Goal: Task Accomplishment & Management: Manage account settings

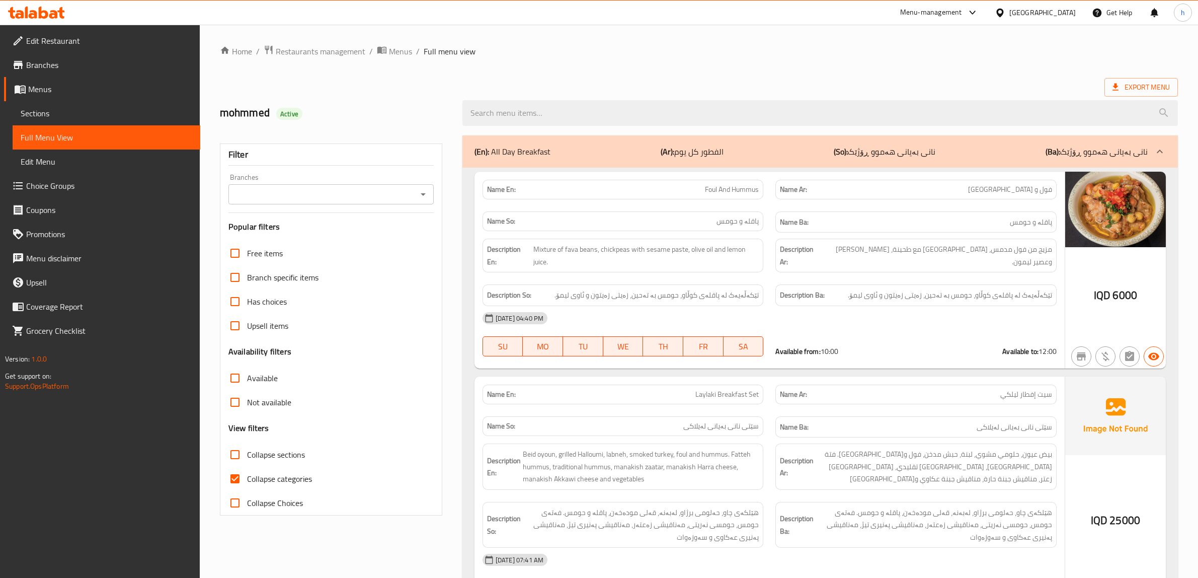
click at [39, 18] on icon at bounding box center [44, 13] width 10 height 12
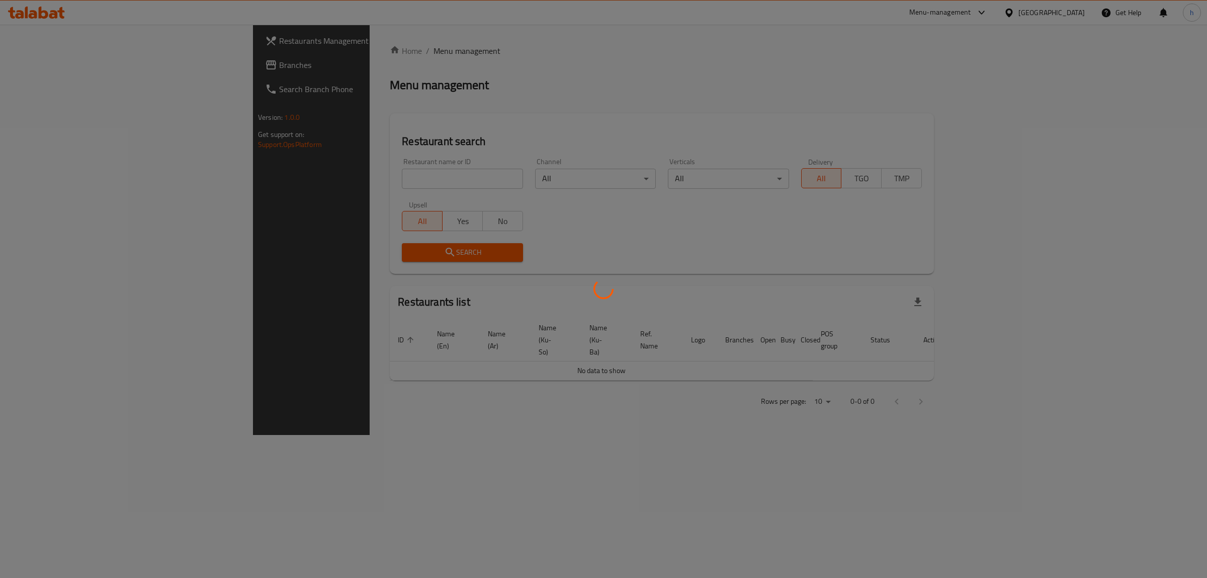
click at [48, 64] on div at bounding box center [603, 289] width 1207 height 578
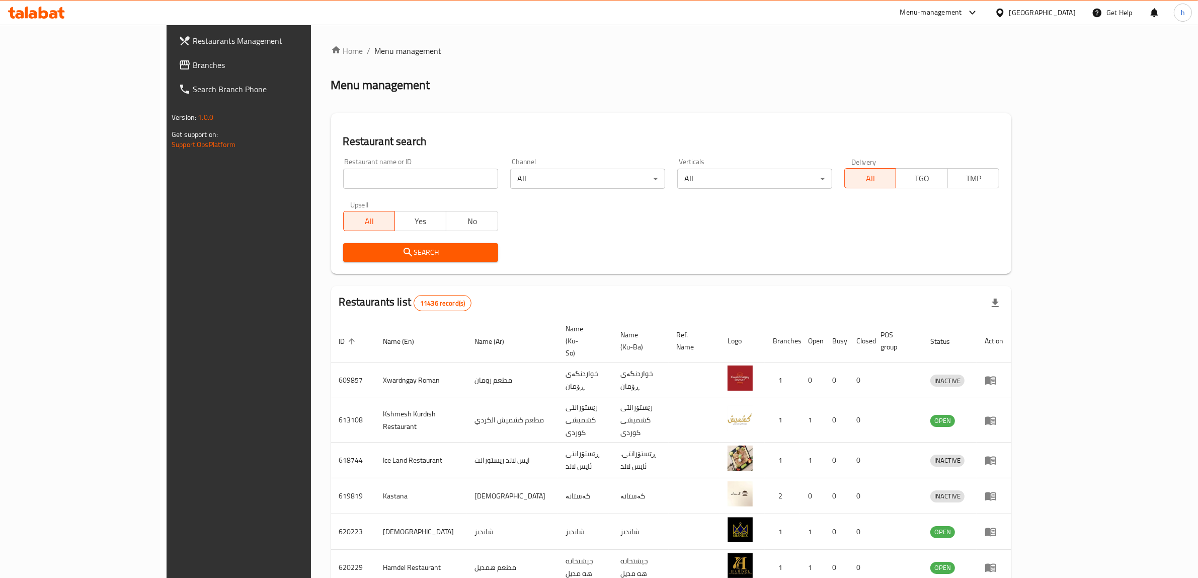
click at [193, 64] on span "Branches" at bounding box center [276, 65] width 166 height 12
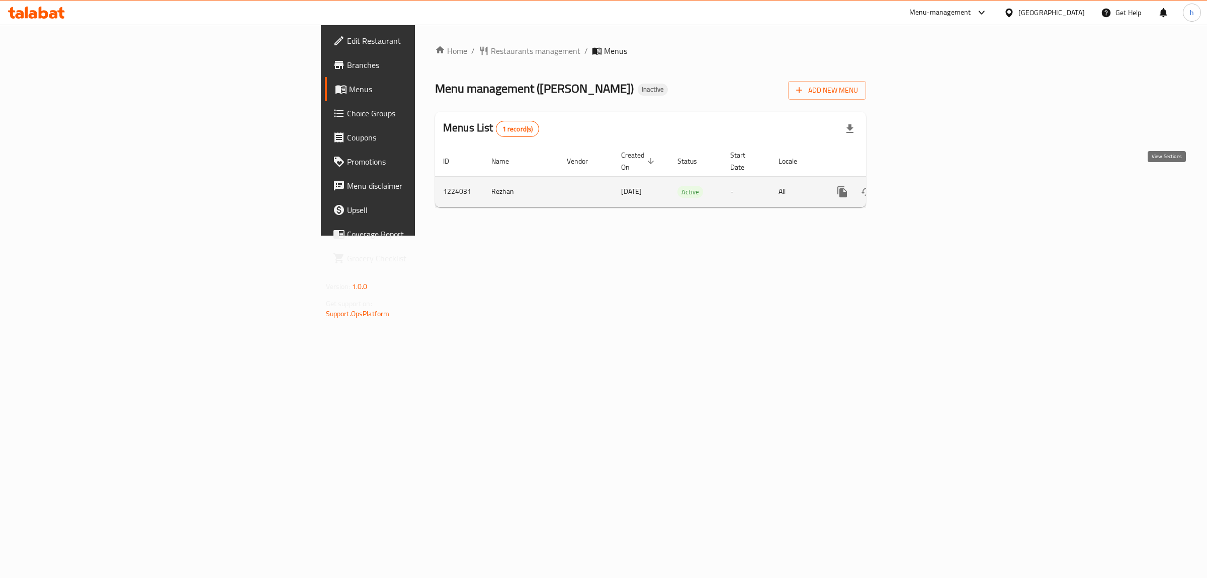
click at [927, 180] on link "enhanced table" at bounding box center [915, 192] width 24 height 24
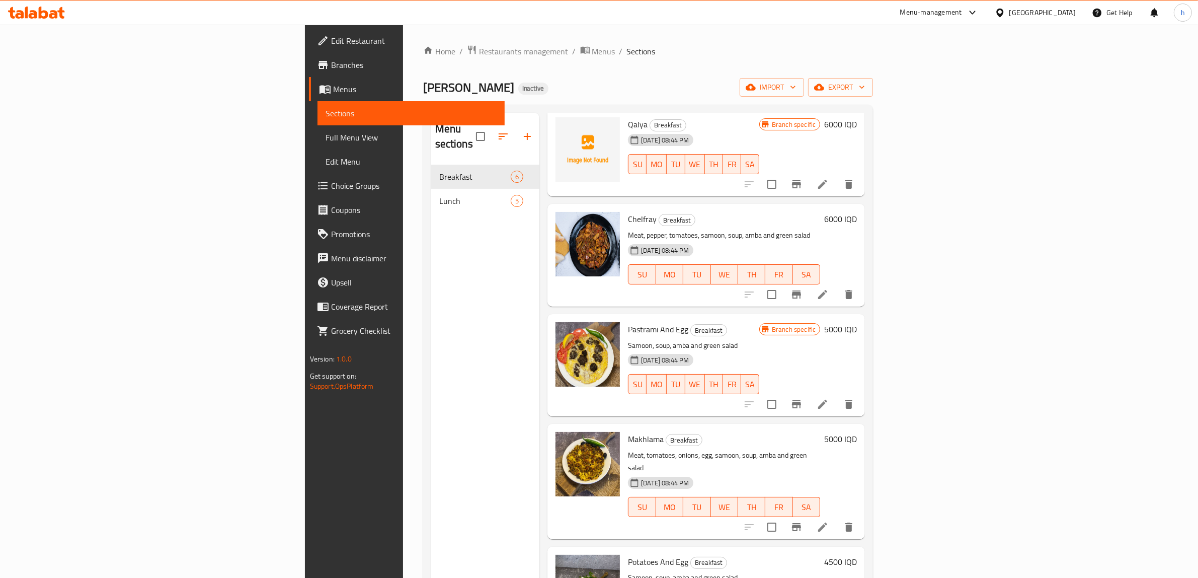
scroll to position [91, 0]
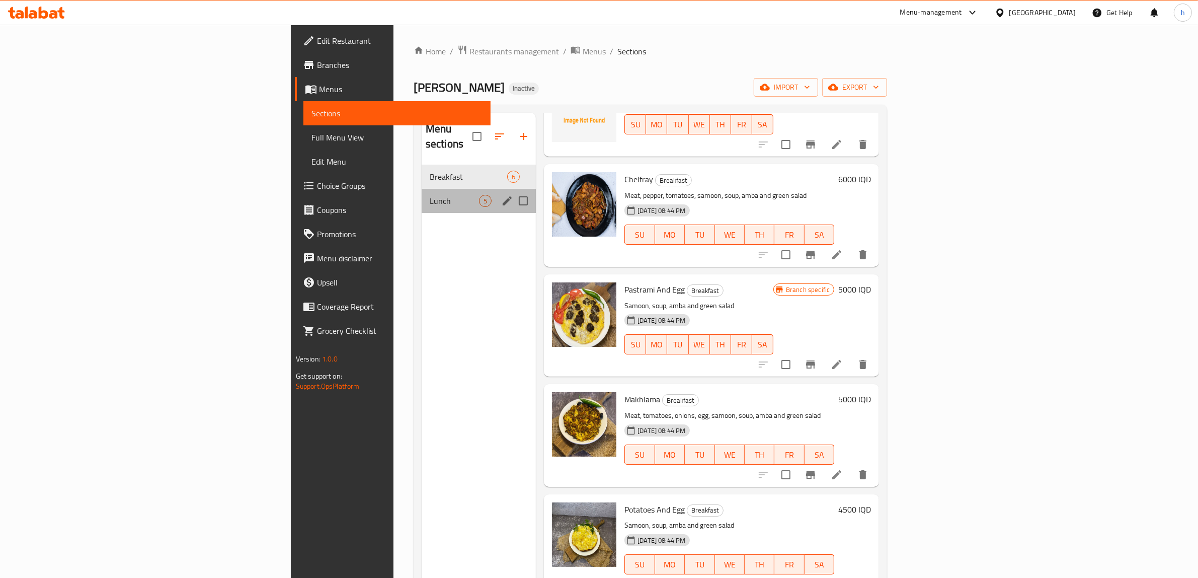
click at [422, 194] on div "Lunch 5" at bounding box center [479, 201] width 114 height 24
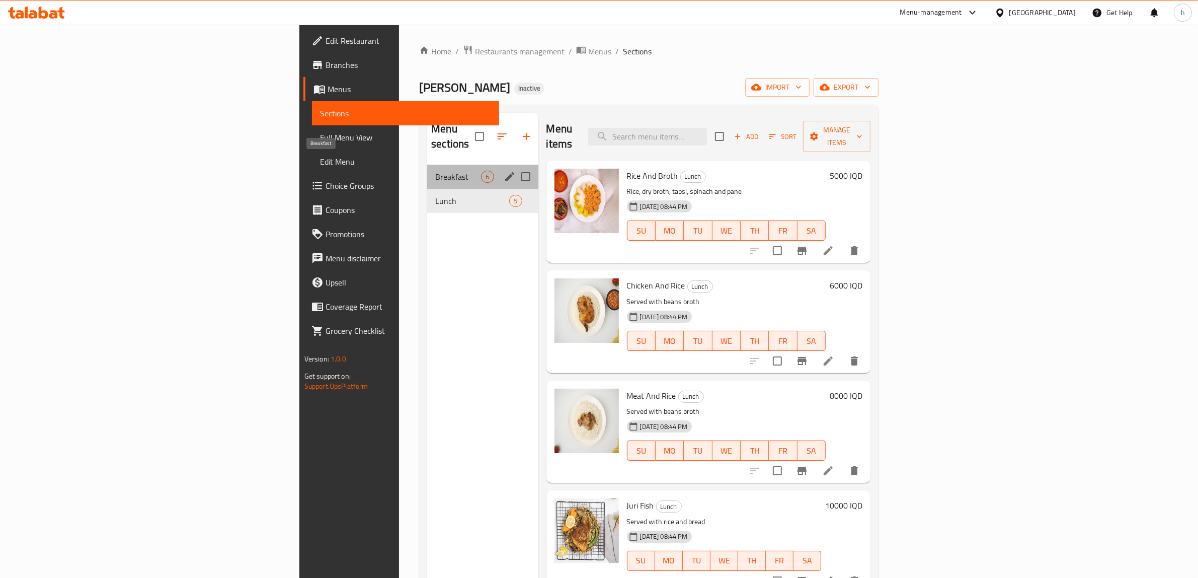
click at [435, 171] on span "Breakfast" at bounding box center [458, 177] width 46 height 12
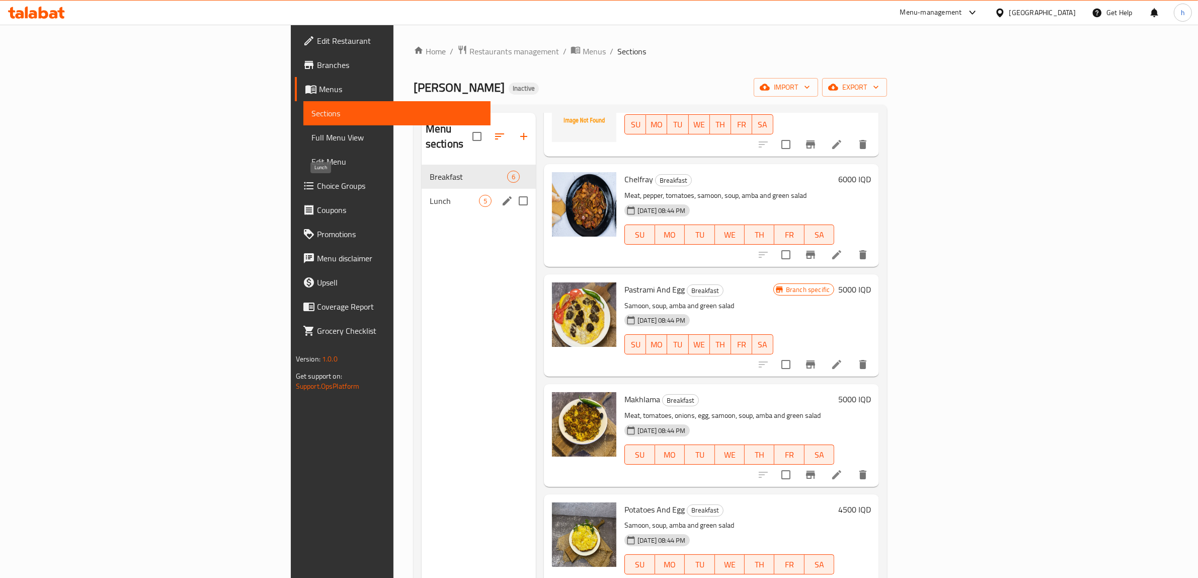
click at [430, 195] on span "Lunch" at bounding box center [454, 201] width 49 height 12
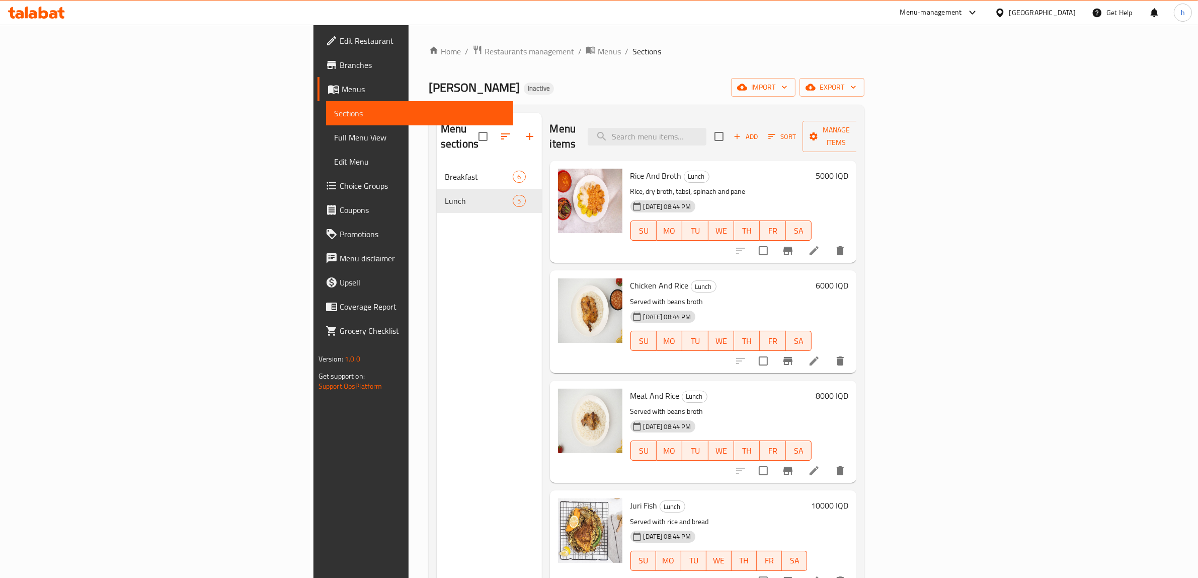
click at [342, 83] on span "Menus" at bounding box center [424, 89] width 164 height 12
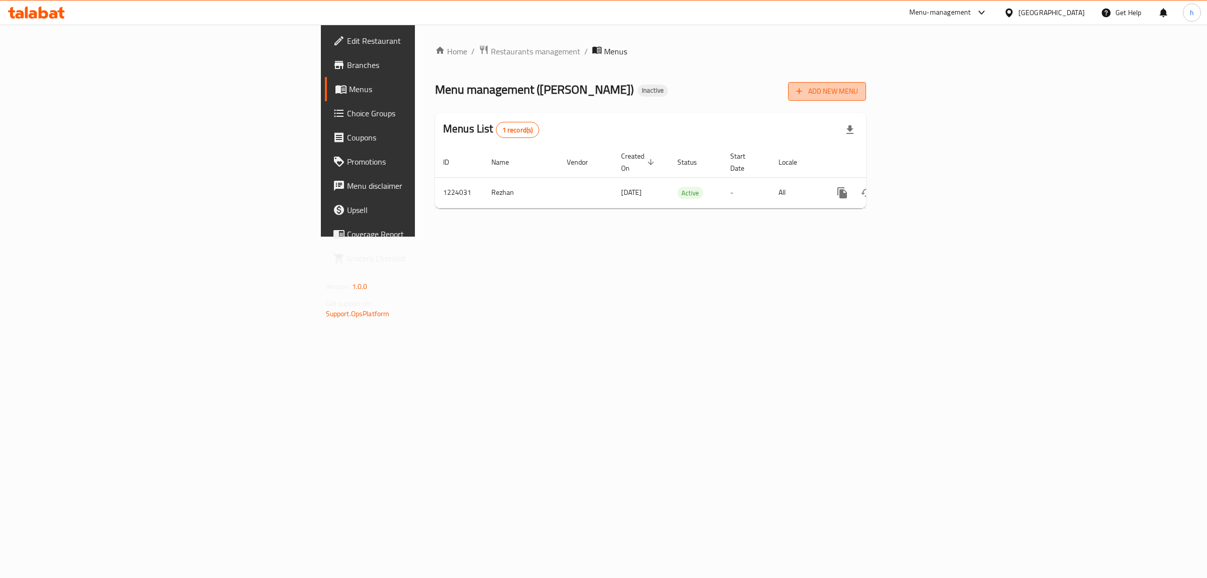
click at [858, 89] on span "Add New Menu" at bounding box center [827, 91] width 62 height 13
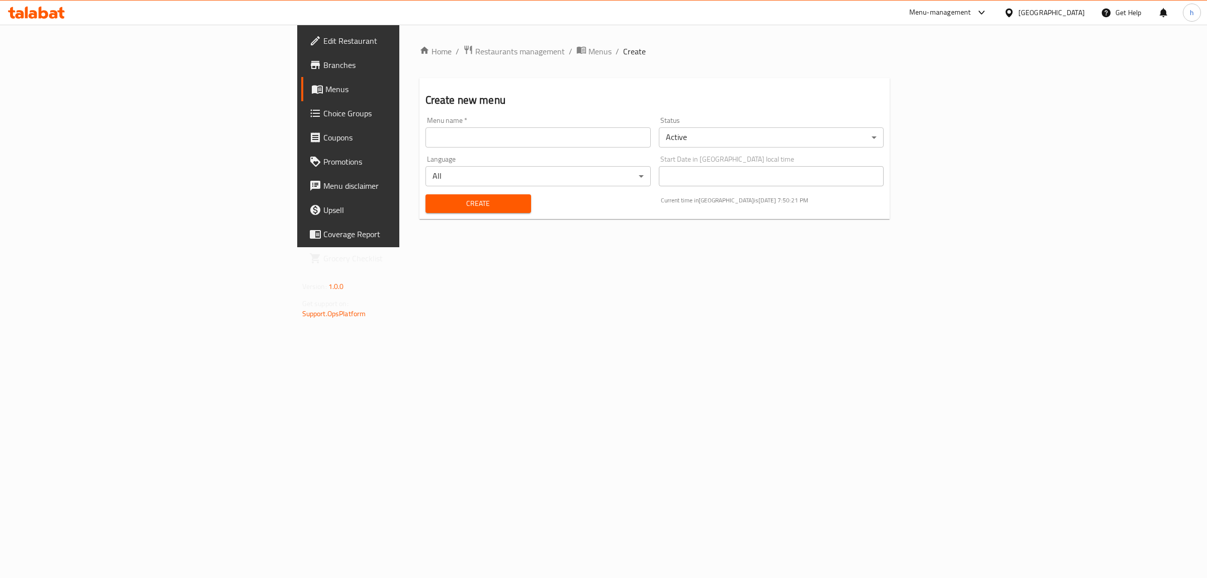
click at [426, 132] on input "text" at bounding box center [538, 137] width 225 height 20
type input "hussen"
click at [434, 207] on span "Create" at bounding box center [479, 203] width 90 height 13
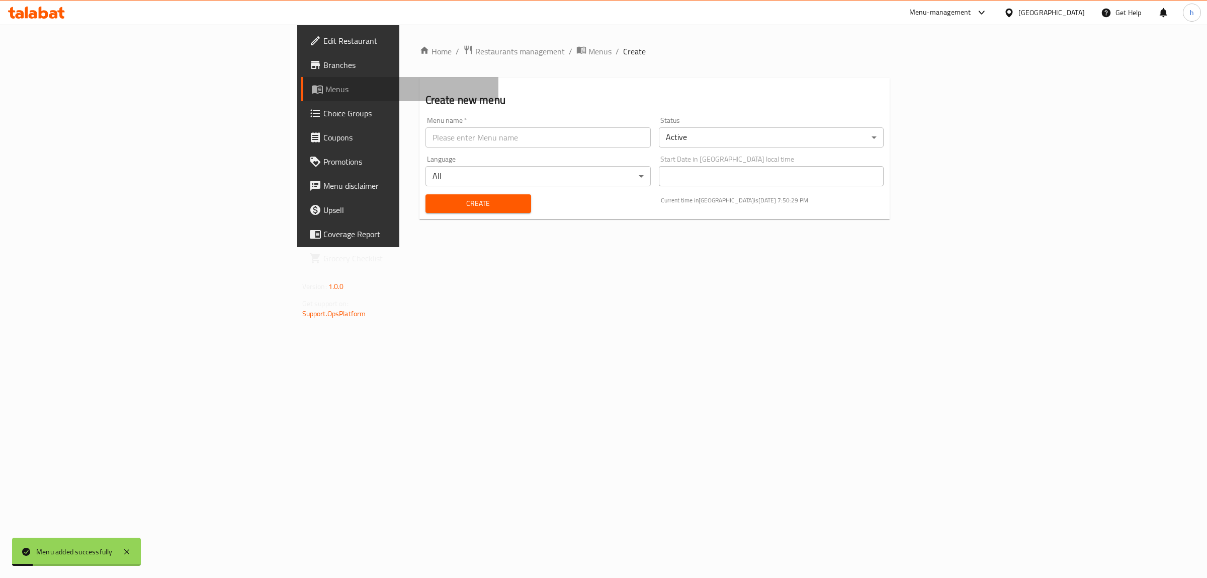
click at [326, 84] on span "Menus" at bounding box center [409, 89] width 166 height 12
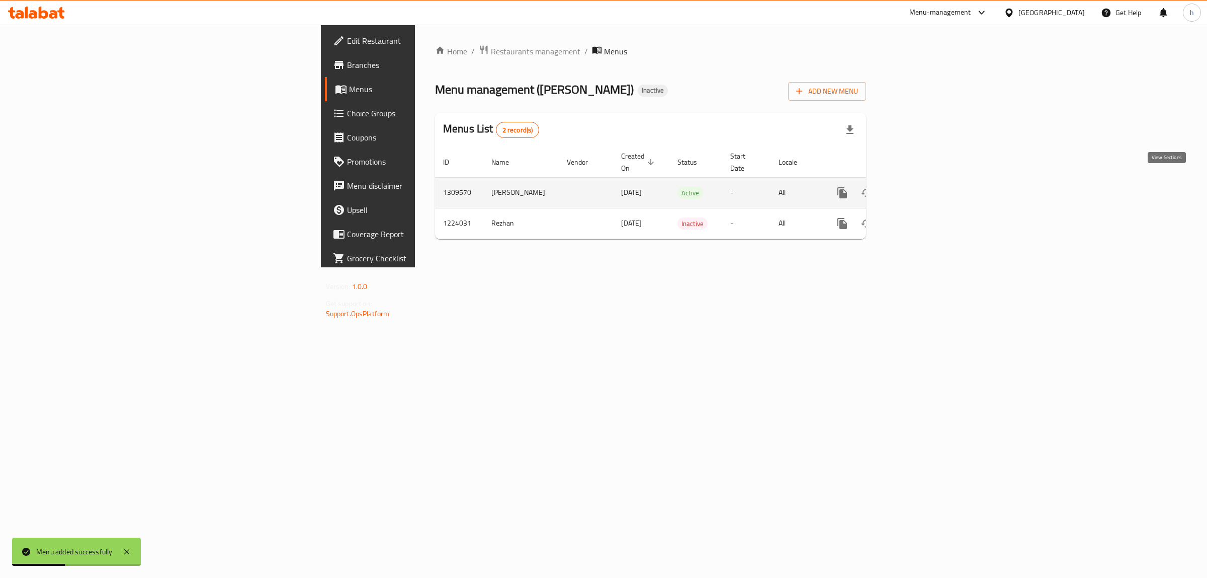
click at [921, 187] on icon "enhanced table" at bounding box center [915, 193] width 12 height 12
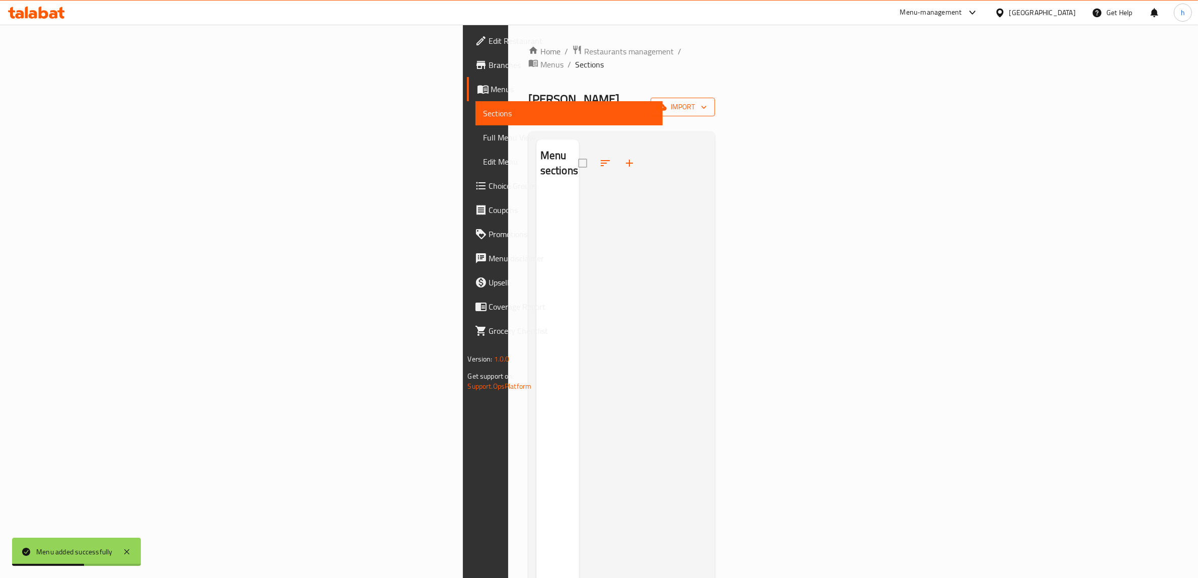
click at [707, 101] on span "import" at bounding box center [683, 107] width 48 height 13
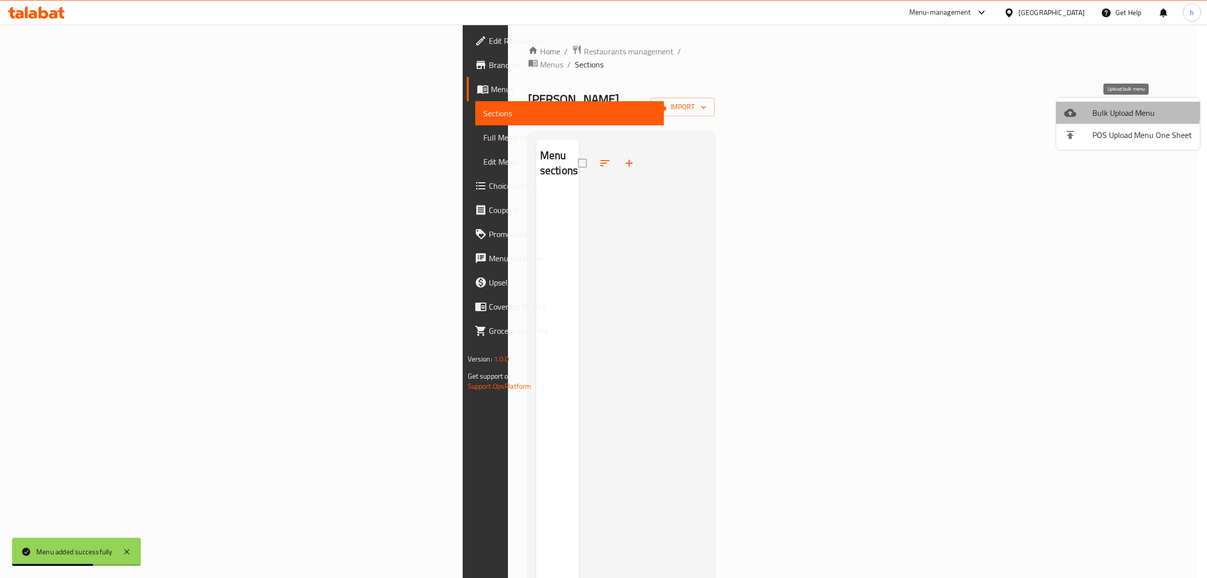
click at [1067, 106] on li "Bulk Upload Menu" at bounding box center [1129, 113] width 144 height 22
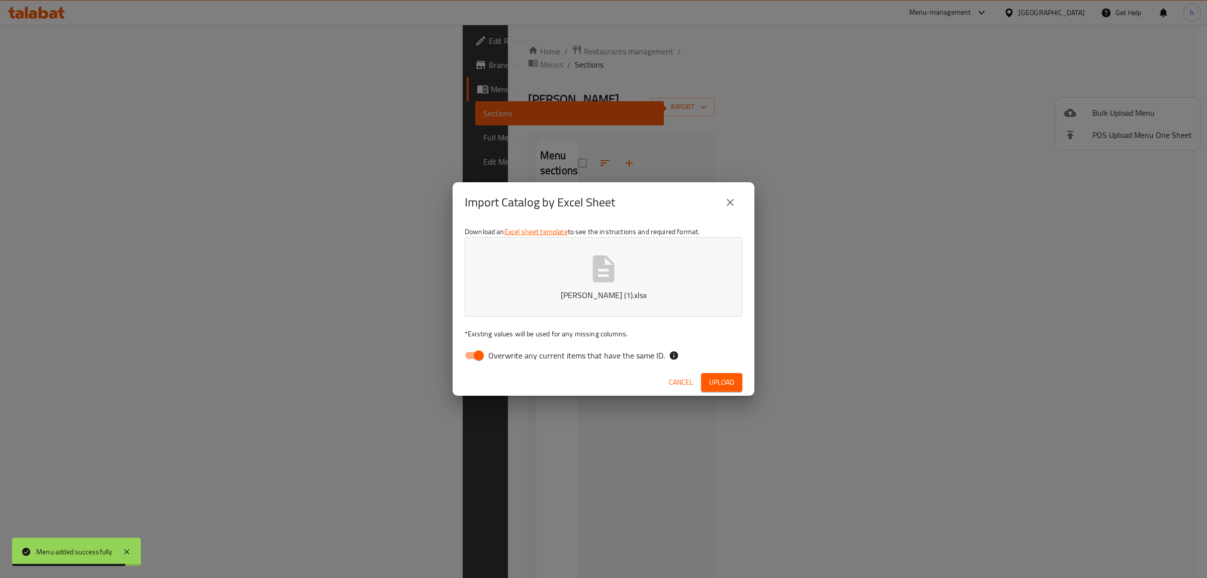
click at [474, 348] on input "Overwrite any current items that have the same ID." at bounding box center [478, 355] width 57 height 19
checkbox input "false"
drag, startPoint x: 700, startPoint y: 373, endPoint x: 708, endPoint y: 378, distance: 8.8
click at [704, 375] on div "Cancel Upload" at bounding box center [604, 382] width 302 height 27
click at [715, 382] on span "Upload" at bounding box center [721, 382] width 25 height 13
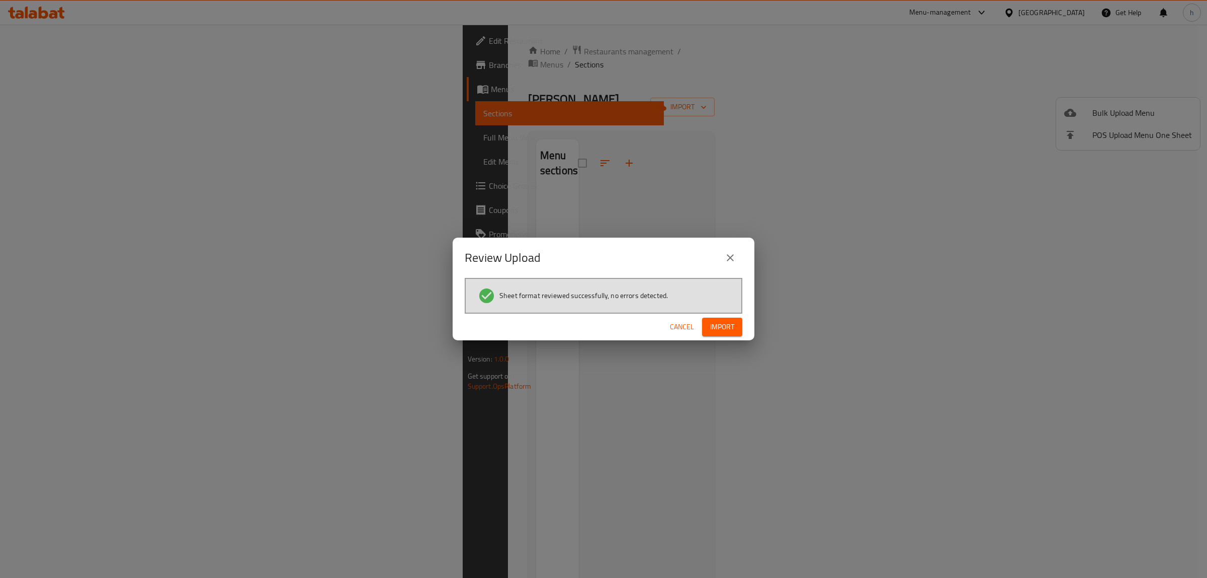
click at [732, 335] on button "Import" at bounding box center [722, 326] width 40 height 19
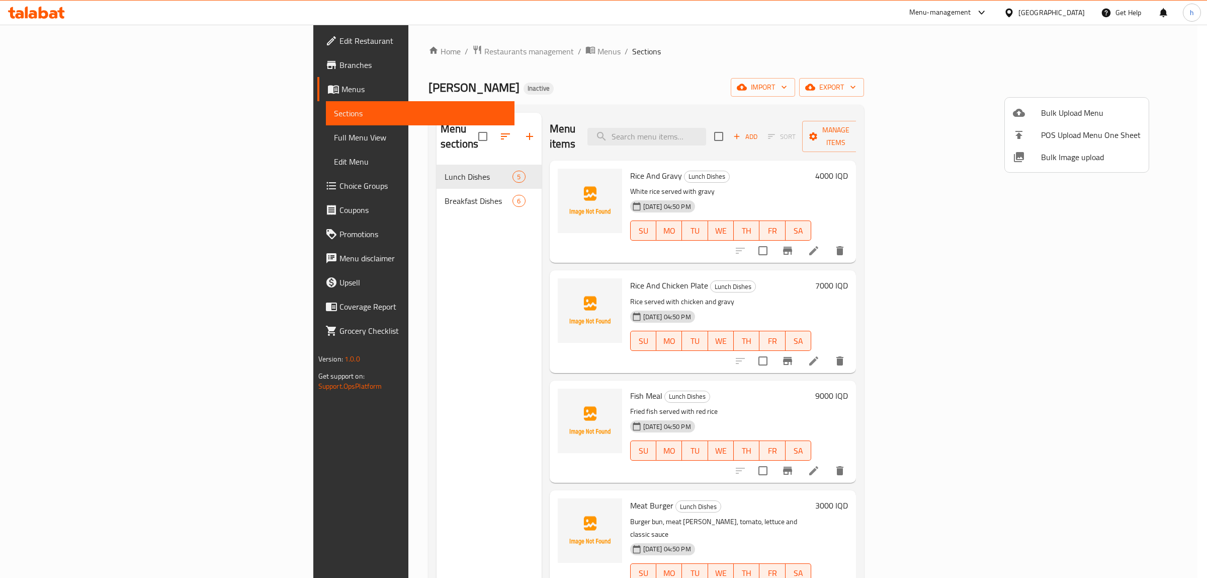
click at [275, 187] on div at bounding box center [603, 289] width 1207 height 578
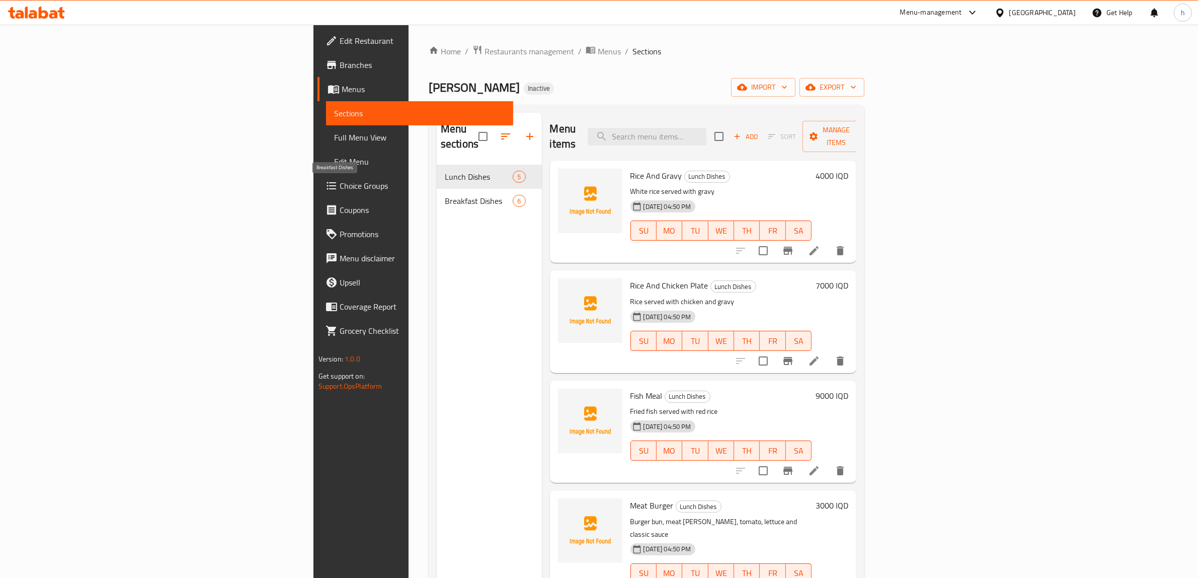
click at [445, 195] on span "Breakfast Dishes" at bounding box center [479, 201] width 68 height 12
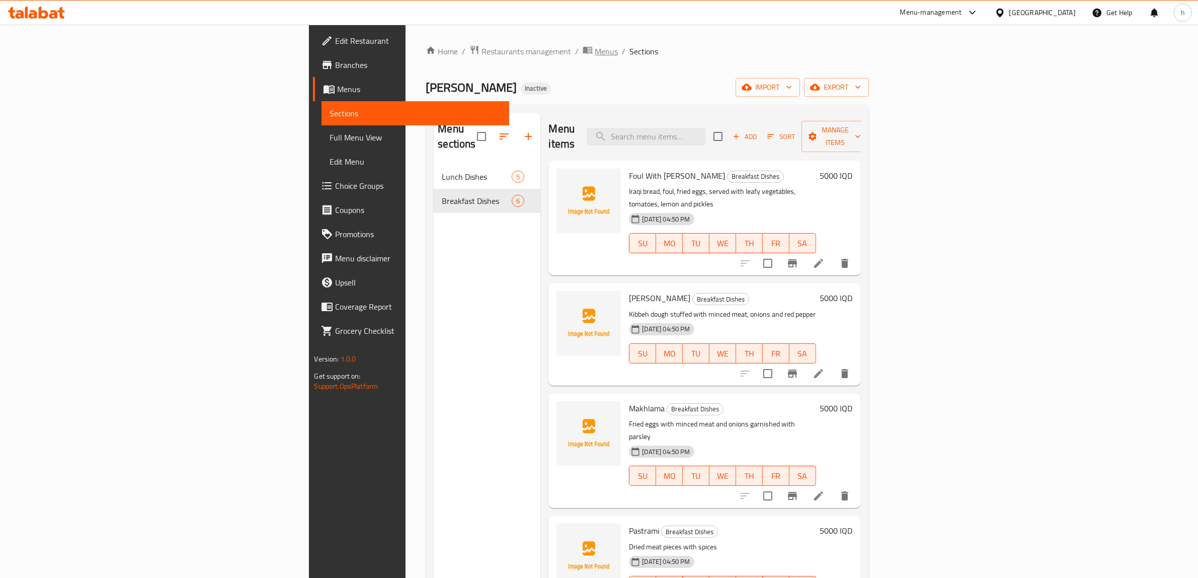
click at [583, 51] on icon "breadcrumb" at bounding box center [588, 50] width 10 height 10
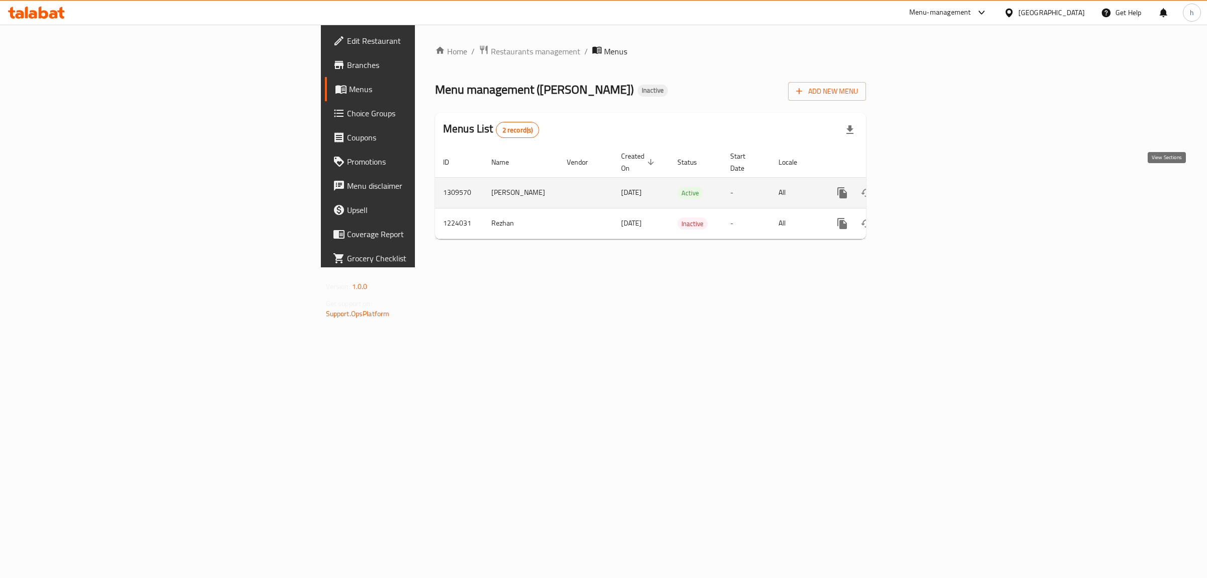
click at [921, 187] on icon "enhanced table" at bounding box center [915, 193] width 12 height 12
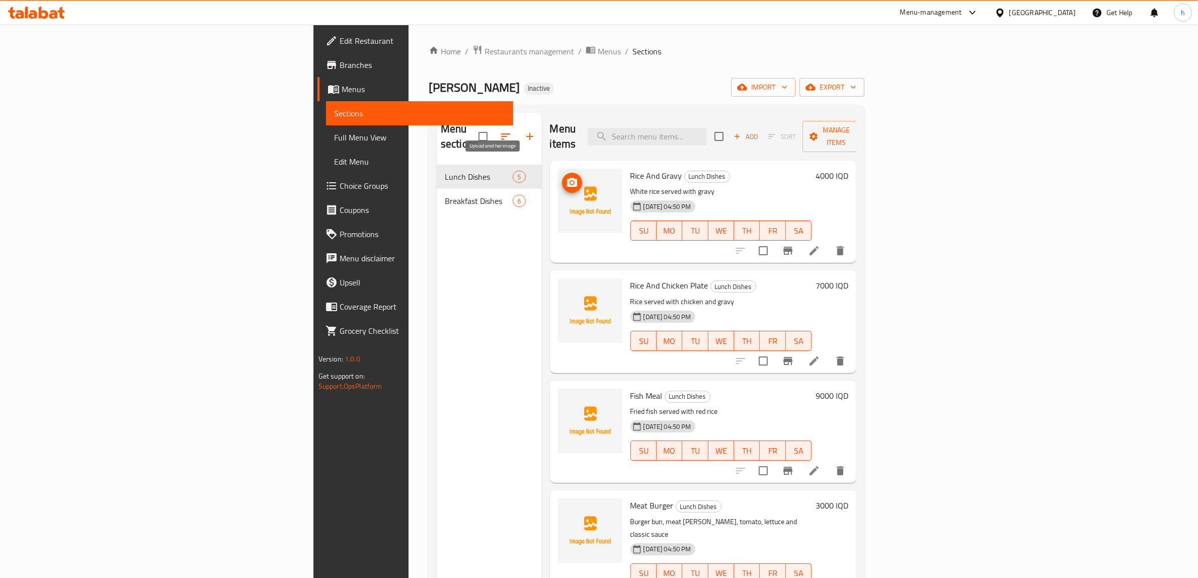
click at [566, 177] on icon "upload picture" at bounding box center [572, 183] width 12 height 12
click at [828, 242] on li at bounding box center [814, 250] width 28 height 18
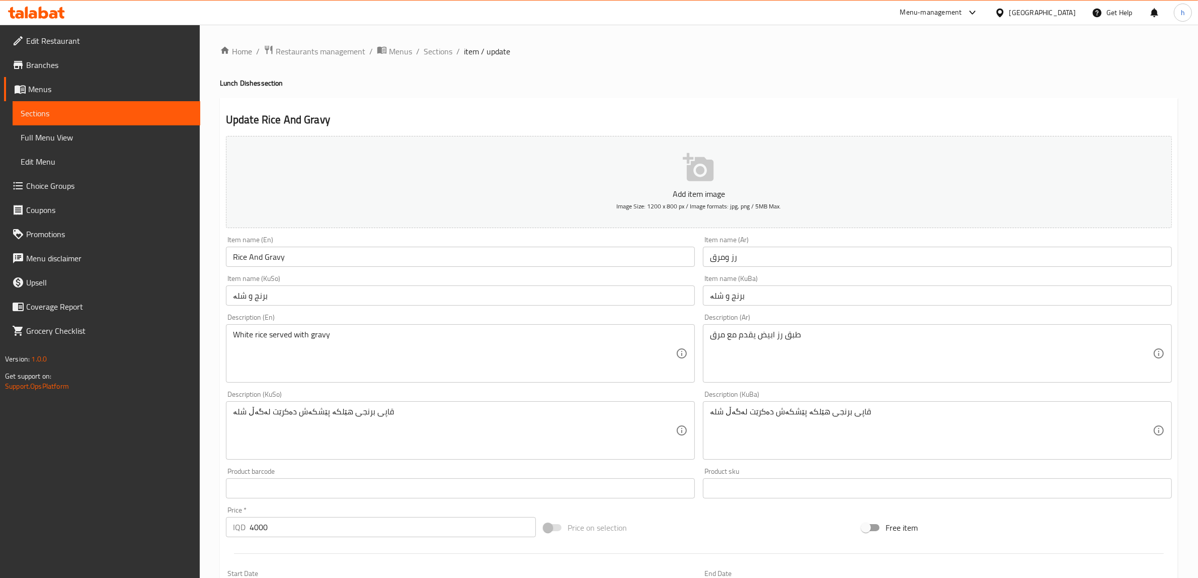
click at [278, 257] on input "Rice And Gravy" at bounding box center [460, 257] width 469 height 20
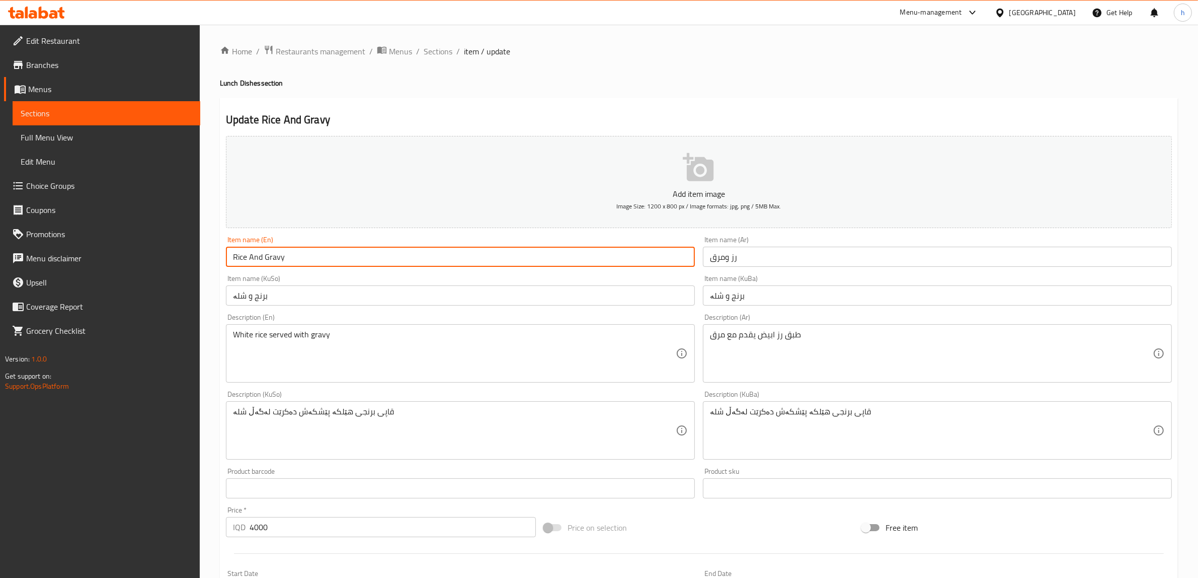
click at [278, 257] on input "Rice And Gravy" at bounding box center [460, 257] width 469 height 20
click at [281, 252] on input "Rice And Gravy" at bounding box center [460, 257] width 469 height 20
type input "Rice And Broth"
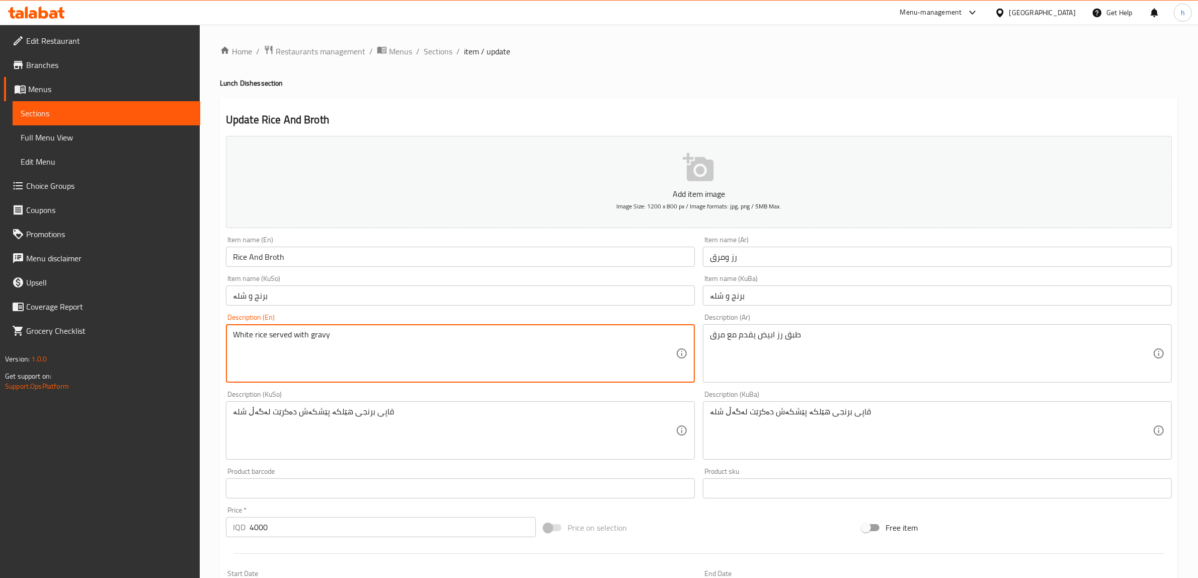
click at [320, 336] on textarea "White rice served with gravy" at bounding box center [454, 354] width 443 height 48
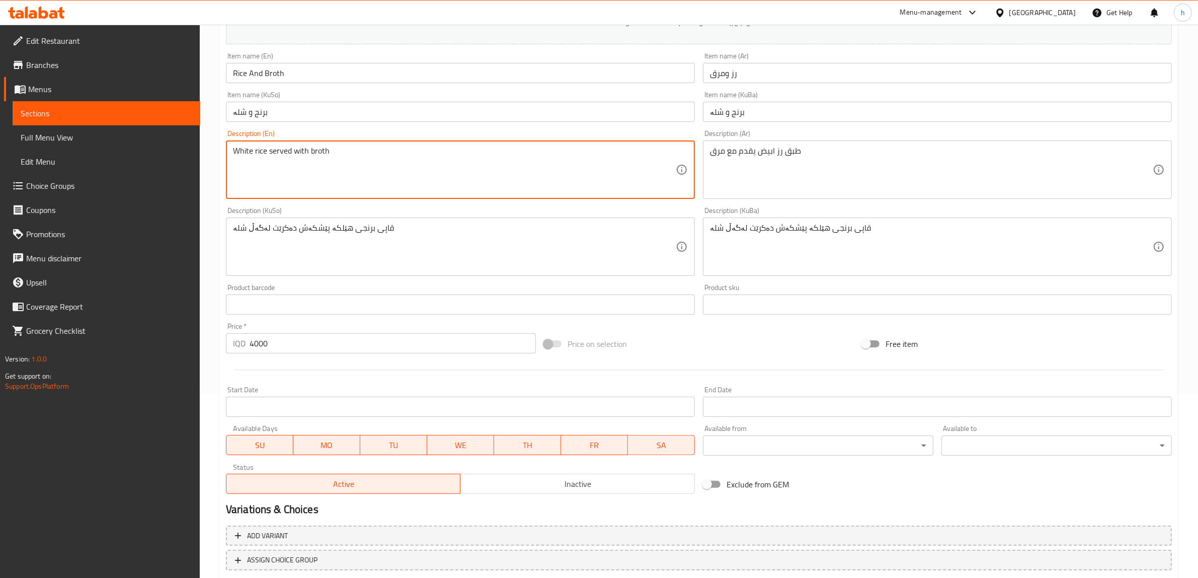
scroll to position [247, 0]
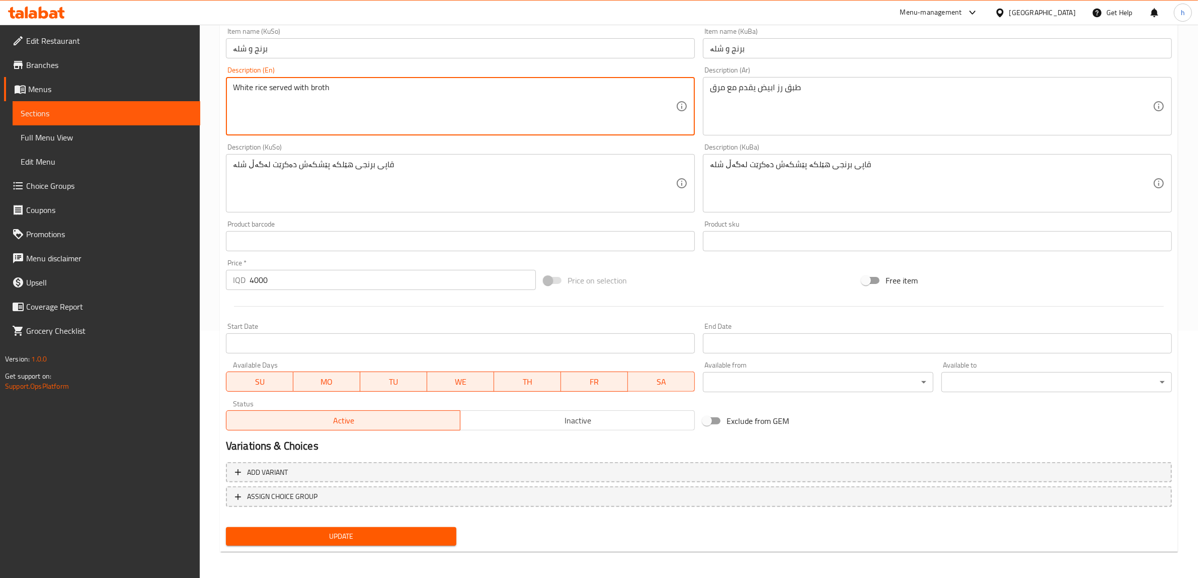
click at [321, 88] on textarea "White rice served with broth" at bounding box center [454, 107] width 443 height 48
type textarea "White rice served with broth"
click at [400, 544] on div "Update" at bounding box center [341, 536] width 238 height 27
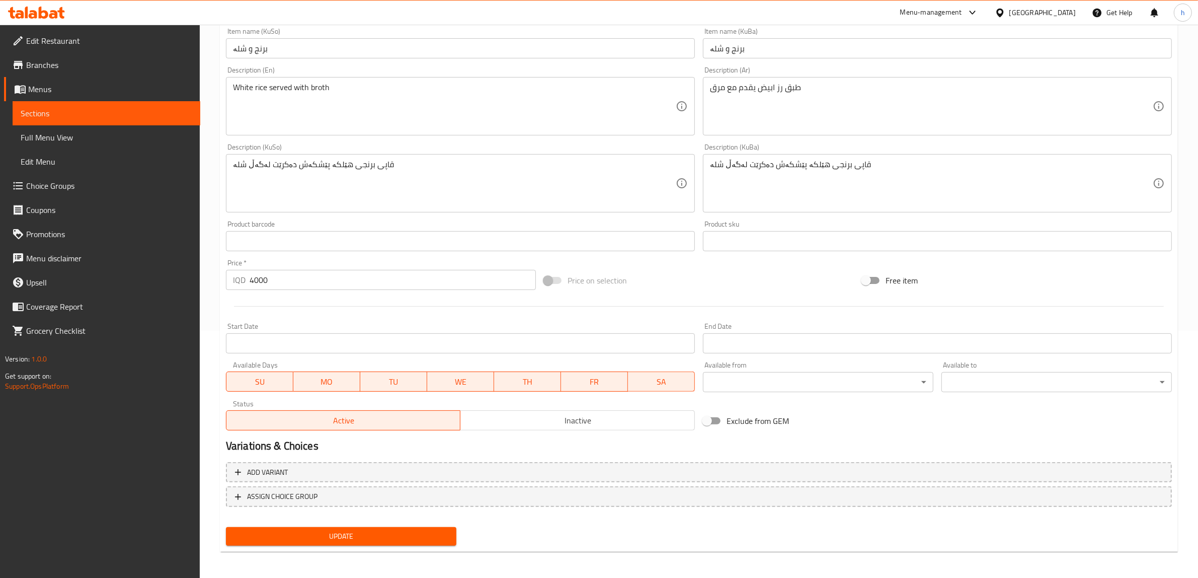
click at [400, 537] on span "Update" at bounding box center [341, 536] width 214 height 13
click at [48, 119] on span "Sections" at bounding box center [107, 113] width 172 height 12
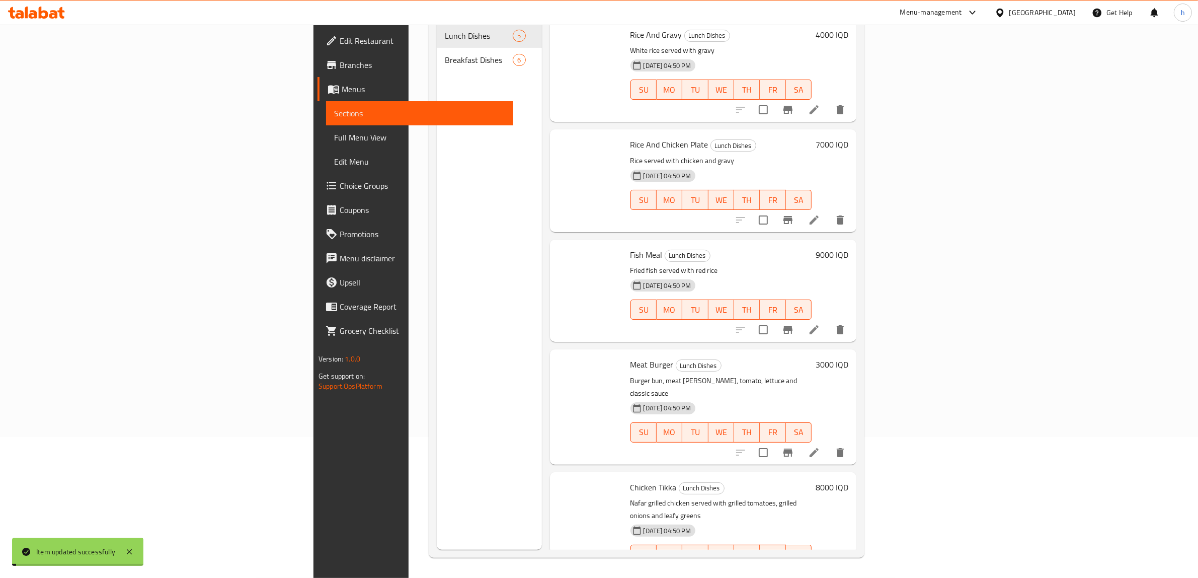
scroll to position [141, 0]
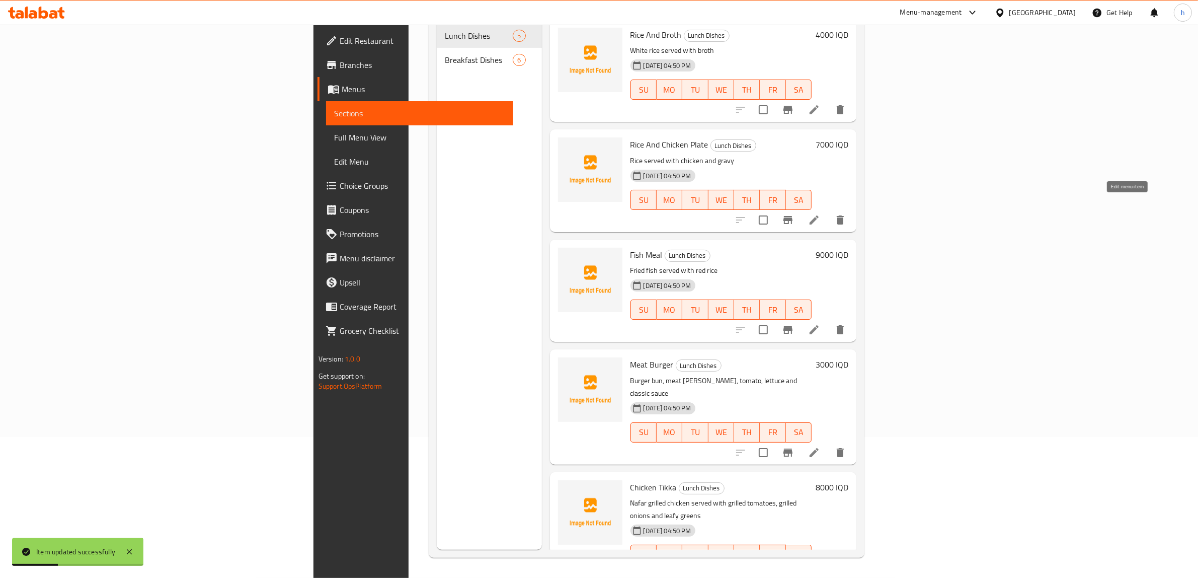
click at [820, 214] on icon at bounding box center [814, 220] width 12 height 12
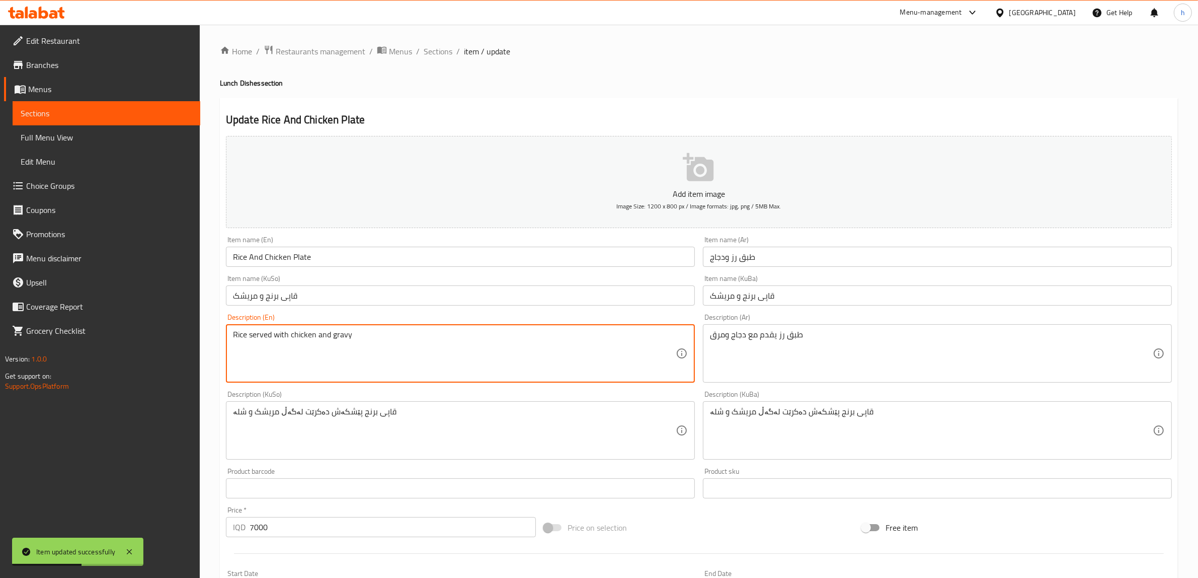
click at [335, 338] on textarea "Rice served with chicken and gravy" at bounding box center [454, 354] width 443 height 48
paste textarea "broth"
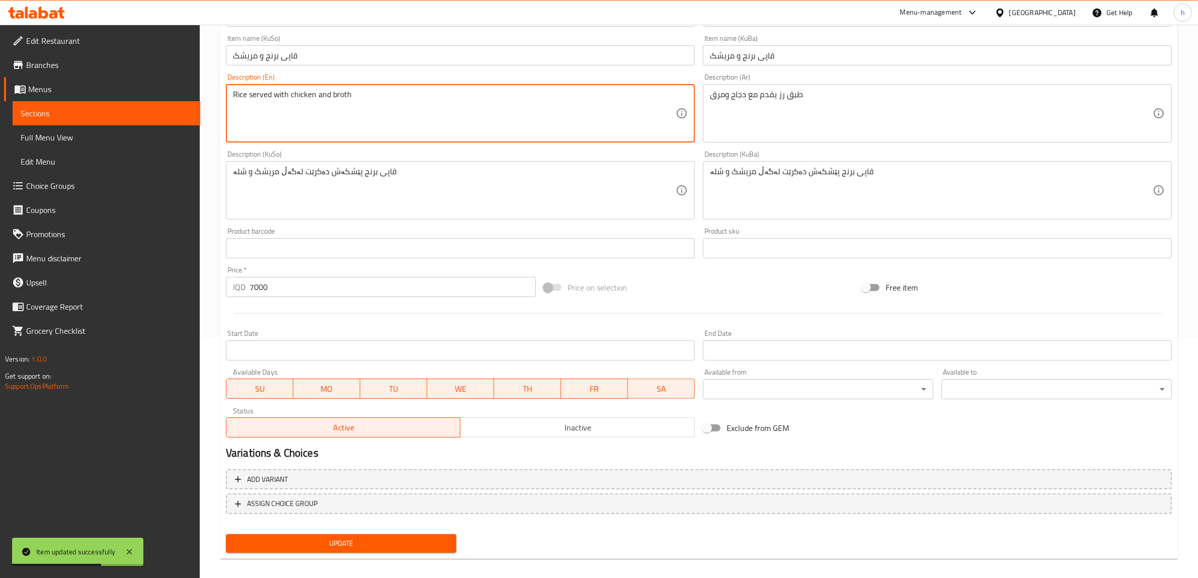
scroll to position [247, 0]
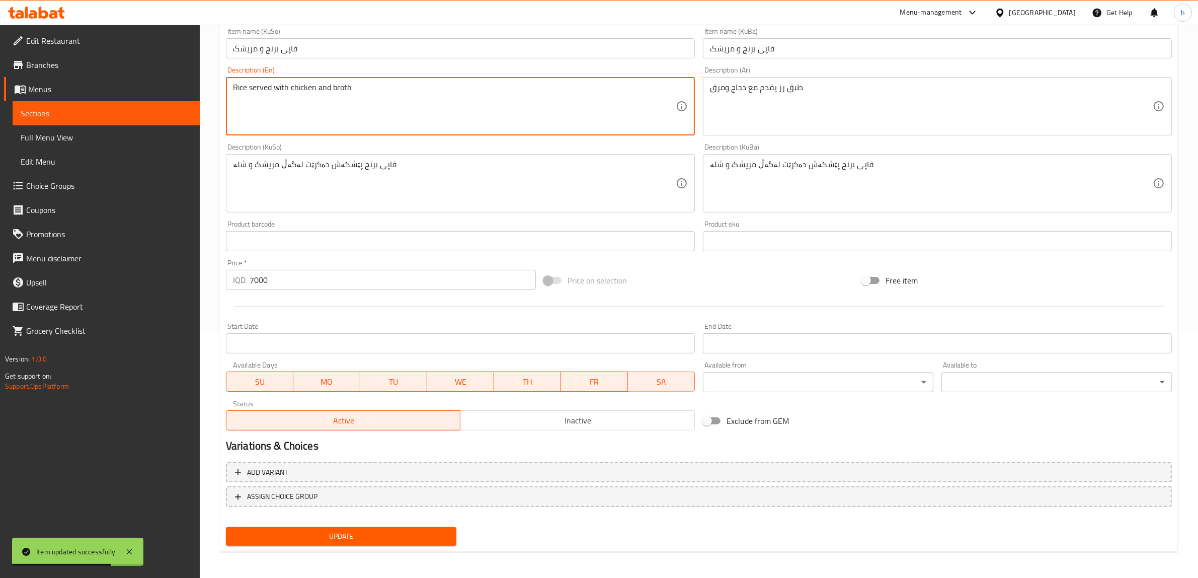
type textarea "Rice served with chicken and broth"
click at [380, 533] on span "Update" at bounding box center [341, 536] width 214 height 13
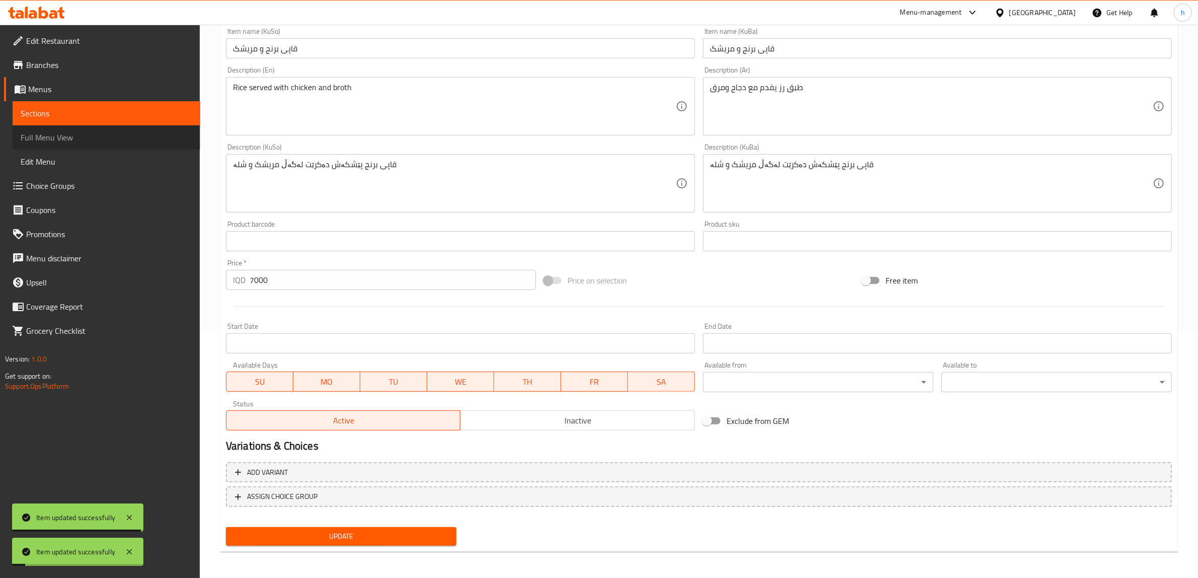
click at [61, 125] on link "Full Menu View" at bounding box center [107, 137] width 188 height 24
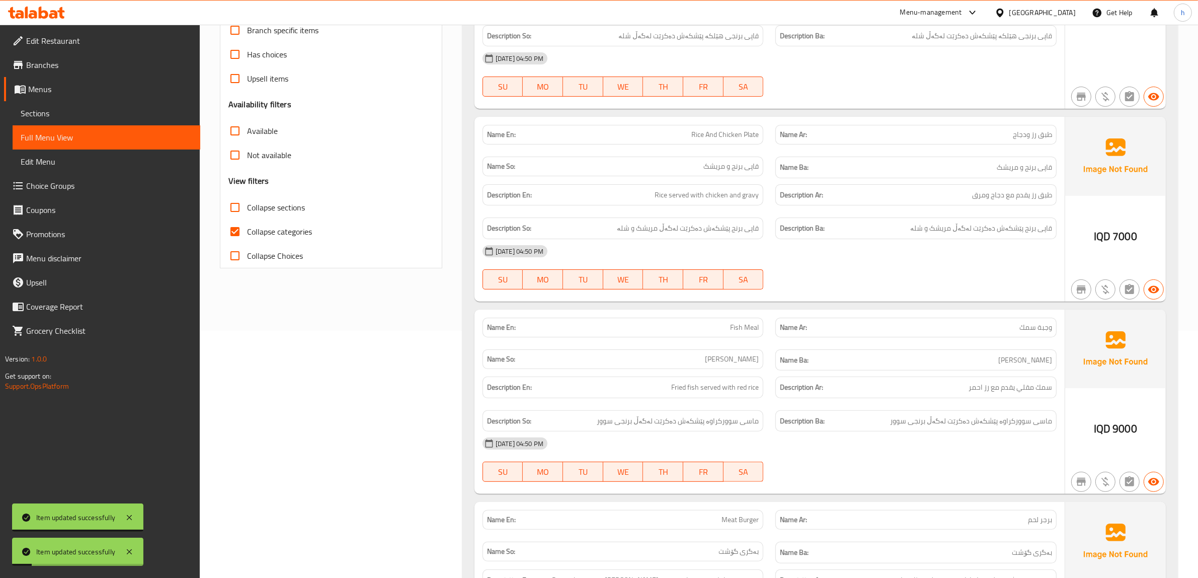
click at [63, 117] on span "Sections" at bounding box center [107, 113] width 172 height 12
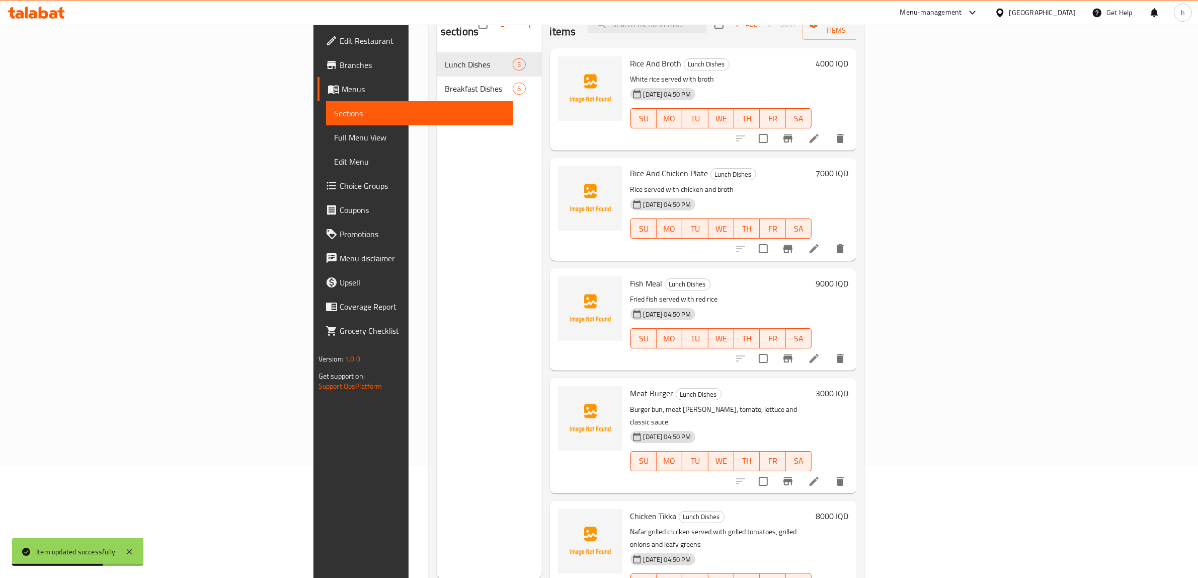
scroll to position [141, 0]
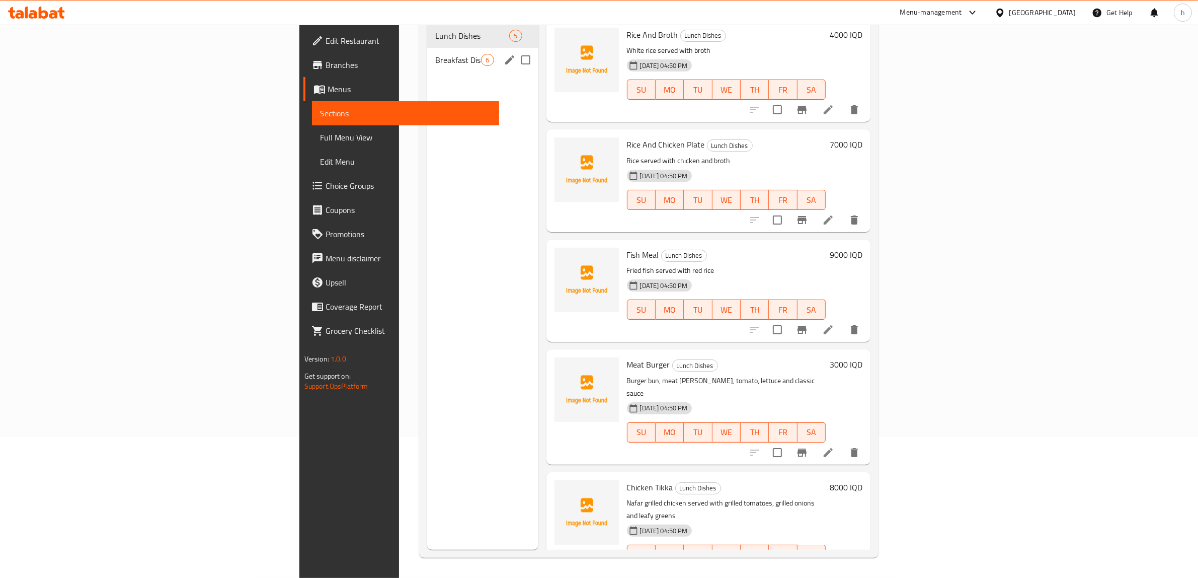
click at [435, 54] on span "Breakfast Dishes" at bounding box center [458, 60] width 46 height 12
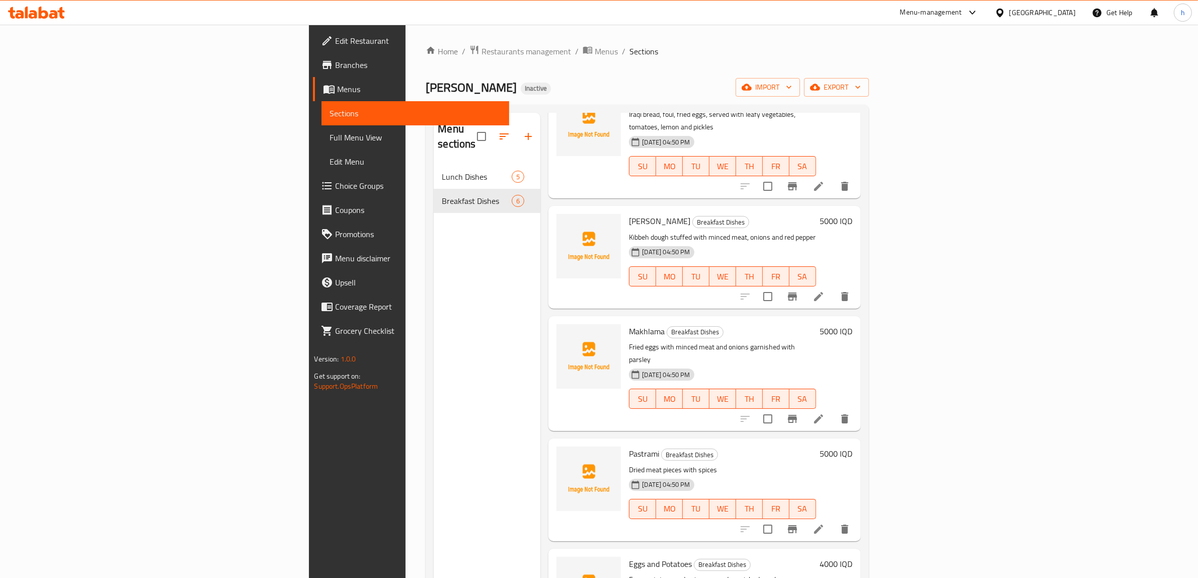
scroll to position [106, 0]
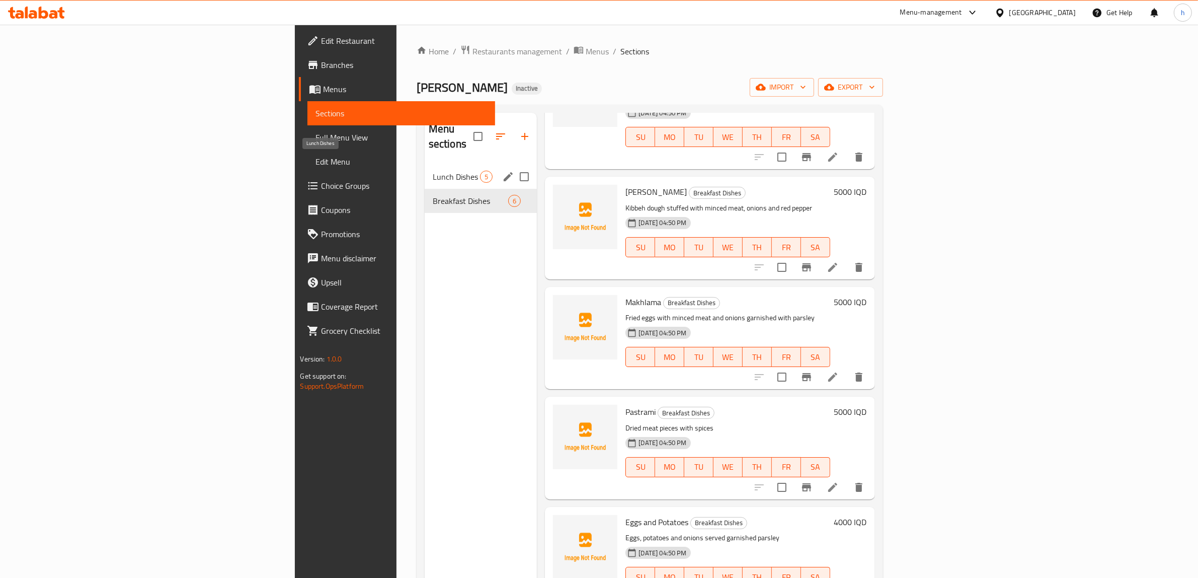
click at [433, 171] on span "Lunch Dishes" at bounding box center [457, 177] width 48 height 12
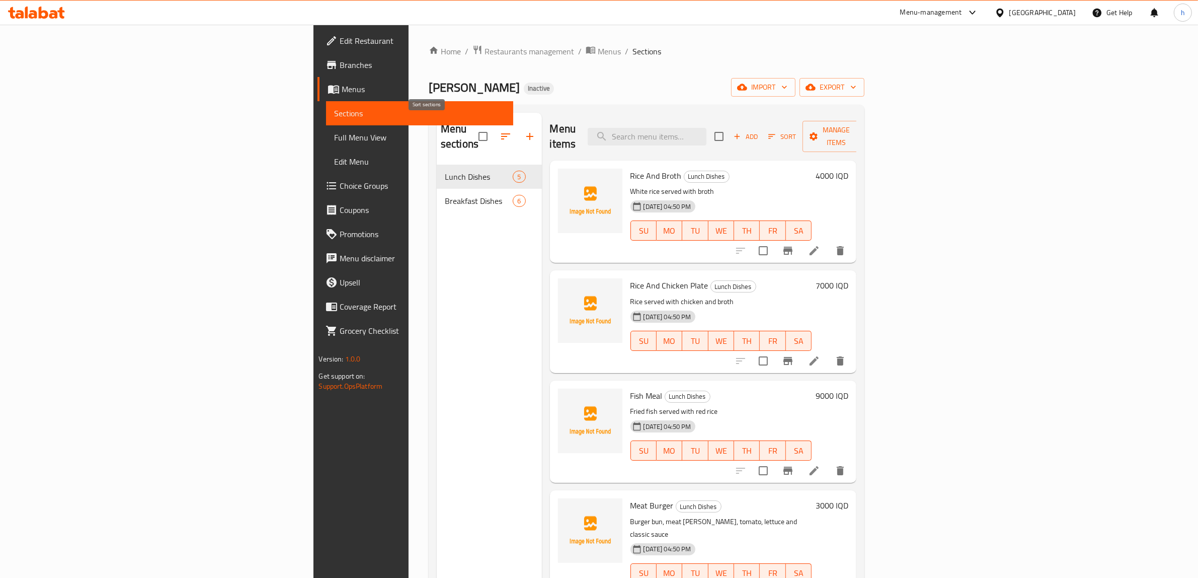
click at [500, 131] on icon "button" at bounding box center [506, 136] width 12 height 12
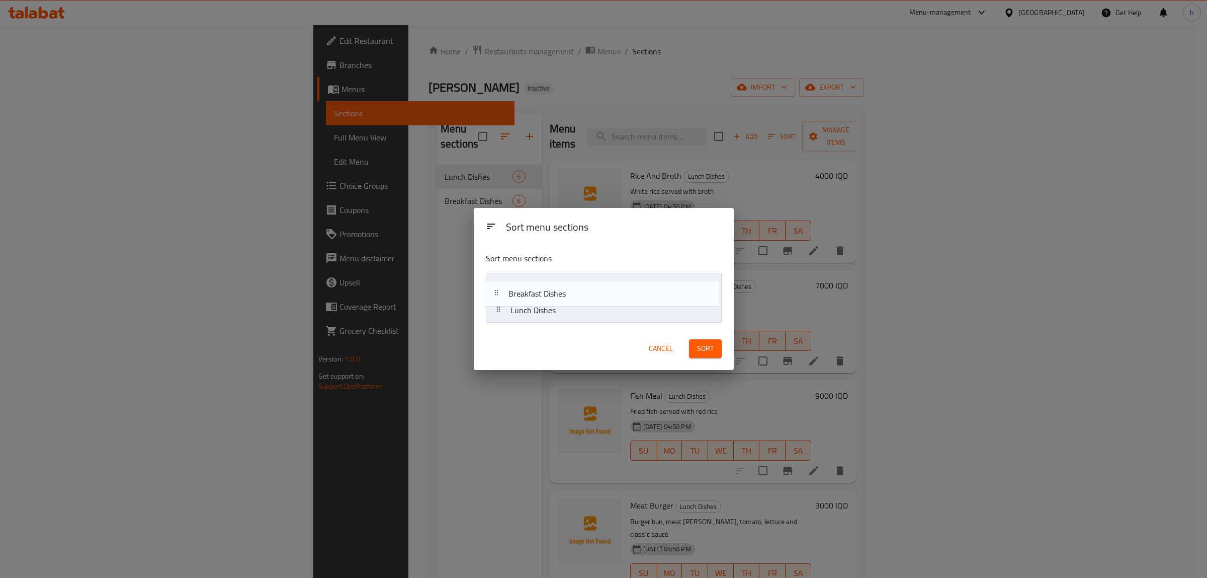
drag, startPoint x: 625, startPoint y: 307, endPoint x: 622, endPoint y: 279, distance: 28.3
click at [622, 279] on nav "Lunch Dishes Breakfast Dishes" at bounding box center [604, 298] width 236 height 50
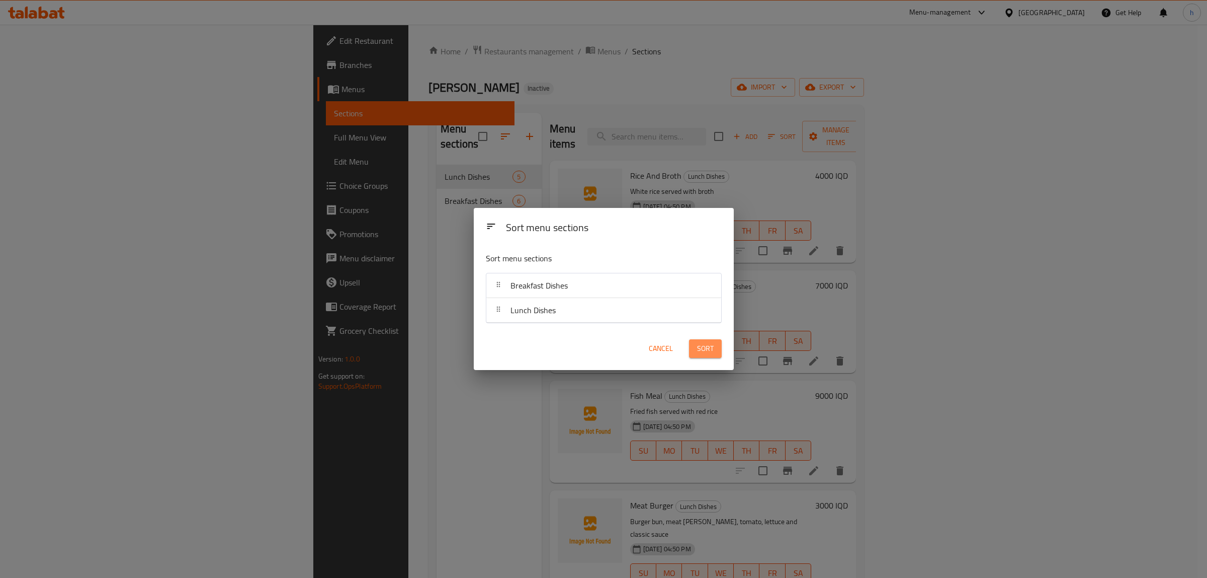
click at [713, 351] on span "Sort" at bounding box center [705, 348] width 17 height 13
click at [317, 294] on div "Sort menu sections Sort menu sections Breakfast Dishes Lunch Dishes Cancel" at bounding box center [603, 289] width 1207 height 578
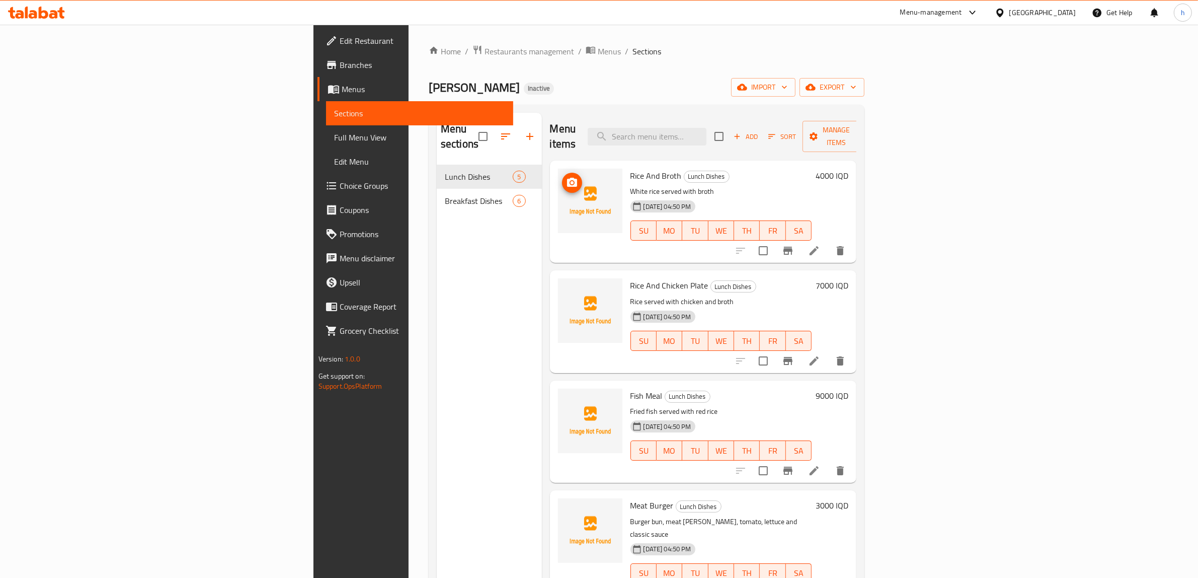
click at [562, 177] on span "upload picture" at bounding box center [572, 183] width 20 height 12
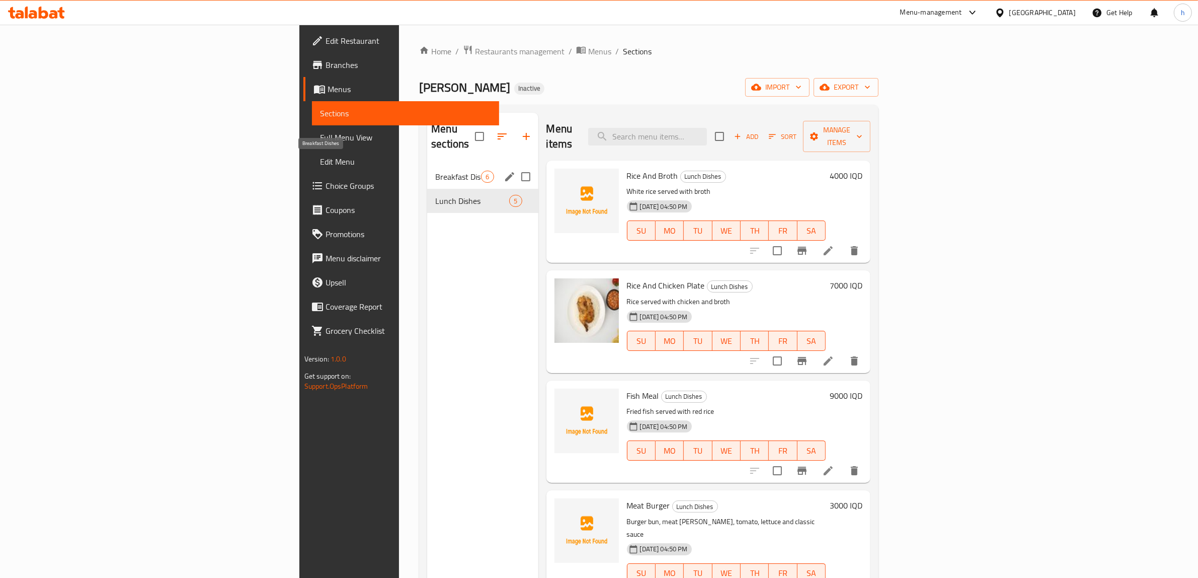
click at [435, 171] on span "Breakfast Dishes" at bounding box center [458, 177] width 46 height 12
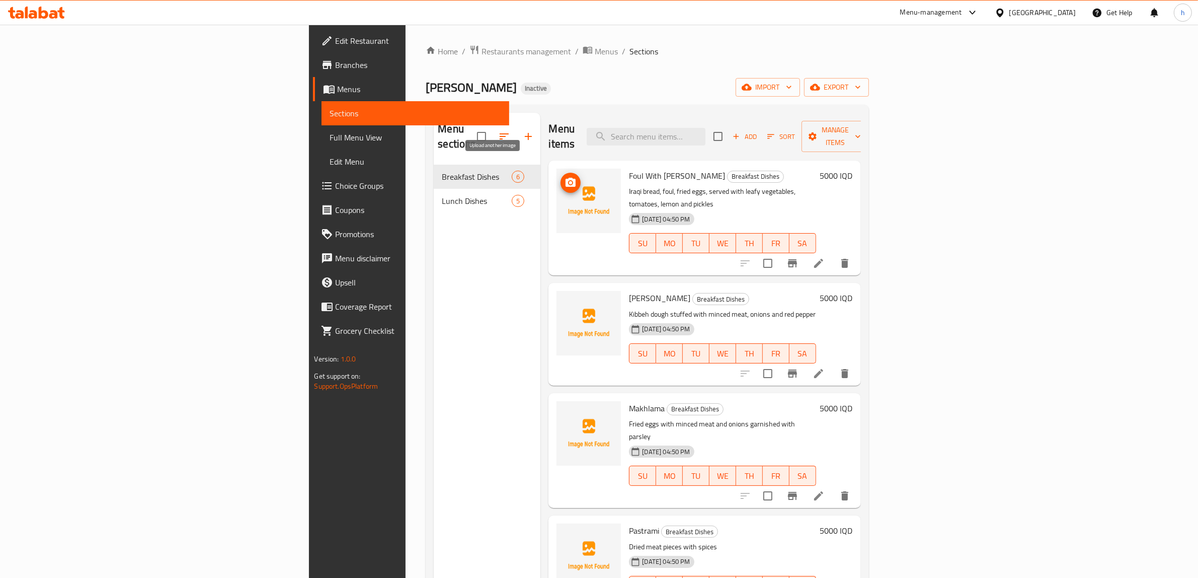
click at [569, 181] on circle "upload picture" at bounding box center [570, 182] width 3 height 3
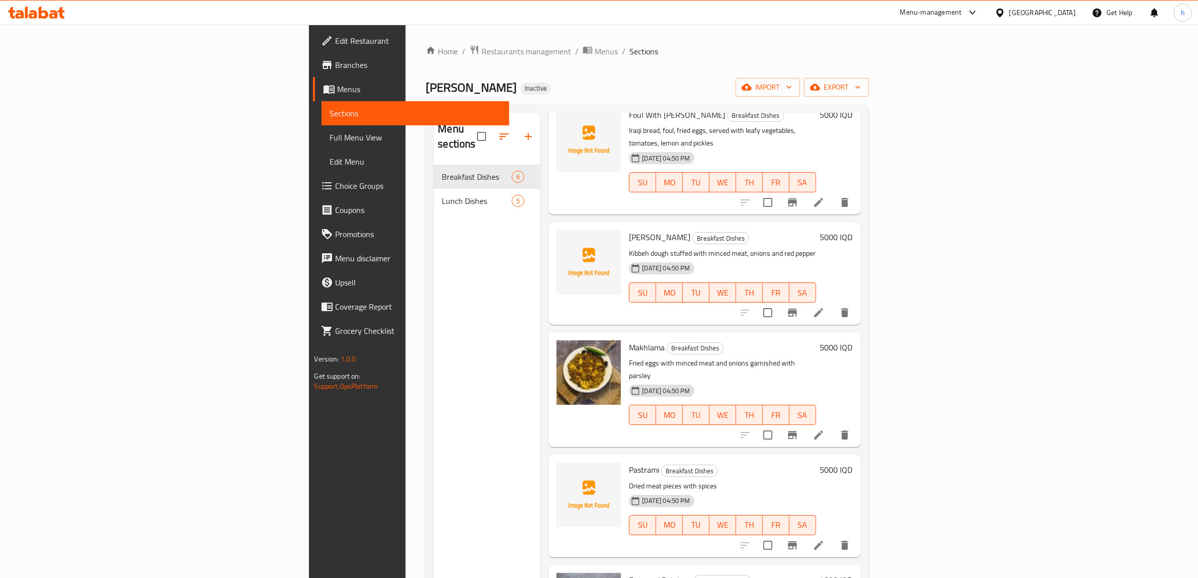
scroll to position [106, 0]
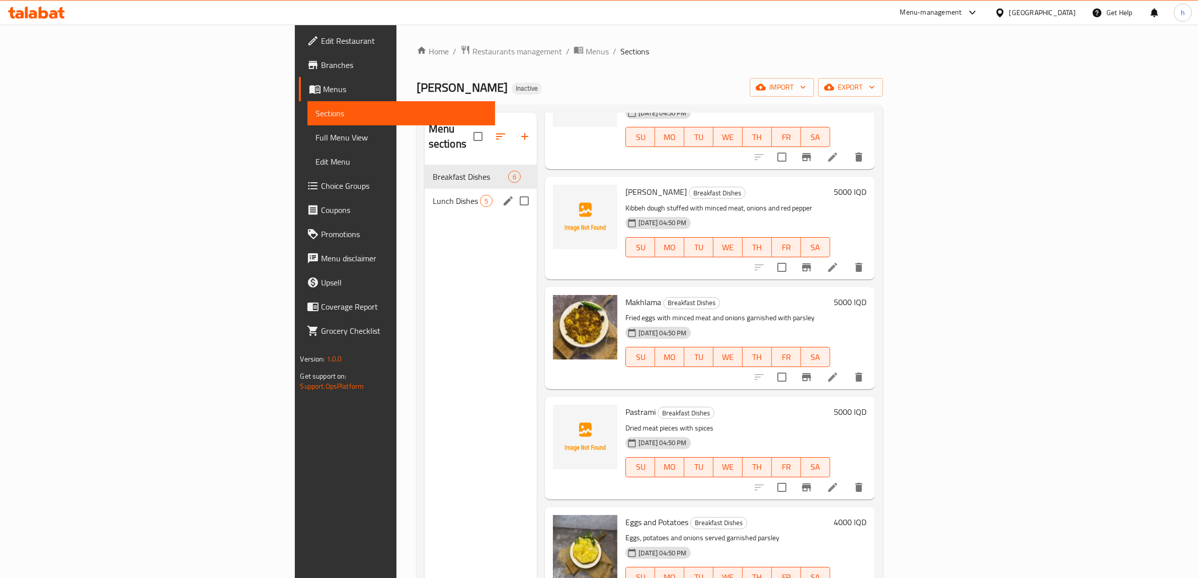
click at [425, 193] on div "Lunch Dishes 5" at bounding box center [481, 201] width 113 height 24
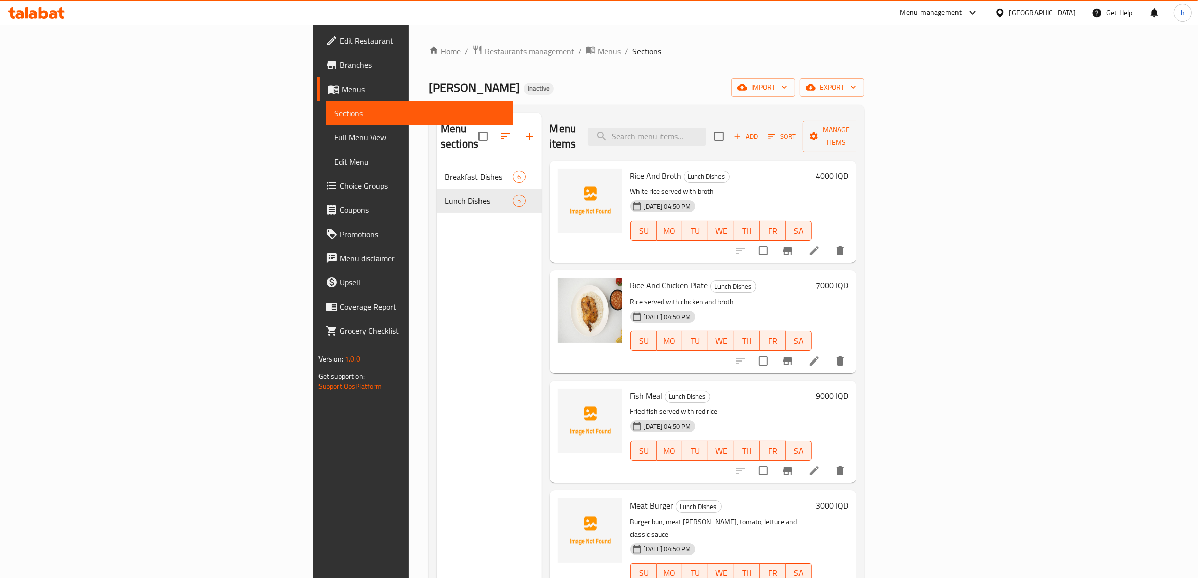
click at [340, 35] on span "Edit Restaurant" at bounding box center [423, 41] width 166 height 12
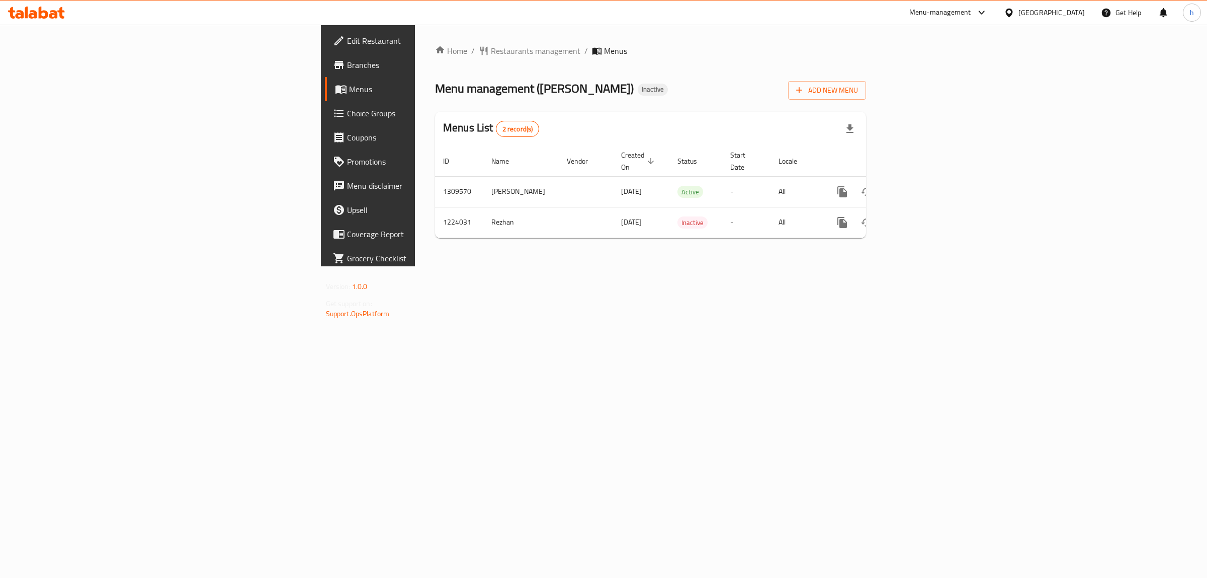
click at [347, 66] on span "Branches" at bounding box center [431, 65] width 168 height 12
click at [920, 187] on icon "enhanced table" at bounding box center [915, 191] width 9 height 9
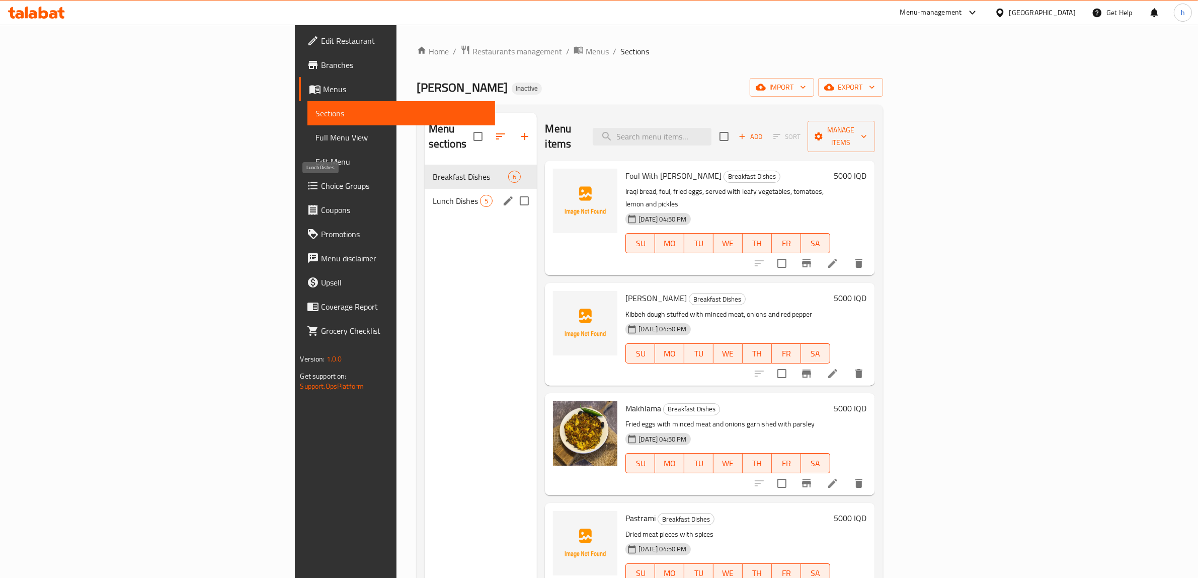
click at [433, 195] on span "Lunch Dishes" at bounding box center [457, 201] width 48 height 12
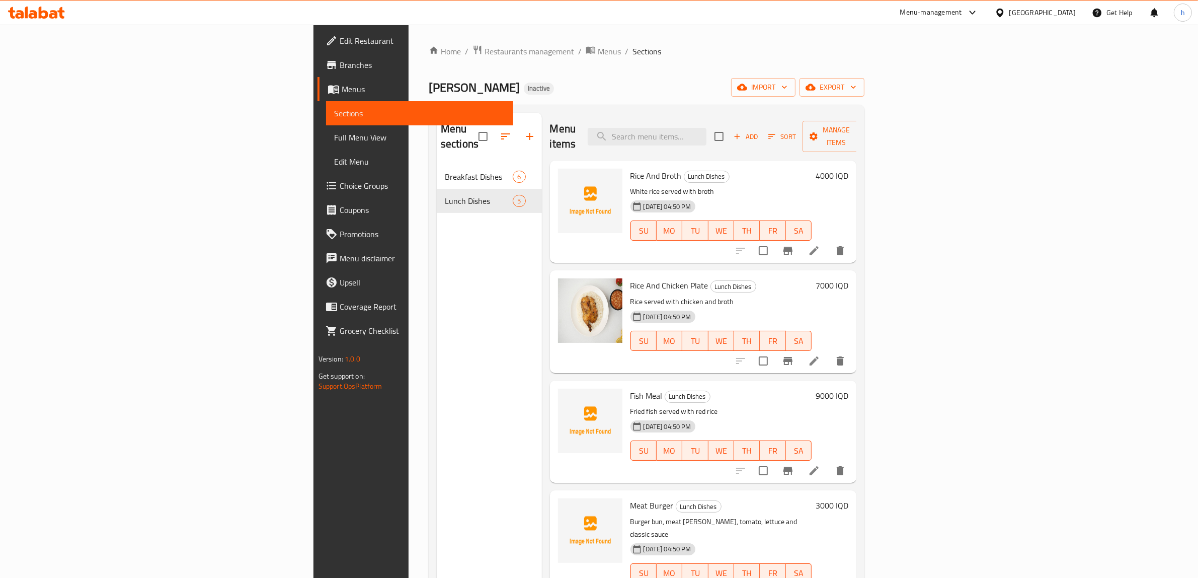
click at [437, 229] on div "Menu sections Breakfast Dishes 6 Lunch Dishes 5" at bounding box center [489, 402] width 105 height 578
click at [326, 126] on link "Full Menu View" at bounding box center [420, 137] width 188 height 24
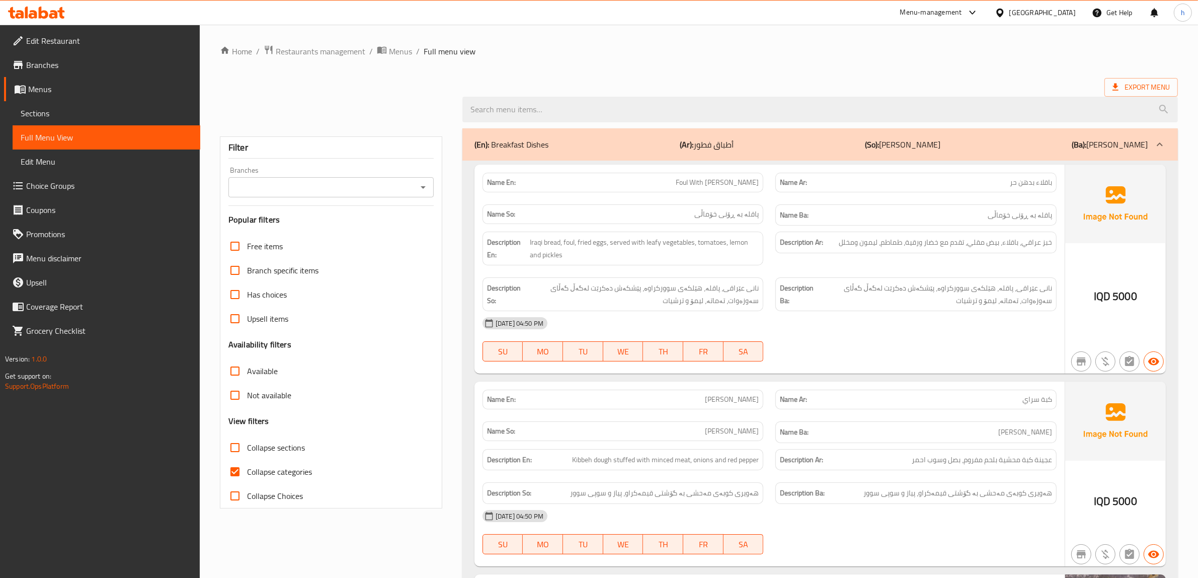
click at [418, 193] on icon "Open" at bounding box center [423, 187] width 12 height 12
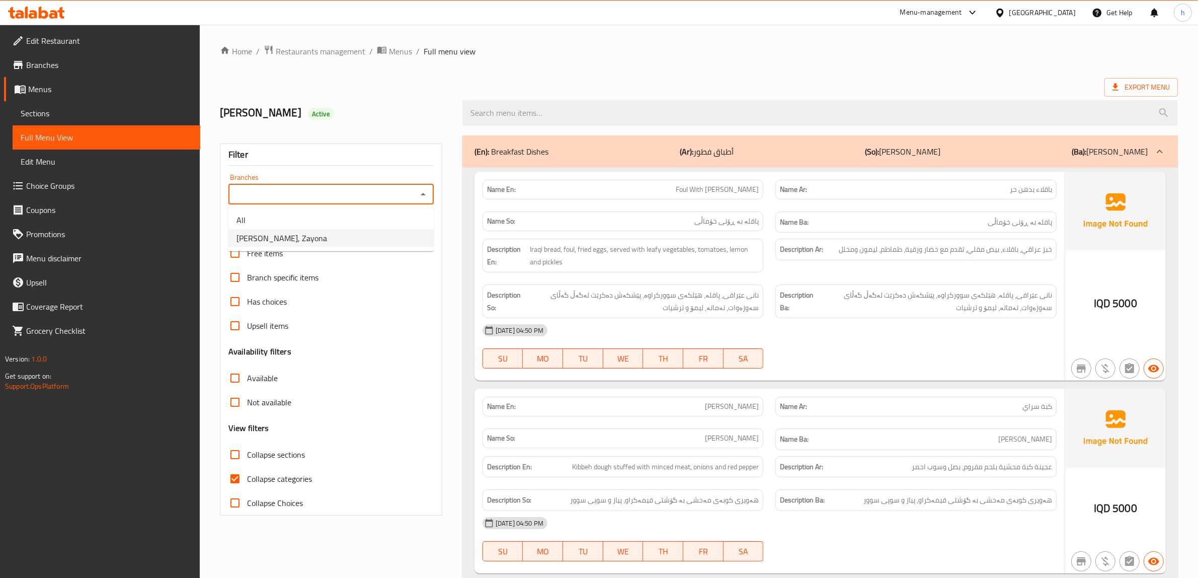
click at [279, 235] on span "Abu Amani, Zayona" at bounding box center [281, 238] width 91 height 12
type input "Abu Amani, Zayona"
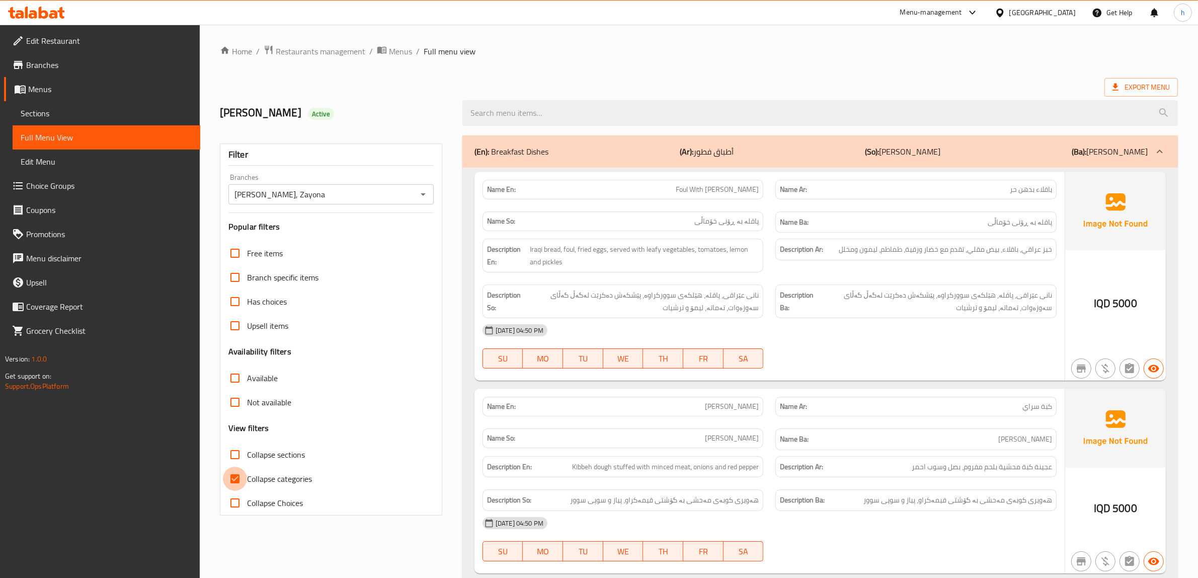
click at [230, 474] on input "Collapse categories" at bounding box center [235, 478] width 24 height 24
checkbox input "false"
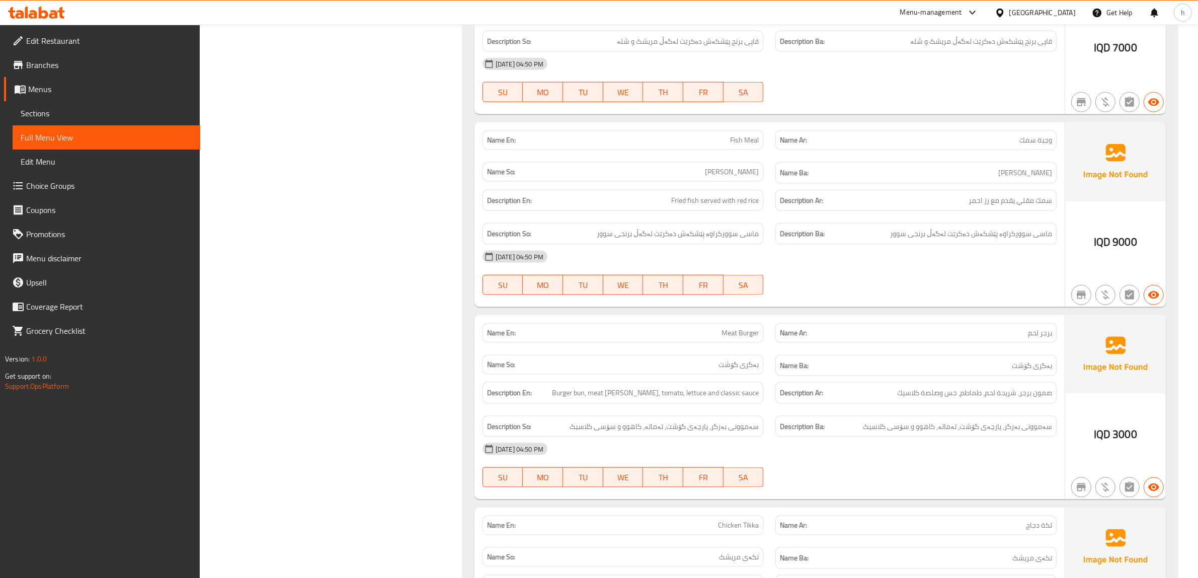
scroll to position [1493, 0]
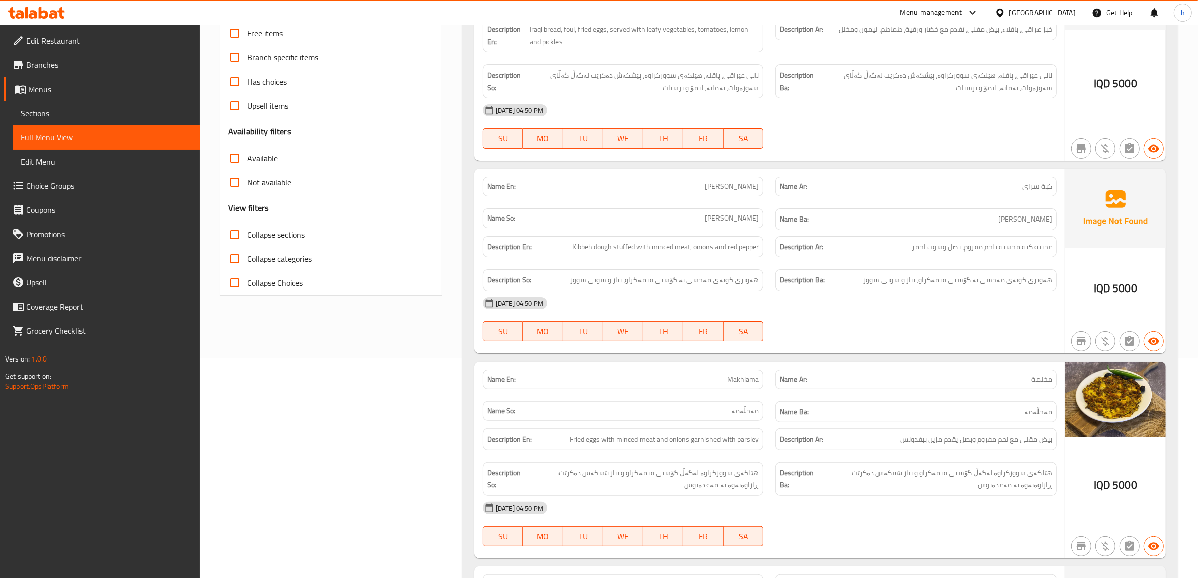
scroll to position [0, 0]
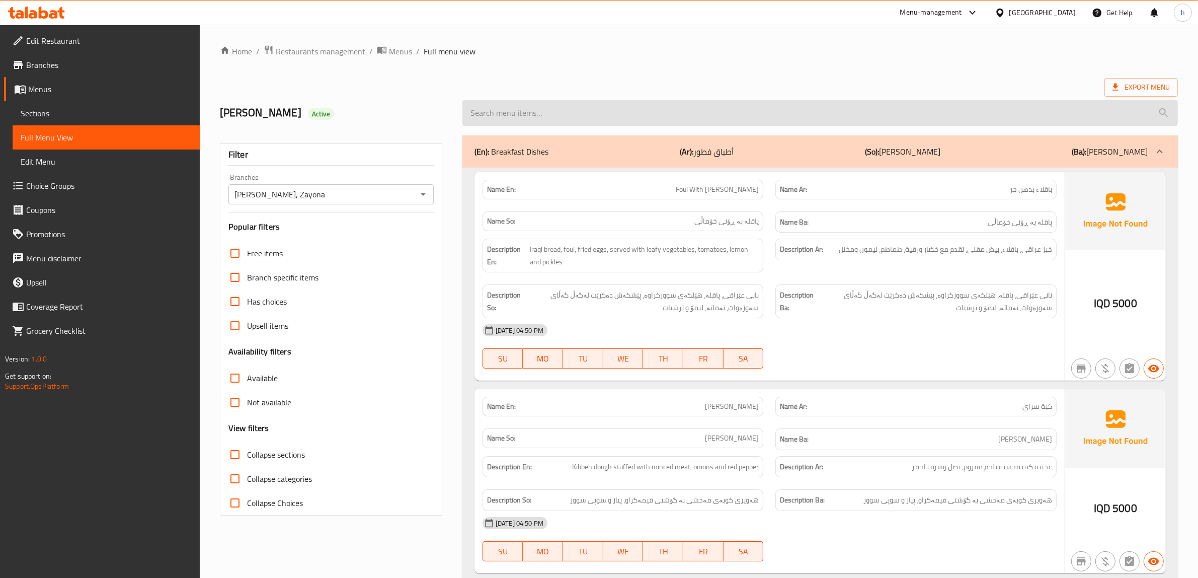
click at [778, 119] on input "search" at bounding box center [819, 113] width 715 height 26
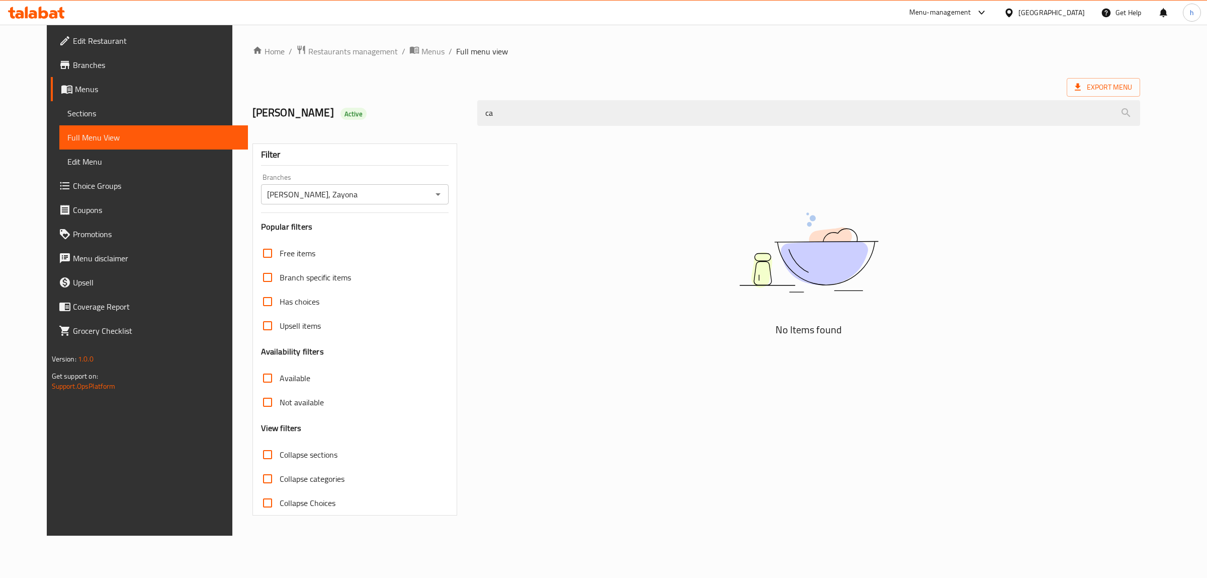
type input "c"
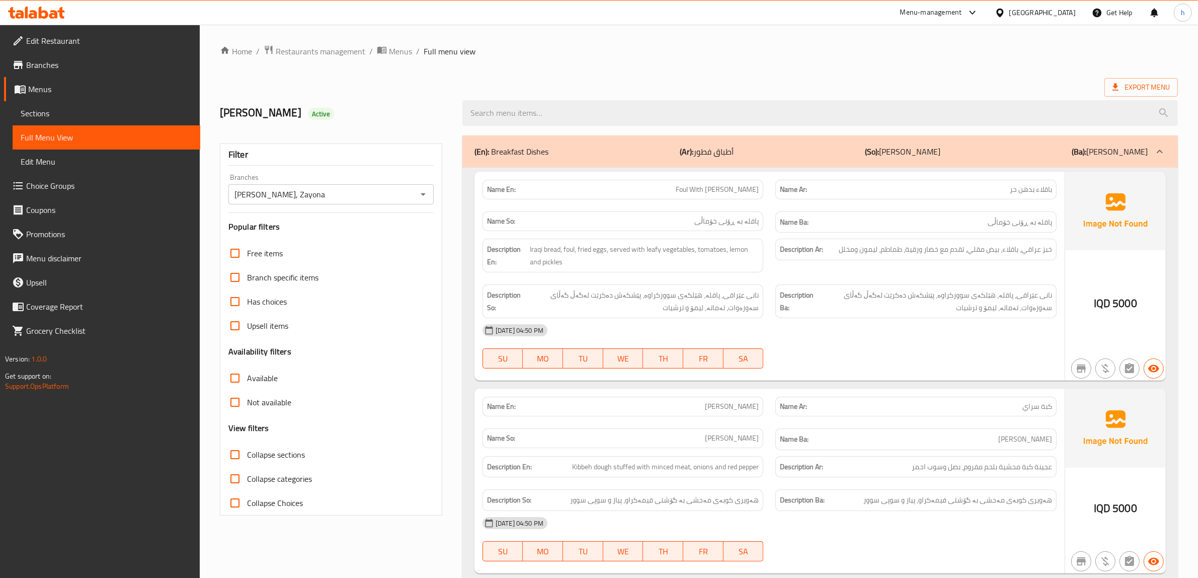
click at [500, 269] on div "Description En: Iraqi bread, foul, fried eggs, served with leafy vegetables, to…" at bounding box center [622, 255] width 281 height 34
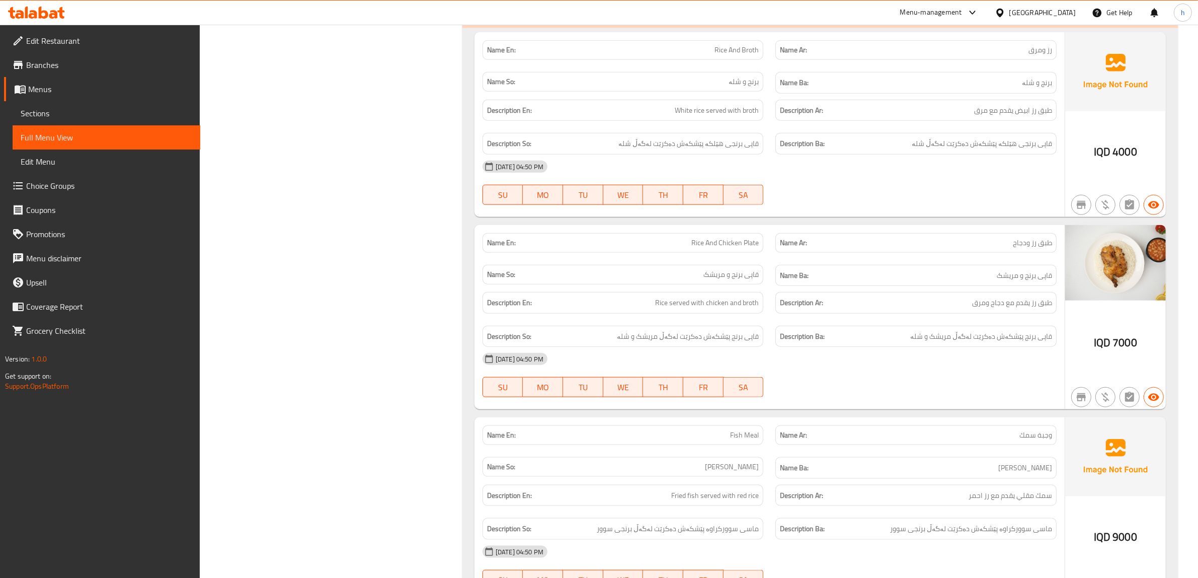
scroll to position [1509, 0]
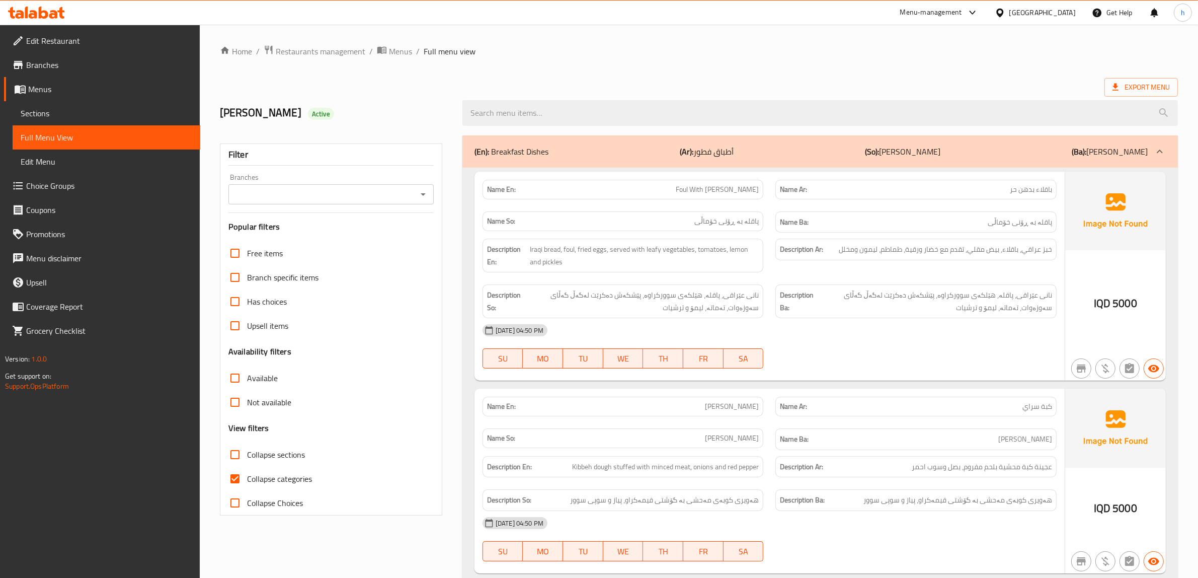
click at [58, 41] on span "Edit Restaurant" at bounding box center [109, 41] width 166 height 12
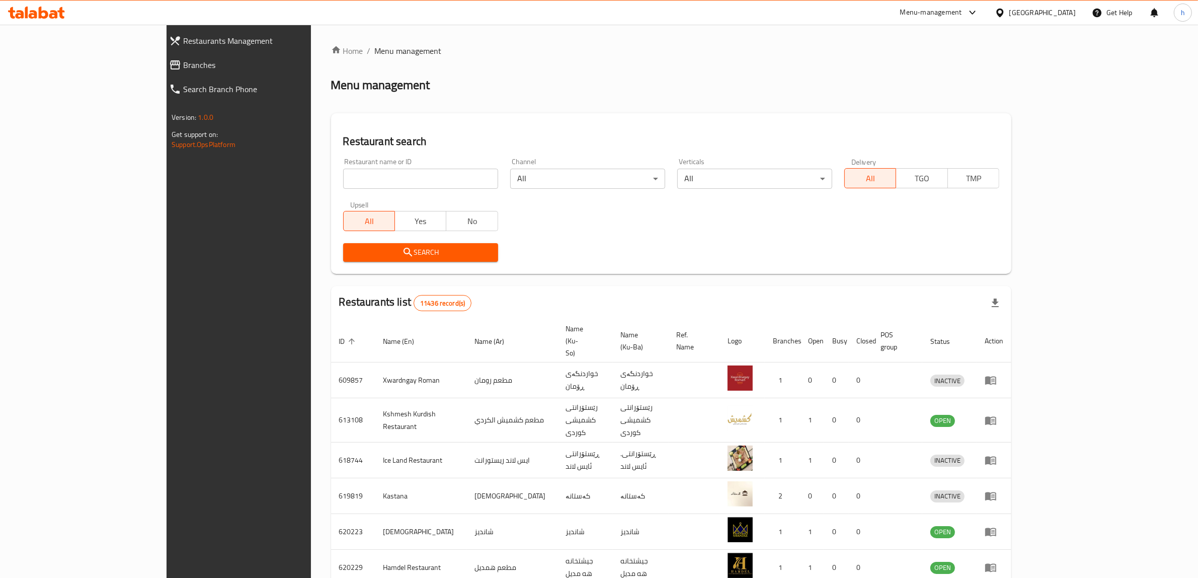
click at [183, 59] on span "Branches" at bounding box center [271, 65] width 176 height 12
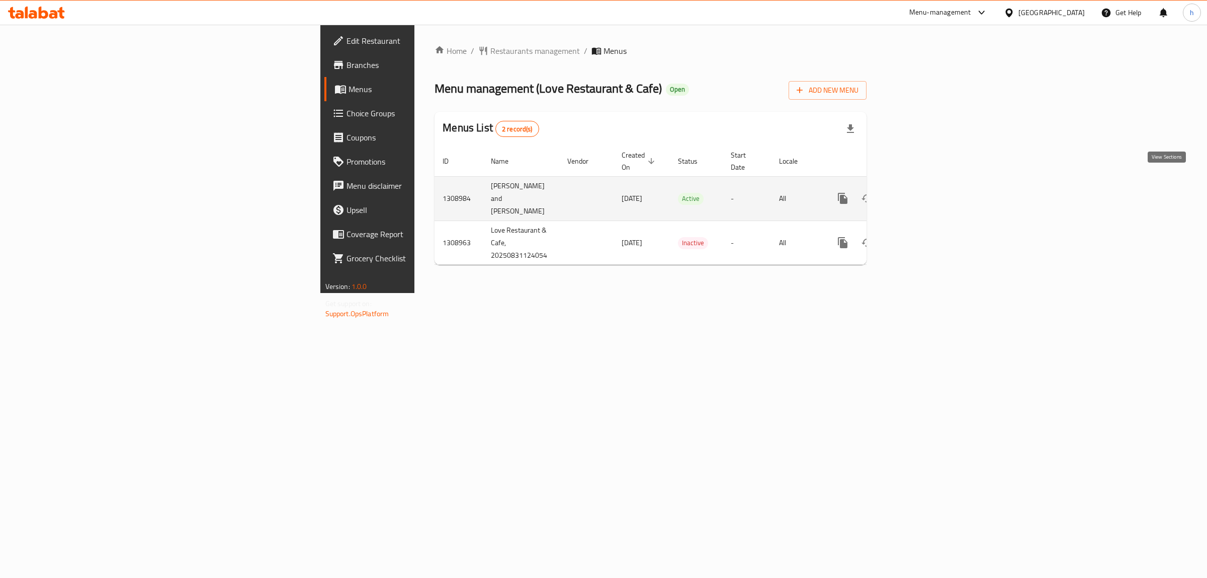
click at [922, 192] on icon "enhanced table" at bounding box center [916, 198] width 12 height 12
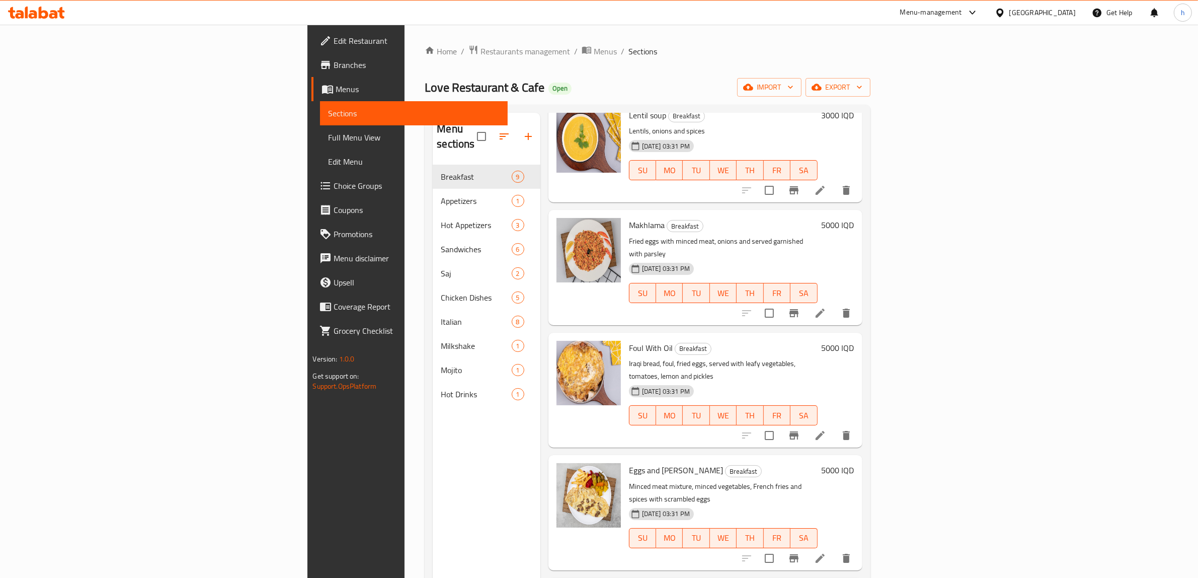
scroll to position [58, 0]
click at [826, 309] on icon at bounding box center [820, 315] width 12 height 12
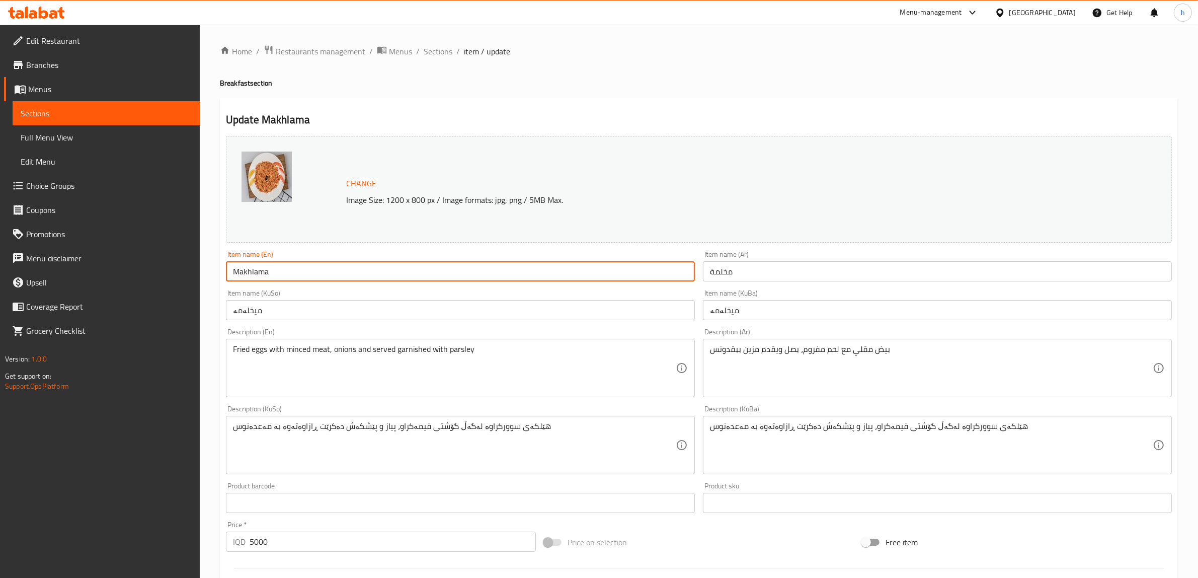
click at [268, 278] on input "Makhlama" at bounding box center [460, 271] width 469 height 20
click at [252, 310] on input "میخلەمە" at bounding box center [460, 310] width 469 height 20
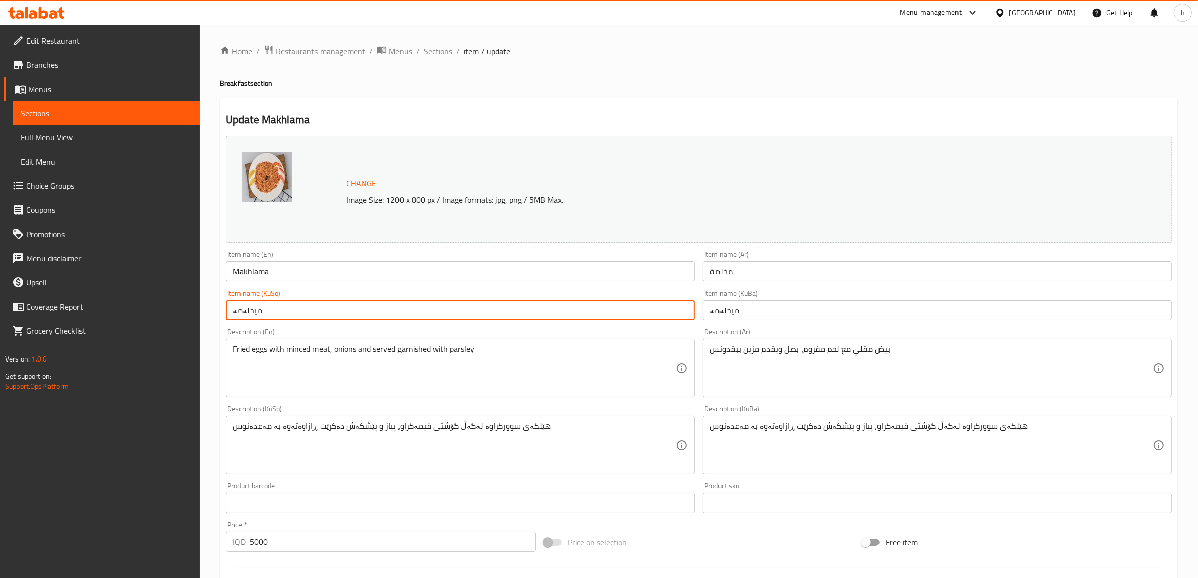
click at [252, 313] on input "میخلەمە" at bounding box center [460, 310] width 469 height 20
paste input "خڵ"
type input "مەخڵەمە"
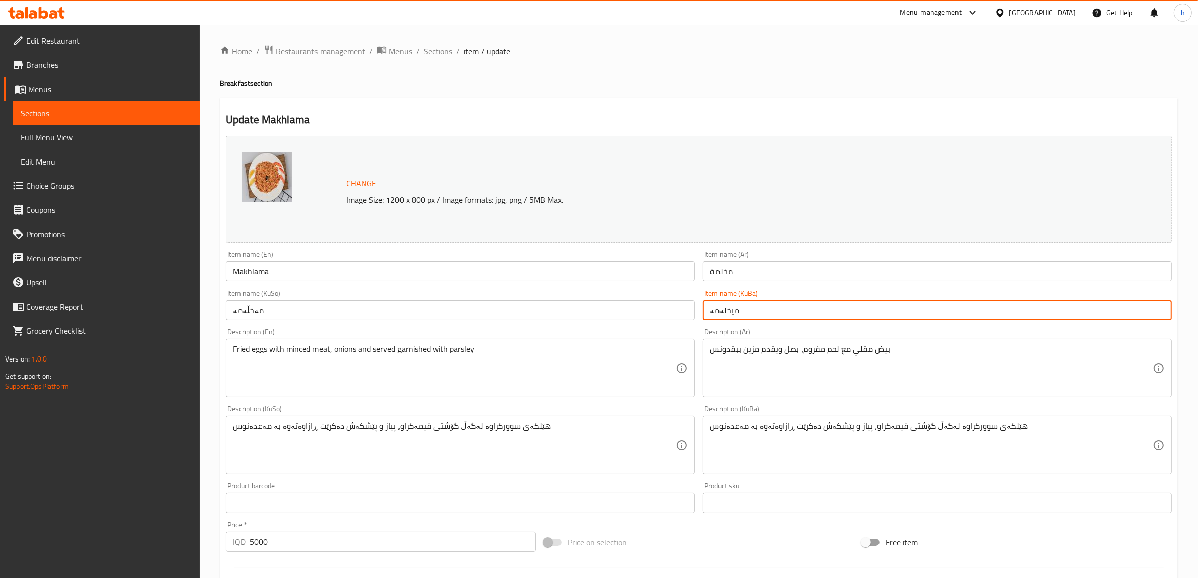
click at [729, 311] on input "میخلەمە" at bounding box center [937, 310] width 469 height 20
click at [726, 312] on input "میخلەمە" at bounding box center [937, 310] width 469 height 20
paste input "خڵ"
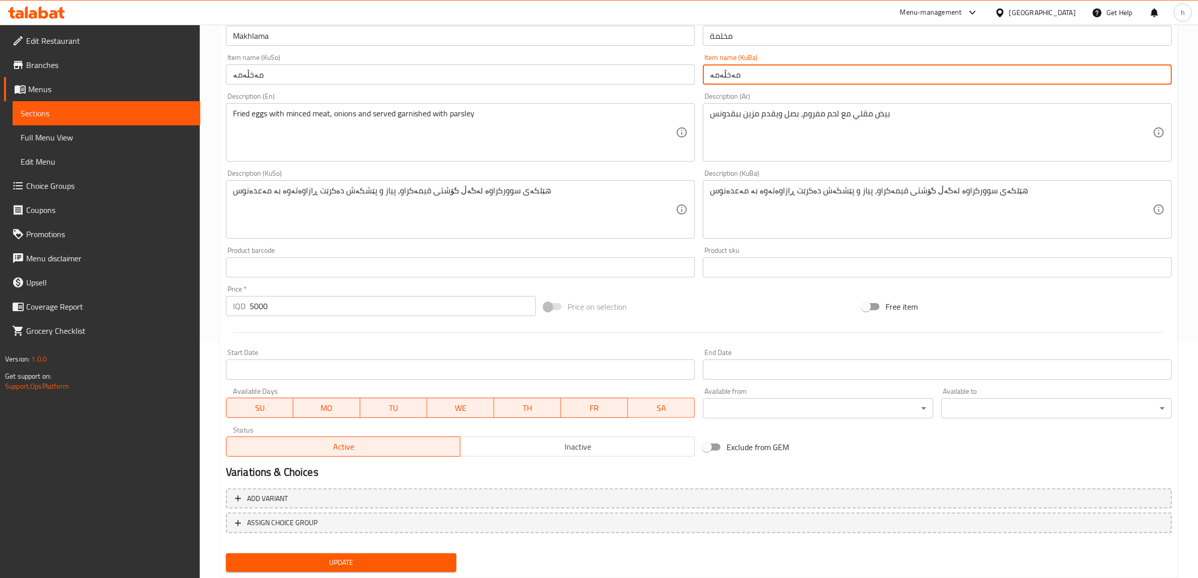
scroll to position [262, 0]
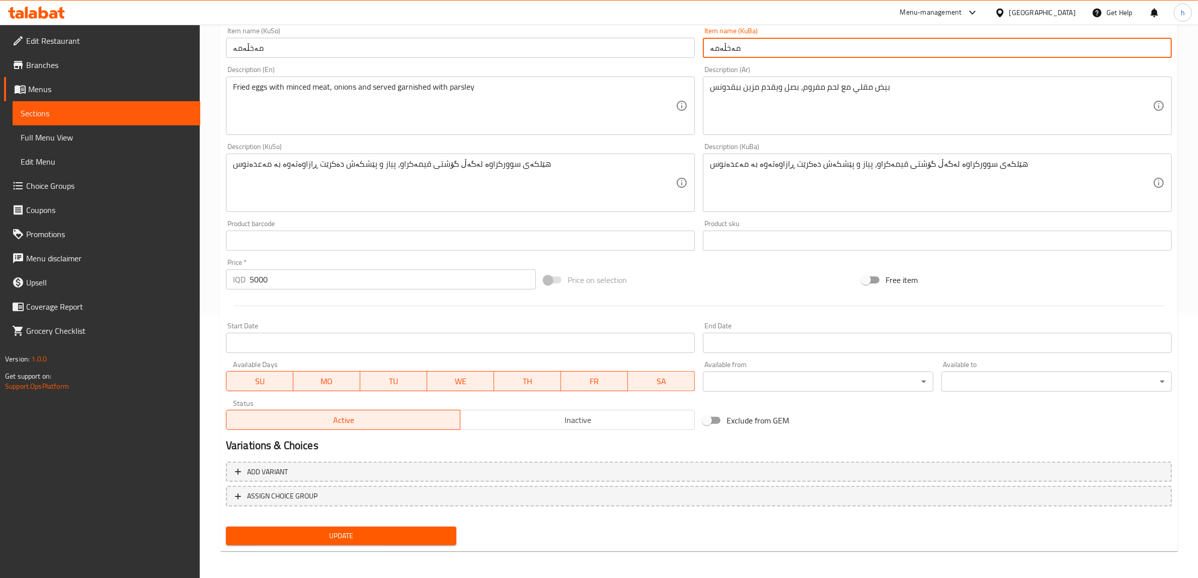
type input "مەخڵەمە"
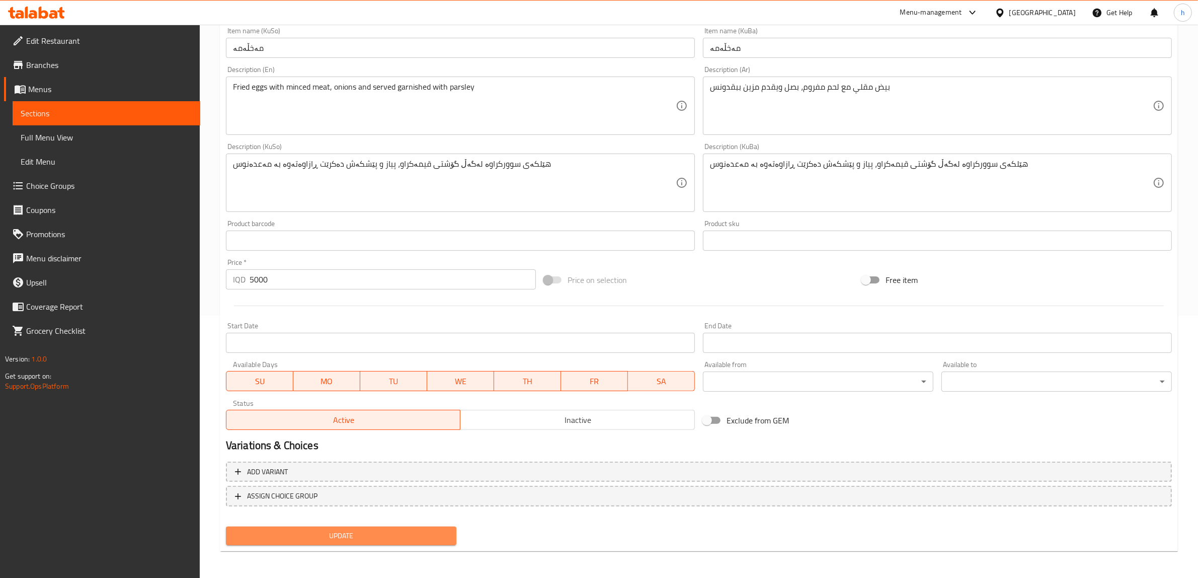
click at [383, 534] on span "Update" at bounding box center [341, 535] width 214 height 13
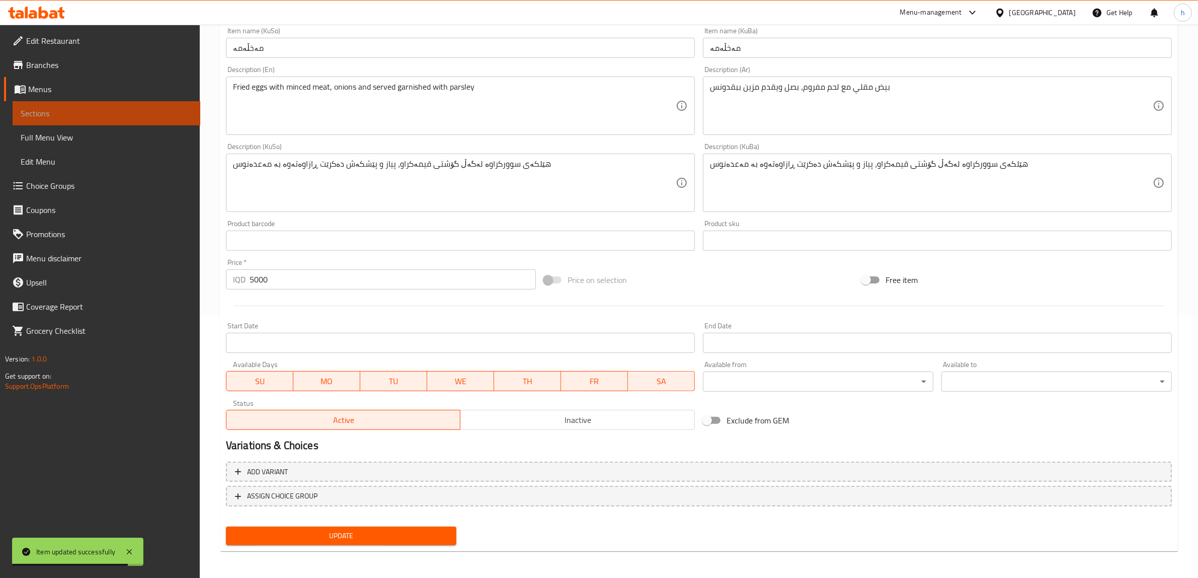
click at [26, 109] on span "Sections" at bounding box center [107, 113] width 172 height 12
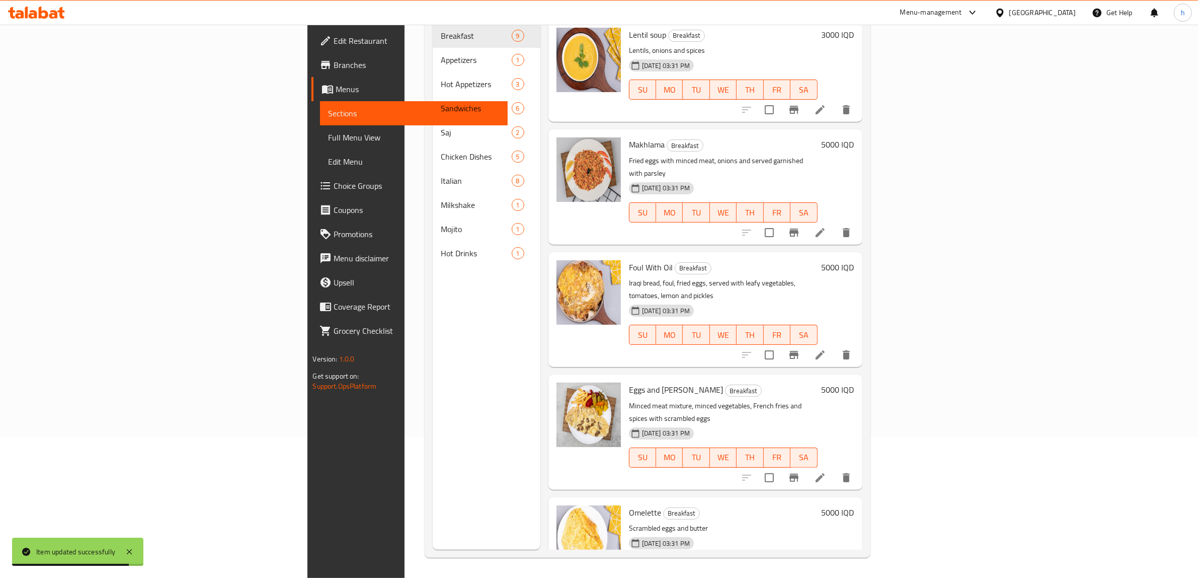
scroll to position [141, 0]
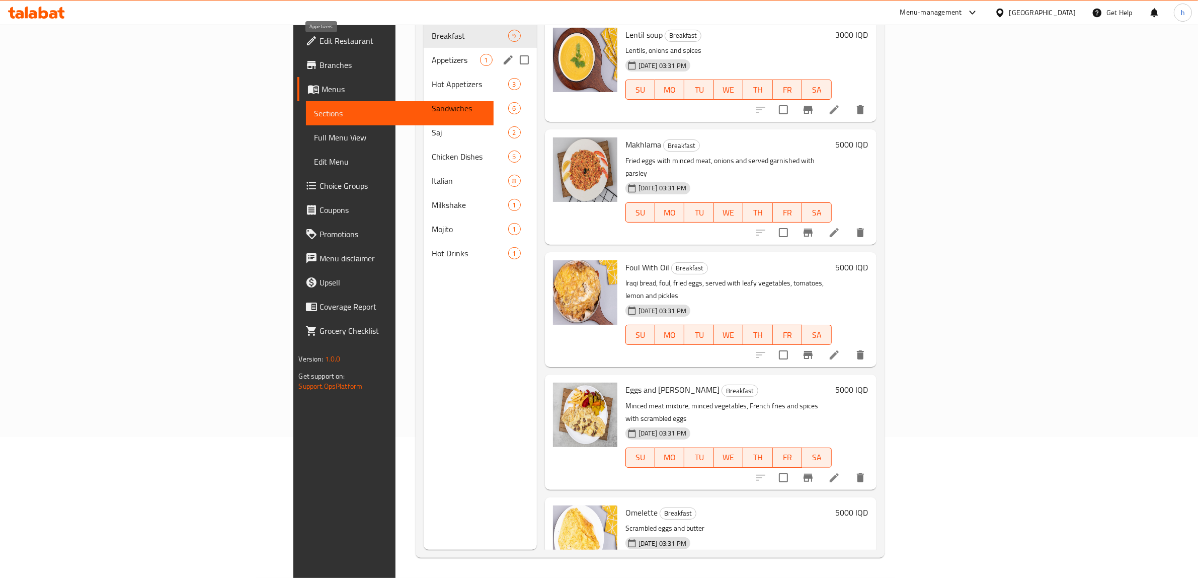
click at [432, 54] on span "Appetizers" at bounding box center [456, 60] width 48 height 12
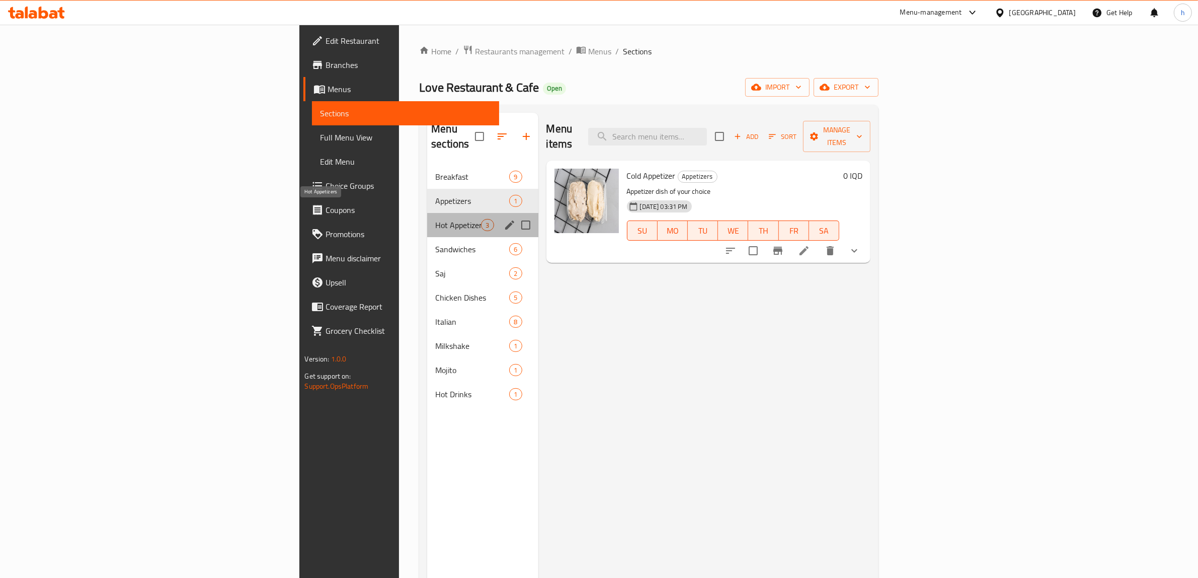
click at [435, 219] on span "Hot Appetizers" at bounding box center [458, 225] width 46 height 12
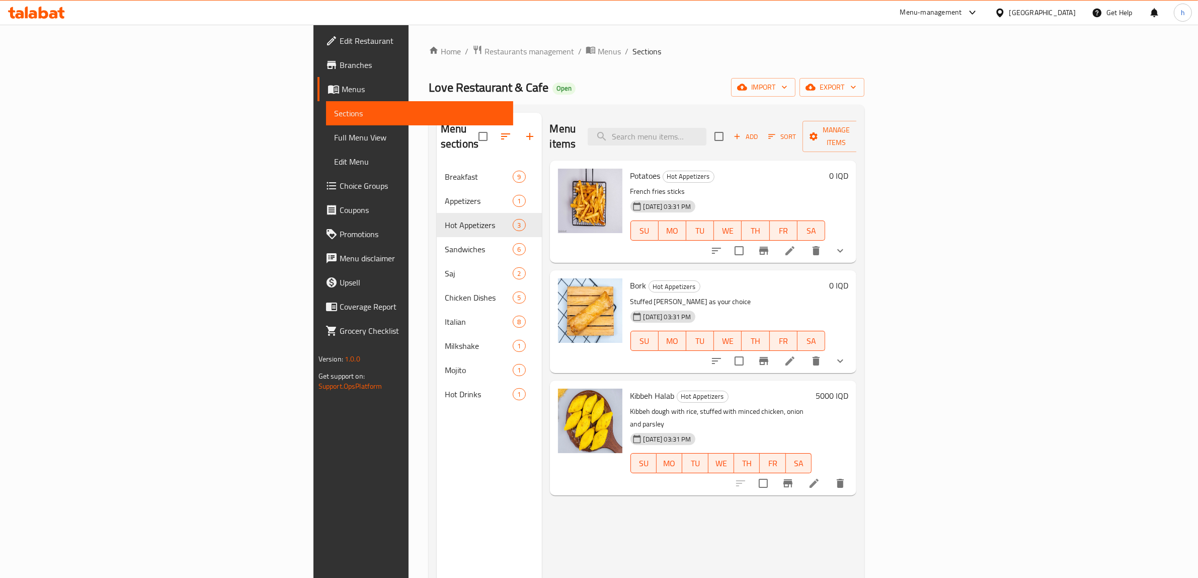
click at [852, 355] on div at bounding box center [778, 361] width 148 height 24
click at [796, 355] on icon at bounding box center [790, 361] width 12 height 12
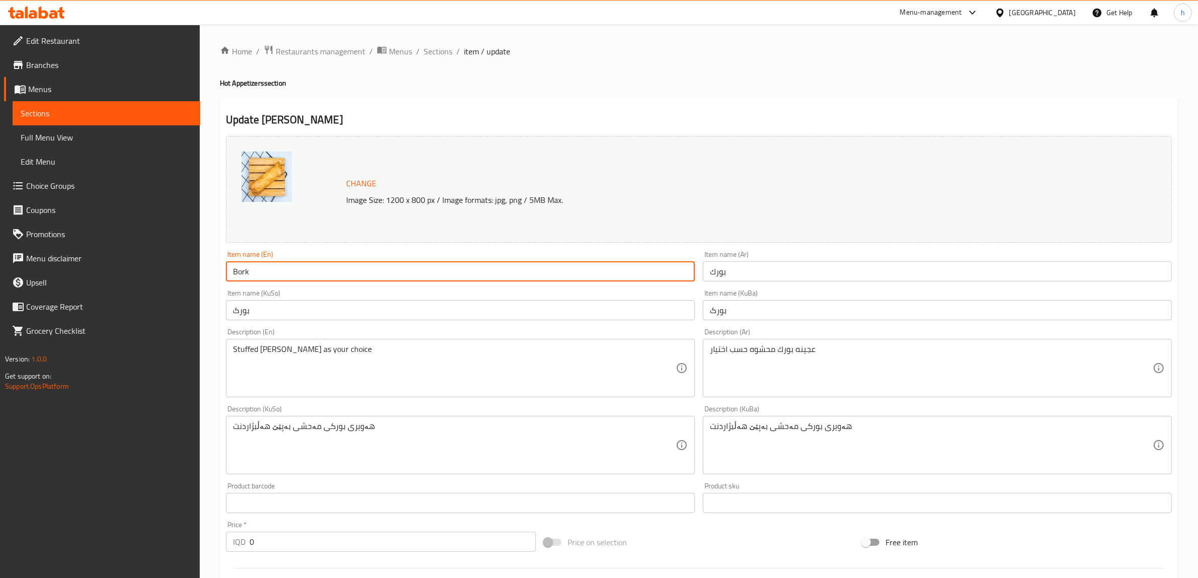
drag, startPoint x: 245, startPoint y: 272, endPoint x: 252, endPoint y: 302, distance: 31.1
click at [246, 272] on input "Bork" at bounding box center [460, 271] width 469 height 20
type input "Borek"
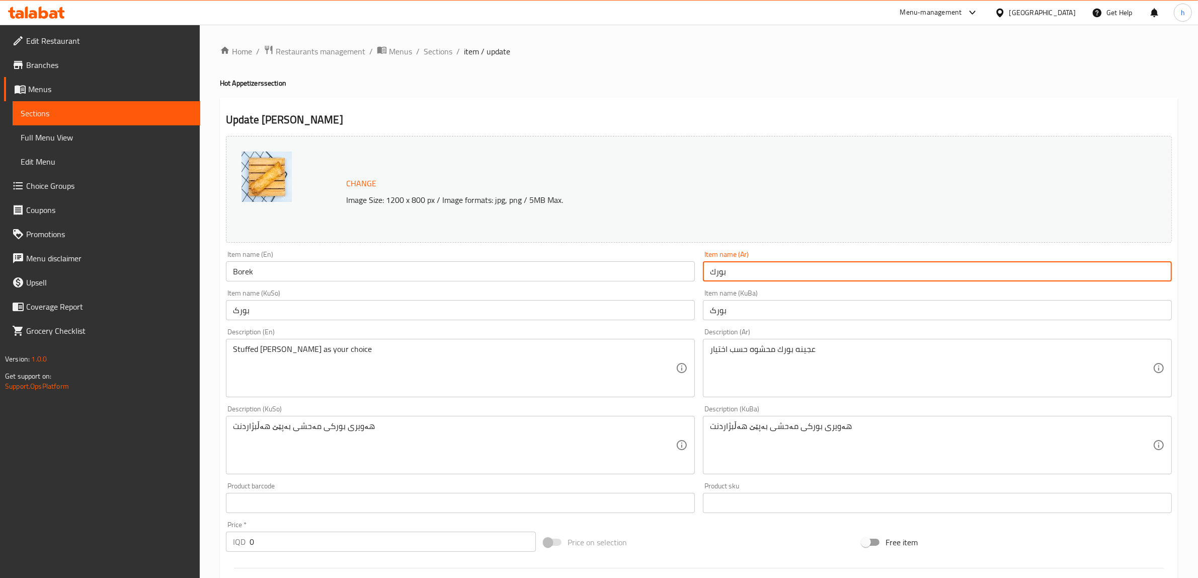
click at [723, 272] on input "بورك" at bounding box center [937, 271] width 469 height 20
click at [725, 280] on input "بورەک" at bounding box center [937, 271] width 469 height 20
click at [710, 273] on input "بورەک" at bounding box center [937, 271] width 469 height 20
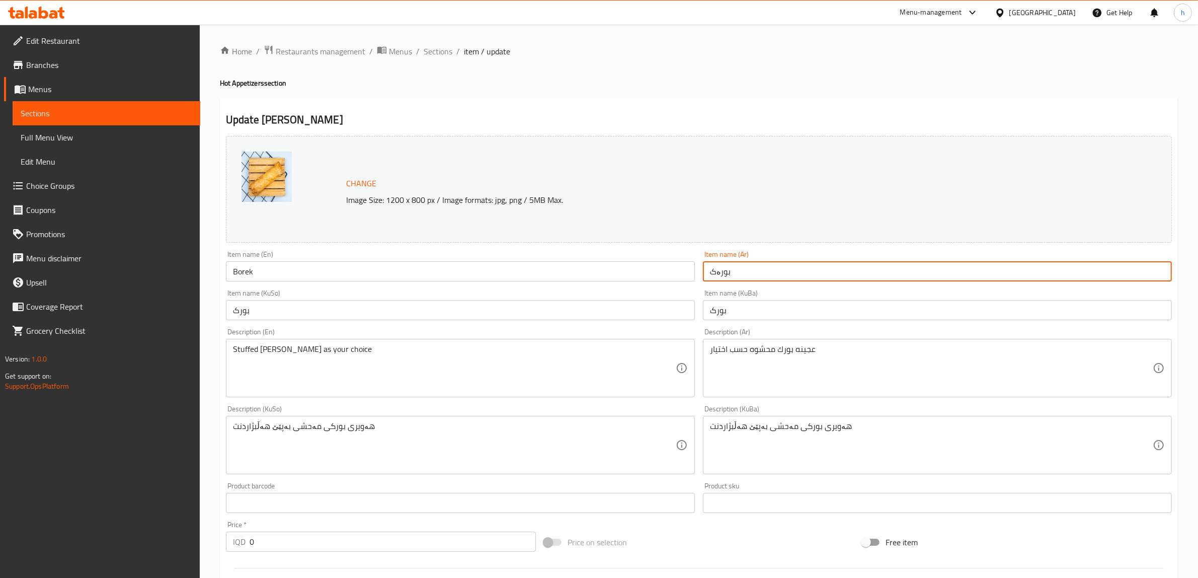
drag, startPoint x: 716, startPoint y: 268, endPoint x: 727, endPoint y: 275, distance: 13.3
click at [717, 268] on input "بورەک" at bounding box center [937, 271] width 469 height 20
click at [653, 323] on div "Item name (KuSo) بورک Item name ([GEOGRAPHIC_DATA])" at bounding box center [460, 304] width 477 height 39
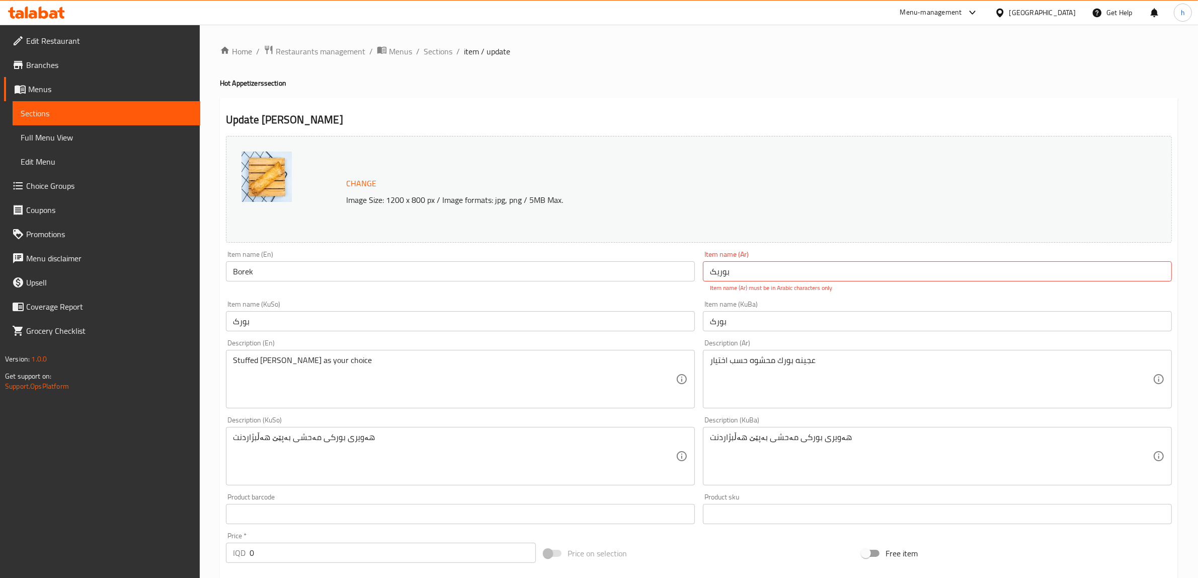
click at [720, 270] on input "بوریک" at bounding box center [937, 271] width 469 height 20
click at [715, 274] on input "بوریک" at bounding box center [937, 271] width 469 height 20
paste input "ي"
type input "بوريک"
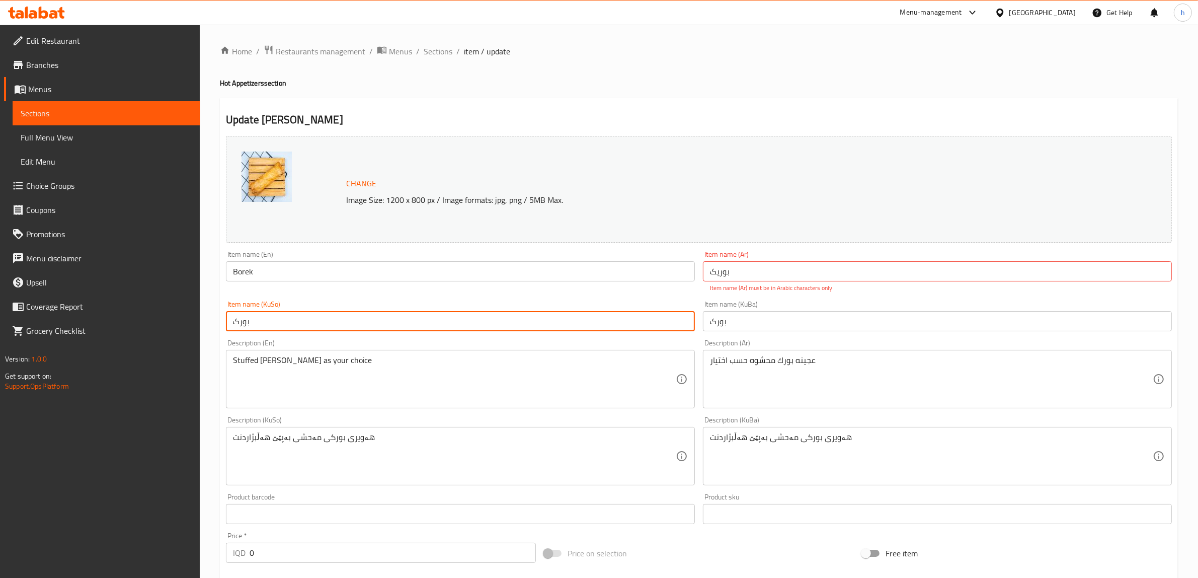
click at [227, 322] on input "بورک" at bounding box center [460, 321] width 469 height 20
type input "بورەک"
click at [702, 326] on div "Item name (KuBa) بورک Item name ([GEOGRAPHIC_DATA])" at bounding box center [937, 315] width 477 height 39
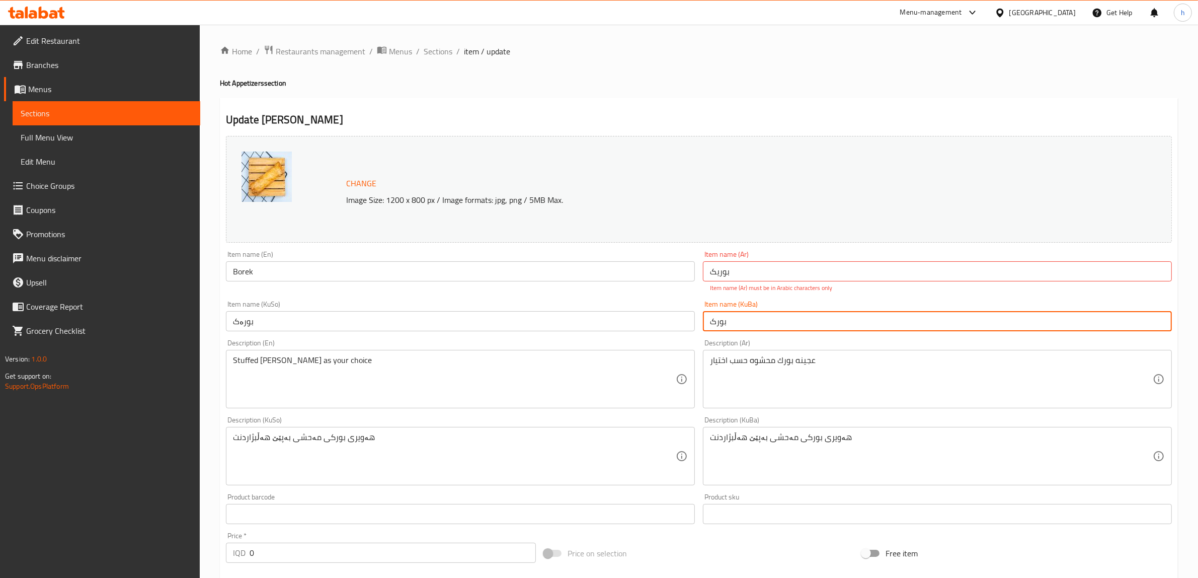
paste input "ە"
type input "بورەک"
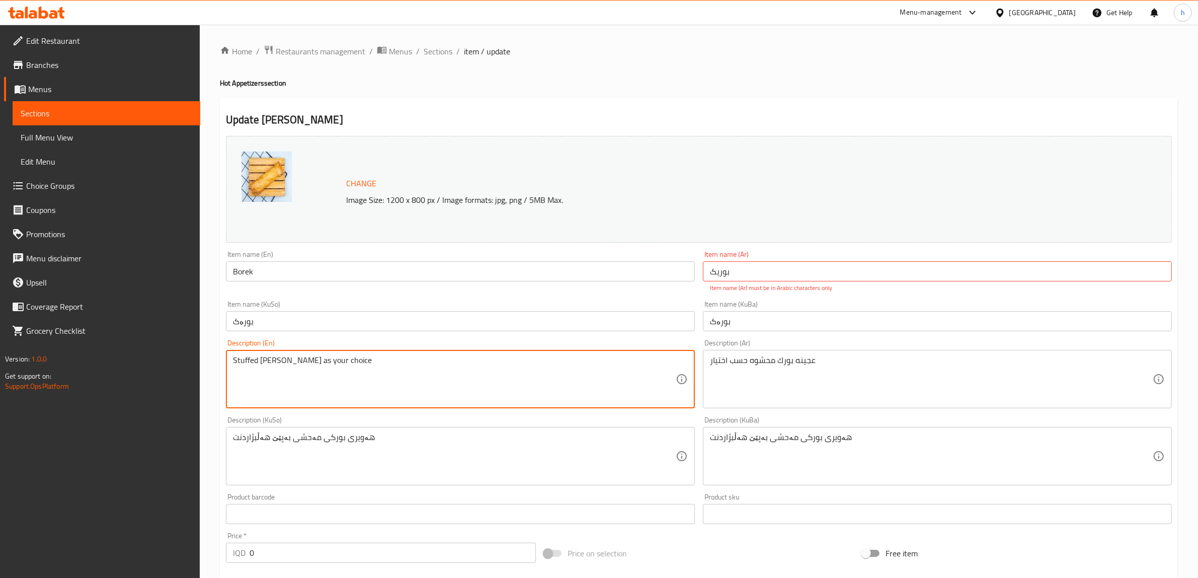
click at [288, 358] on textarea "Stuffed [PERSON_NAME] as your choice" at bounding box center [454, 379] width 443 height 48
type textarea "Stuffed [PERSON_NAME] as your choice"
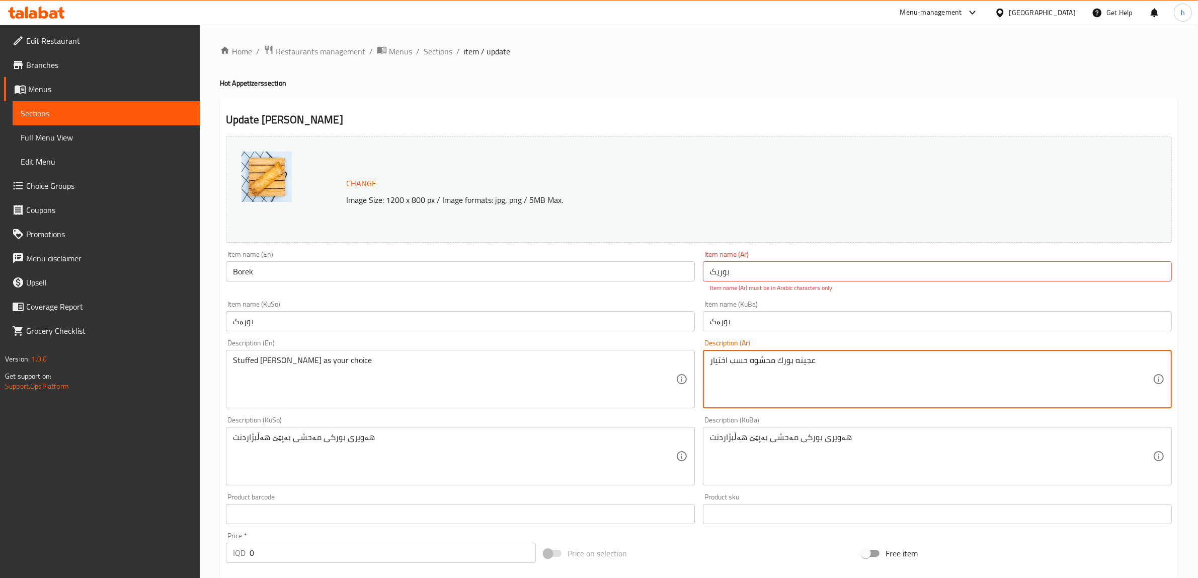
click at [785, 361] on textarea "عجينه بورك محشوه حسب اختيار" at bounding box center [931, 379] width 443 height 48
click at [718, 272] on input "بوريک" at bounding box center [937, 271] width 469 height 20
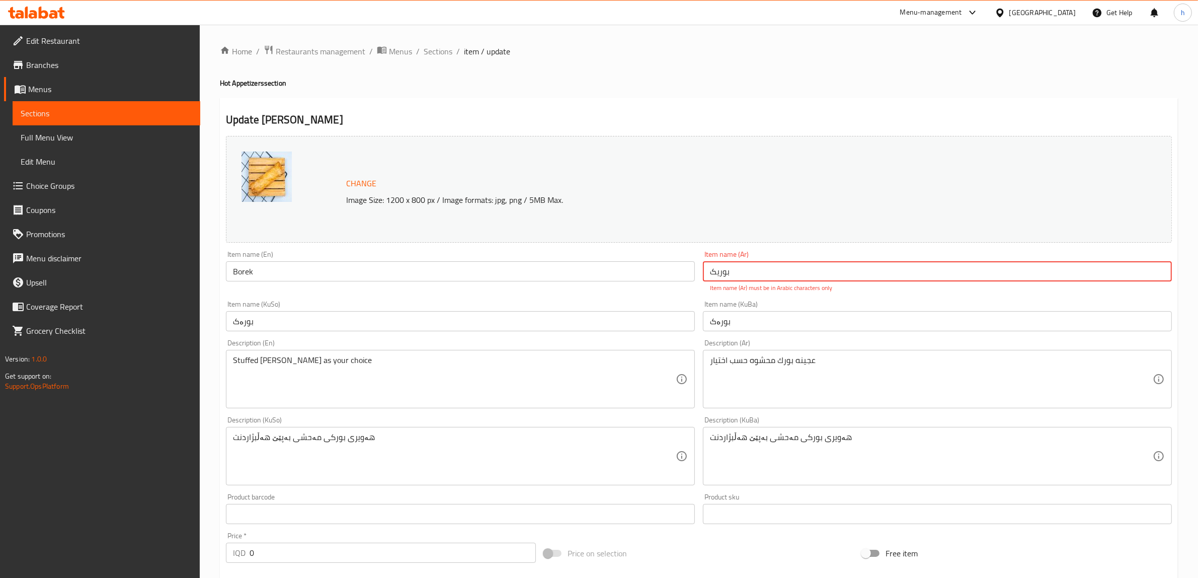
click at [718, 272] on input "بوريک" at bounding box center [937, 271] width 469 height 20
click at [712, 272] on input "بوريک" at bounding box center [937, 271] width 469 height 20
drag, startPoint x: 708, startPoint y: 270, endPoint x: 714, endPoint y: 270, distance: 6.5
click at [714, 270] on input "بوريک" at bounding box center [937, 271] width 469 height 20
paste input "ك"
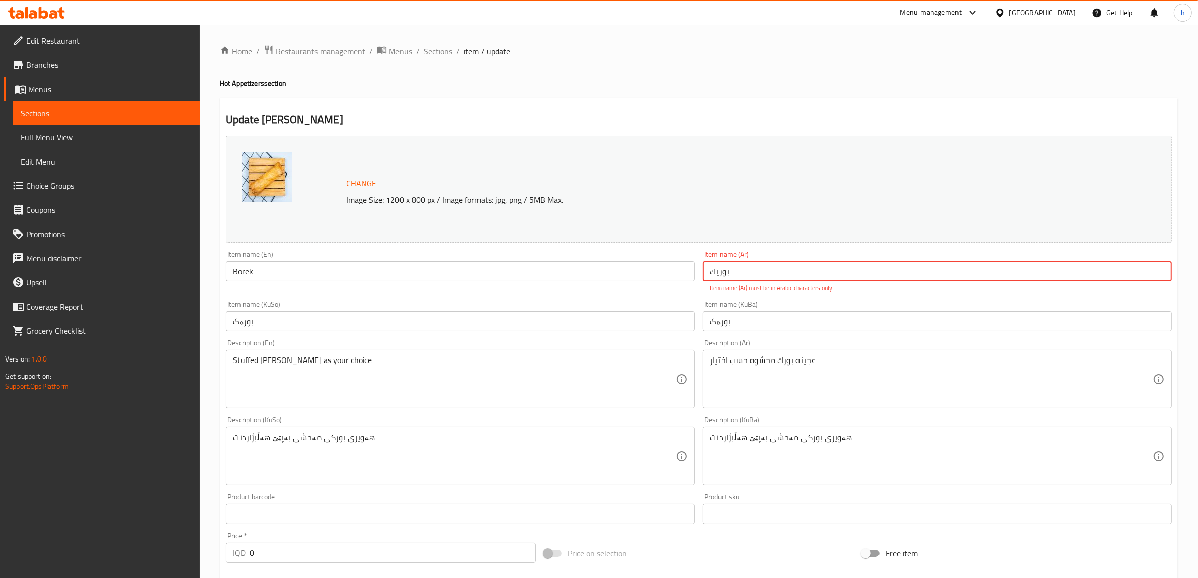
click at [739, 271] on input "بوريك" at bounding box center [937, 271] width 469 height 20
type input "بوريك"
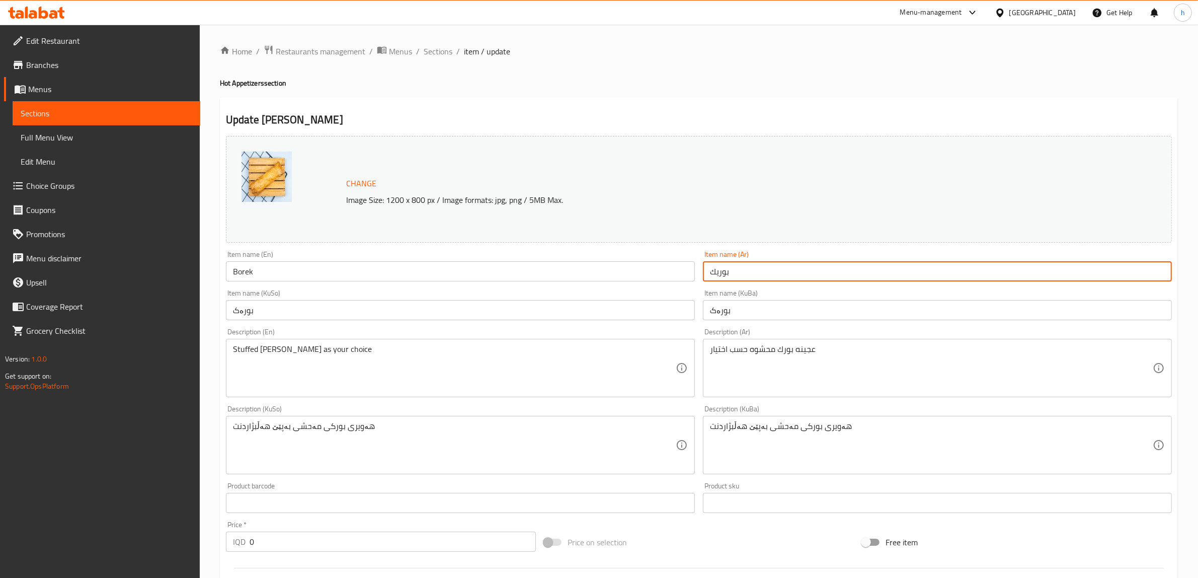
click at [718, 269] on input "بوريك" at bounding box center [937, 271] width 469 height 20
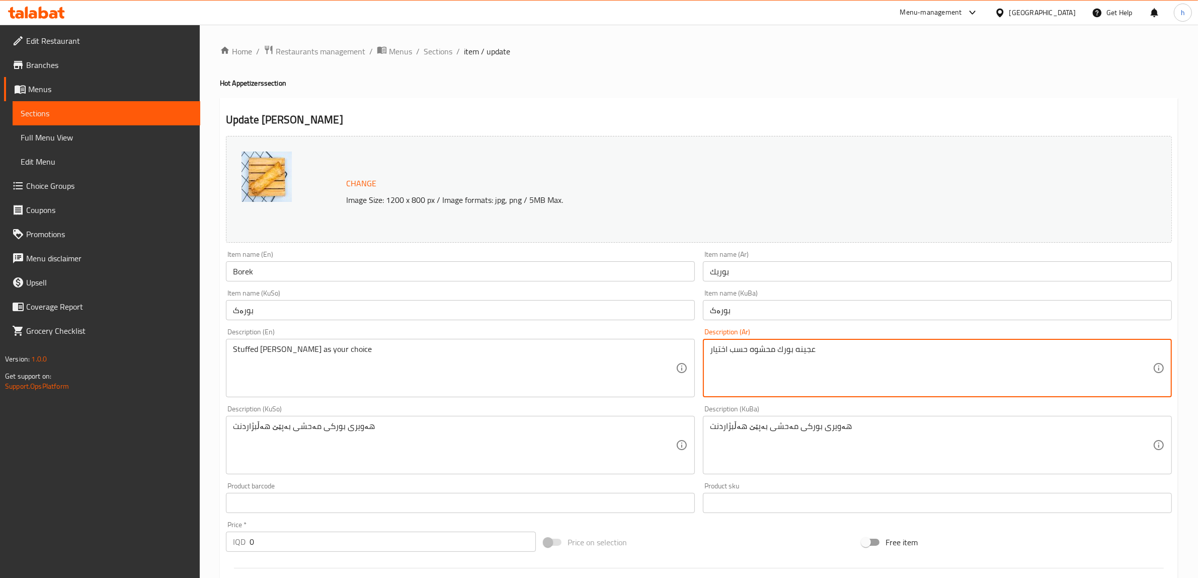
click at [786, 347] on textarea "عجينه بورك محشوه حسب اختيار" at bounding box center [931, 368] width 443 height 48
paste textarea "ك"
type textarea "عجينه بوريك محشوه حسب اختيار"
click at [254, 313] on input "بورەک" at bounding box center [460, 310] width 469 height 20
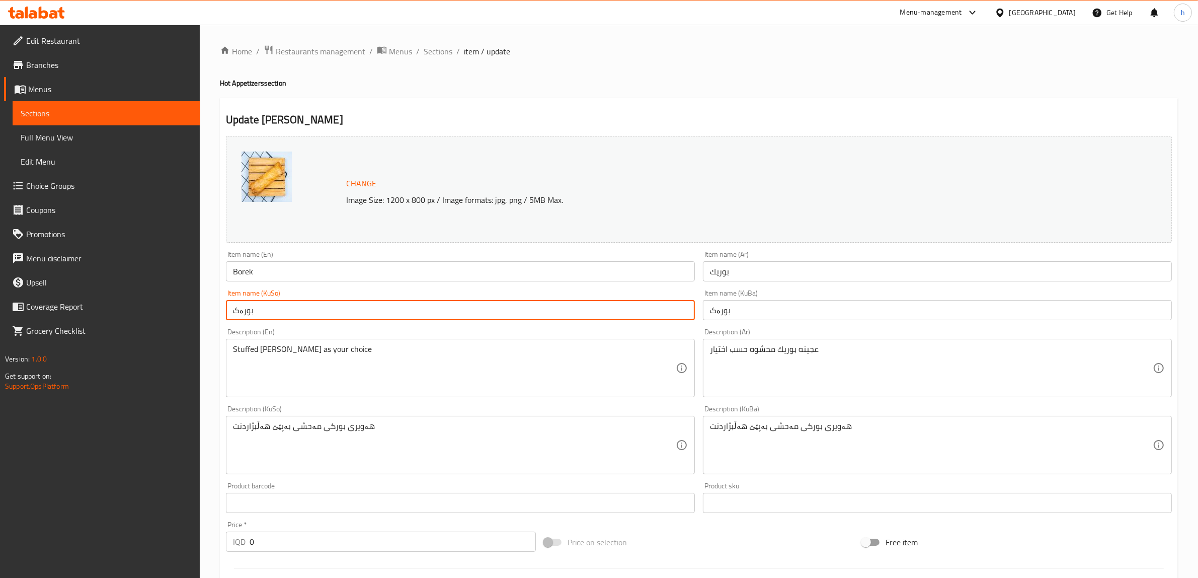
click at [254, 313] on input "بورەک" at bounding box center [460, 310] width 469 height 20
type input "بۆرەک"
click at [733, 307] on input "بورەک" at bounding box center [937, 310] width 469 height 20
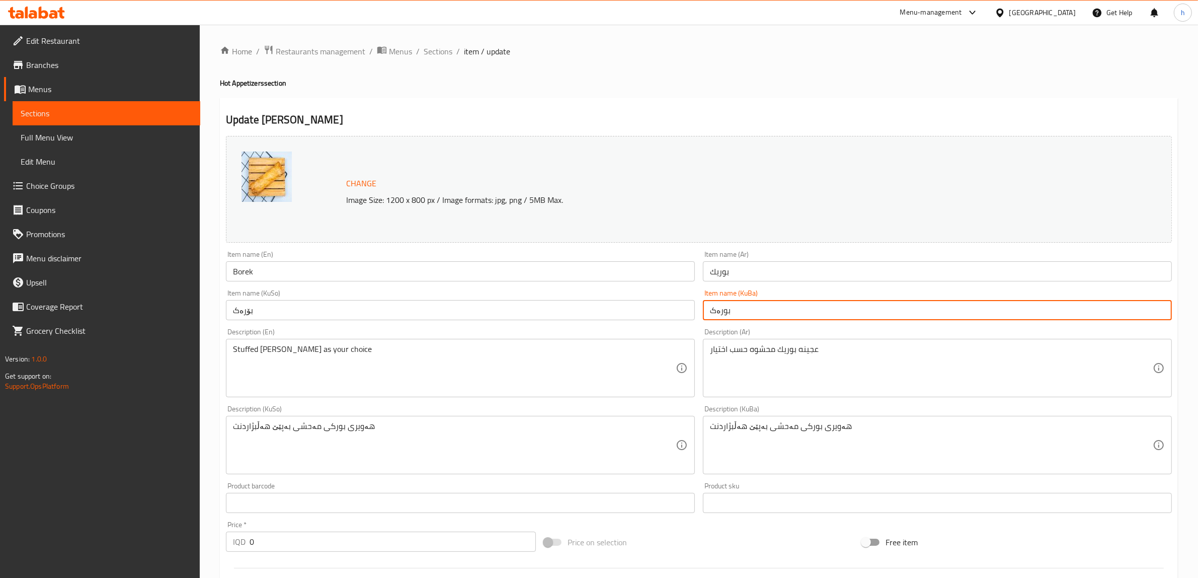
paste input "ۆ"
type input "بۆرەک"
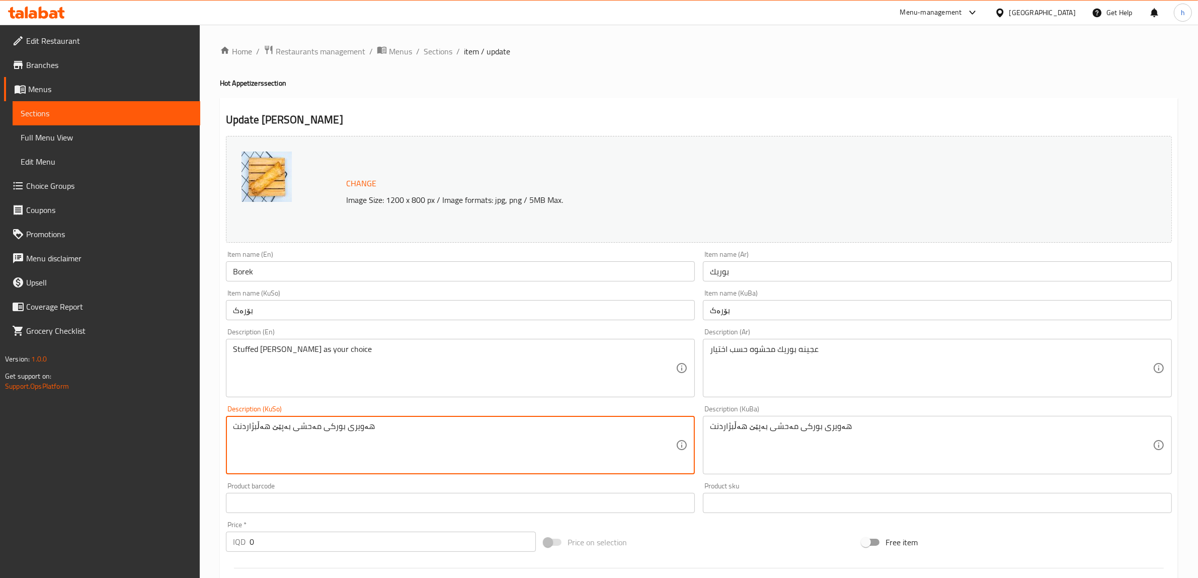
click at [325, 430] on textarea "هەویری بورکی مەحشی بەپێێ هەڵبژاردنت" at bounding box center [454, 445] width 443 height 48
paste textarea "ۆرەک"
type textarea "هەویری بۆرەک مەحشی بەپێێ هەڵبژاردنت"
click at [703, 470] on div "هەویری بورکی مەحشی بەپێێ هەڵبژاردنت Description (KuBa)" at bounding box center [937, 445] width 469 height 58
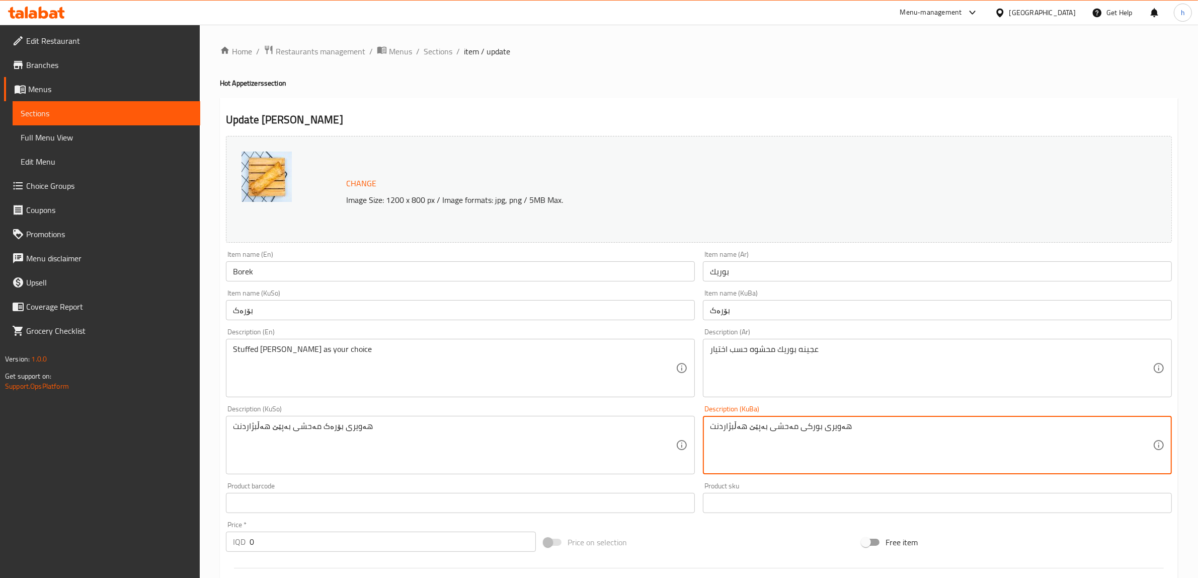
paste textarea "ۆرەک"
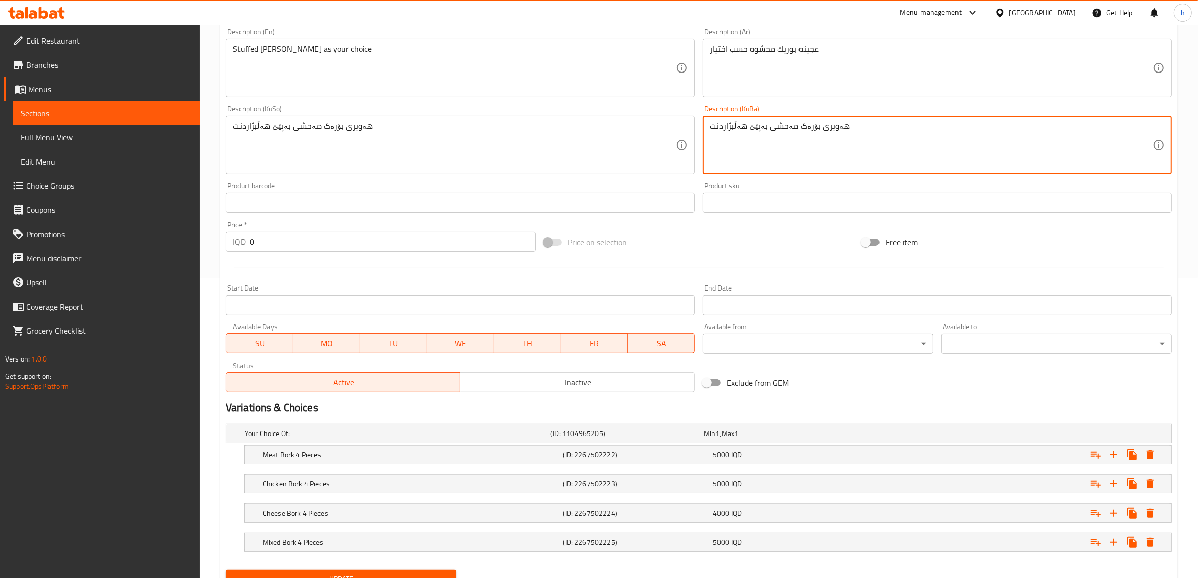
scroll to position [345, 0]
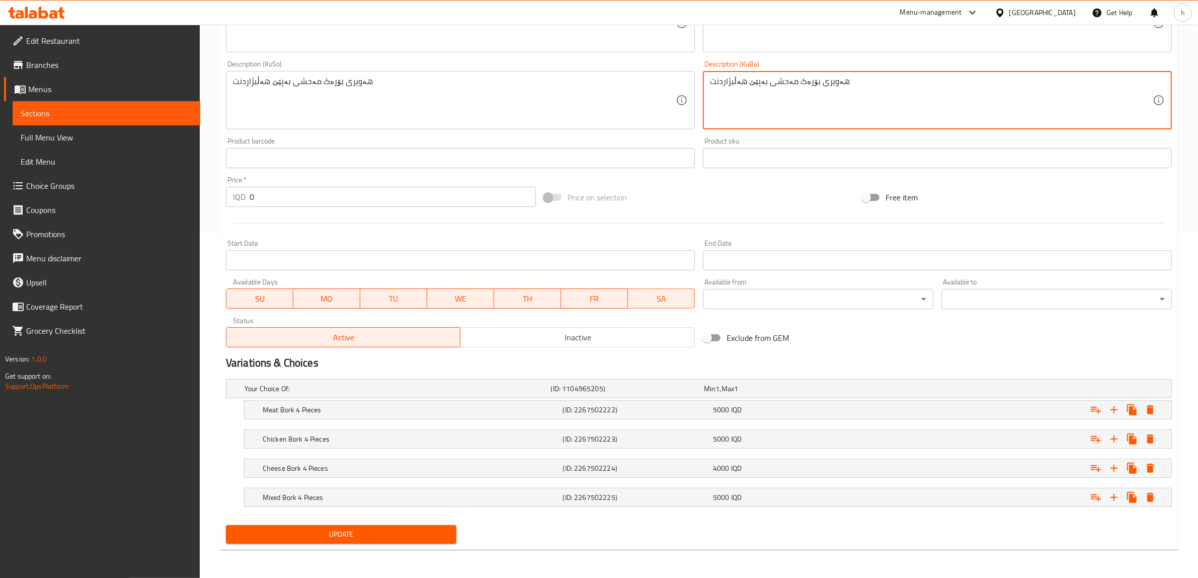
type textarea "هەویری بۆرەک مەحشی بەپێێ هەڵبژاردنت"
click at [424, 532] on span "Update" at bounding box center [341, 534] width 214 height 13
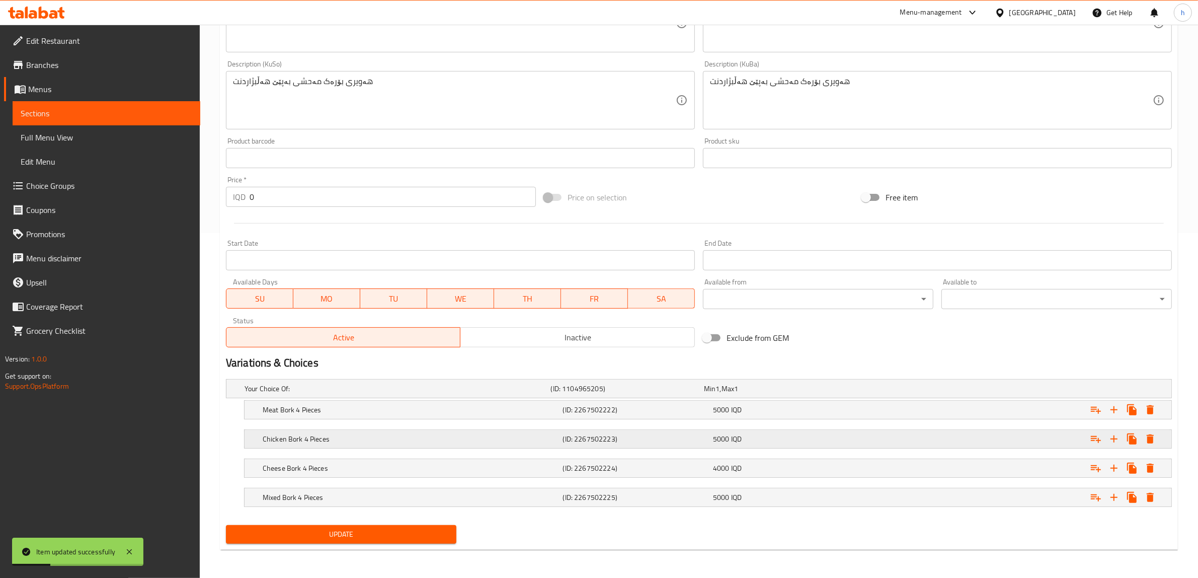
click at [288, 393] on h5 "Chicken Bork 4 Pieces" at bounding box center [396, 388] width 302 height 10
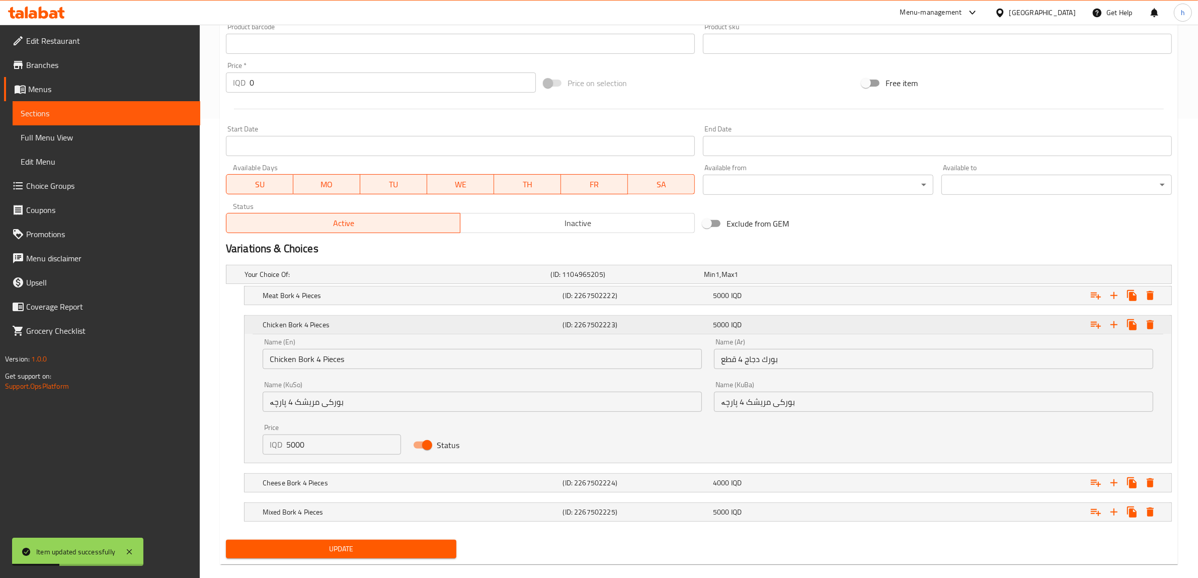
scroll to position [474, 0]
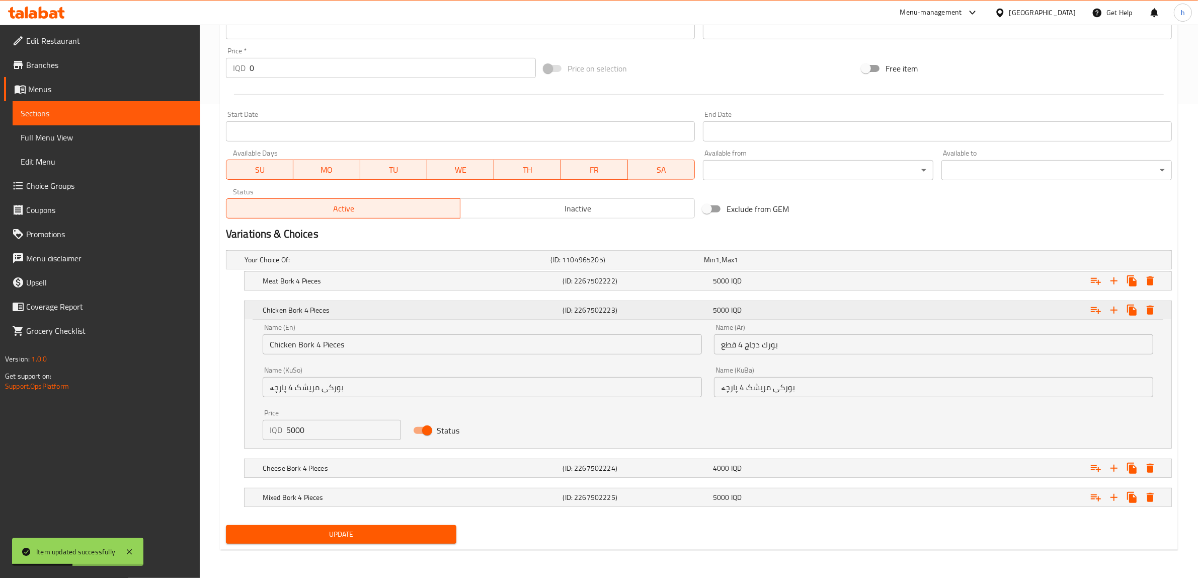
click at [309, 308] on h5 "Chicken Bork 4 Pieces" at bounding box center [411, 310] width 296 height 10
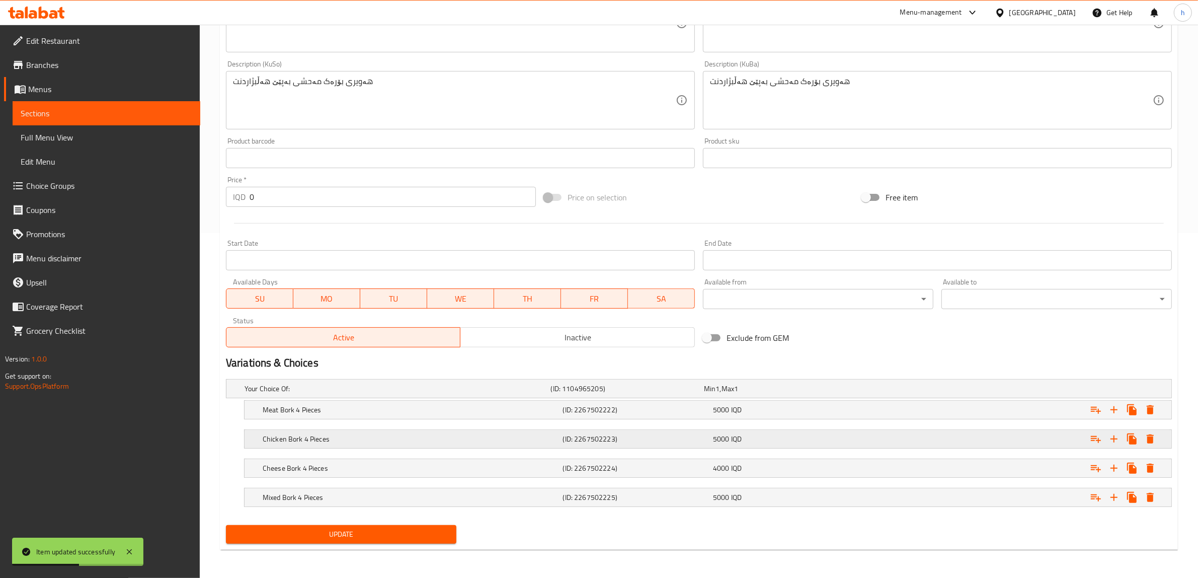
scroll to position [345, 0]
click at [41, 184] on span "Choice Groups" at bounding box center [109, 186] width 166 height 12
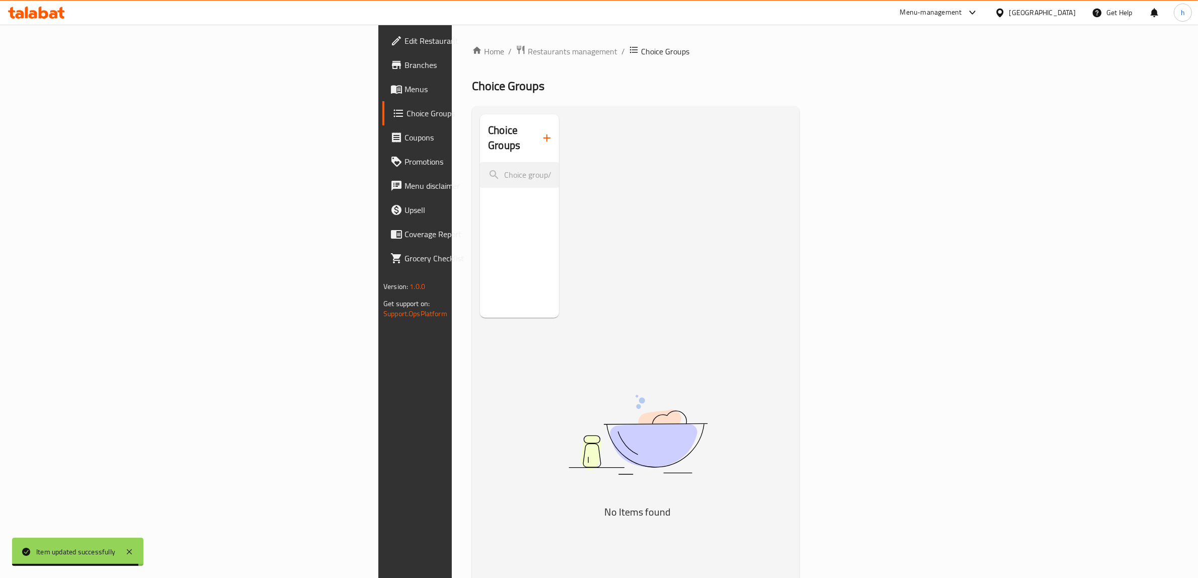
click at [392, 114] on icon at bounding box center [398, 113] width 12 height 12
click at [480, 165] on input "search" at bounding box center [519, 175] width 79 height 26
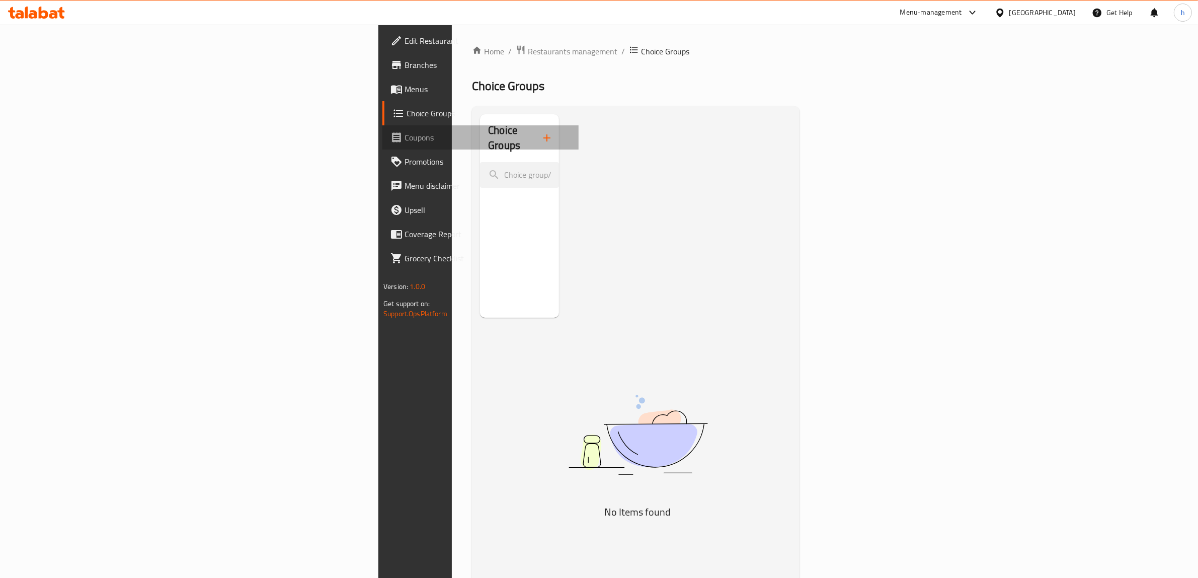
click at [404, 139] on span "Coupons" at bounding box center [487, 137] width 166 height 12
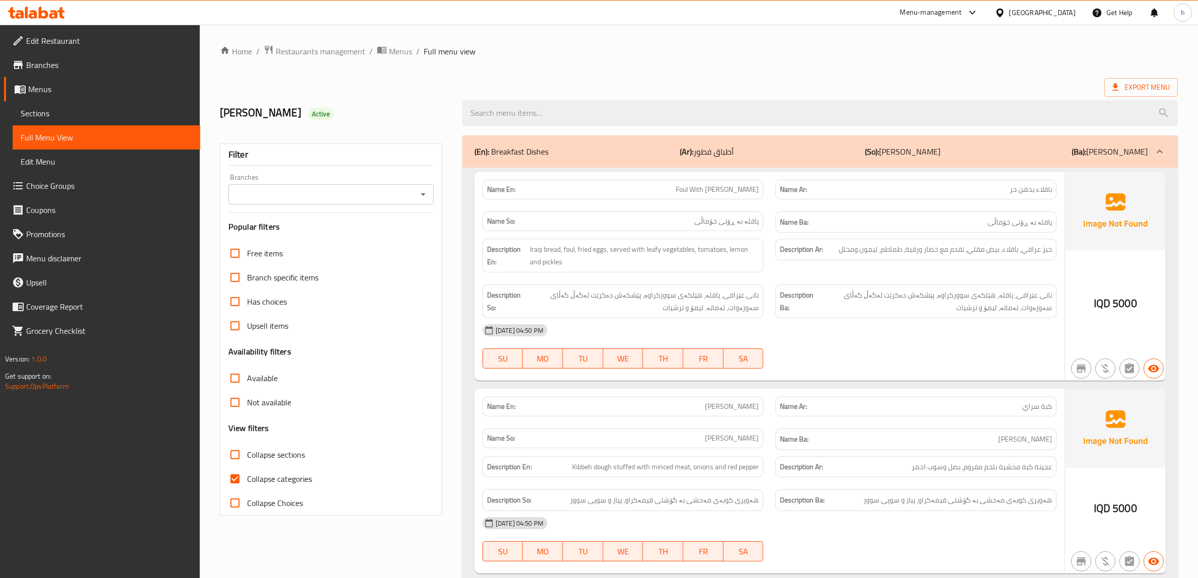
click at [31, 119] on span "Sections" at bounding box center [107, 113] width 172 height 12
click at [41, 104] on link "Sections" at bounding box center [107, 113] width 188 height 24
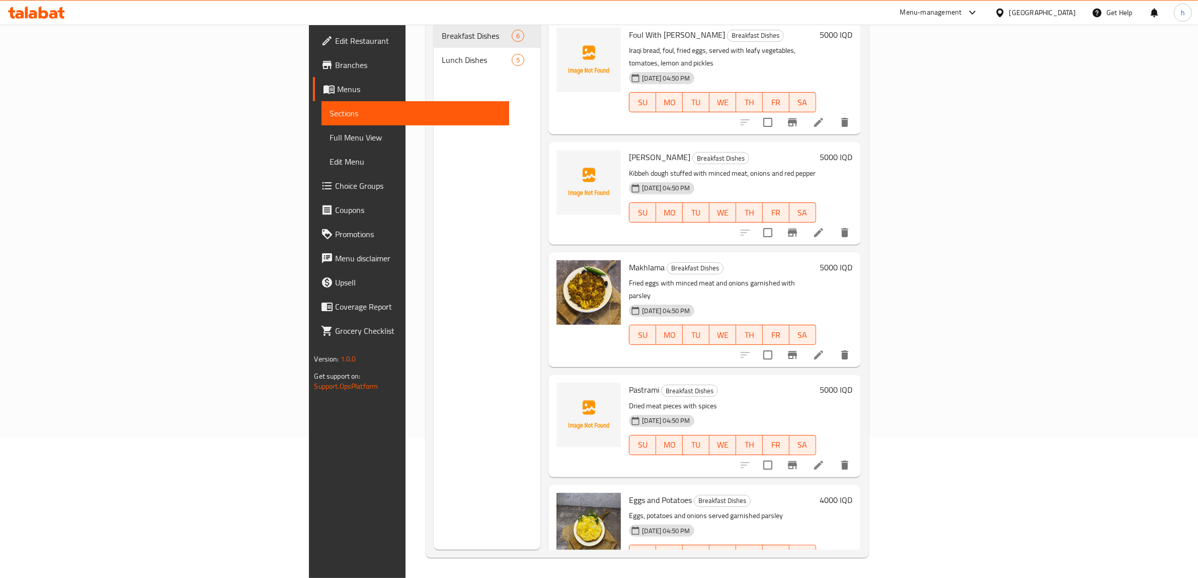
click at [833, 223] on li at bounding box center [818, 232] width 28 height 18
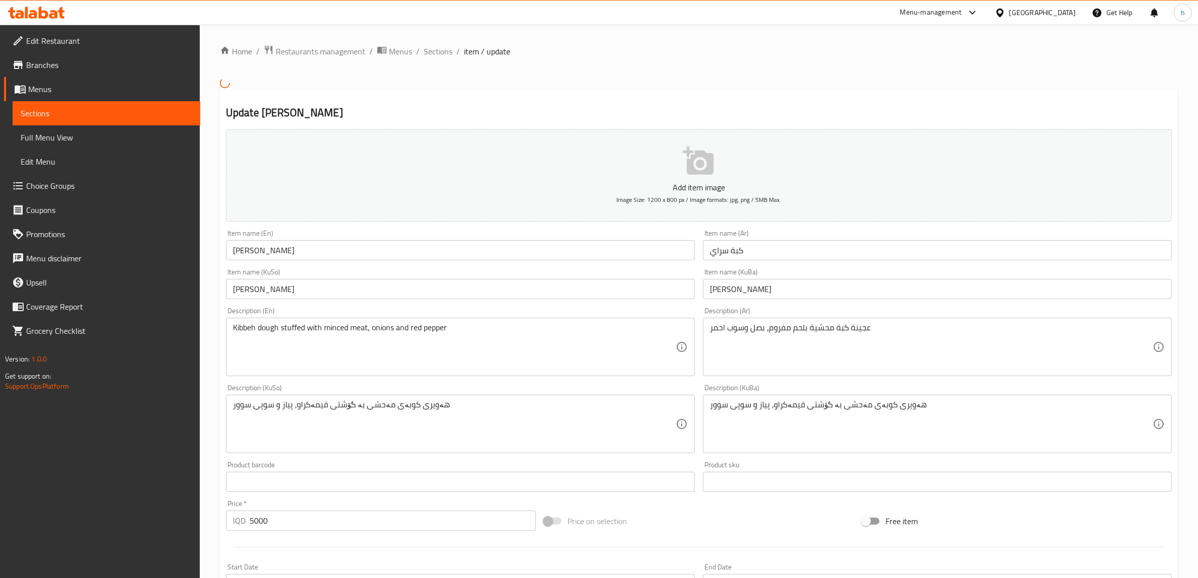
click at [451, 327] on div "Home / Restaurants management / Menus / Sections / item / update Update Kibbeh …" at bounding box center [699, 422] width 958 height 755
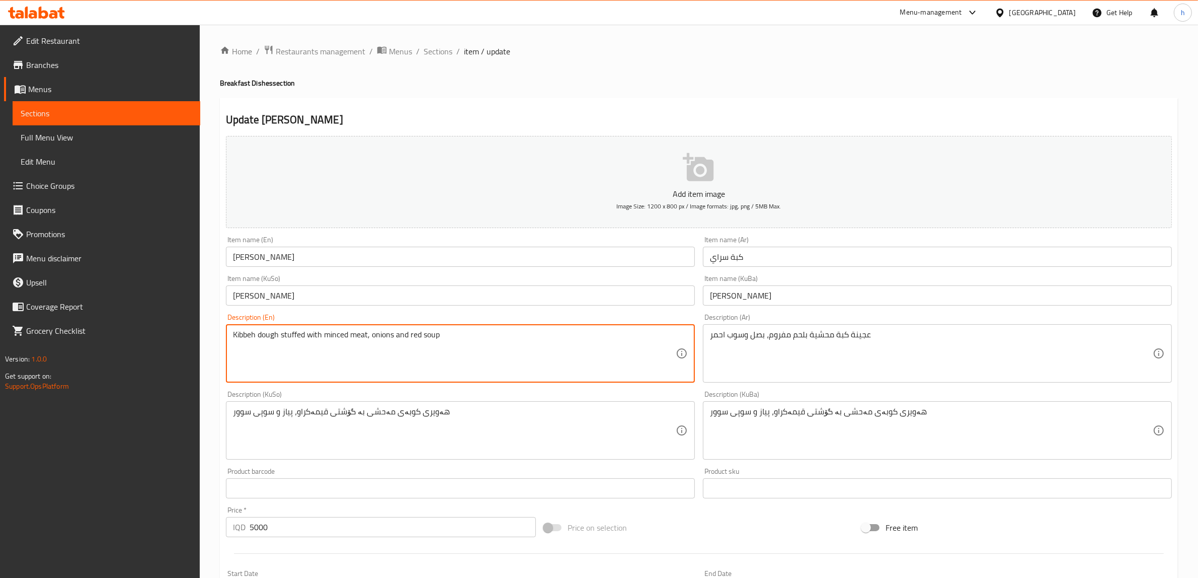
scroll to position [247, 0]
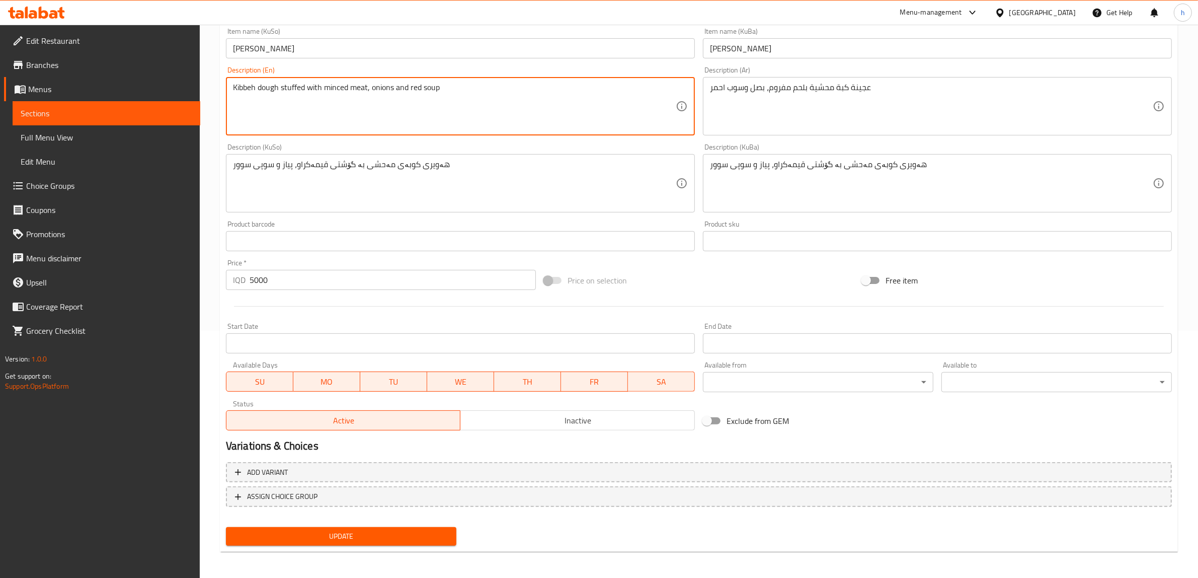
type textarea "Kibbeh dough stuffed with minced meat, onions and red soup"
click at [396, 533] on span "Update" at bounding box center [341, 536] width 214 height 13
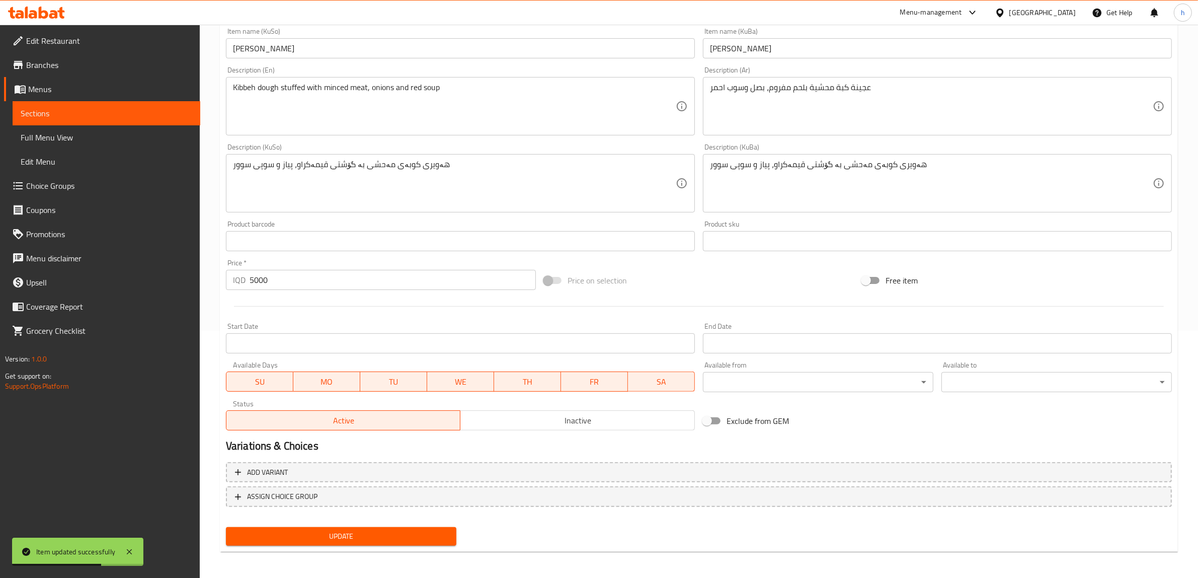
click at [570, 80] on div "Kibbeh dough stuffed with minced meat, onions and red soup Description (En)" at bounding box center [460, 106] width 469 height 58
click at [68, 116] on span "Sections" at bounding box center [107, 113] width 172 height 12
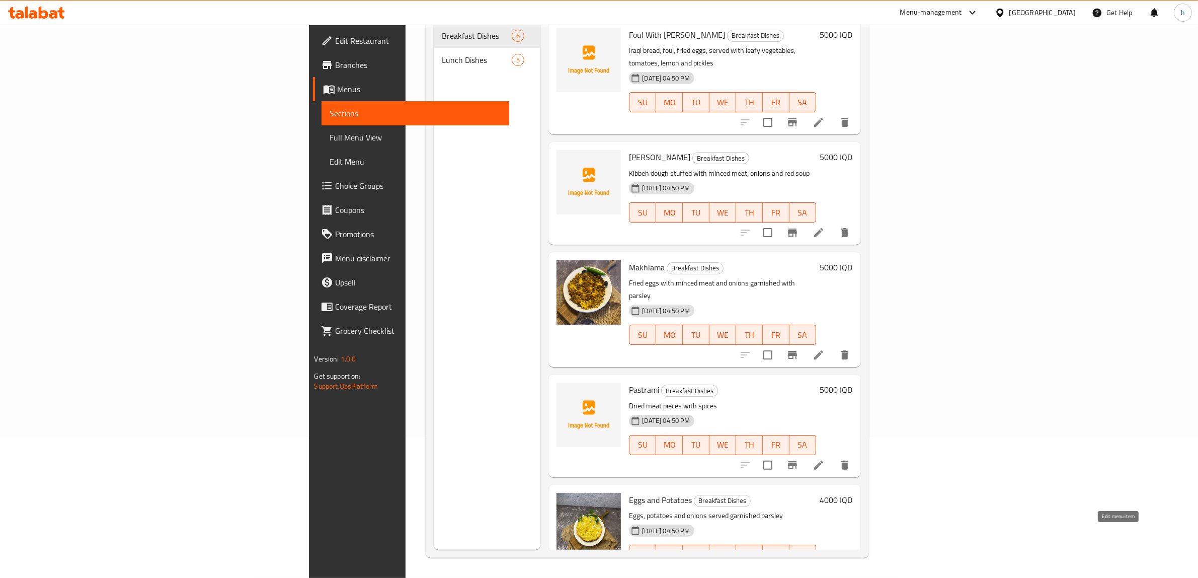
click at [825, 569] on icon at bounding box center [819, 575] width 12 height 12
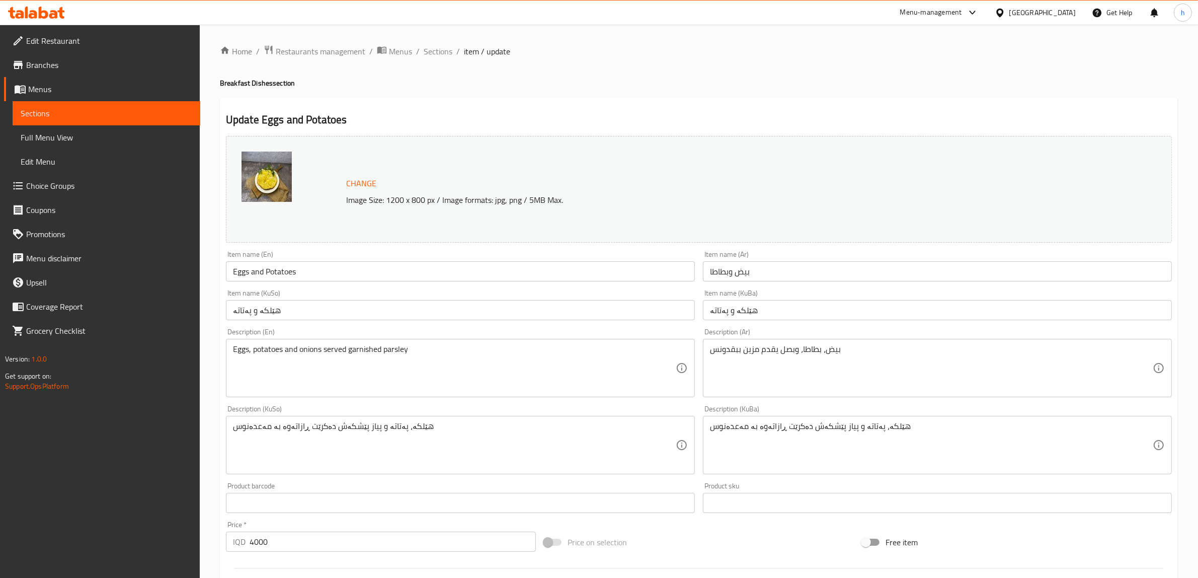
click at [255, 270] on input "Eggs and Potatoes" at bounding box center [460, 271] width 469 height 20
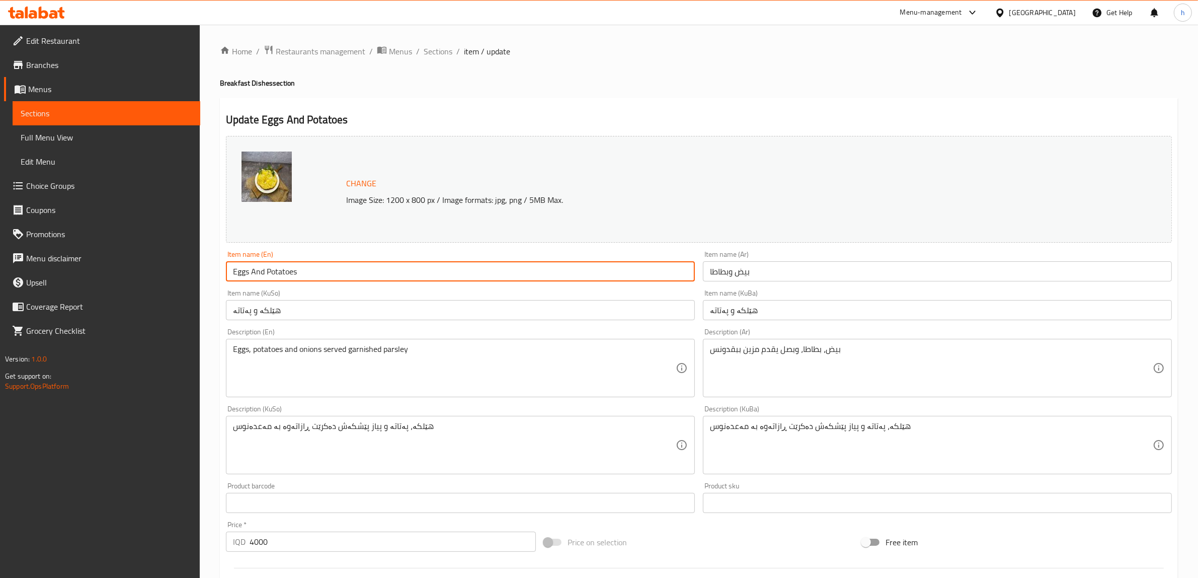
type input "Eggs And Potatoes"
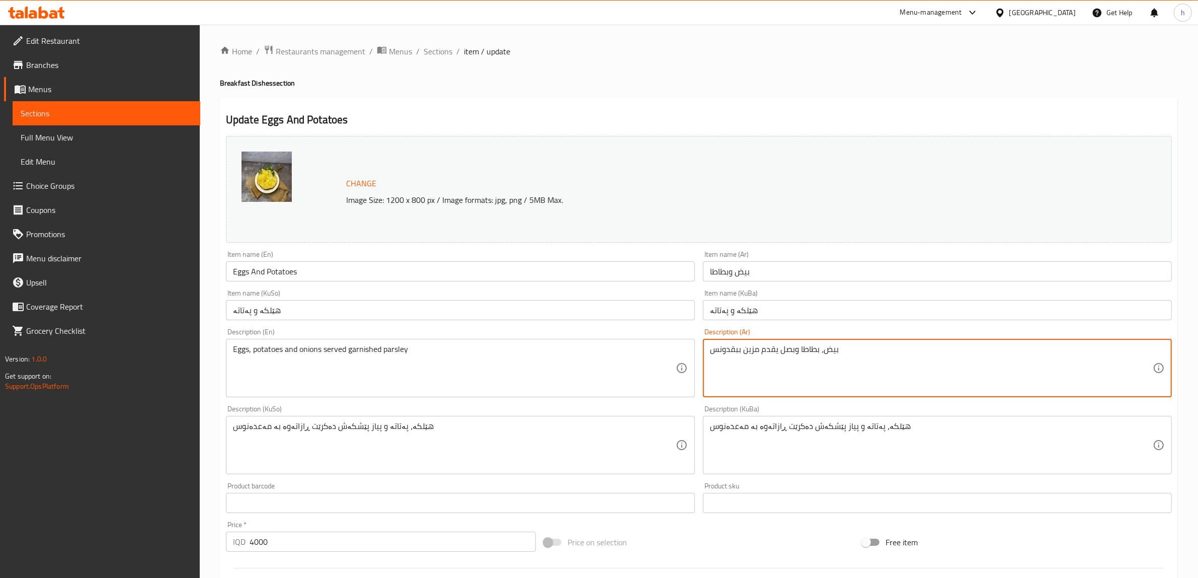
type textarea "بيض، بطاطا وبصل يقدم مزين ببقدونس"
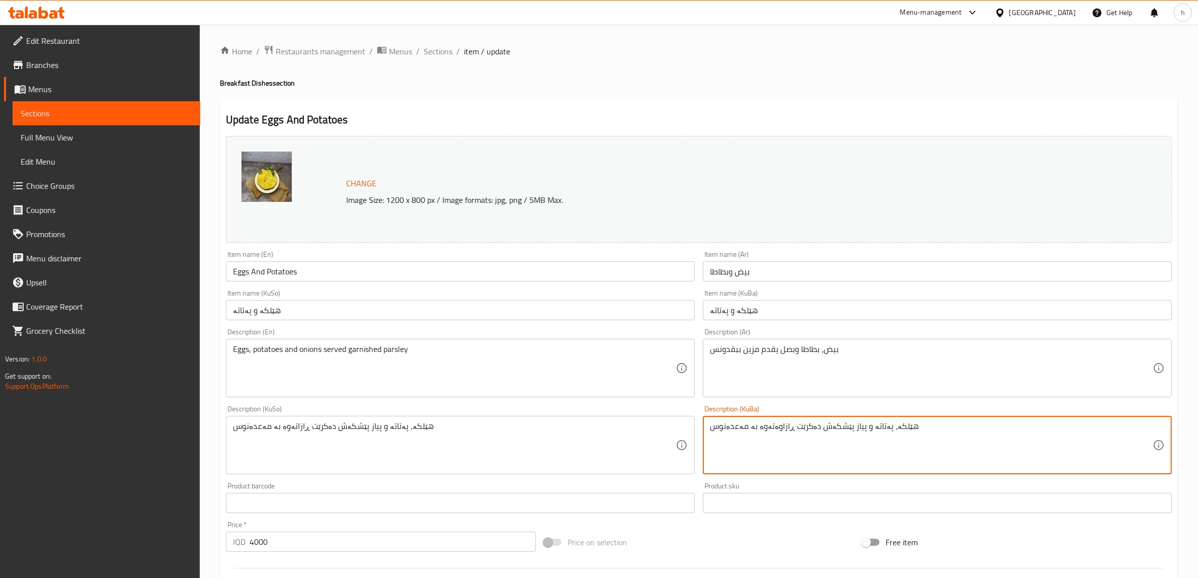
type textarea "هێلکە، پەتاتە و پیاز پێشکەش دەکرێت ڕازاوەتەوە بە مەعدەنوس"
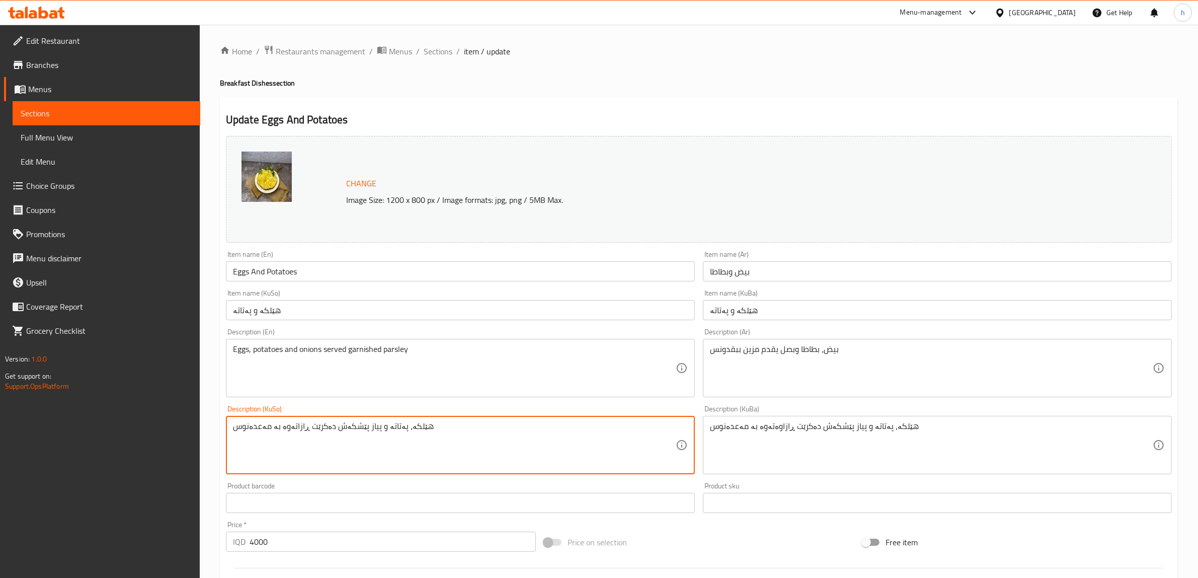
paste textarea "وە"
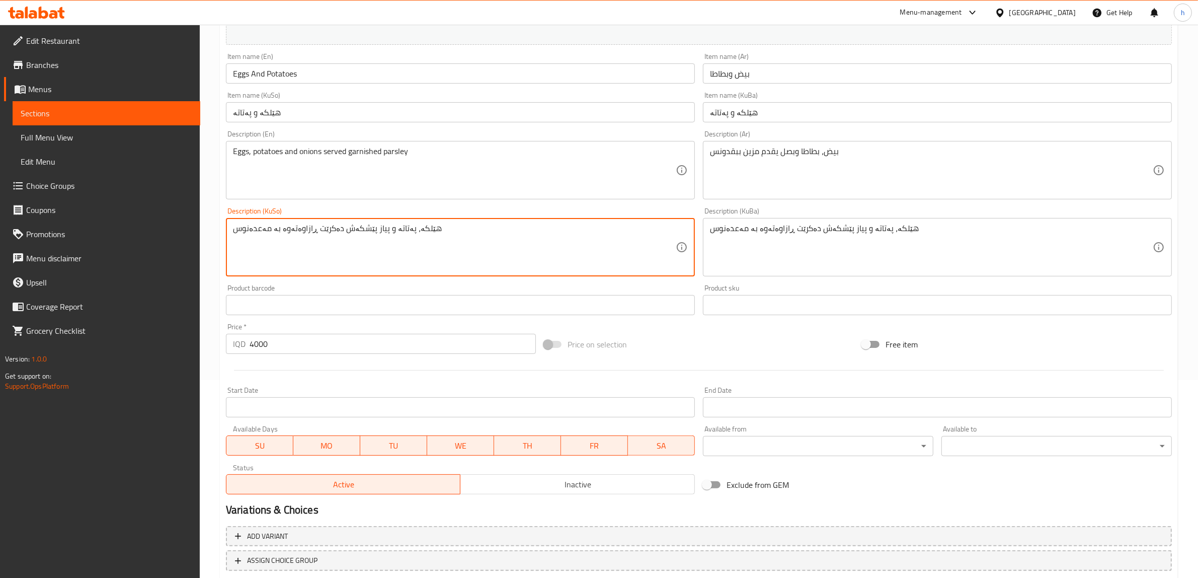
scroll to position [262, 0]
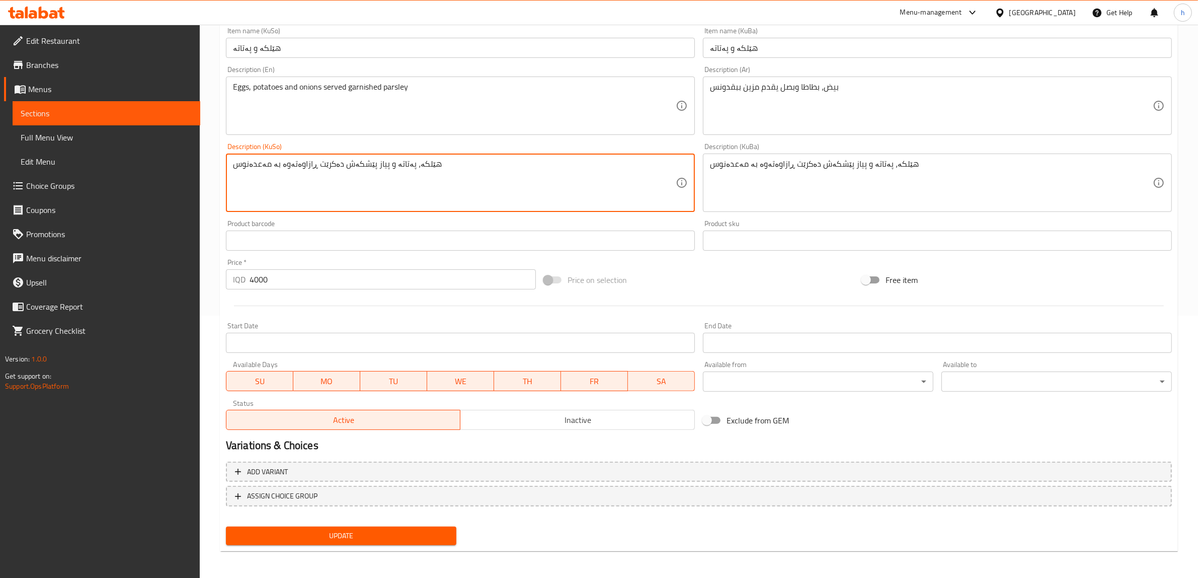
click at [290, 165] on textarea "هێلکە، پەتاتە و پیاز پێشکەش دەکرێت ڕازاوەتەوە بە مەعدەنوس" at bounding box center [454, 183] width 443 height 48
type textarea "هێلکە، پەتاتە و پیاز پێشکەش دەکرێت ڕازاوەتەوە بە مەعدەنوس"
click at [380, 526] on button "Update" at bounding box center [341, 535] width 230 height 19
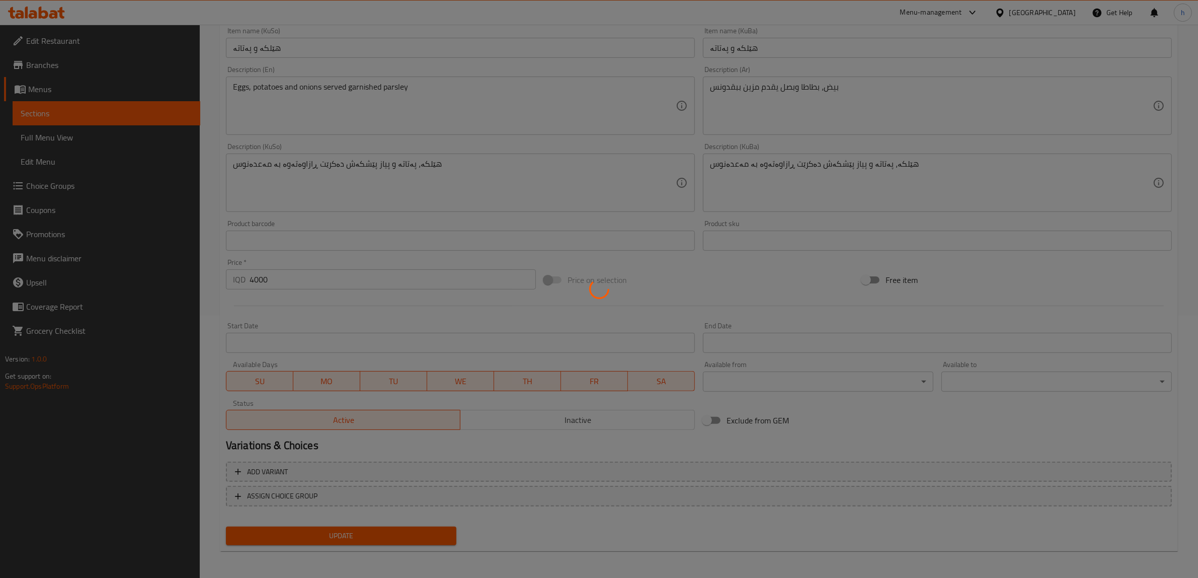
click at [59, 114] on div at bounding box center [599, 289] width 1198 height 578
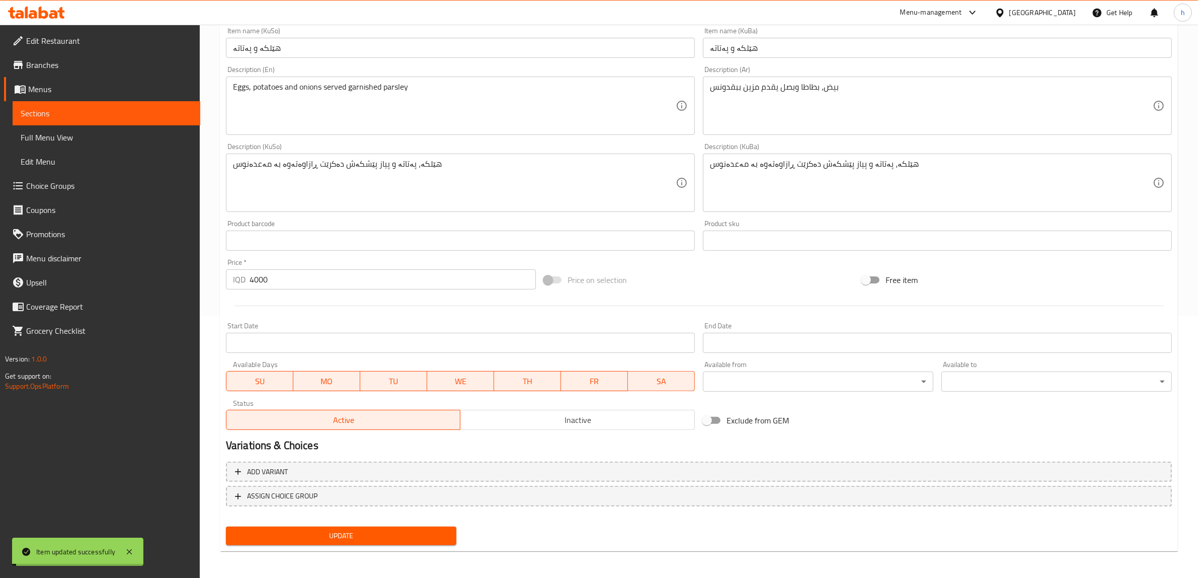
click at [58, 114] on span "Sections" at bounding box center [107, 113] width 172 height 12
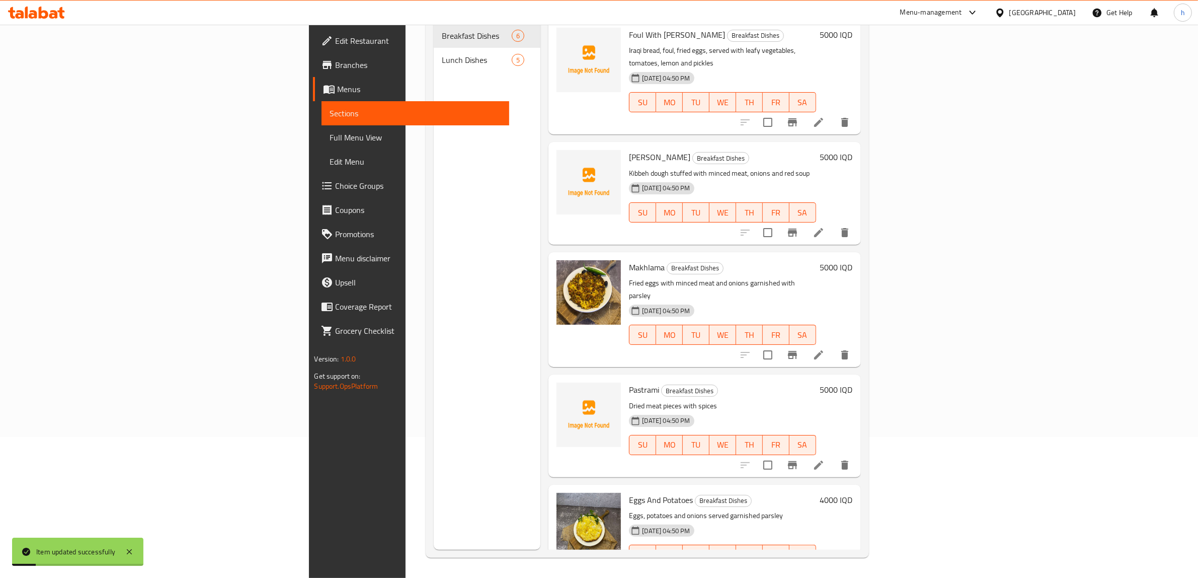
scroll to position [106, 0]
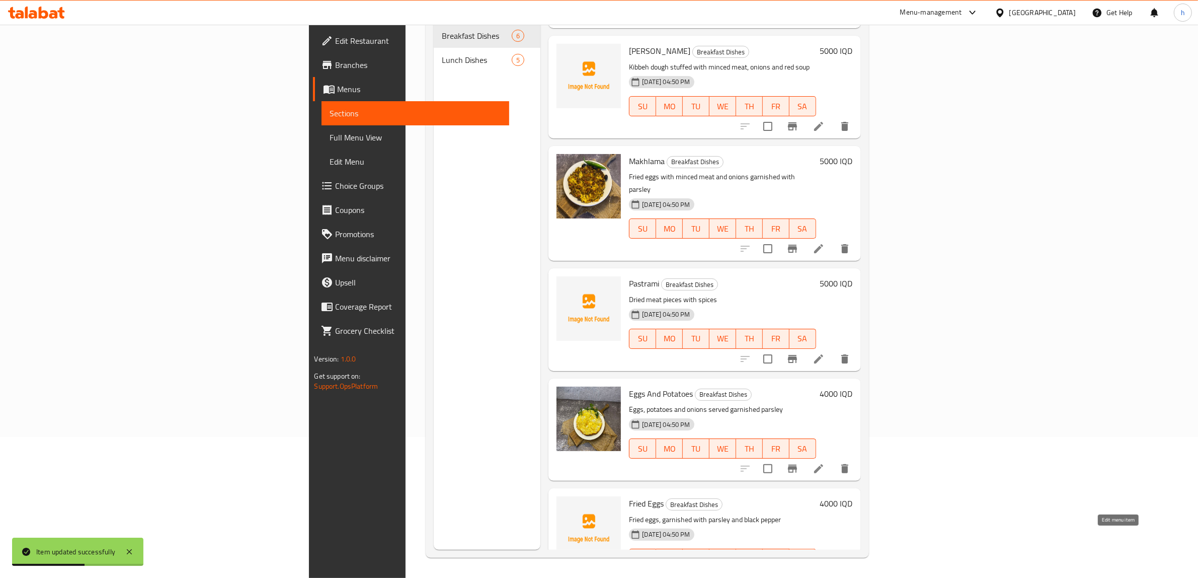
click at [823, 574] on icon at bounding box center [818, 578] width 9 height 9
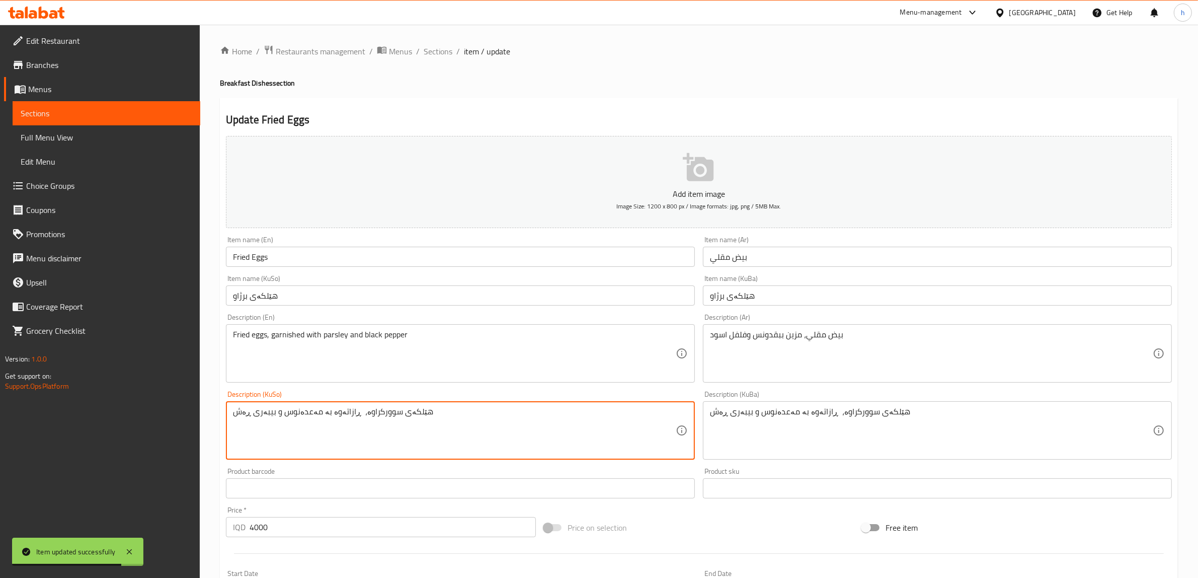
click at [340, 414] on textarea "هێلکەی سوورکراوە، ڕازاتەوە بە مەعدەنوس و بیبەری ڕەش" at bounding box center [454, 431] width 443 height 48
paste textarea "وە"
type textarea "هێلکەی سوورکراوە، ڕازاوەتەوە بە مەعدەنوس و بیبەری ڕەش"
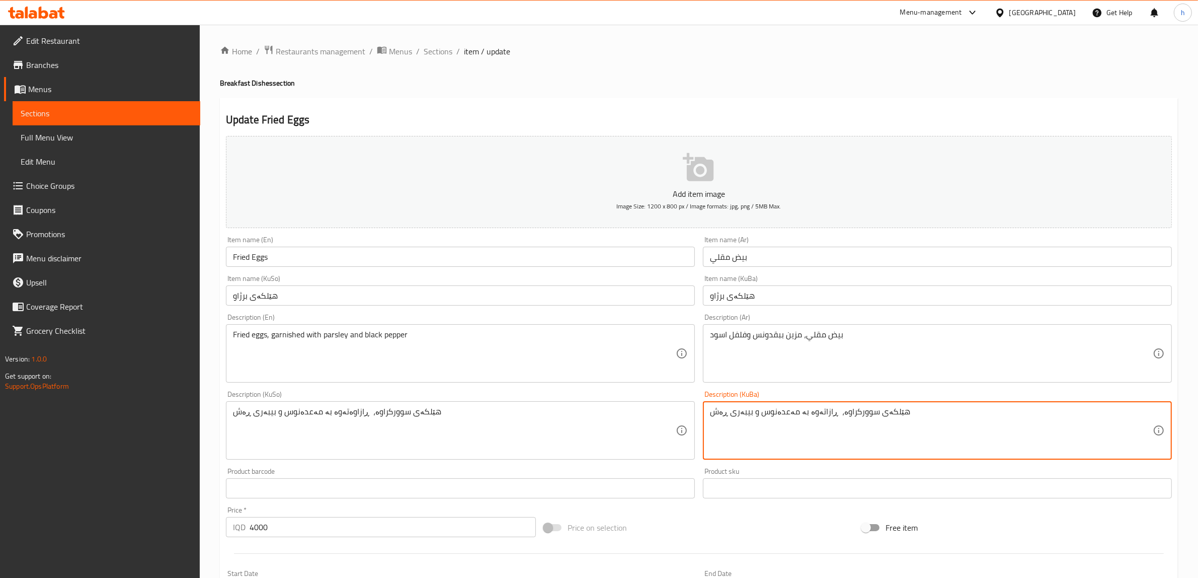
click at [805, 411] on textarea "هێلکەی سوورکراوە، ڕازاتەوە بە مەعدەنوس و بیبەری ڕەش" at bounding box center [931, 431] width 443 height 48
paste textarea "وە"
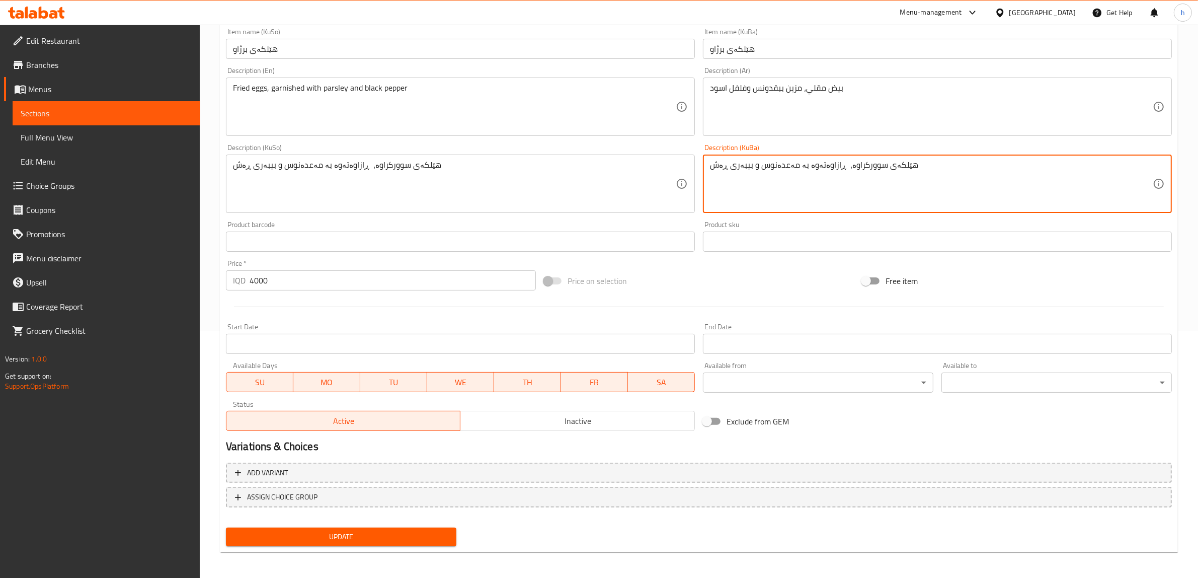
scroll to position [247, 0]
type textarea "هێلکەی سوورکراوە، ڕازاوەتەوە بە مەعدەنوس و بیبەری ڕەش"
click at [448, 538] on span "Update" at bounding box center [341, 536] width 214 height 13
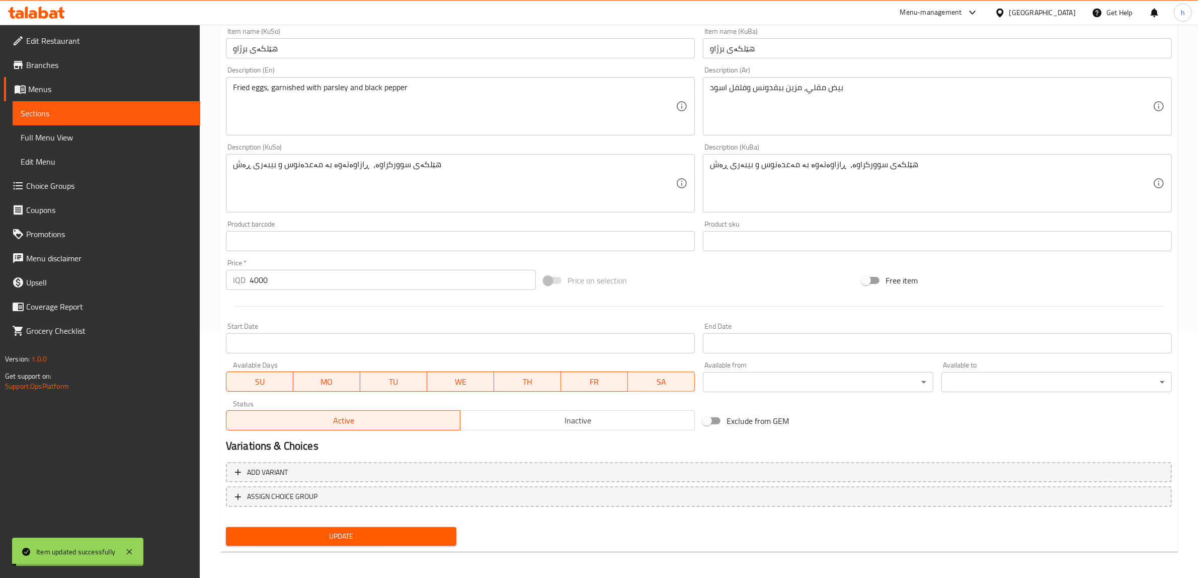
click at [29, 118] on span "Sections" at bounding box center [107, 113] width 172 height 12
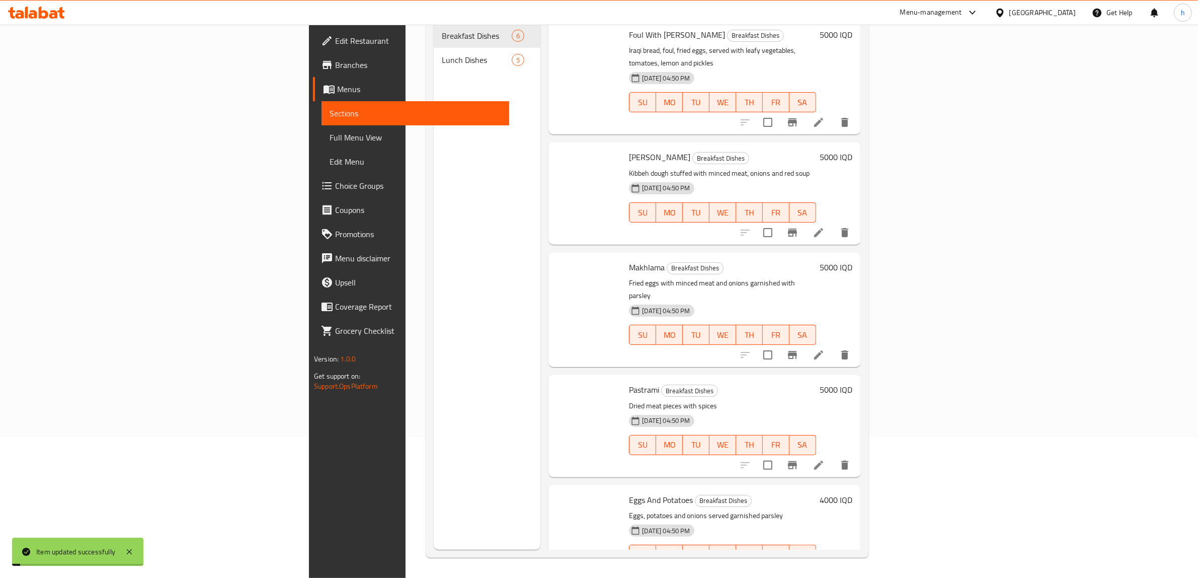
scroll to position [141, 0]
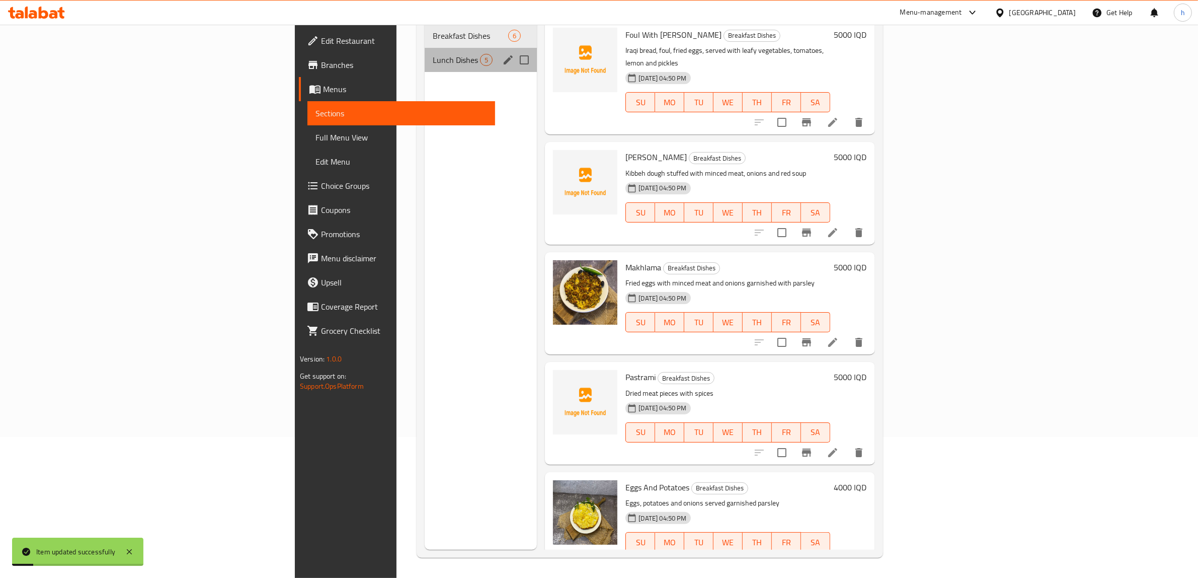
click at [425, 48] on div "Lunch Dishes 5" at bounding box center [481, 60] width 113 height 24
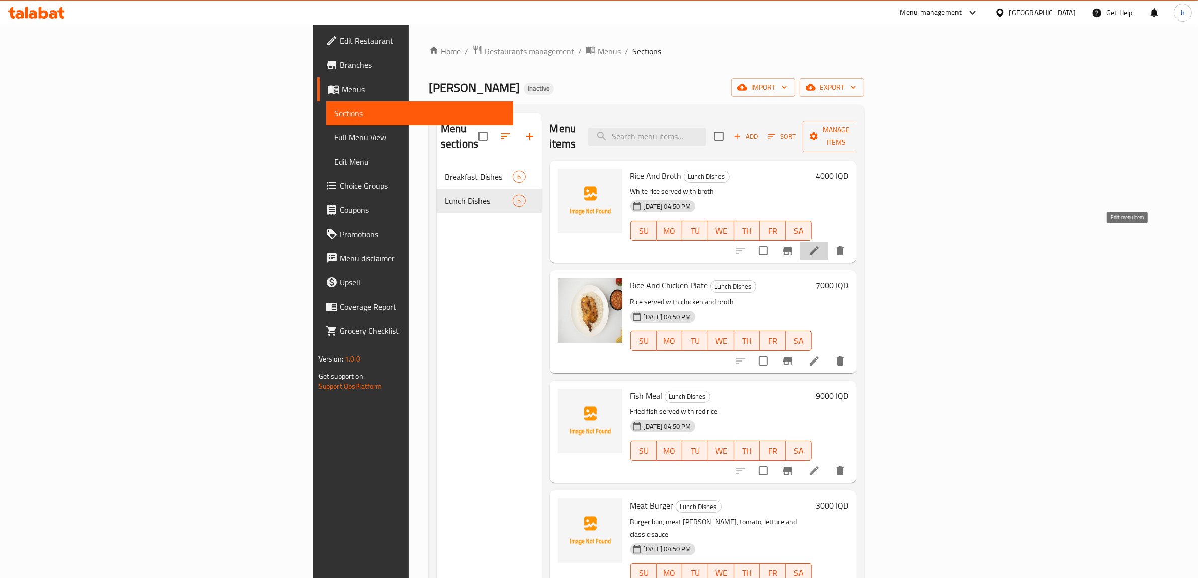
click at [820, 245] on icon at bounding box center [814, 251] width 12 height 12
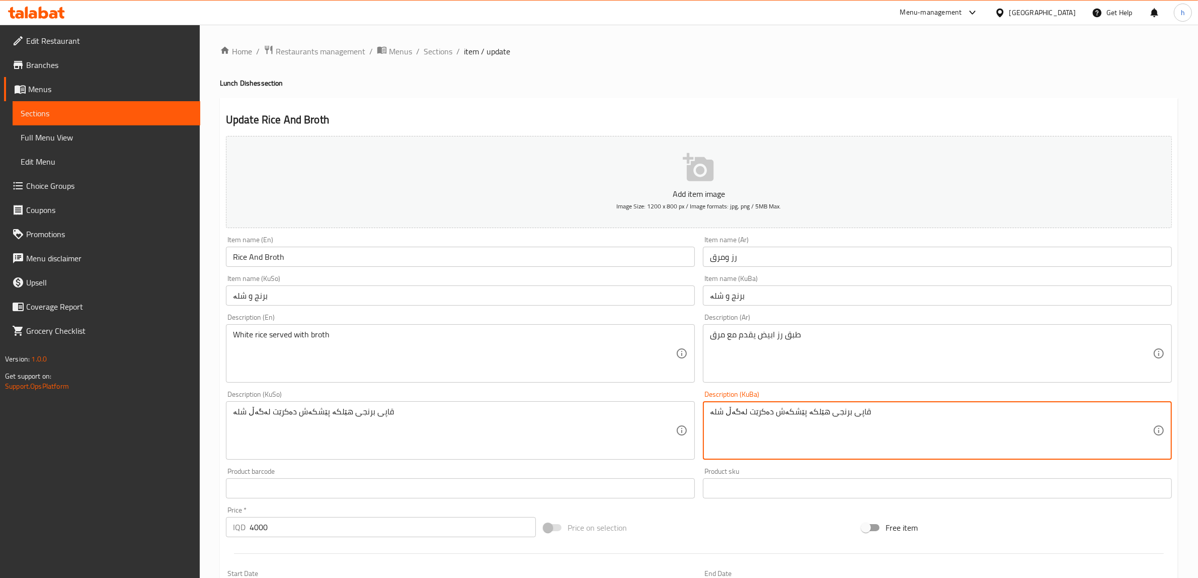
click at [820, 408] on textarea "قاپی برنجی هێلکە پێشکەش دەکرێت لەگەڵ شلە" at bounding box center [931, 431] width 443 height 48
click at [805, 408] on textarea "قاپی برنجی سپی هێلکە پێشکەش دەکرێت لەگەڵ شلە" at bounding box center [931, 431] width 443 height 48
type textarea "قاپی برنجی سپی پێشکەش دەکرێت لەگەڵ شلە"
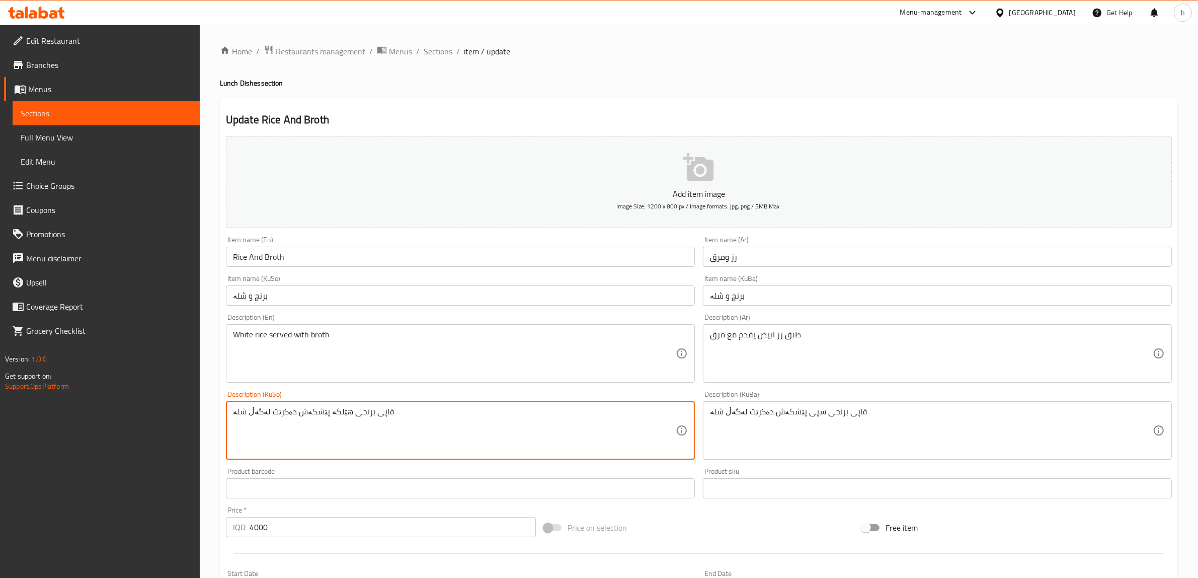
paste textarea "سپی"
type textarea "قاپی برنجی سپی پێشکەش دەکرێت لەگەڵ شلە"
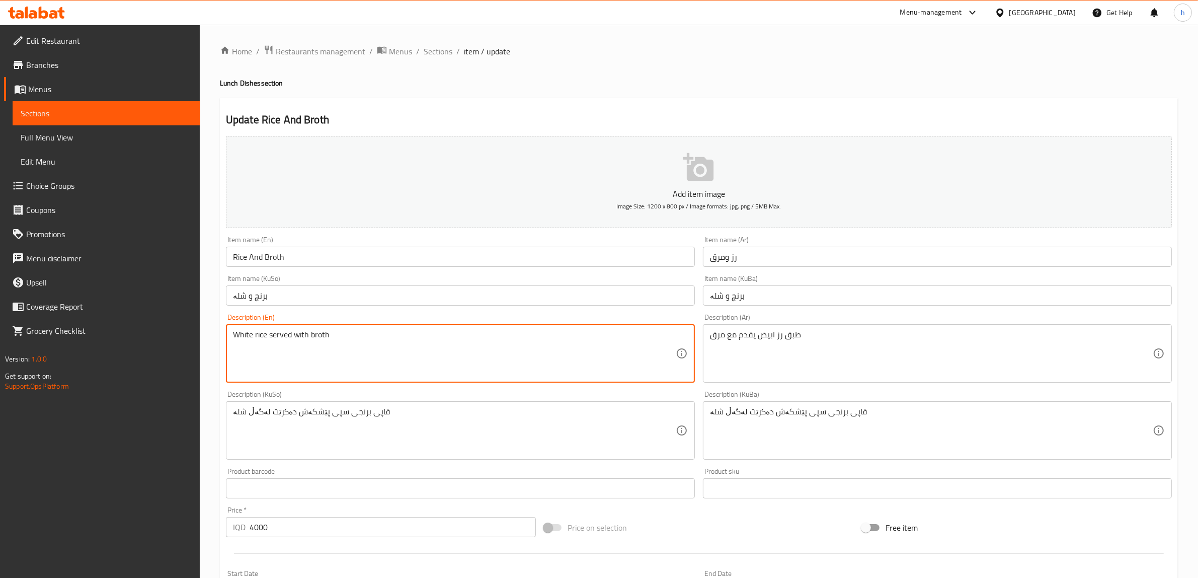
click at [268, 332] on textarea "White rice served with broth" at bounding box center [454, 354] width 443 height 48
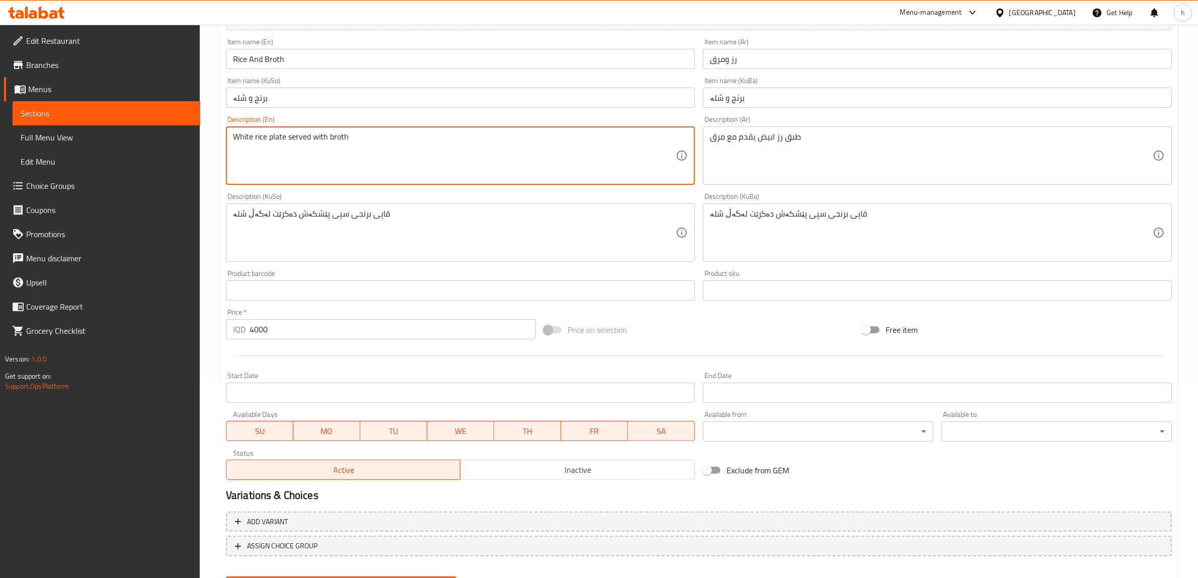
scroll to position [247, 0]
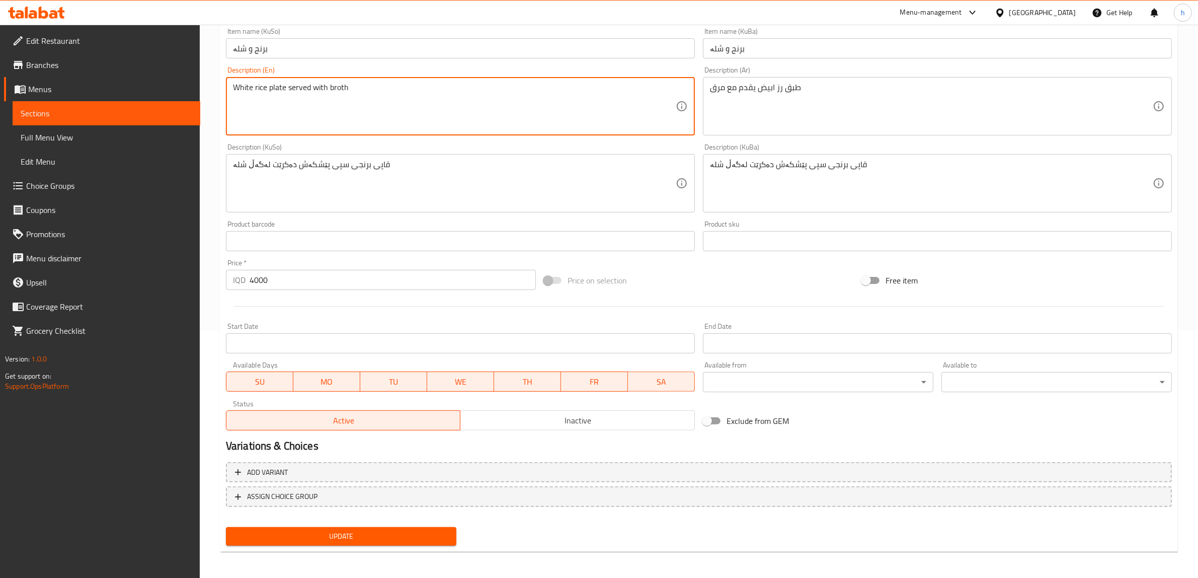
type textarea "White rice plate served with broth"
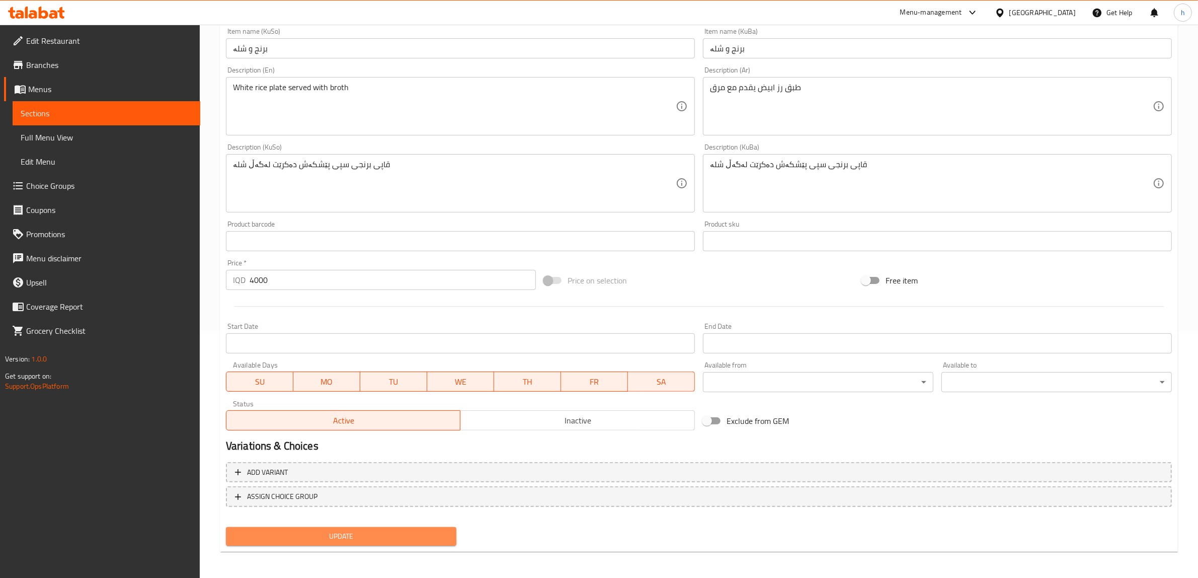
click at [413, 533] on span "Update" at bounding box center [341, 536] width 214 height 13
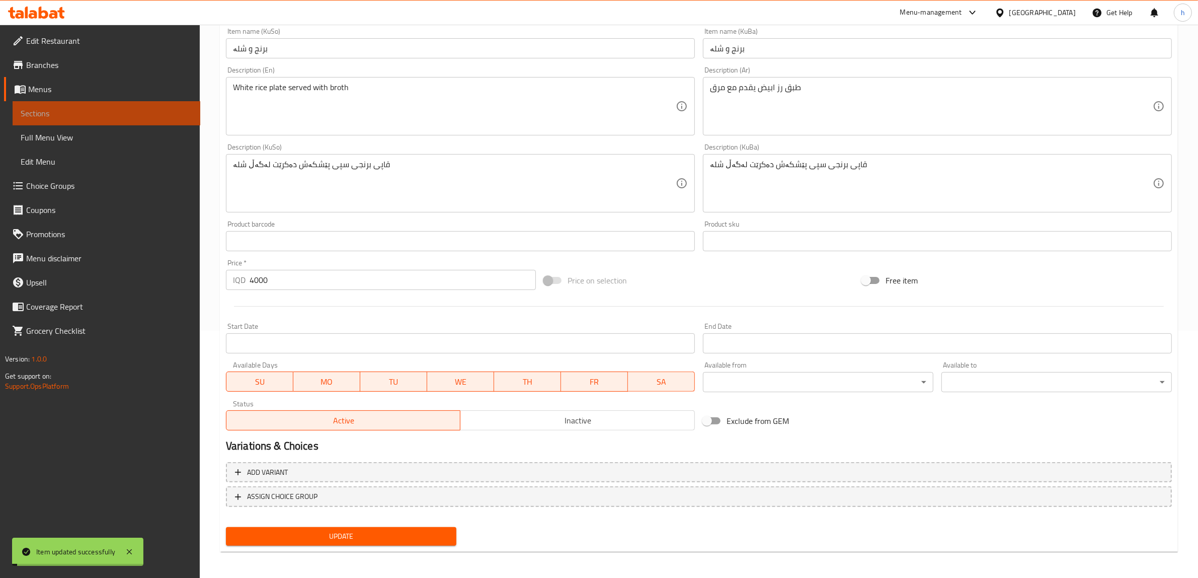
click at [81, 112] on span "Sections" at bounding box center [107, 113] width 172 height 12
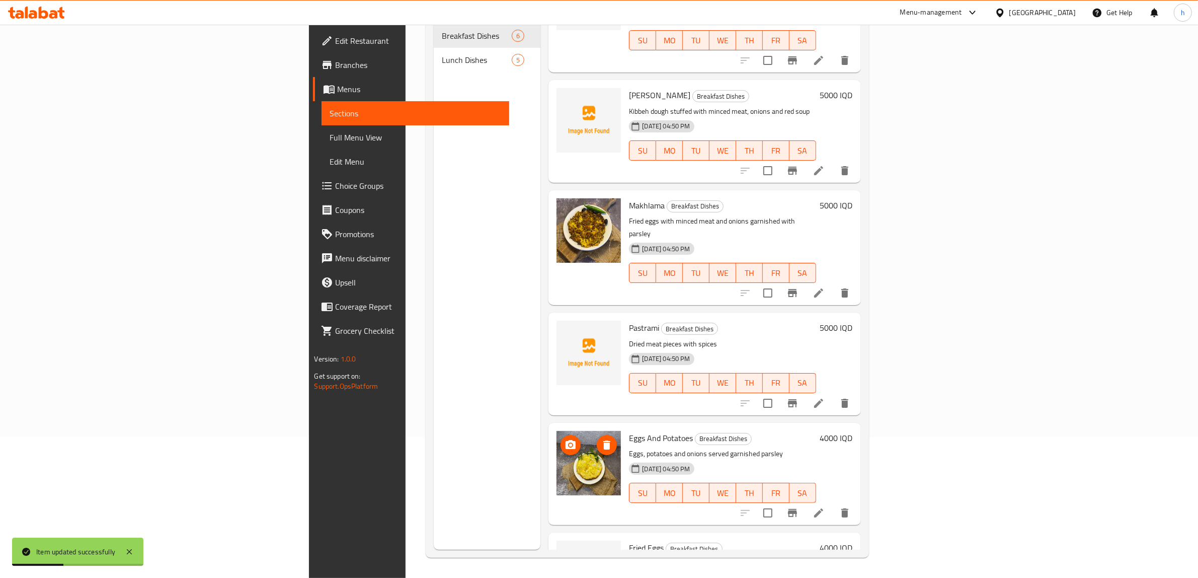
scroll to position [106, 0]
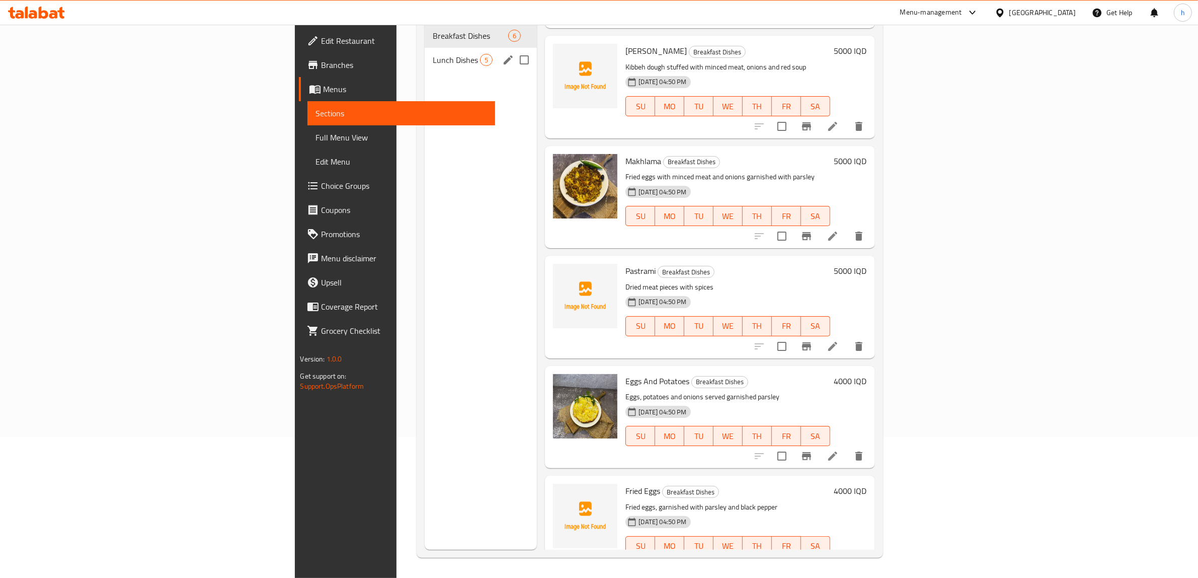
drag, startPoint x: 257, startPoint y: 44, endPoint x: 426, endPoint y: 230, distance: 251.1
click at [433, 54] on span "Lunch Dishes" at bounding box center [457, 60] width 48 height 12
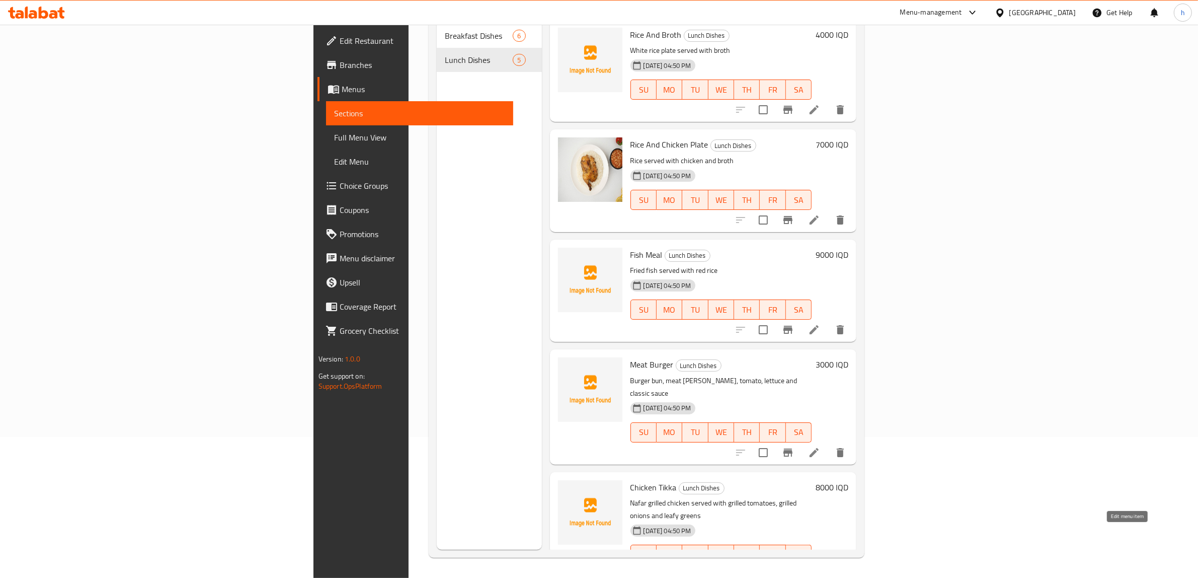
click at [820, 569] on icon at bounding box center [814, 575] width 12 height 12
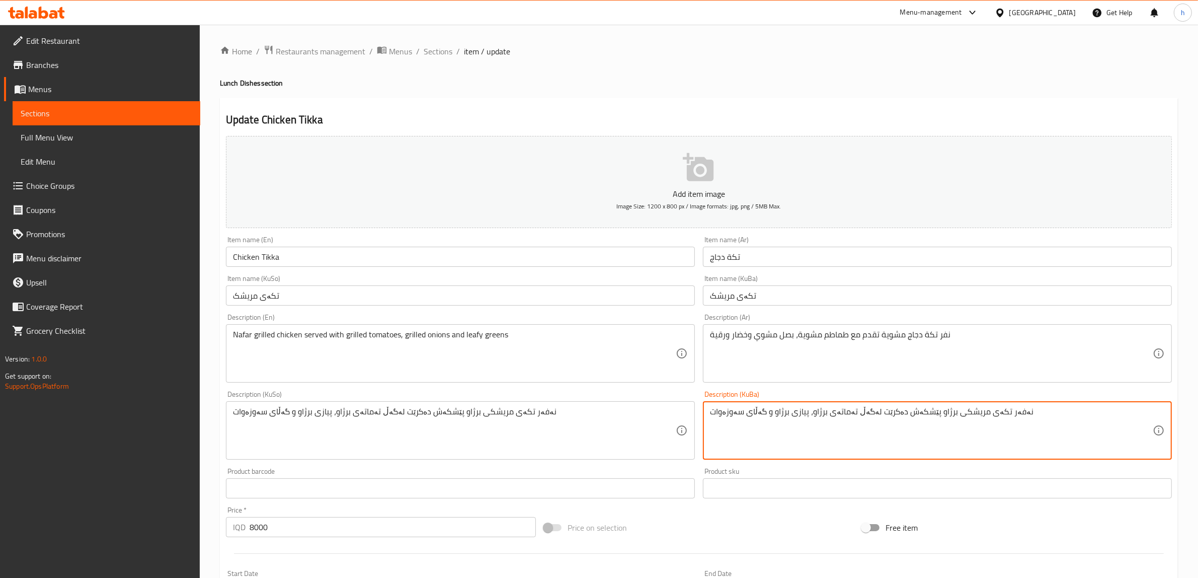
click at [990, 409] on textarea "نەفەر تکەی مریشکی برژاو پێشکەش دەکرێت لەگەڵ تەماتەی برژاو، پیازی برژاو و گەڵای …" at bounding box center [931, 431] width 443 height 48
click at [992, 416] on textarea "نەفەر تکەی مریشکی برژاو پێشکەش دەکرێت لەگەڵ تەماتەی برژاو، پیازی برژاو و گەڵای …" at bounding box center [931, 431] width 443 height 48
type textarea "نەفەرێک تکەی مریشکی برژاو پێشکەش دەکرێت لەگەڵ تەماتەی برژاو، پیازی برژاو و گەڵا…"
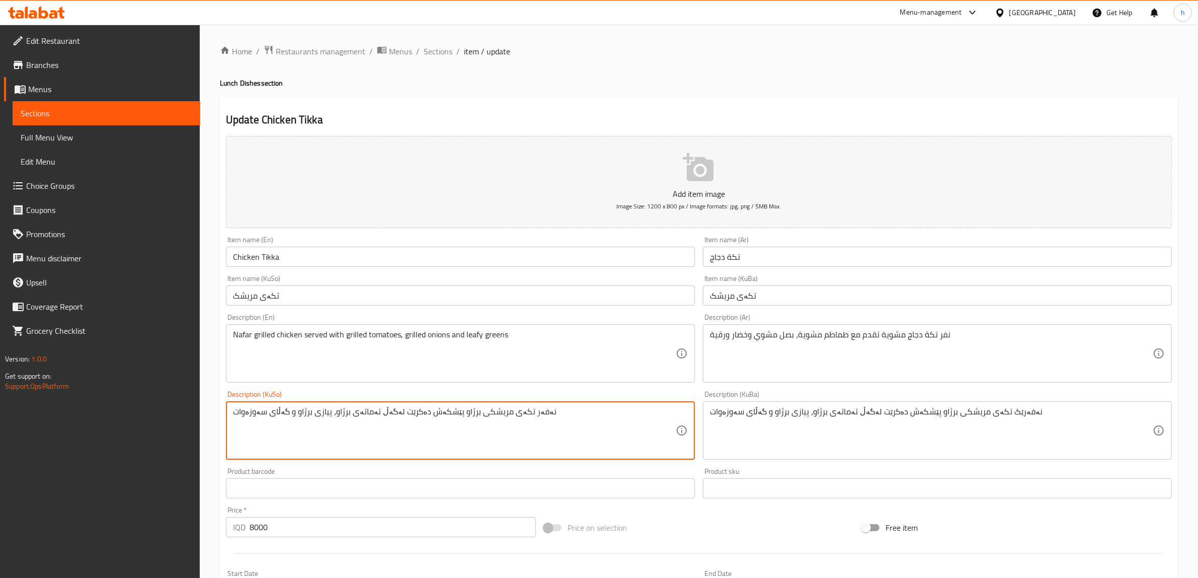
paste textarea "ێک"
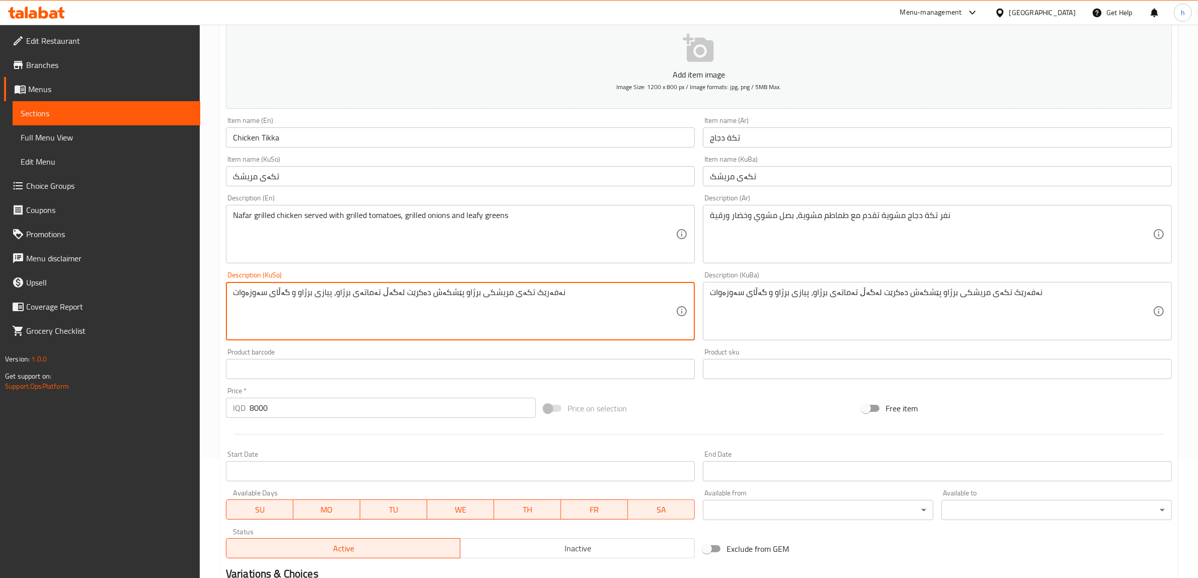
scroll to position [247, 0]
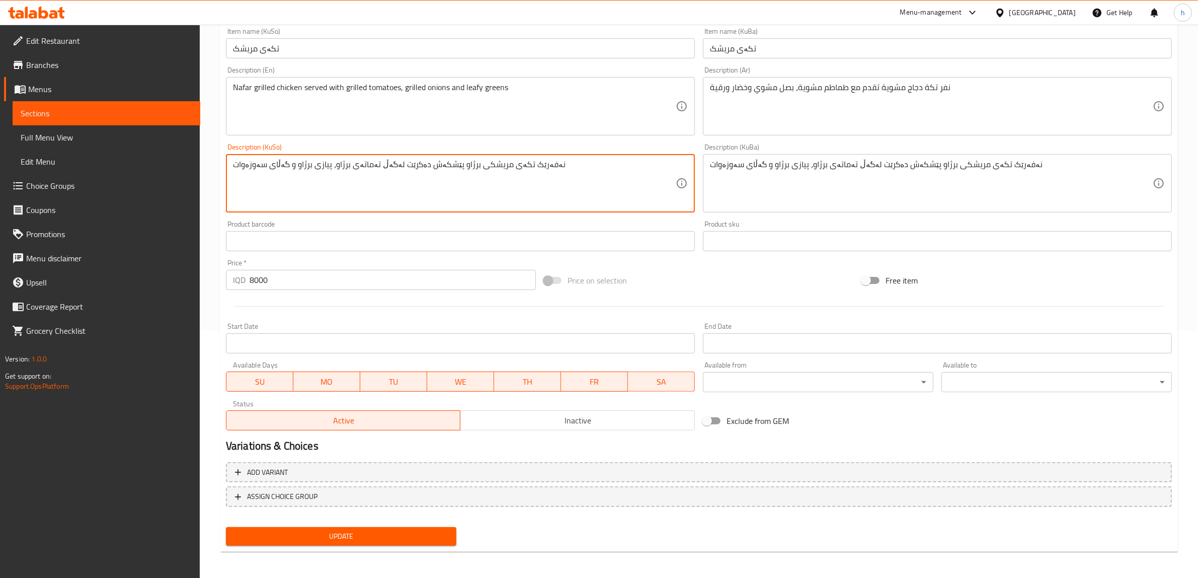
type textarea "نەفەرێک تکەی مریشکی برژاو پێشکەش دەکرێت لەگەڵ تەماتەی برژاو، پیازی برژاو و گەڵا…"
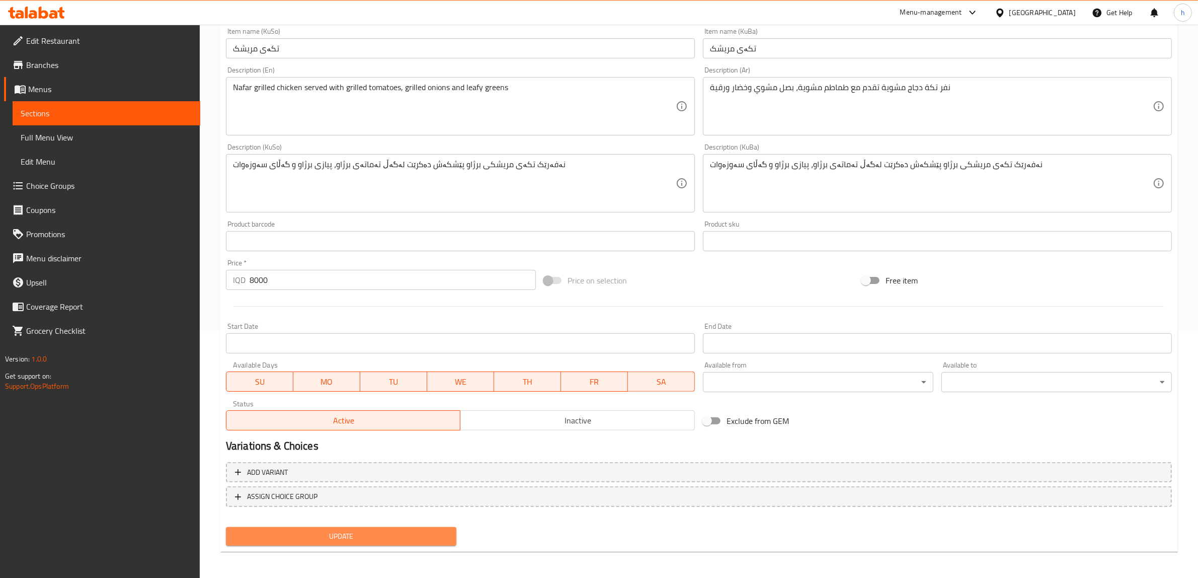
click at [402, 536] on span "Update" at bounding box center [341, 536] width 214 height 13
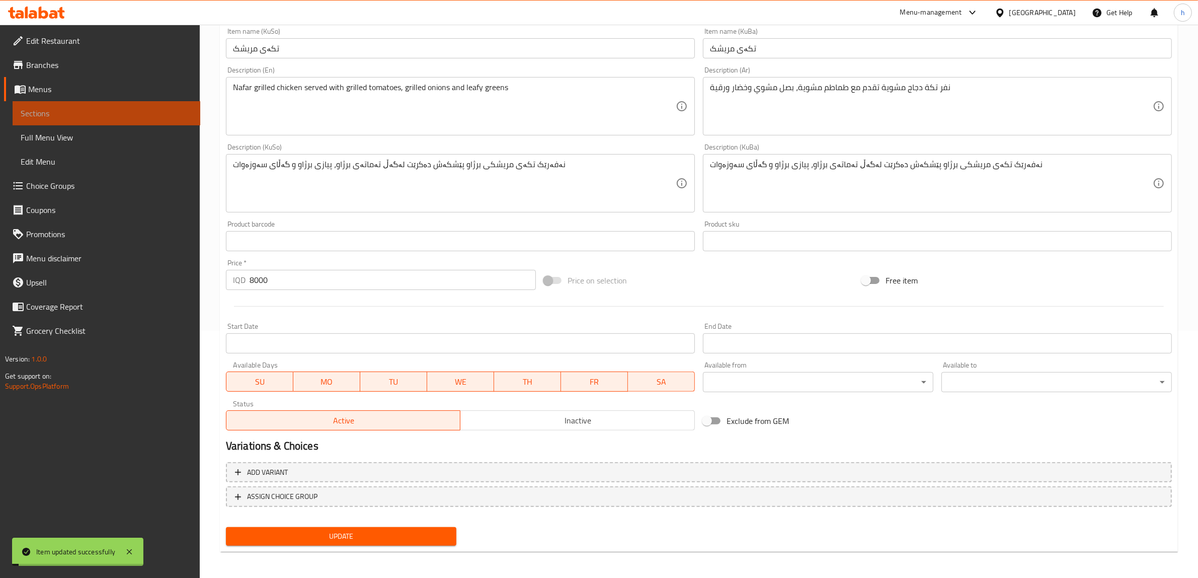
click at [65, 108] on span "Sections" at bounding box center [107, 113] width 172 height 12
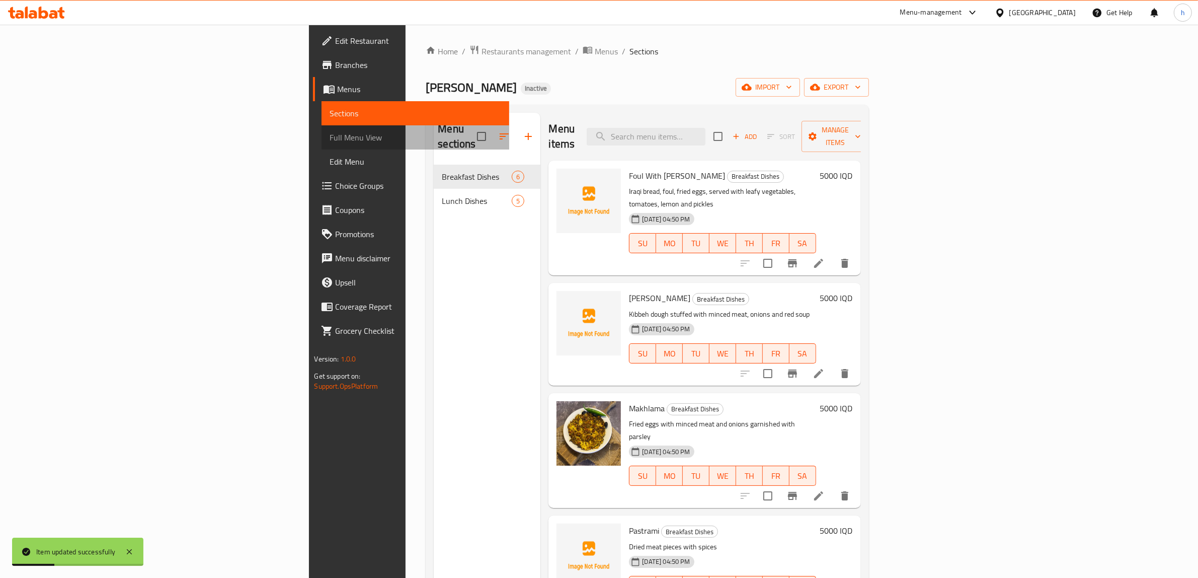
click at [330, 139] on span "Full Menu View" at bounding box center [416, 137] width 172 height 12
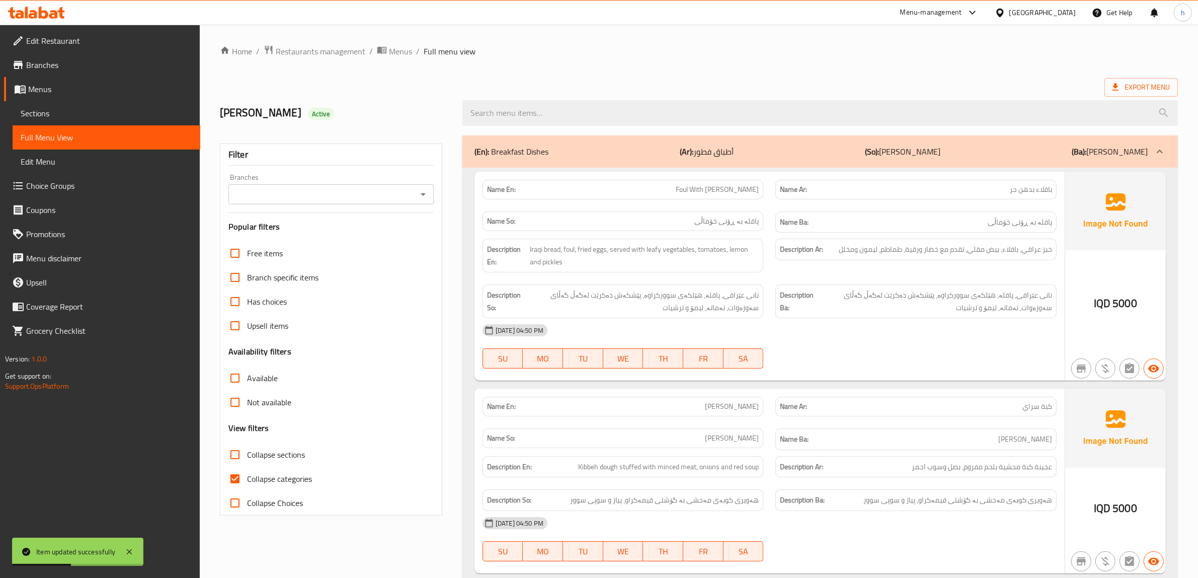
click at [418, 193] on icon "Open" at bounding box center [423, 194] width 12 height 12
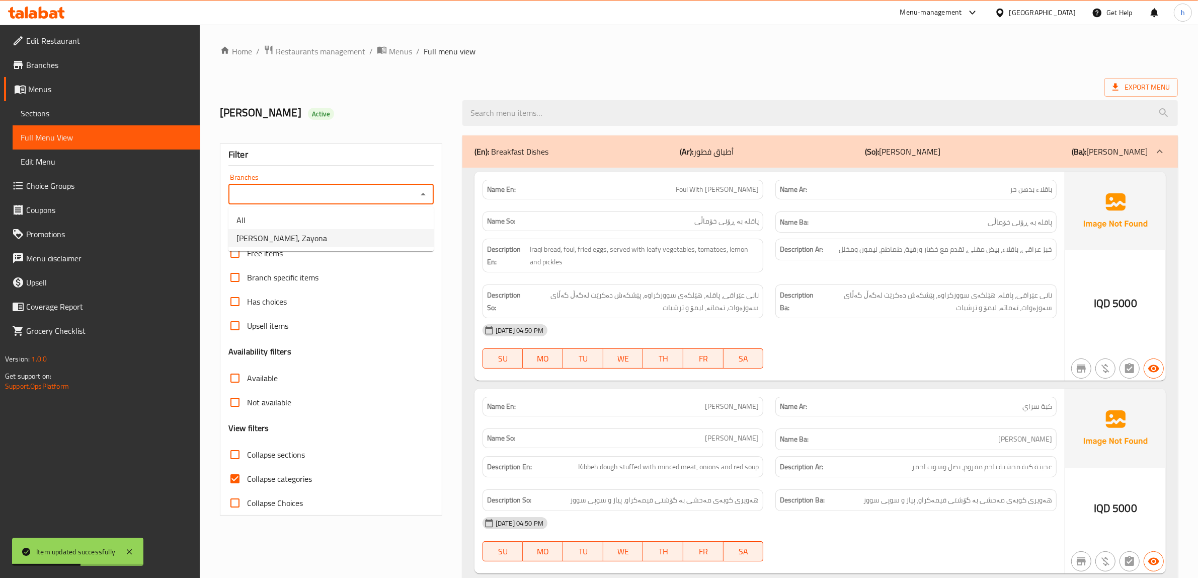
click at [304, 240] on li "Abu Amani, Zayona" at bounding box center [330, 238] width 205 height 18
type input "Abu Amani, Zayona"
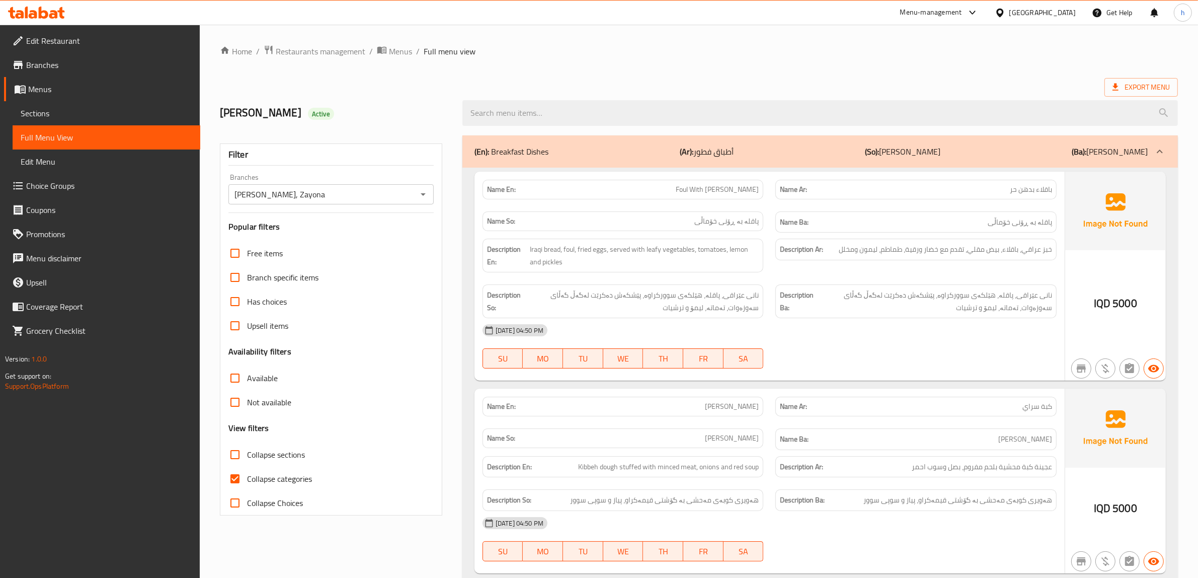
click at [716, 195] on span "Foul With Baladi Ghee" at bounding box center [717, 189] width 83 height 11
copy span "Foul With Baladi Ghee"
click at [740, 401] on span "Kibbeh Saray" at bounding box center [732, 406] width 54 height 11
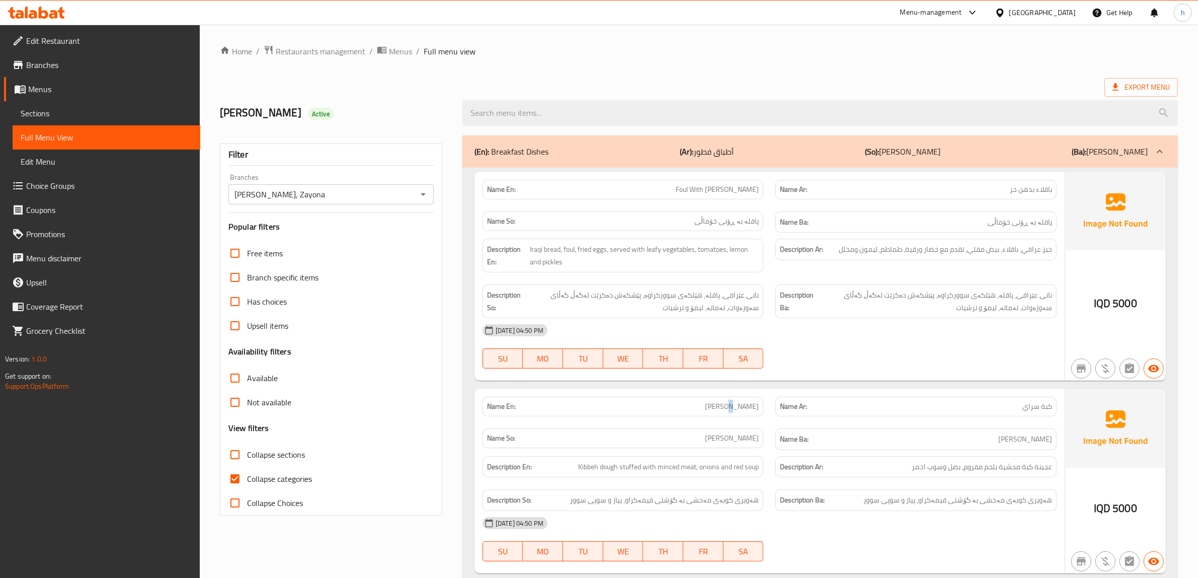
click at [740, 401] on span "Kibbeh Saray" at bounding box center [732, 406] width 54 height 11
copy span "Kibbeh Saray"
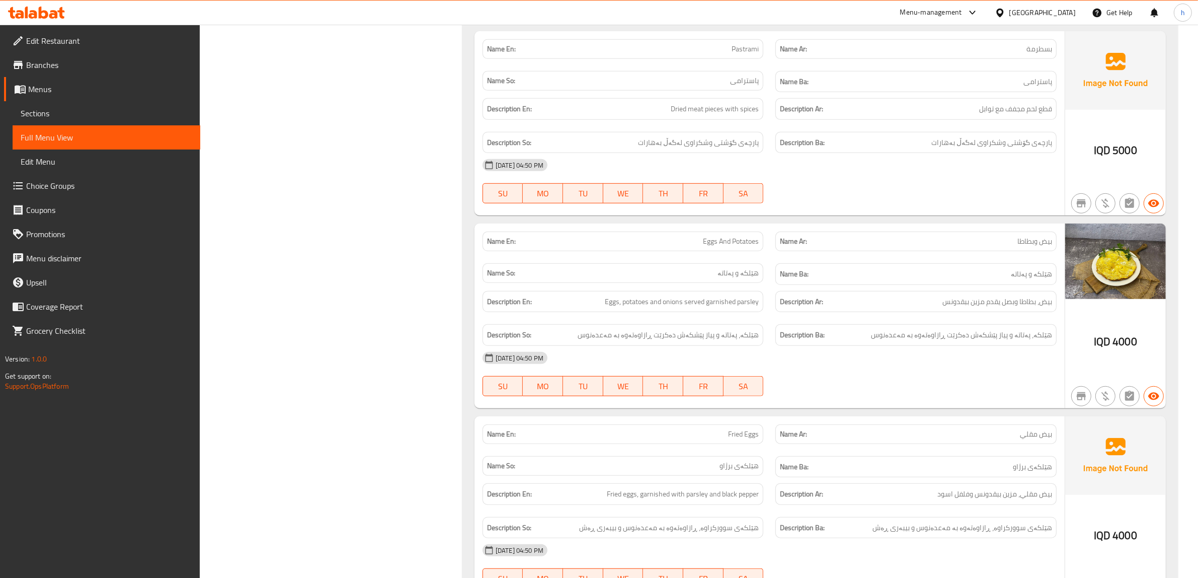
scroll to position [943, 0]
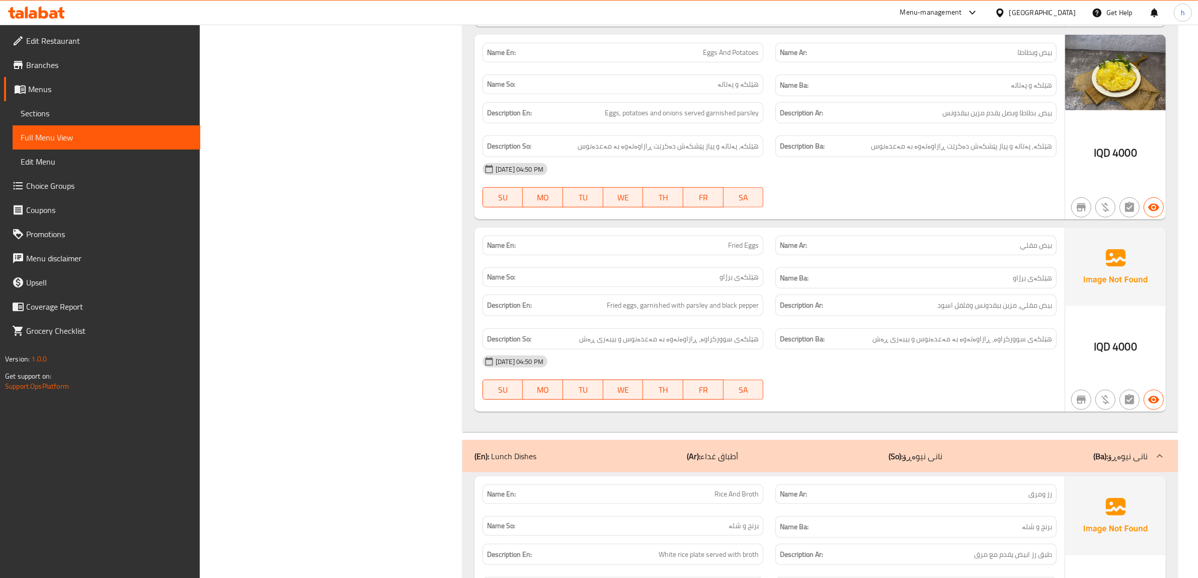
click at [745, 251] on span "Fried Eggs" at bounding box center [743, 245] width 31 height 11
copy span "Fried Eggs"
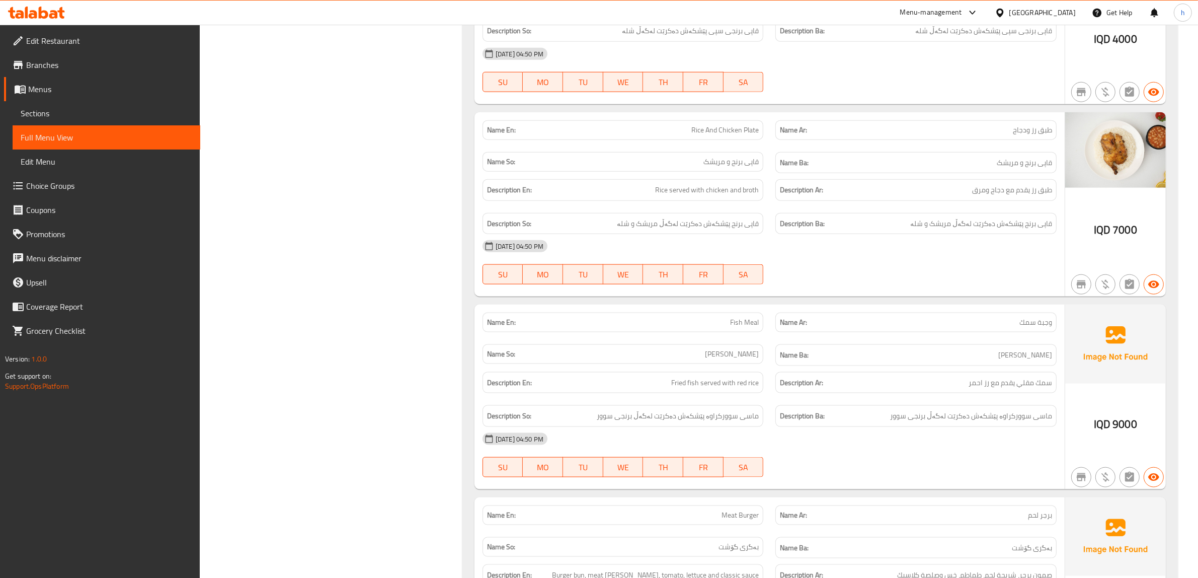
scroll to position [1509, 0]
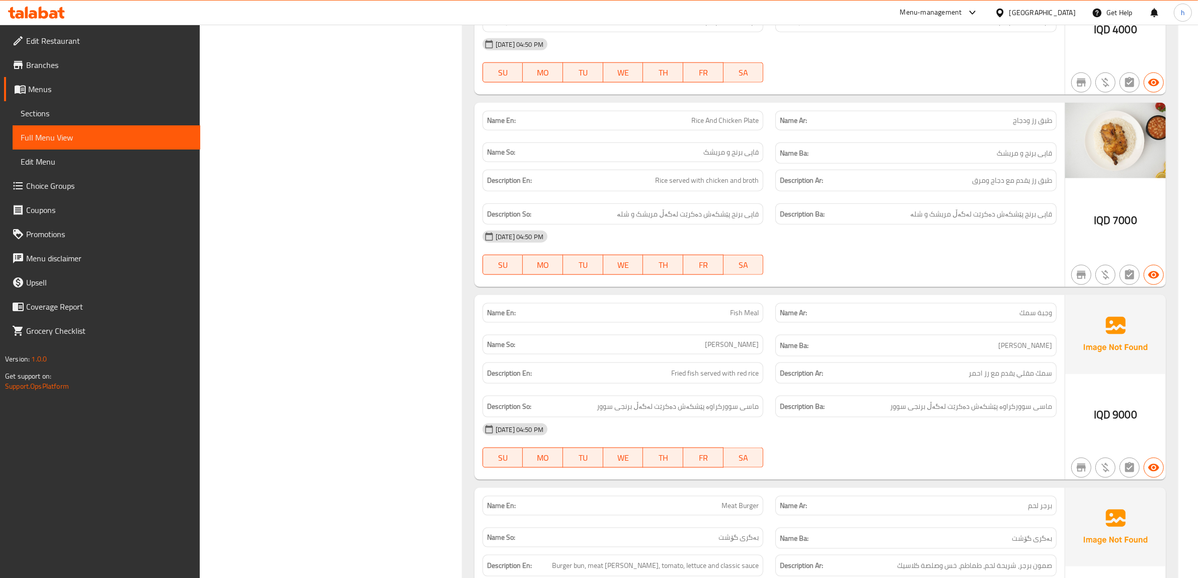
copy span "Fish Meal"
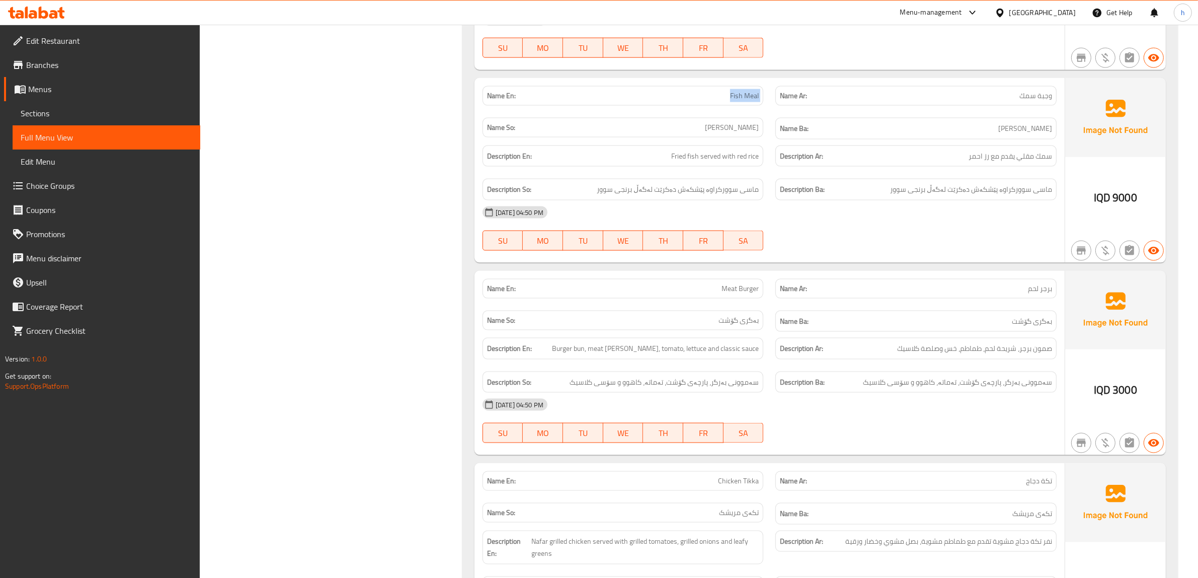
scroll to position [1871, 0]
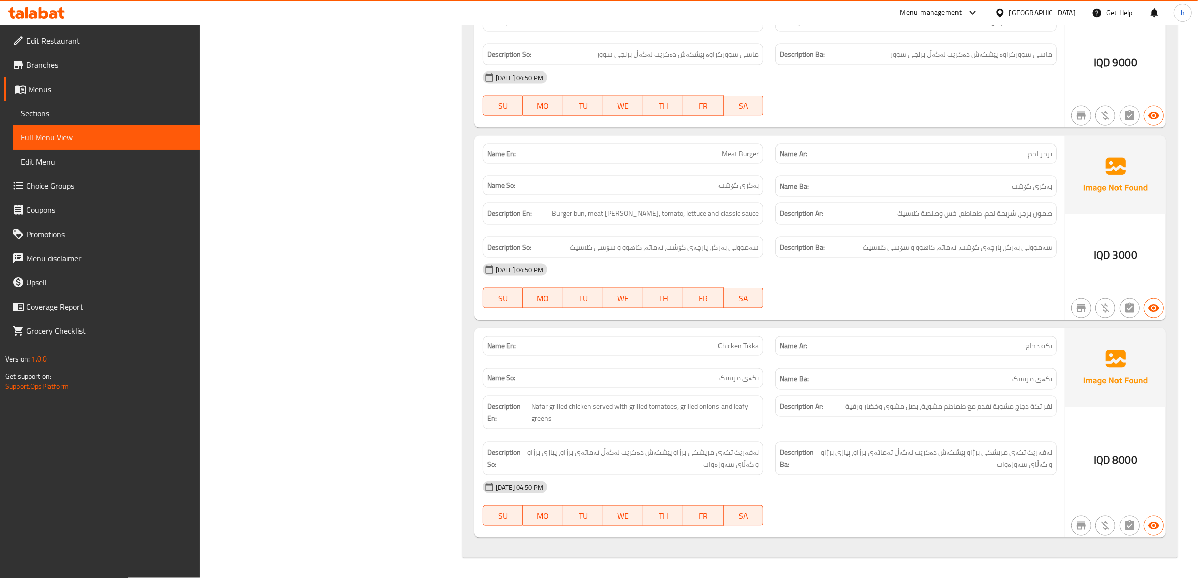
copy span "Chicken Tikka"
click at [38, 14] on icon at bounding box center [36, 13] width 57 height 12
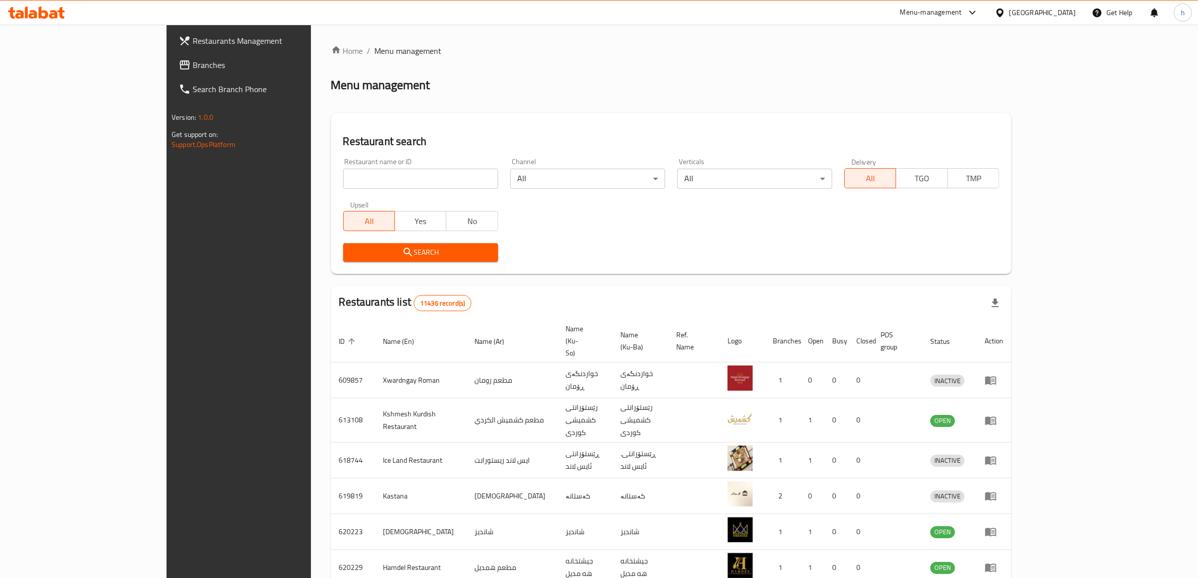
click at [193, 66] on span "Branches" at bounding box center [276, 65] width 166 height 12
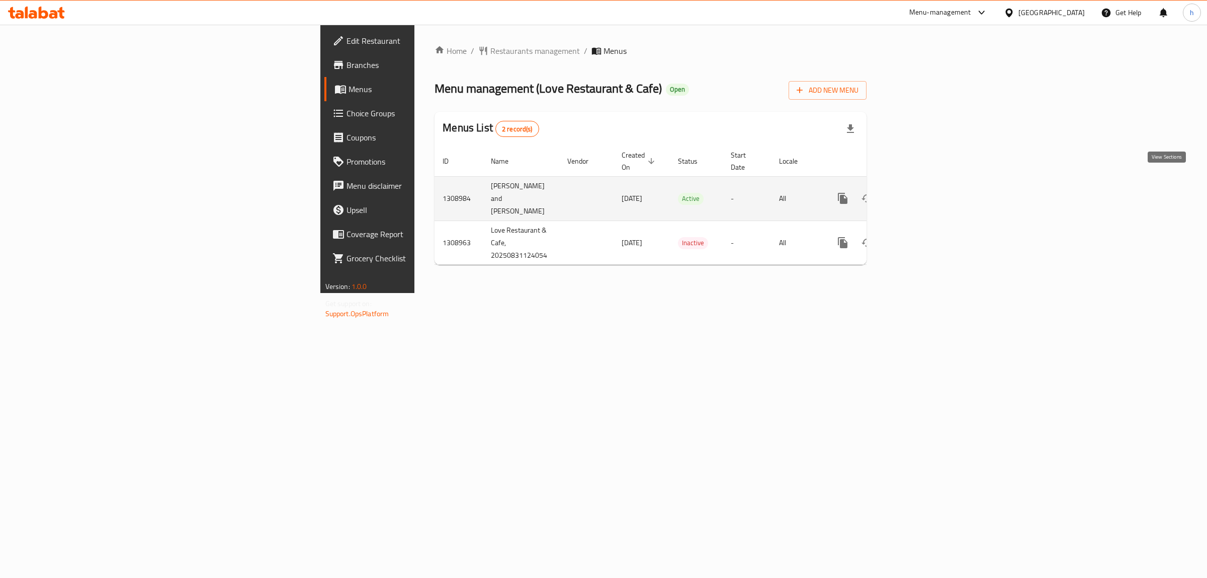
click at [928, 186] on link "enhanced table" at bounding box center [916, 198] width 24 height 24
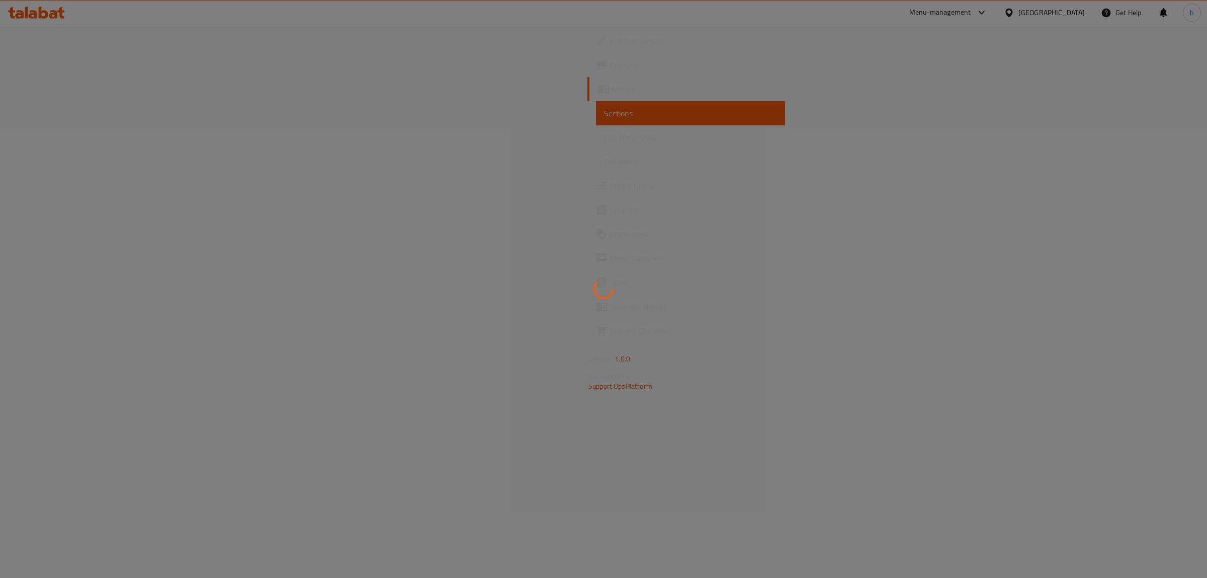
click at [48, 190] on div at bounding box center [603, 289] width 1207 height 578
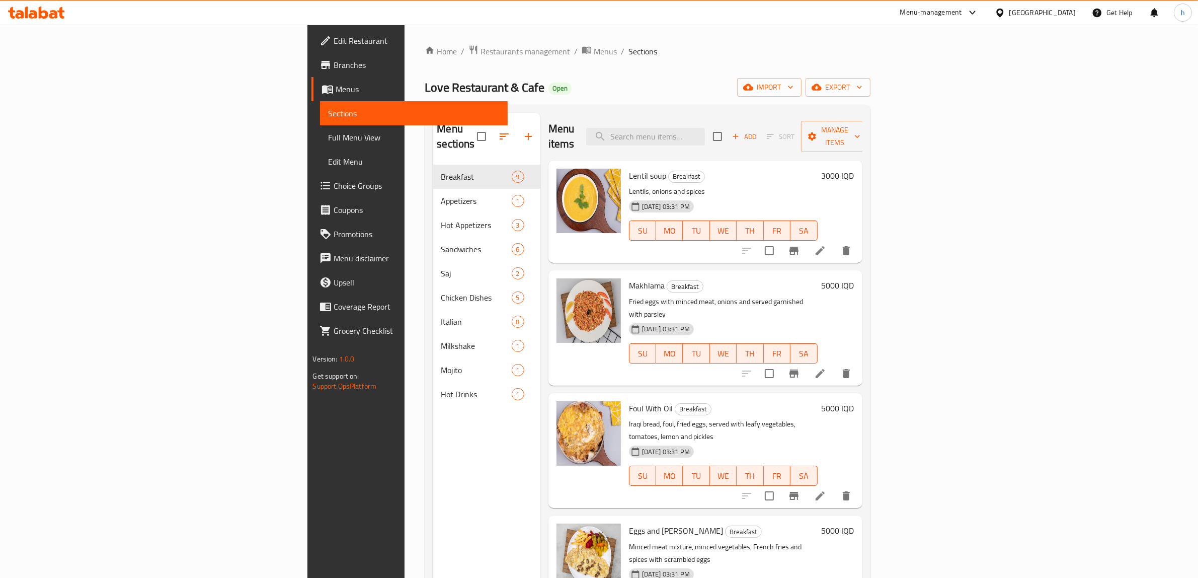
click at [334, 190] on span "Choice Groups" at bounding box center [417, 186] width 166 height 12
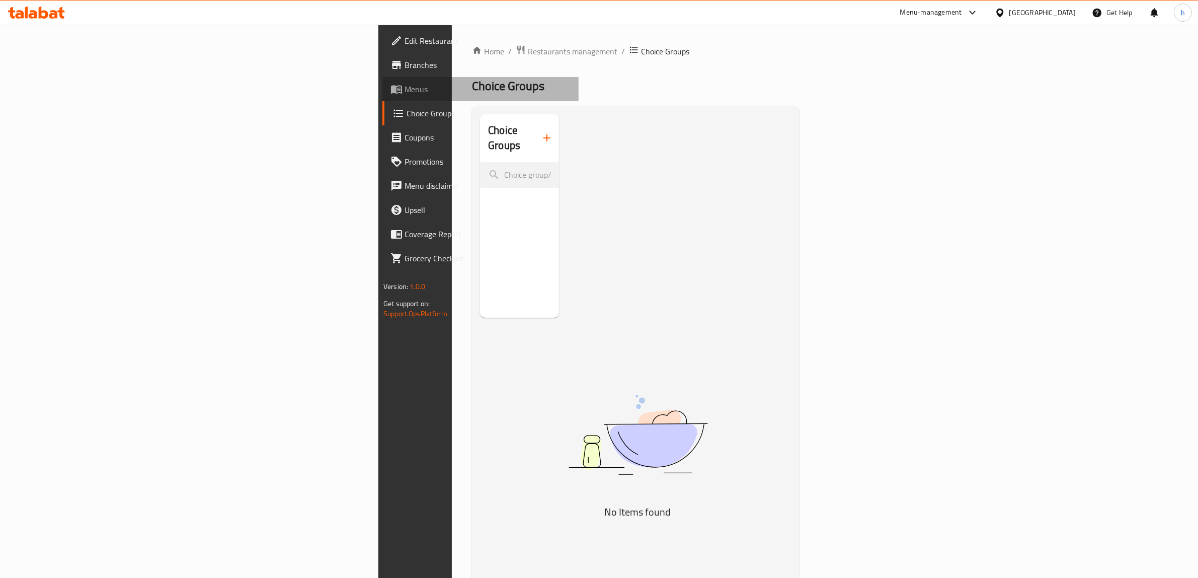
click at [404, 89] on span "Menus" at bounding box center [487, 89] width 166 height 12
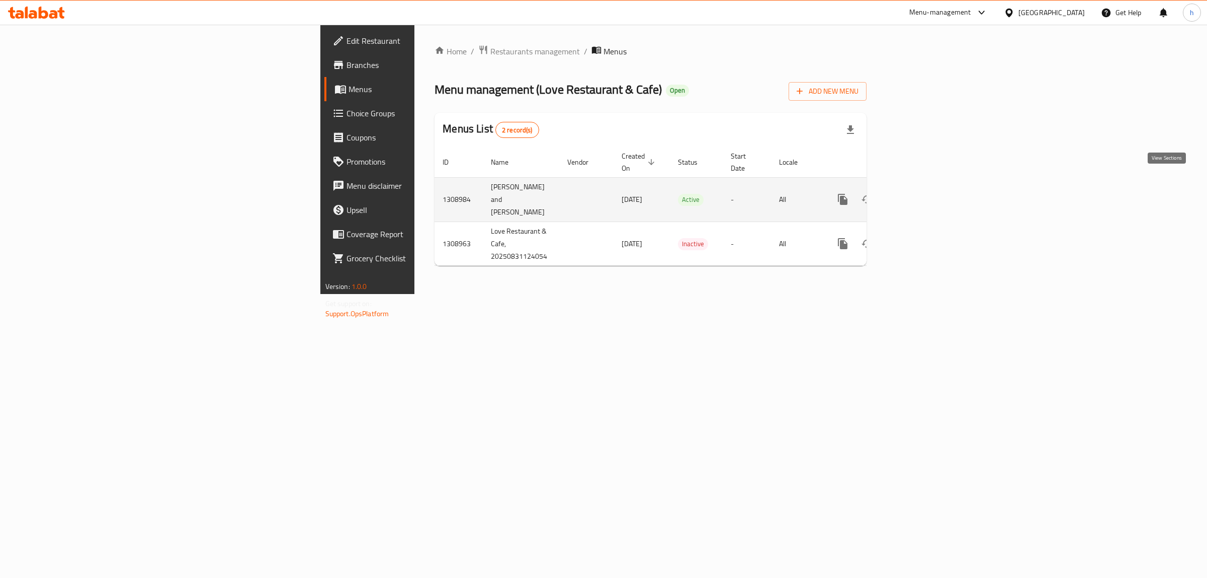
click at [922, 193] on icon "enhanced table" at bounding box center [916, 199] width 12 height 12
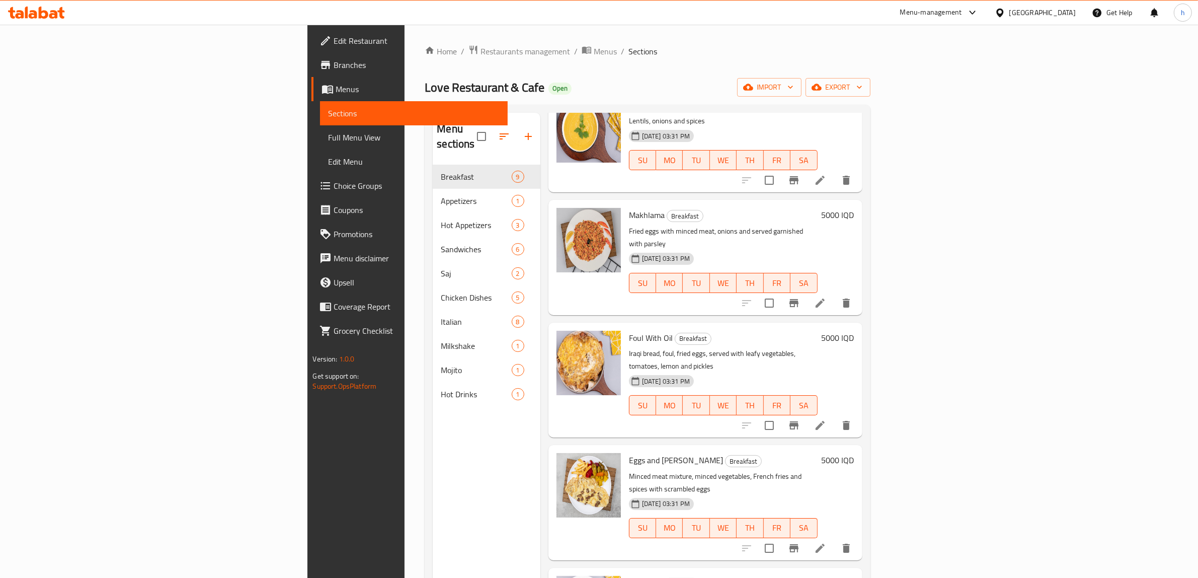
scroll to position [58, 0]
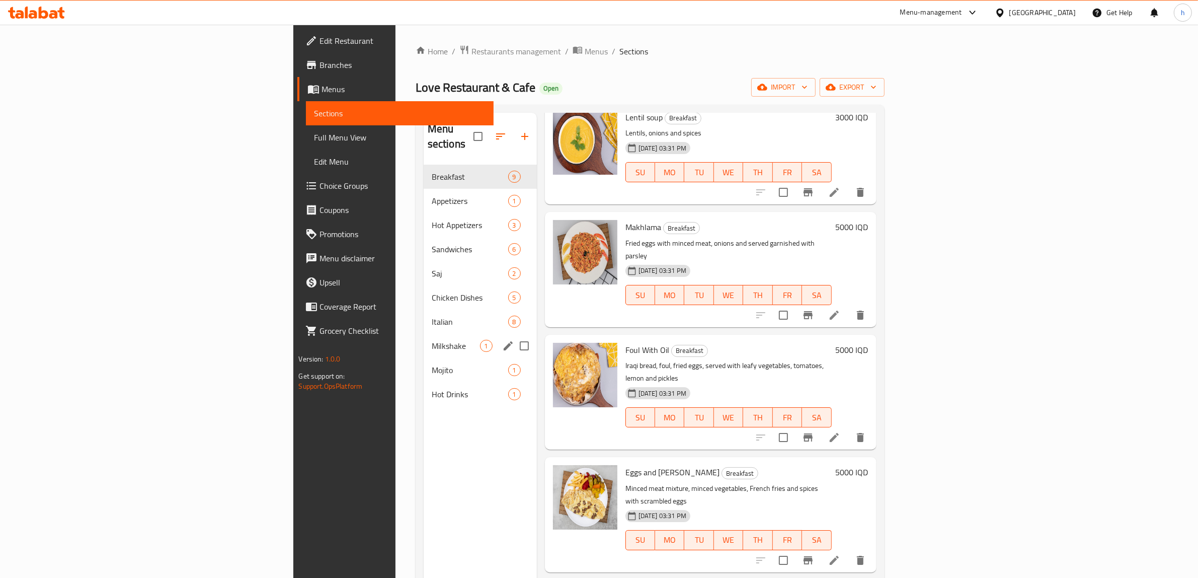
click at [424, 334] on div "Milkshake 1" at bounding box center [480, 346] width 113 height 24
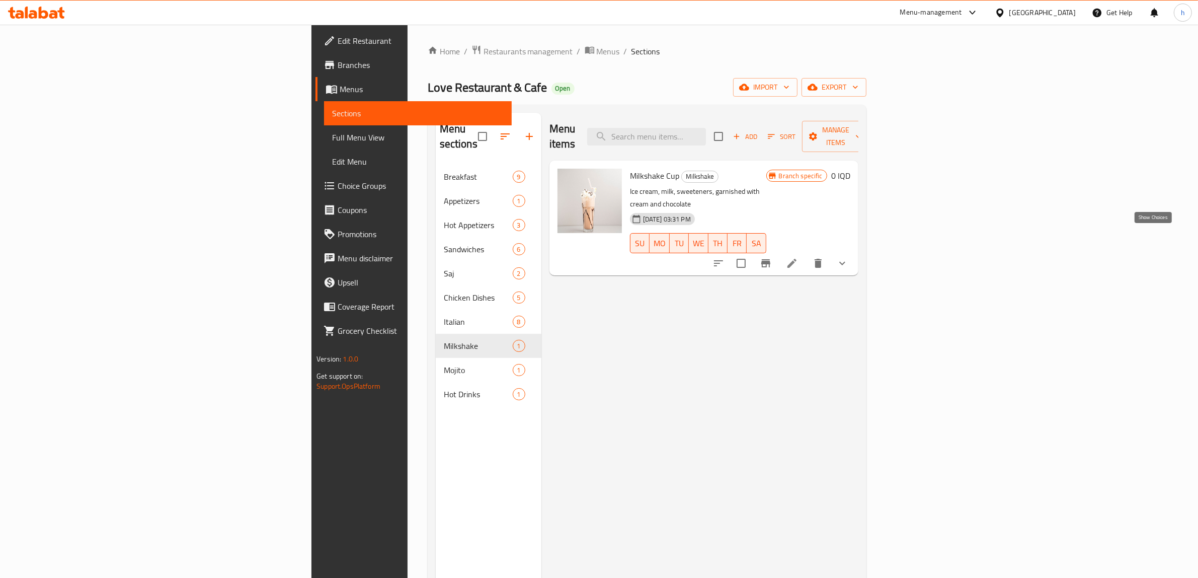
click at [848, 257] on icon "show more" at bounding box center [842, 263] width 12 height 12
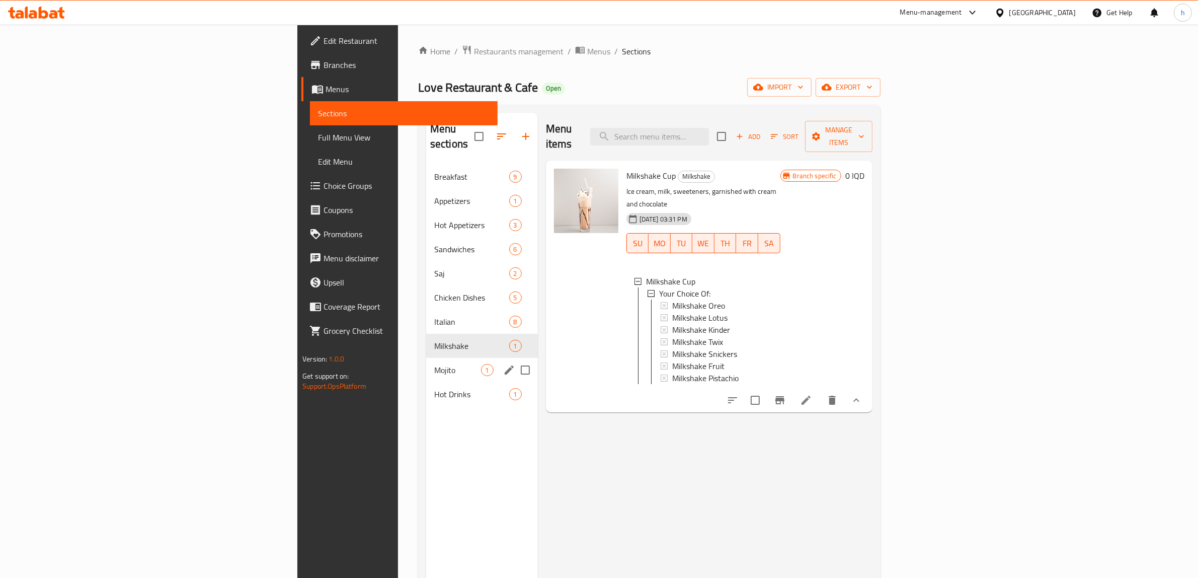
click at [426, 361] on div "Mojito 1" at bounding box center [482, 370] width 112 height 24
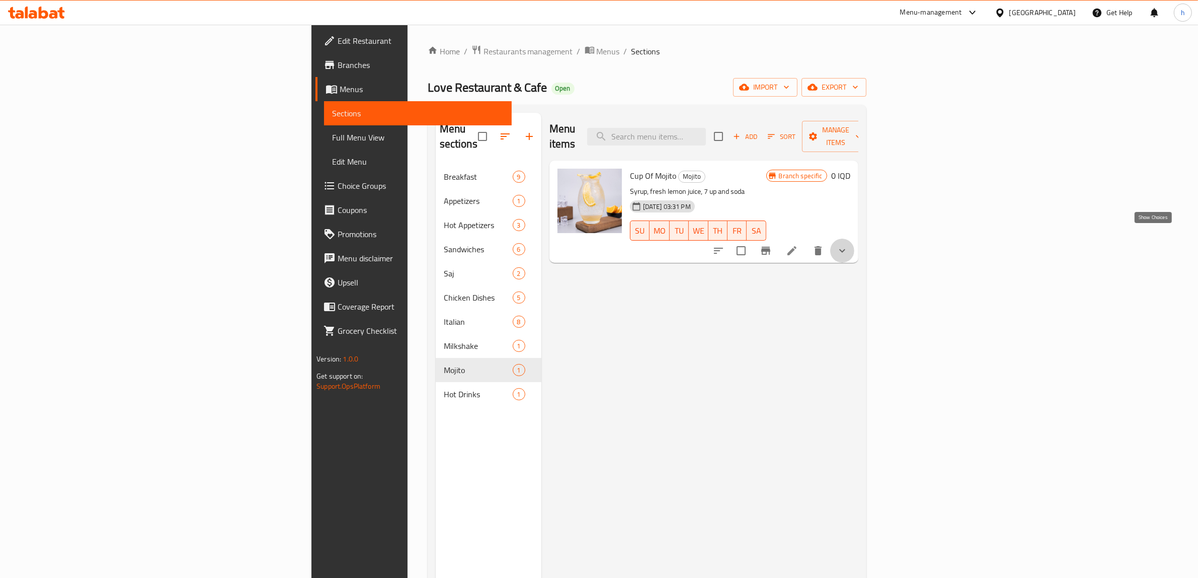
click at [848, 245] on icon "show more" at bounding box center [842, 251] width 12 height 12
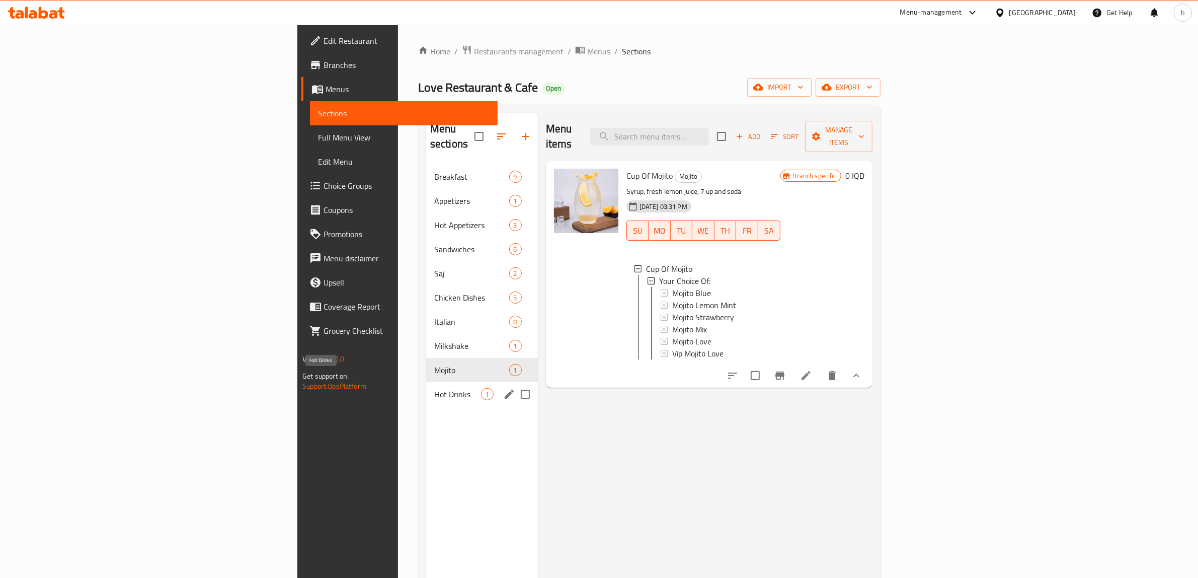
click at [434, 388] on span "Hot Drinks" at bounding box center [457, 394] width 47 height 12
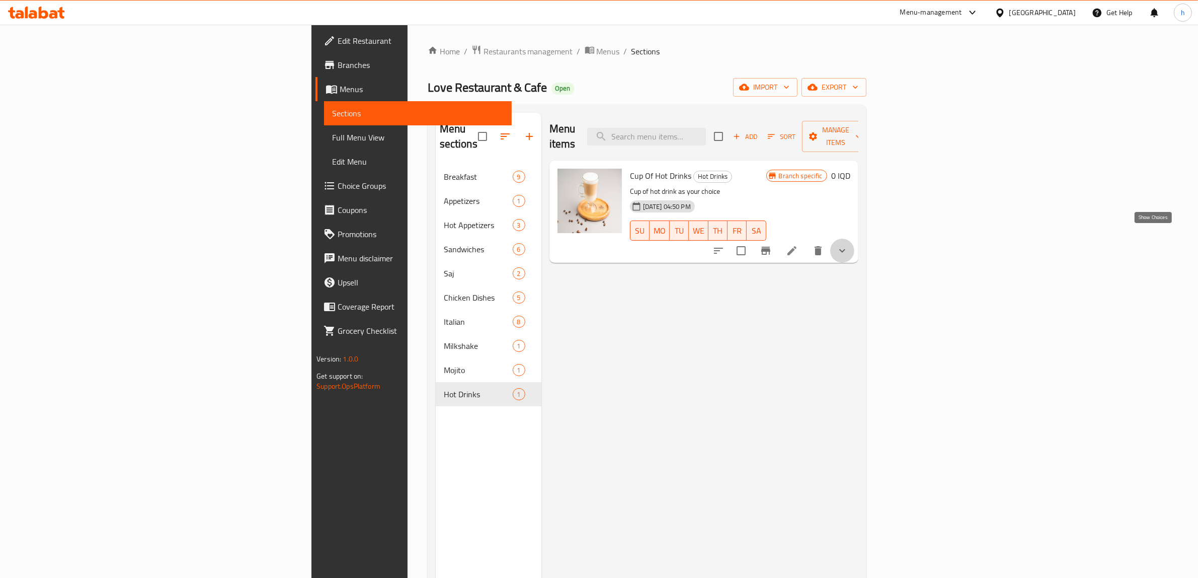
click at [848, 245] on icon "show more" at bounding box center [842, 251] width 12 height 12
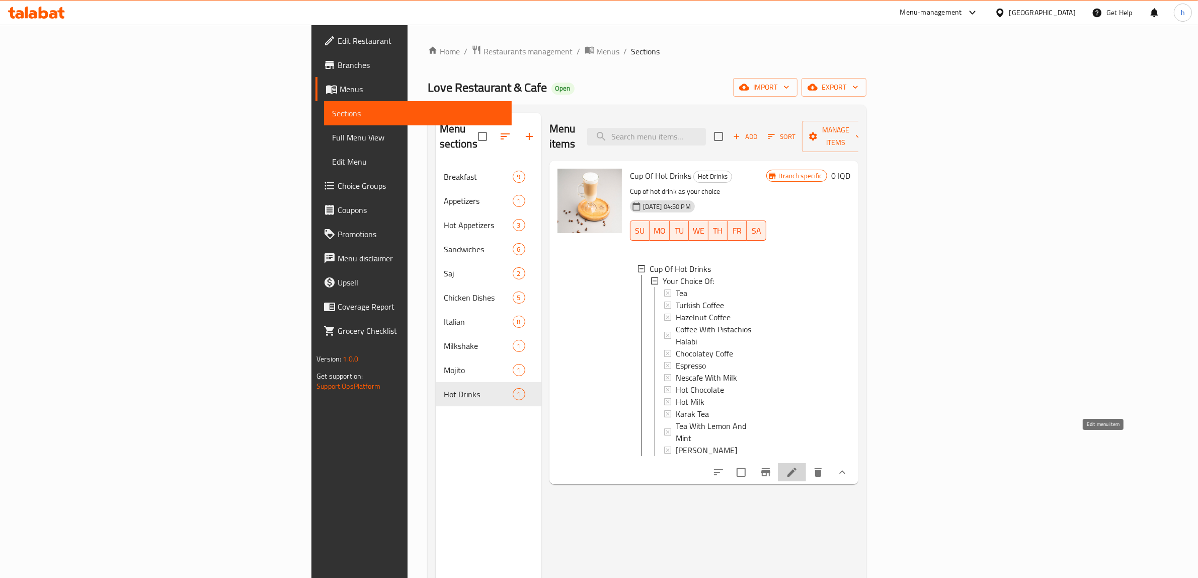
click at [798, 466] on icon at bounding box center [792, 472] width 12 height 12
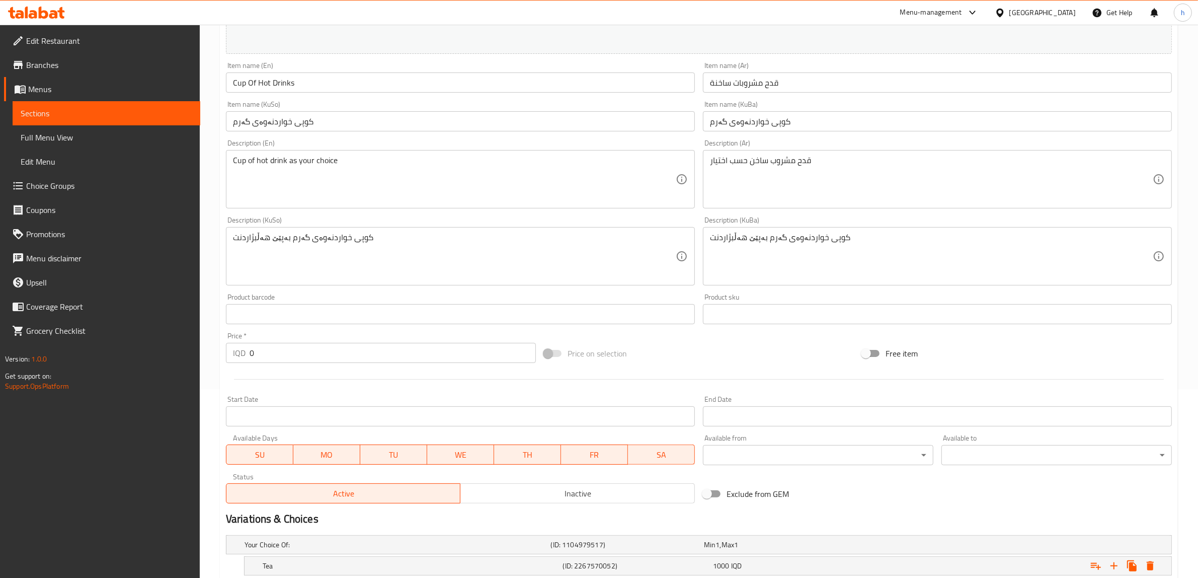
scroll to position [566, 0]
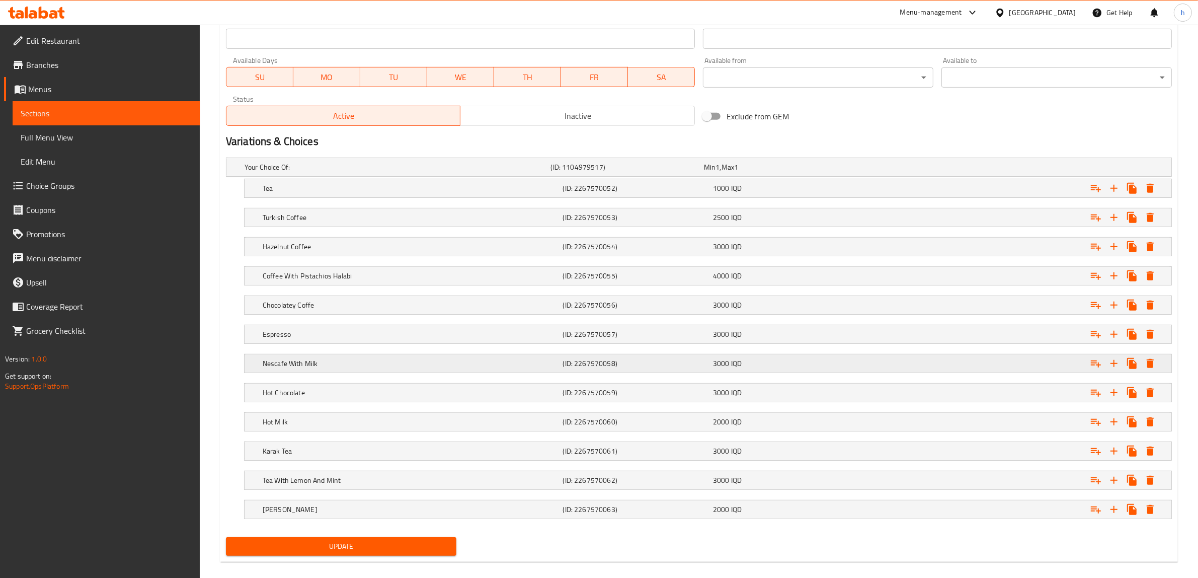
click at [284, 172] on h5 "Nescafe With Milk" at bounding box center [396, 167] width 302 height 10
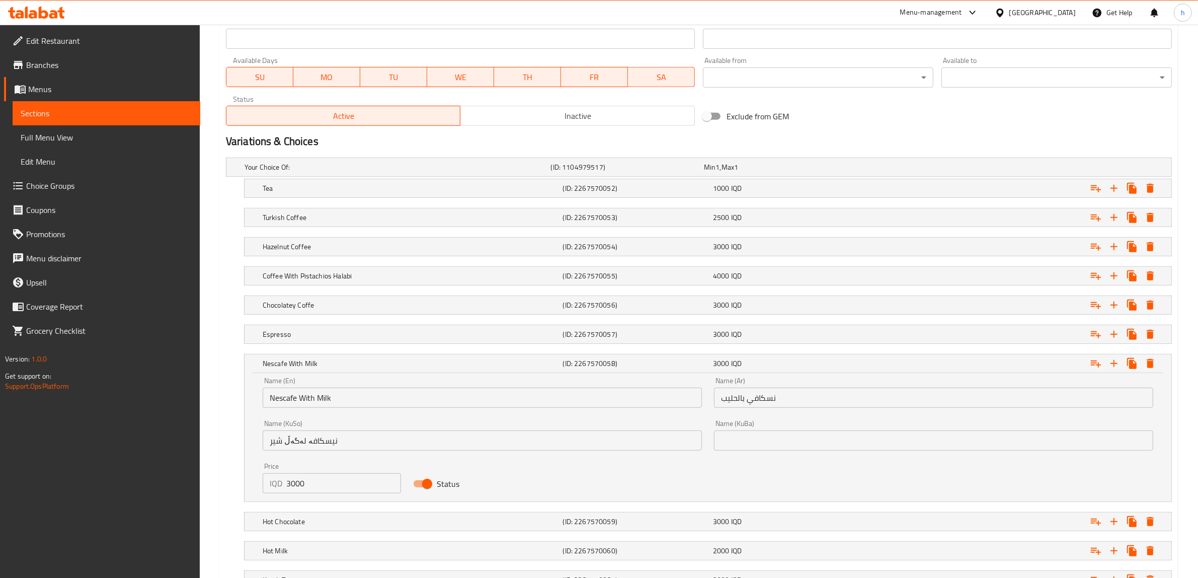
scroll to position [709, 0]
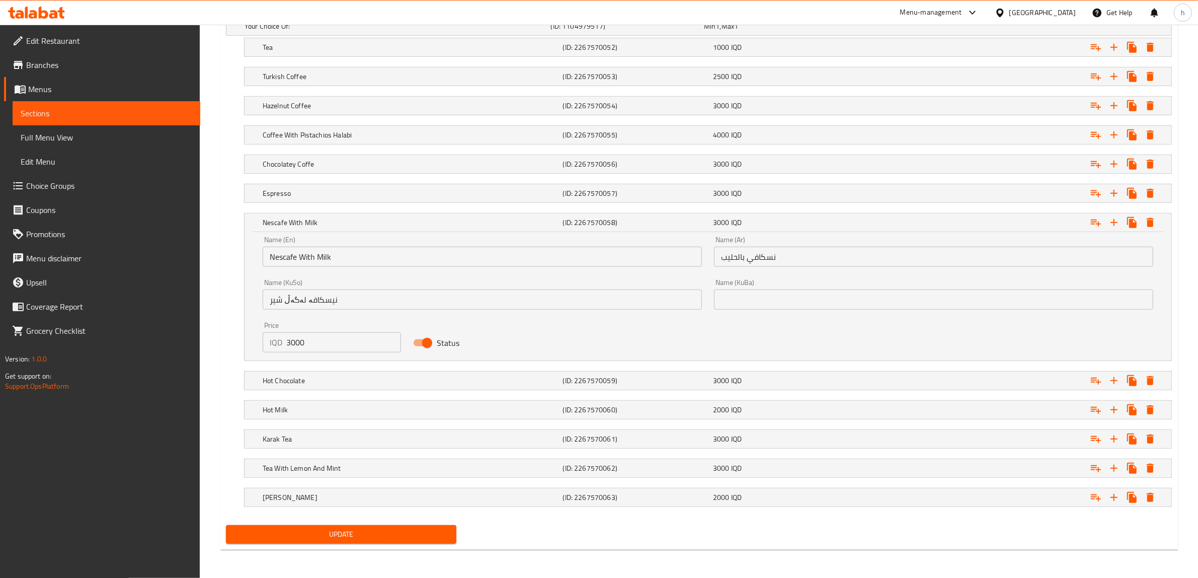
click at [307, 299] on input "نیسکافە لەگەڵ شیر" at bounding box center [482, 299] width 439 height 20
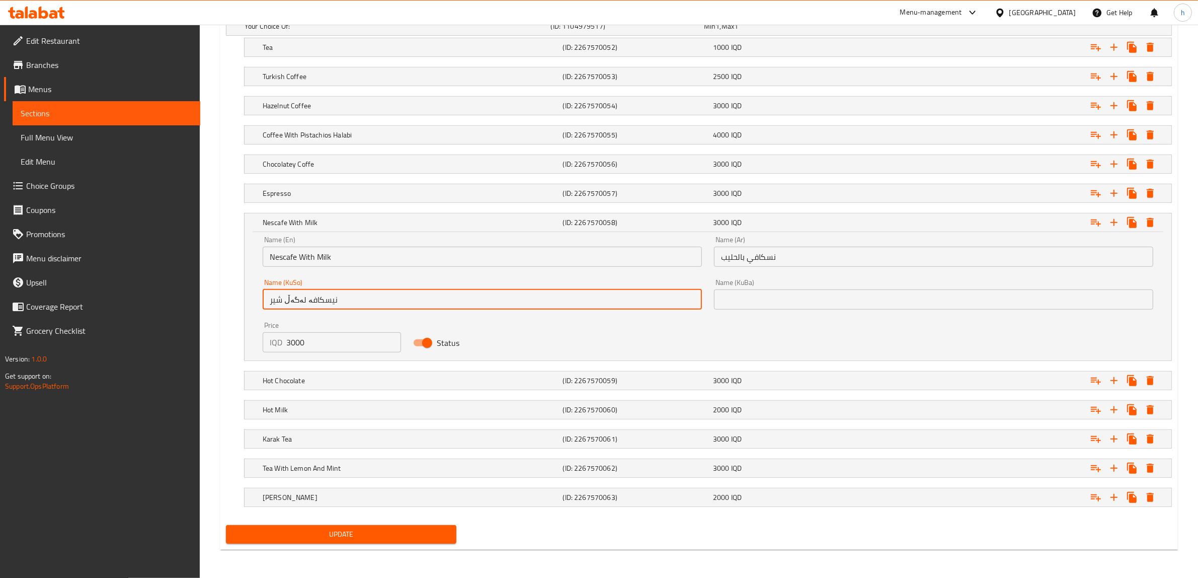
click at [307, 299] on input "نیسکافە لەگەڵ شیر" at bounding box center [482, 299] width 439 height 20
click at [775, 295] on input "text" at bounding box center [933, 299] width 439 height 20
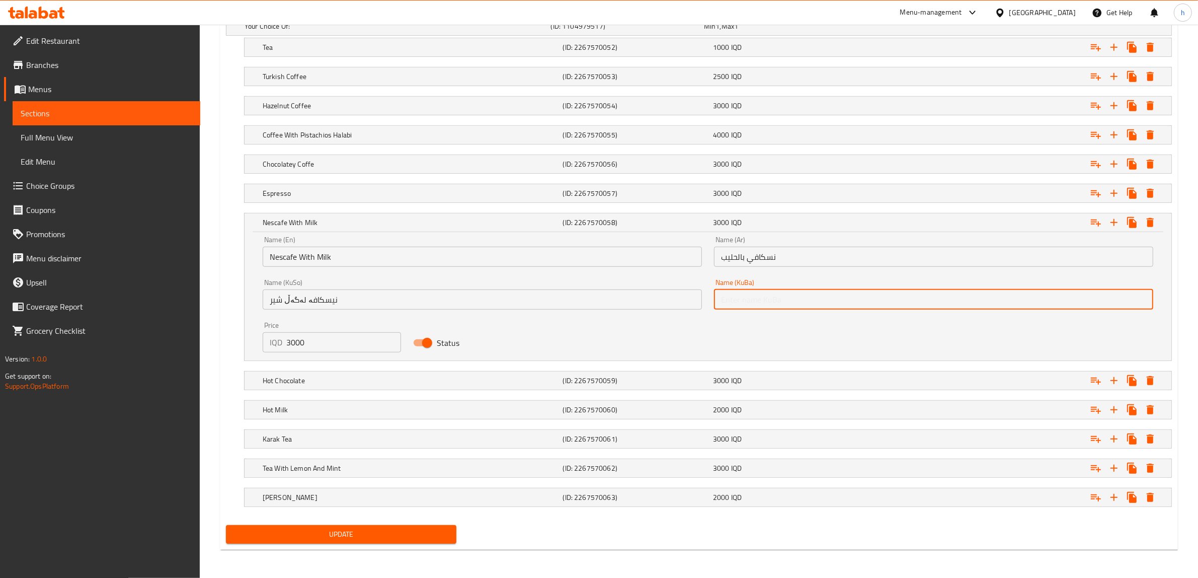
paste input "نیسکافە لەگەڵ شیر"
type input "نیسکافە لەگەڵ شیر"
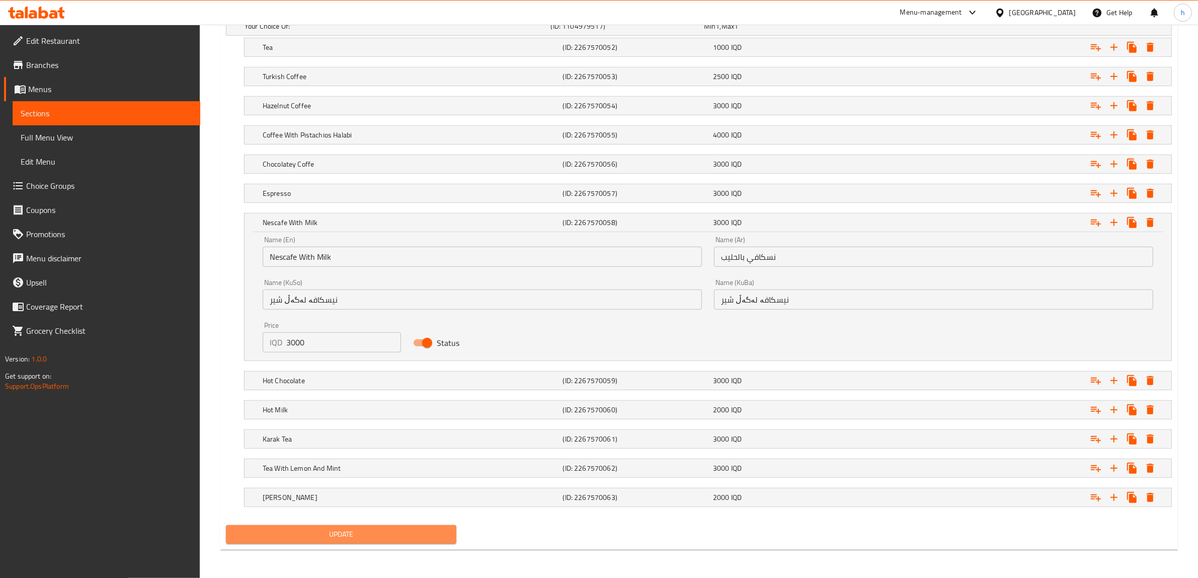
click at [414, 534] on span "Update" at bounding box center [341, 534] width 214 height 13
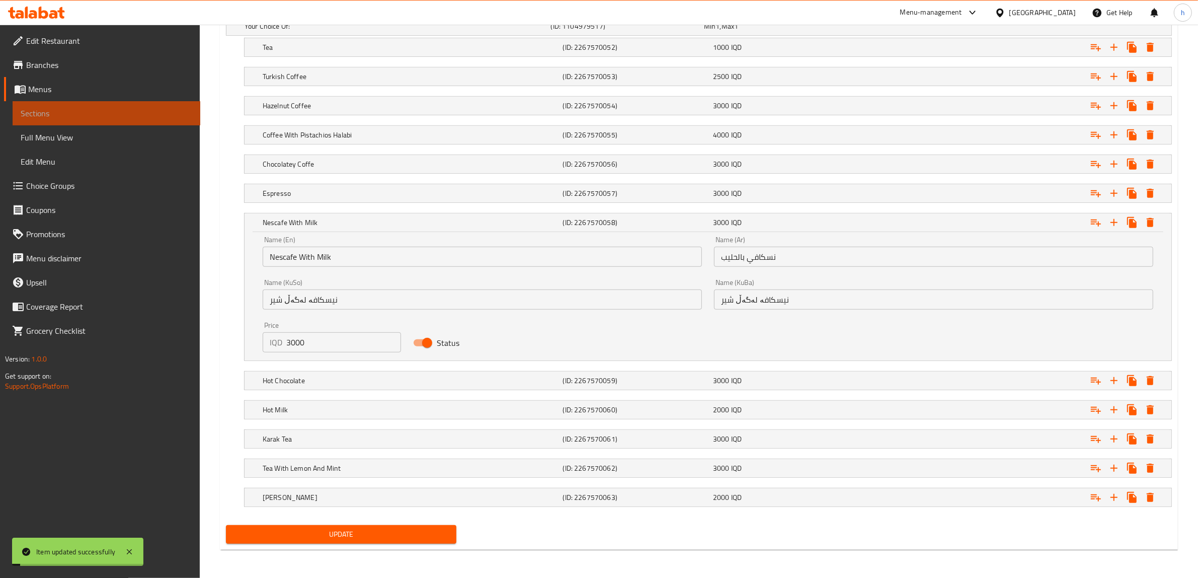
click at [51, 114] on span "Sections" at bounding box center [107, 113] width 172 height 12
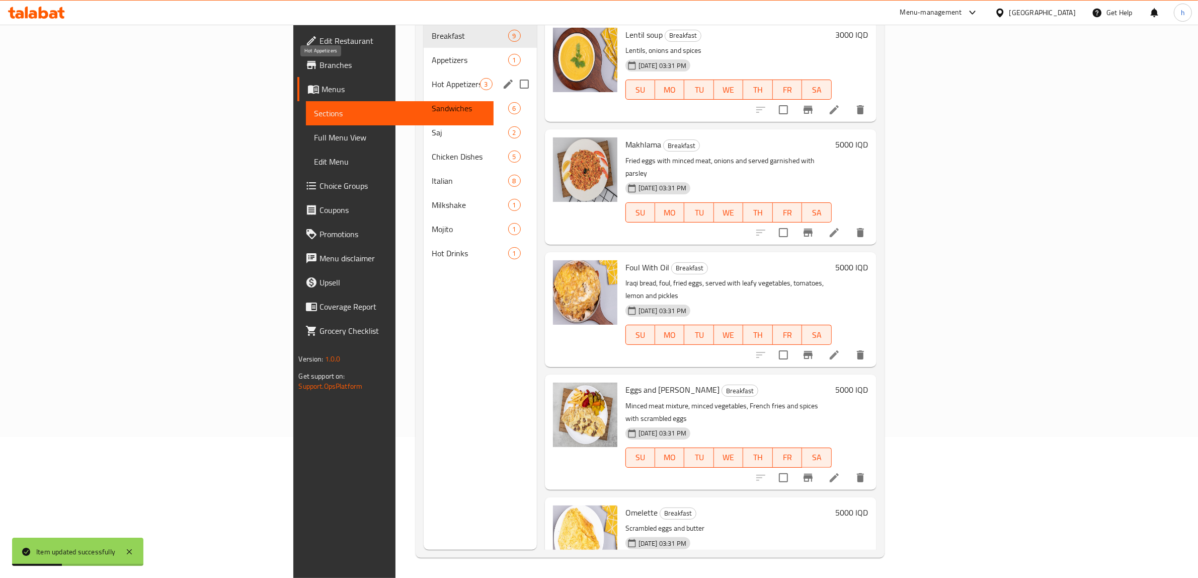
click at [432, 78] on span "Hot Appetizers" at bounding box center [456, 84] width 48 height 12
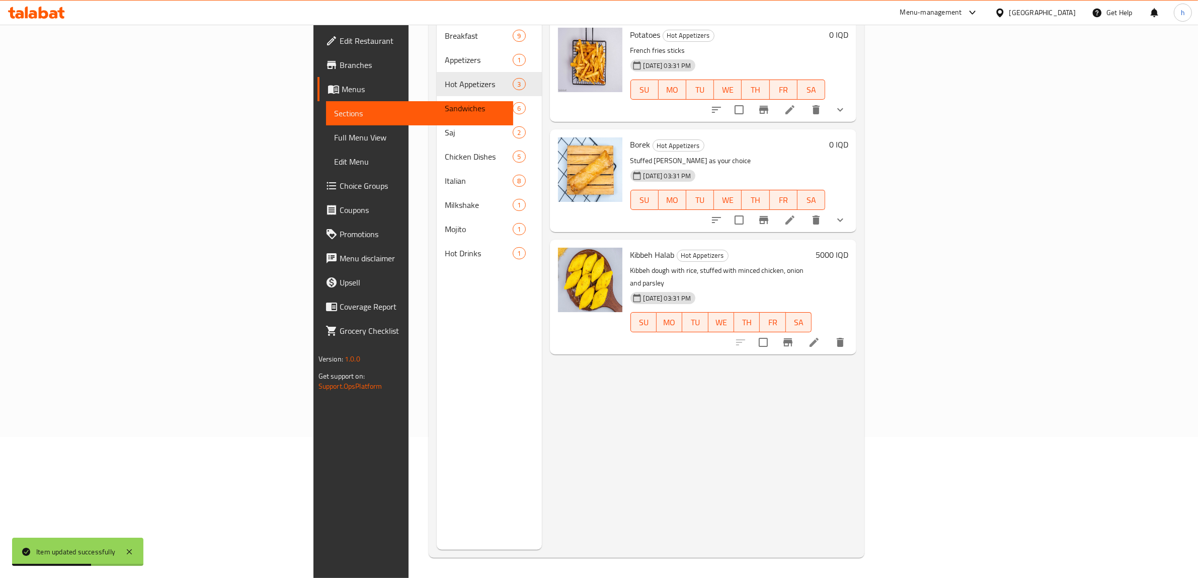
click at [852, 210] on button "show more" at bounding box center [840, 220] width 24 height 24
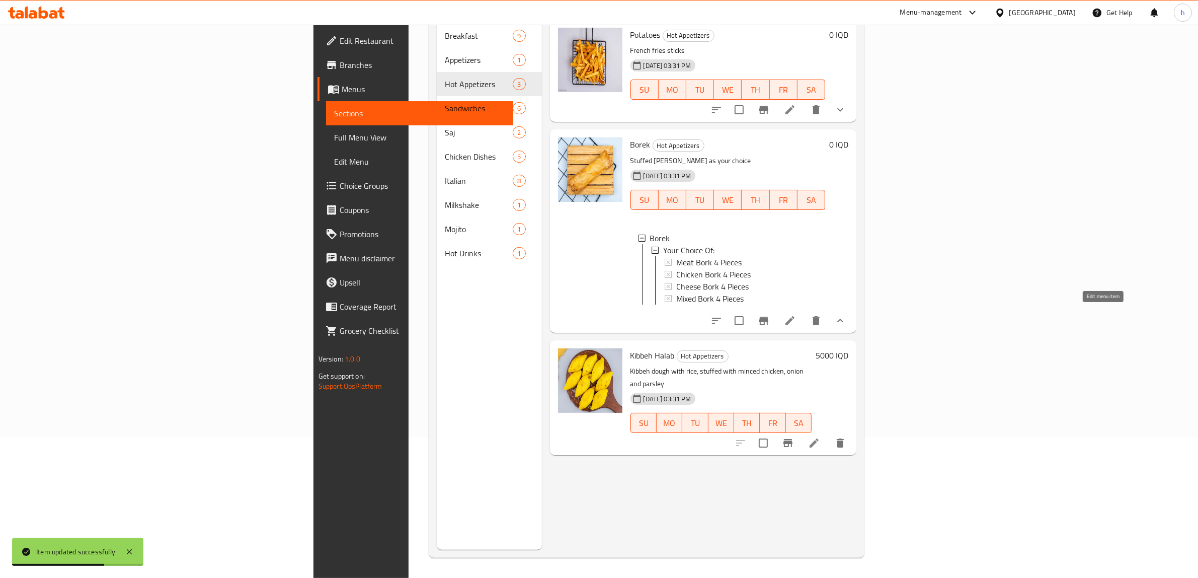
click at [796, 314] on icon at bounding box center [790, 320] width 12 height 12
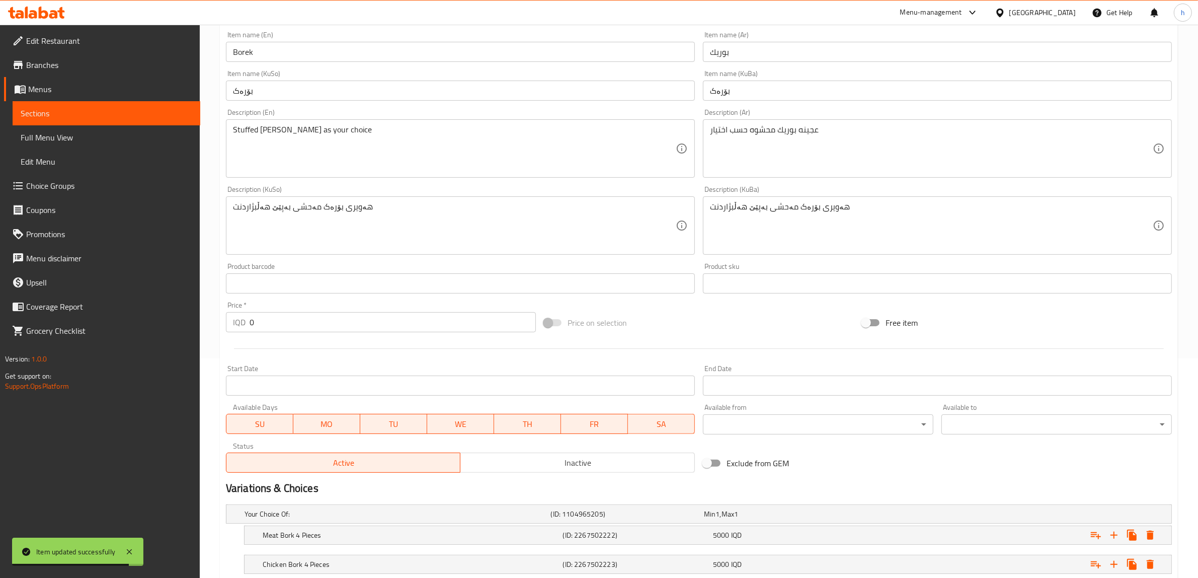
scroll to position [345, 0]
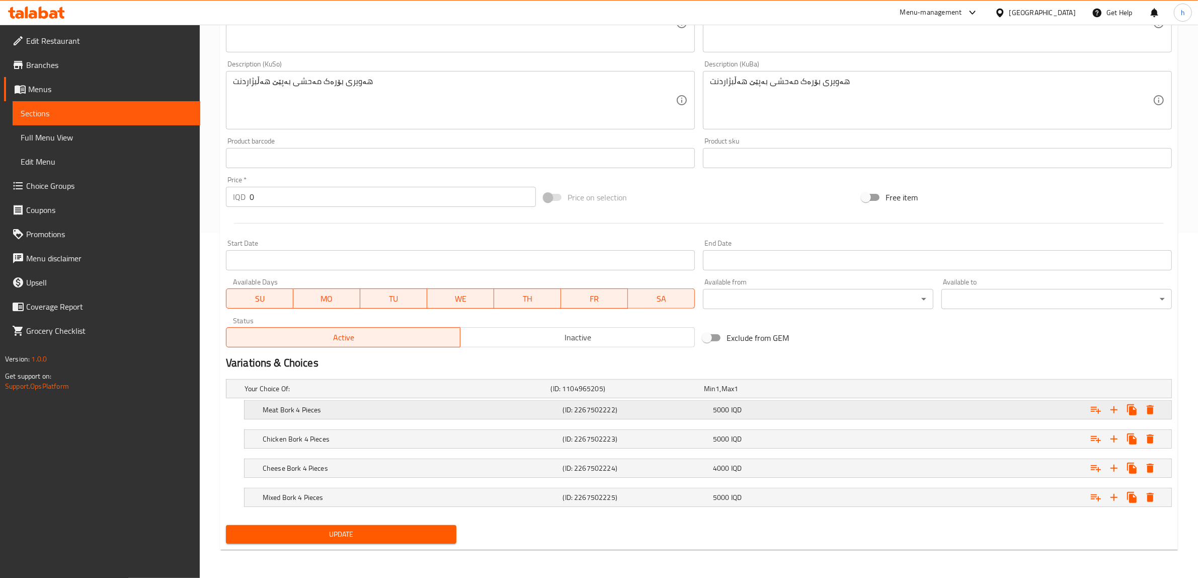
click at [313, 393] on h5 "Meat Bork 4 Pieces" at bounding box center [396, 388] width 302 height 10
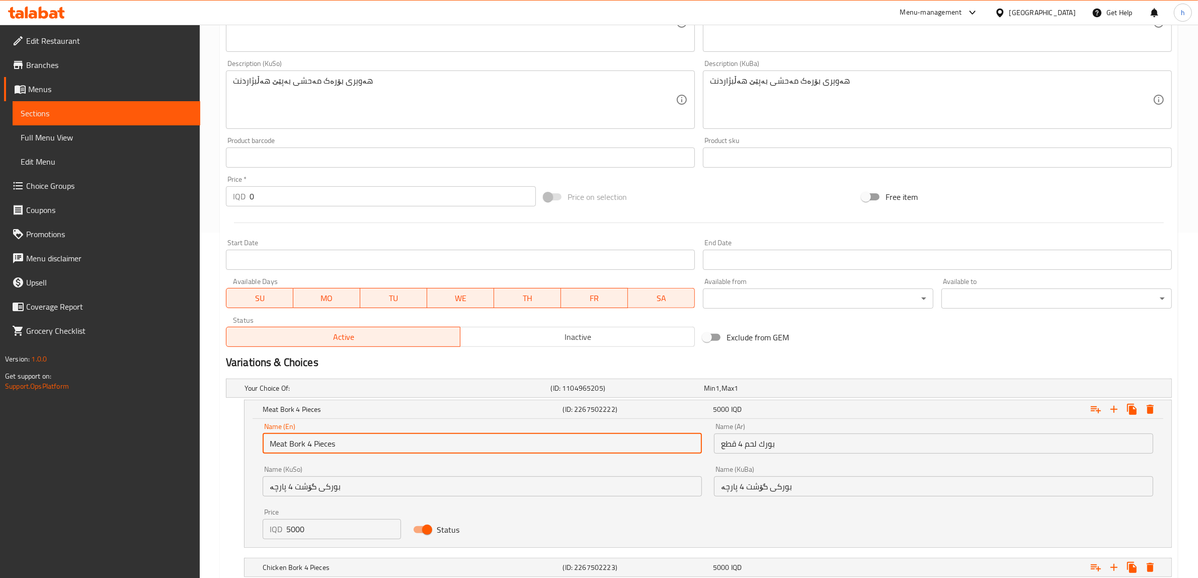
click at [298, 441] on input "Meat Bork 4 Pieces" at bounding box center [482, 443] width 439 height 20
click at [303, 445] on input "Meat Bork 4 Pieces" at bounding box center [482, 443] width 439 height 20
click at [301, 446] on input "Meat Bork 4 Pieces" at bounding box center [482, 443] width 439 height 20
click at [300, 441] on input "Meat Borek 4 Pieces" at bounding box center [482, 443] width 439 height 20
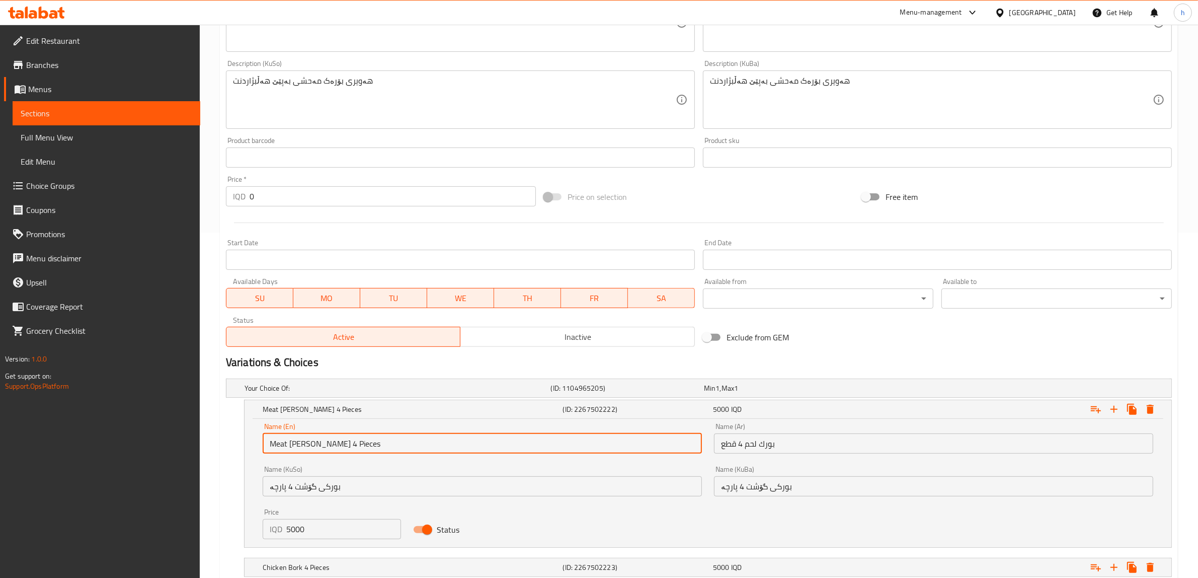
type input "Meat Borek 4 Pieces"
click at [767, 444] on input "بورك لحم 4 قطع" at bounding box center [933, 443] width 439 height 20
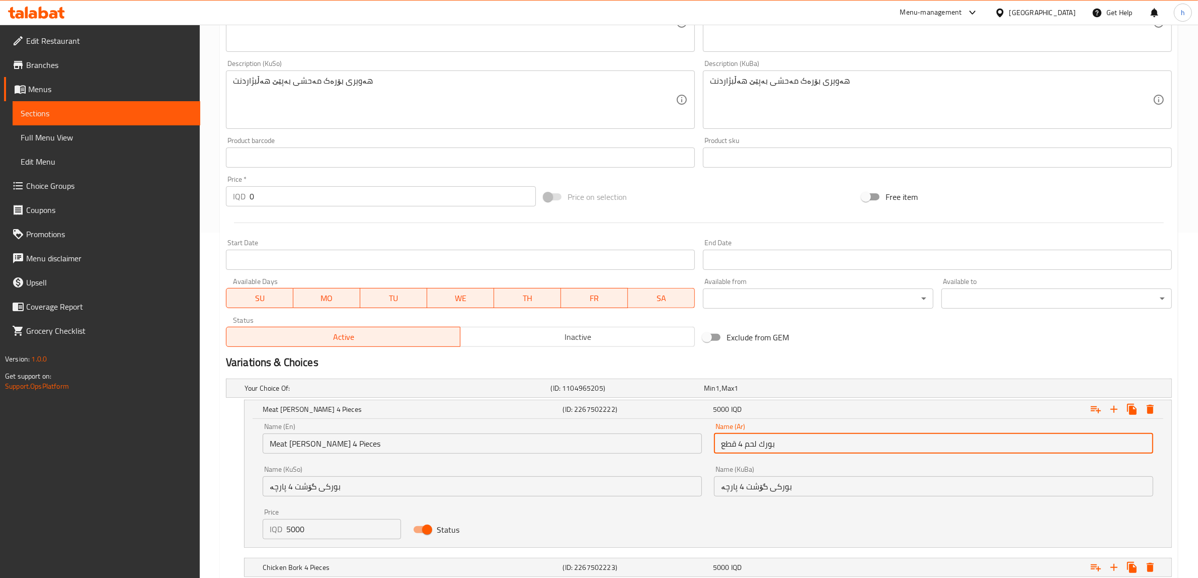
click at [327, 490] on input "بورکی گۆشت 4 پارچە" at bounding box center [482, 486] width 439 height 20
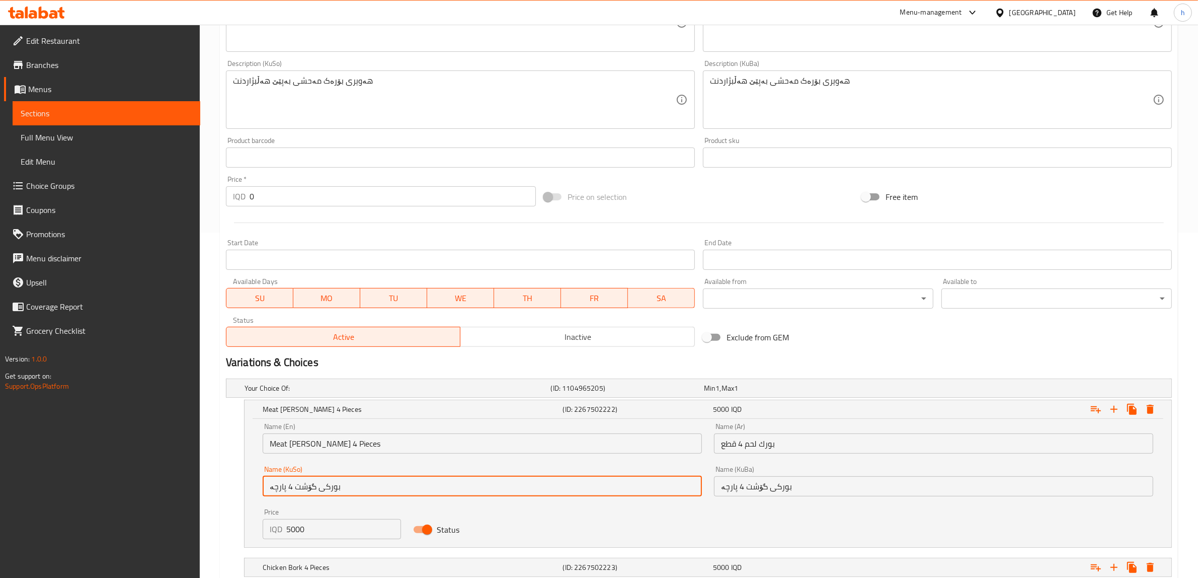
click at [326, 489] on input "بورکی گۆشت 4 پارچە" at bounding box center [482, 486] width 439 height 20
click at [320, 487] on input "بورکی گۆشت 4 پارچە" at bounding box center [482, 486] width 439 height 20
paste input "ۆرەک"
type input "بۆرەکی گۆشت 4 پارچە"
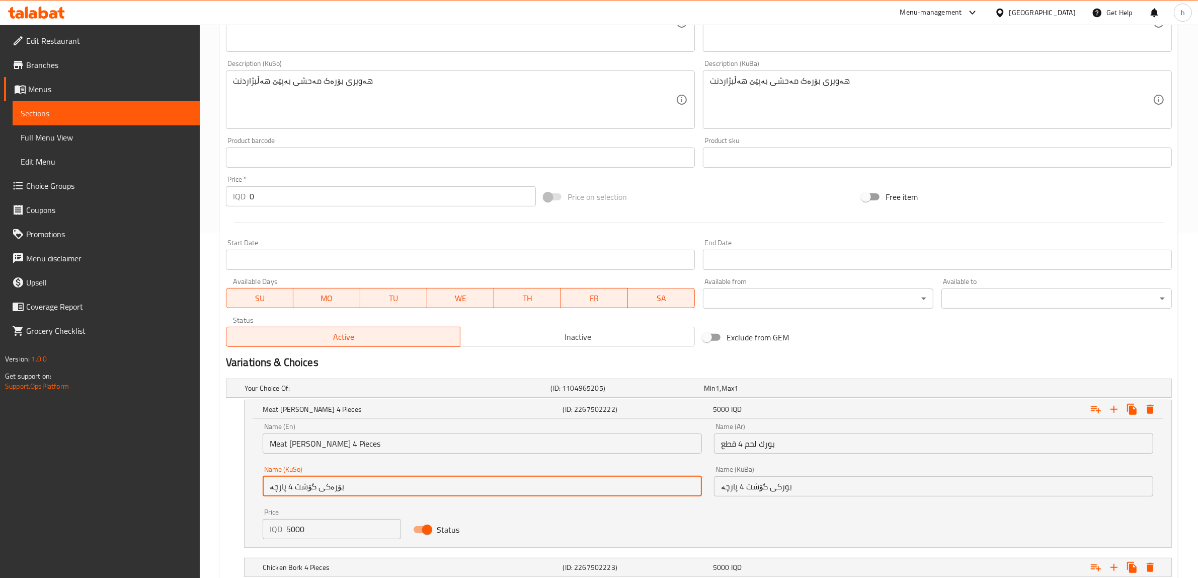
click at [765, 447] on input "بورك لحم 4 قطع" at bounding box center [933, 443] width 439 height 20
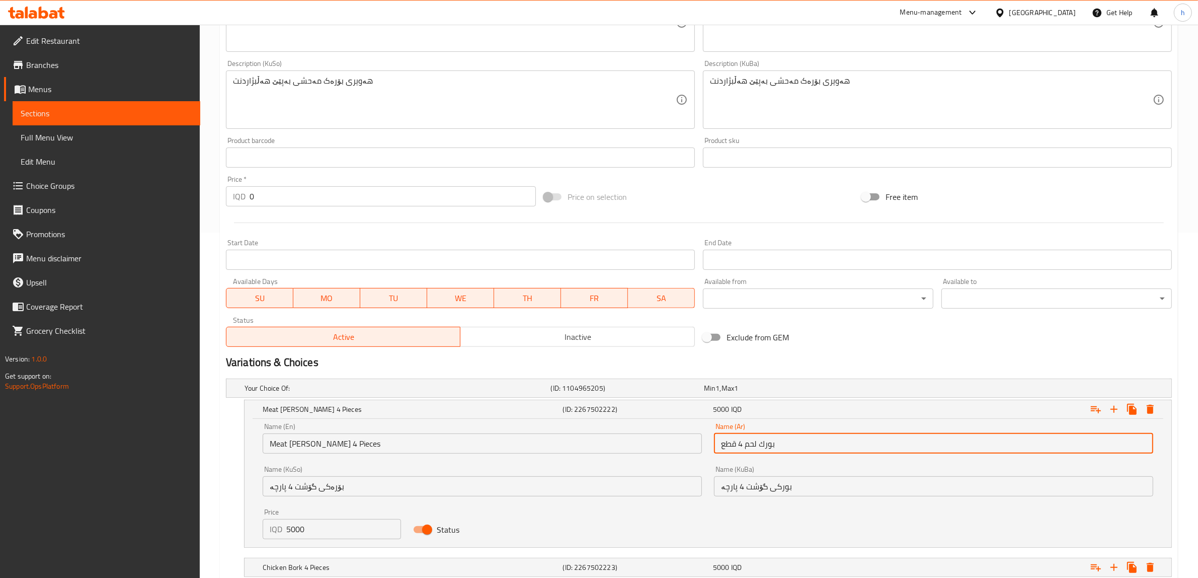
click at [765, 447] on input "بورك لحم 4 قطع" at bounding box center [933, 443] width 439 height 20
paste input "ك"
type input "بوريك لحم 4 قطع"
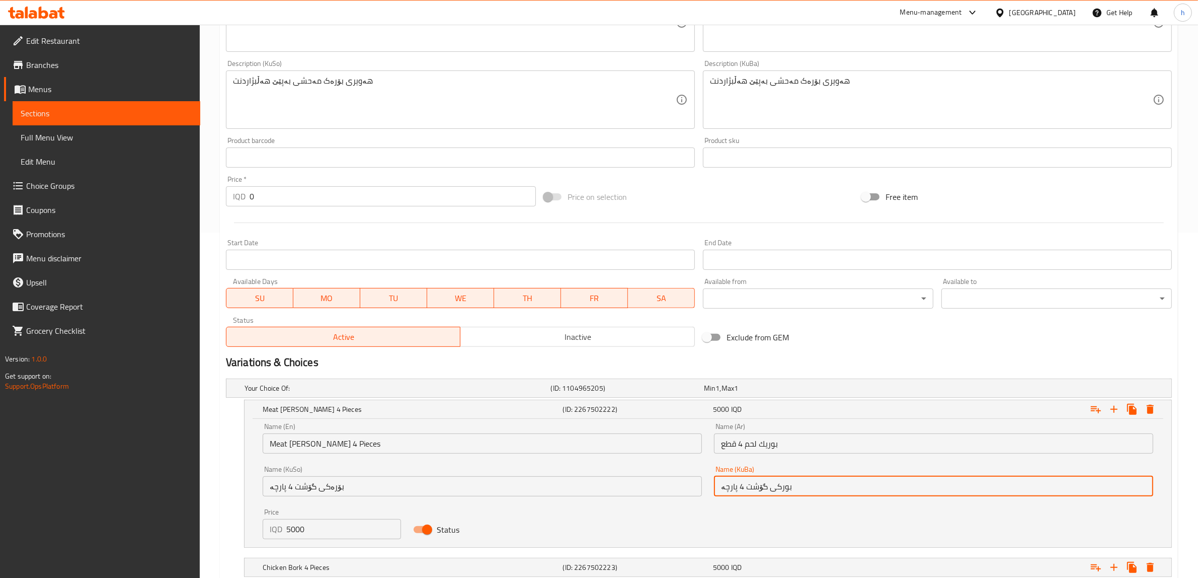
click at [778, 486] on input "بورکی گۆشت 4 پارچە" at bounding box center [933, 486] width 439 height 20
click at [368, 490] on input "بۆرەکی گۆشت 4 پارچە" at bounding box center [482, 486] width 439 height 20
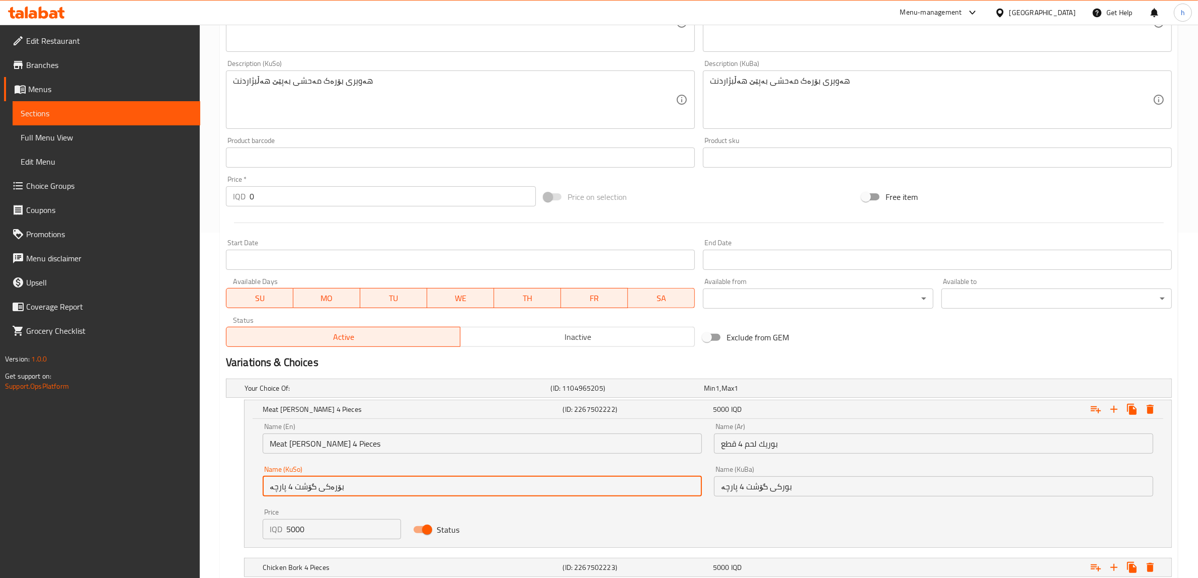
click at [368, 490] on input "بۆرەکی گۆشت 4 پارچە" at bounding box center [482, 486] width 439 height 20
click at [783, 485] on input "بورکی گۆشت 4 پارچە" at bounding box center [933, 486] width 439 height 20
click at [782, 485] on input "بورکی گۆشت 4 پارچە" at bounding box center [933, 486] width 439 height 20
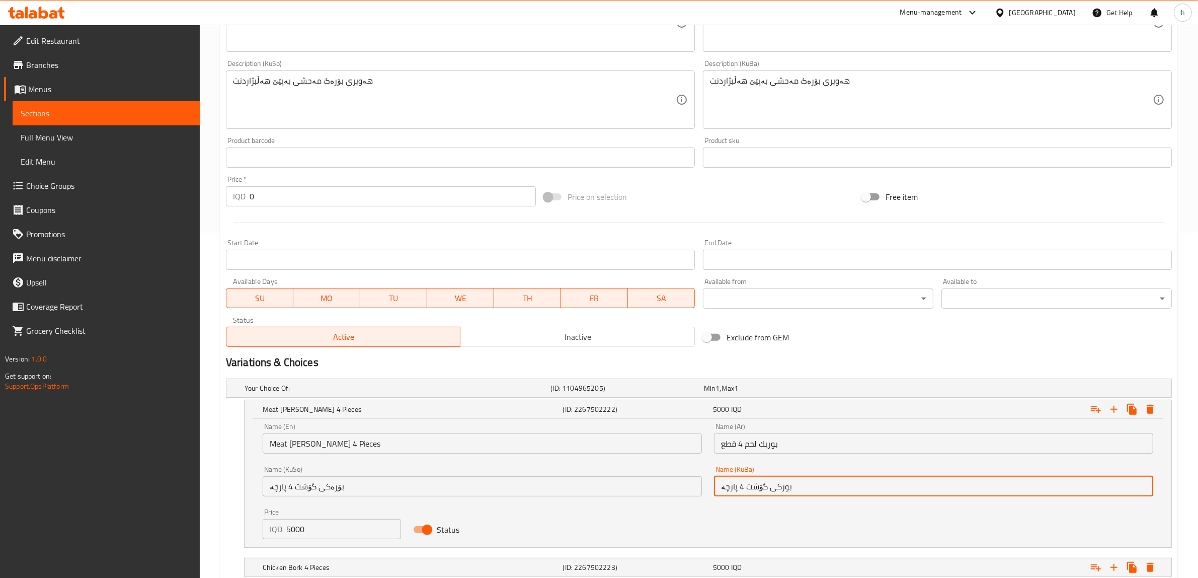
drag, startPoint x: 775, startPoint y: 484, endPoint x: 810, endPoint y: 486, distance: 35.3
click at [810, 489] on input "بورکی گۆشت 4 پارچە" at bounding box center [933, 486] width 439 height 20
paste input "ۆرە"
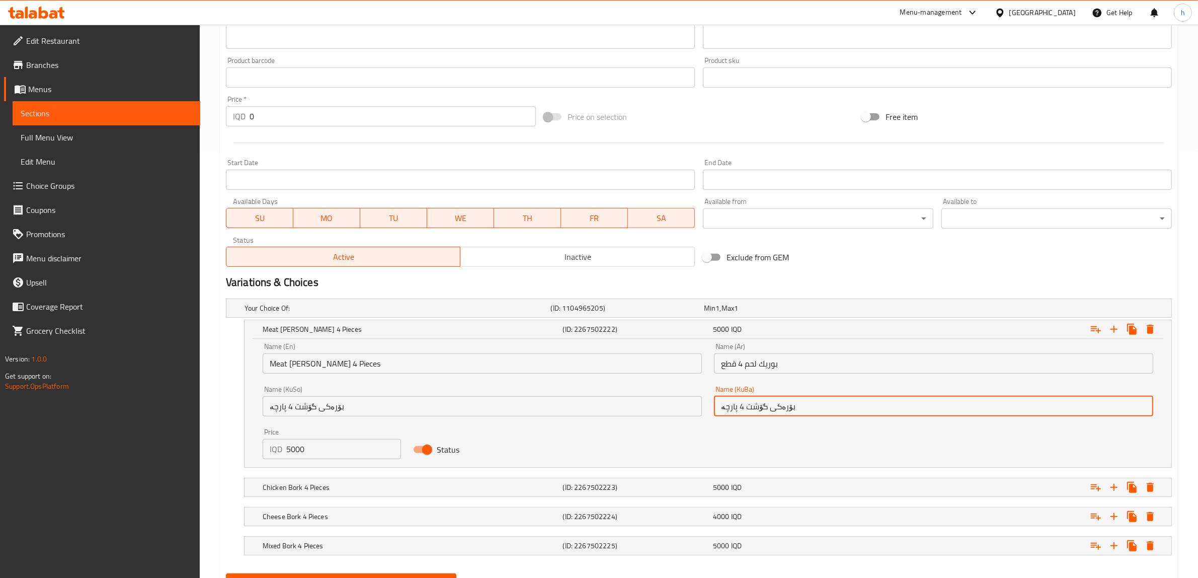
scroll to position [474, 0]
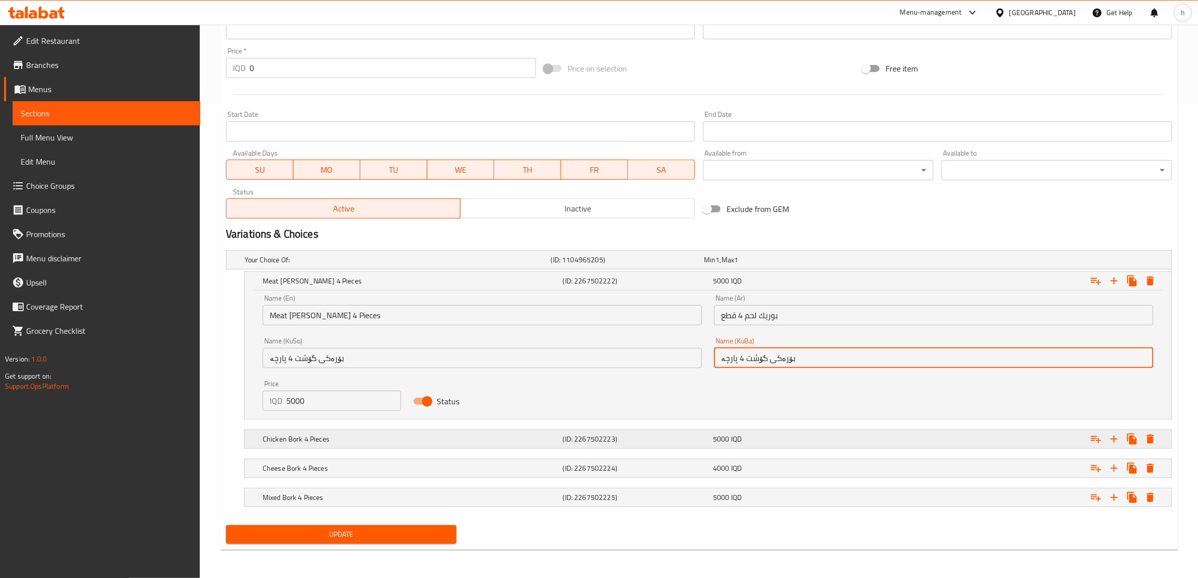
type input "بۆرەکی گۆشت 4 پارچە"
click at [529, 265] on h5 "Chicken Bork 4 Pieces" at bounding box center [396, 260] width 302 height 10
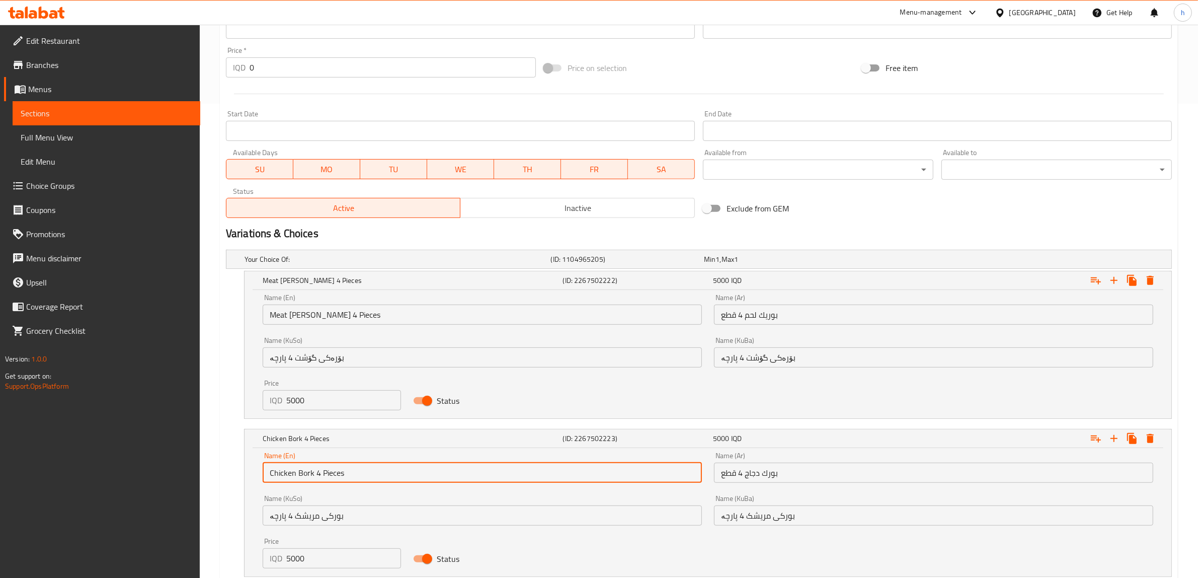
click at [305, 473] on input "Chicken Bork 4 Pieces" at bounding box center [482, 472] width 439 height 20
paste input "ek"
type input "Chicken Borek 4 Pieces"
click at [775, 476] on input "بورك دجاج 4 قطع" at bounding box center [933, 472] width 439 height 20
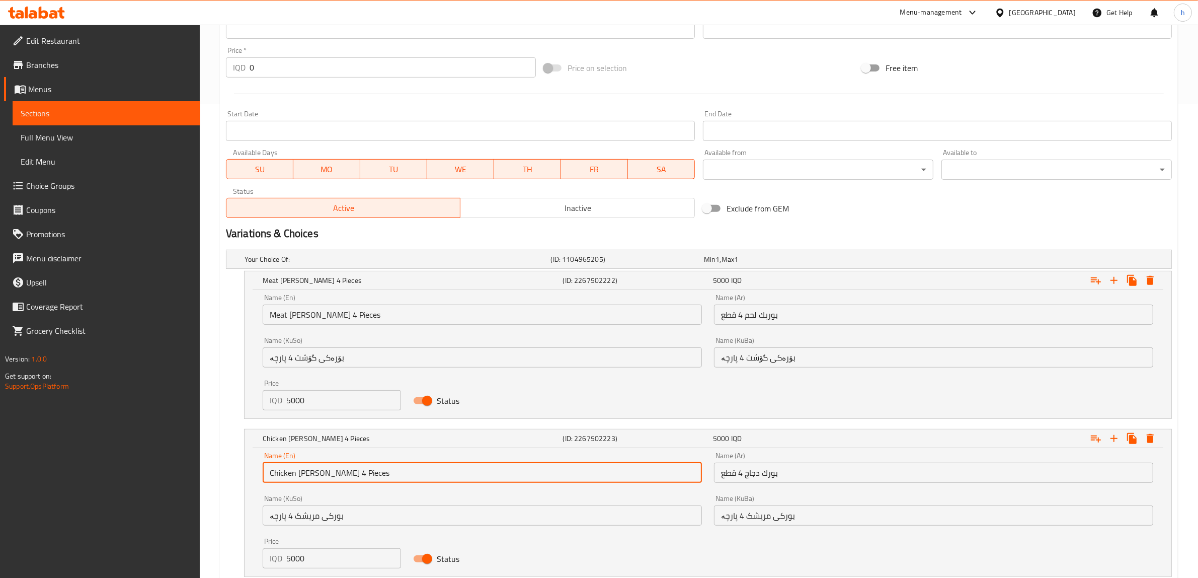
click at [775, 476] on input "بورك دجاج 4 قطع" at bounding box center [933, 472] width 439 height 20
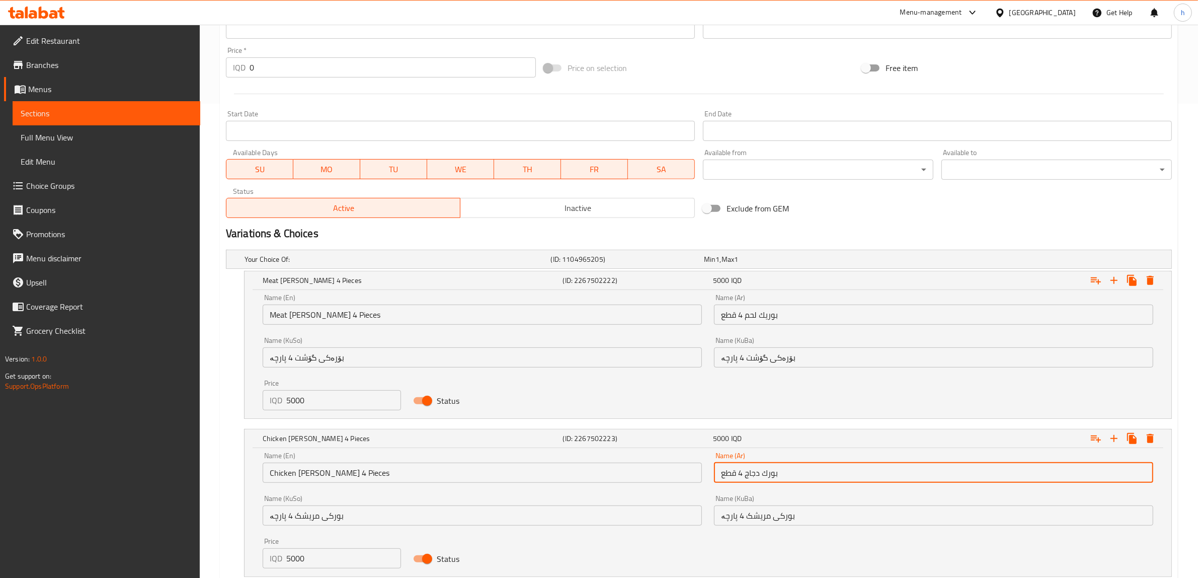
paste input "ك"
type input "بوريك دجاج 4 قطع"
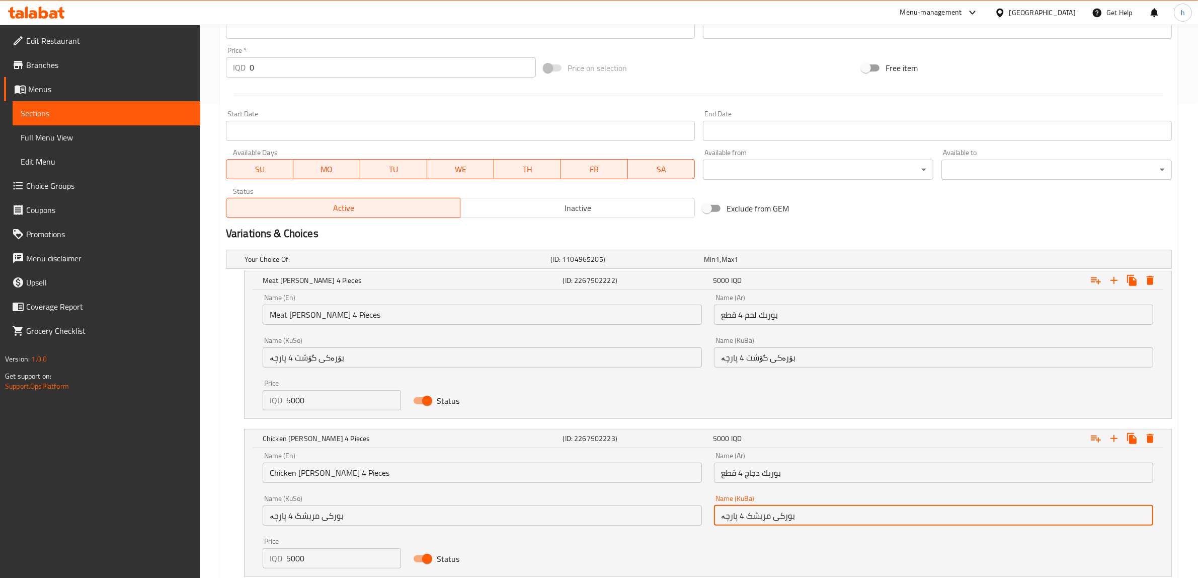
drag, startPoint x: 776, startPoint y: 516, endPoint x: 818, endPoint y: 519, distance: 41.9
click at [818, 519] on input "بورکی مریشک 4 پارچە" at bounding box center [933, 515] width 439 height 20
paste input "ۆرە"
type input "بۆرەکی مریشک 4 پارچە"
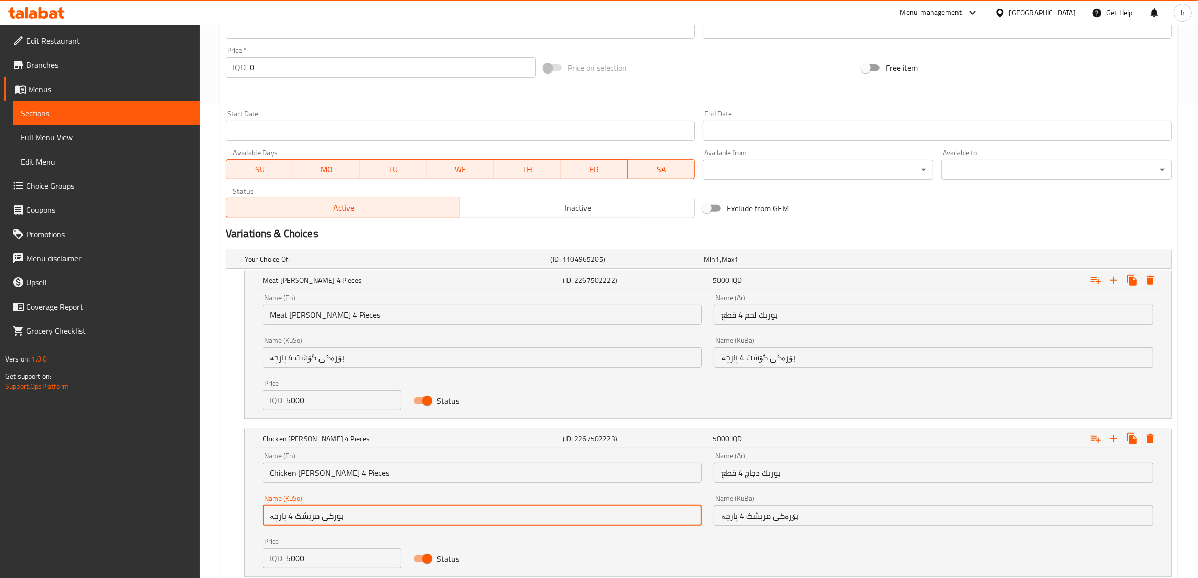
drag, startPoint x: 326, startPoint y: 512, endPoint x: 370, endPoint y: 508, distance: 44.9
click at [369, 512] on input "بورکی مریشک 4 پارچە" at bounding box center [482, 515] width 439 height 20
paste input "ۆرە"
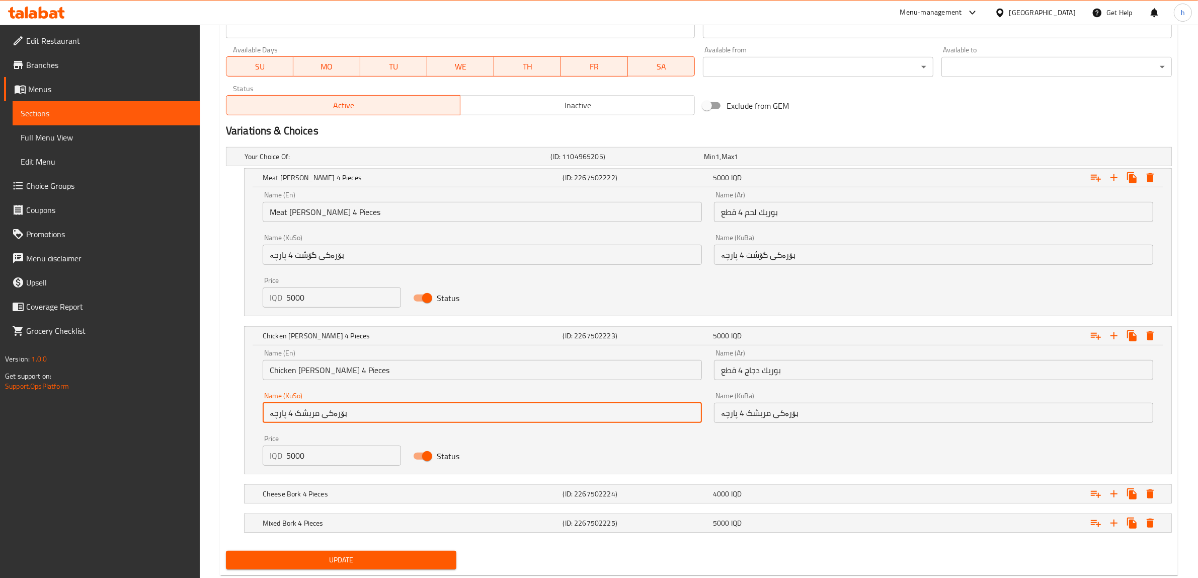
scroll to position [602, 0]
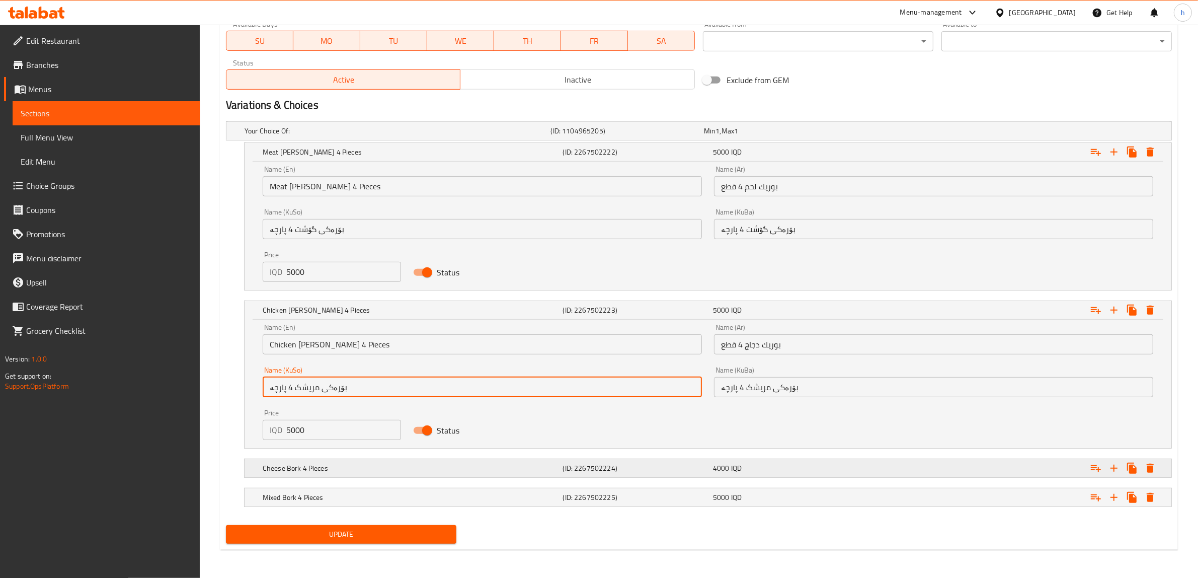
type input "بۆرەکی مریشک 4 پارچە"
click at [338, 136] on h5 "Cheese Bork 4 Pieces" at bounding box center [396, 131] width 302 height 10
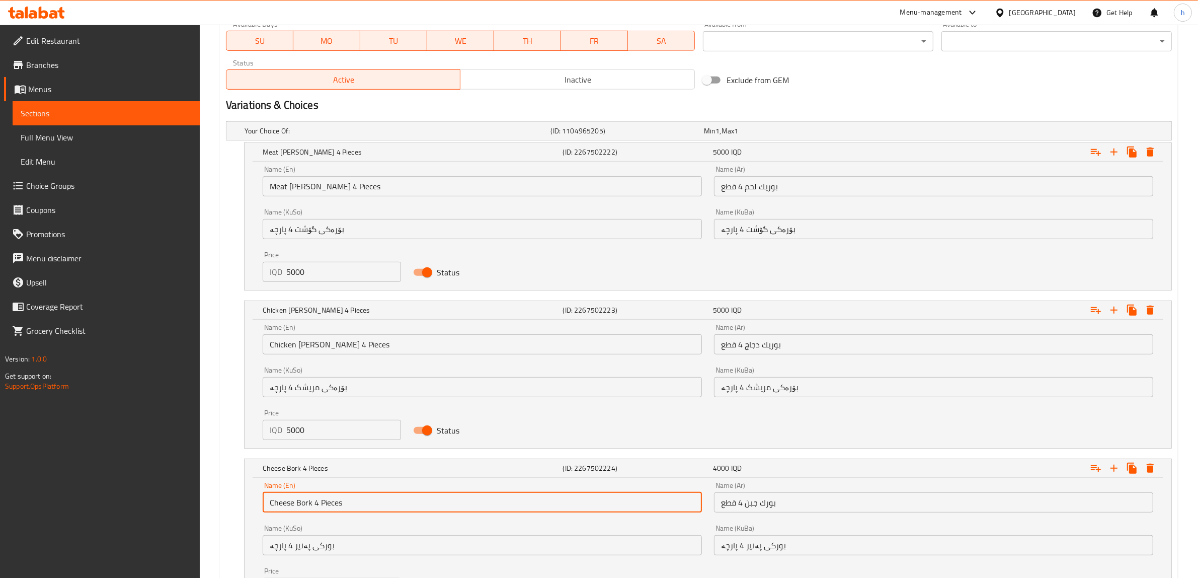
click at [308, 502] on input "Cheese Bork 4 Pieces" at bounding box center [482, 502] width 439 height 20
click at [310, 502] on input "Cheese Bork 4 Pieces" at bounding box center [482, 502] width 439 height 20
paste input "ek"
type input "Cheese Borek 4 Pieces"
click at [762, 506] on input "بورك جبن 4 قطع" at bounding box center [933, 502] width 439 height 20
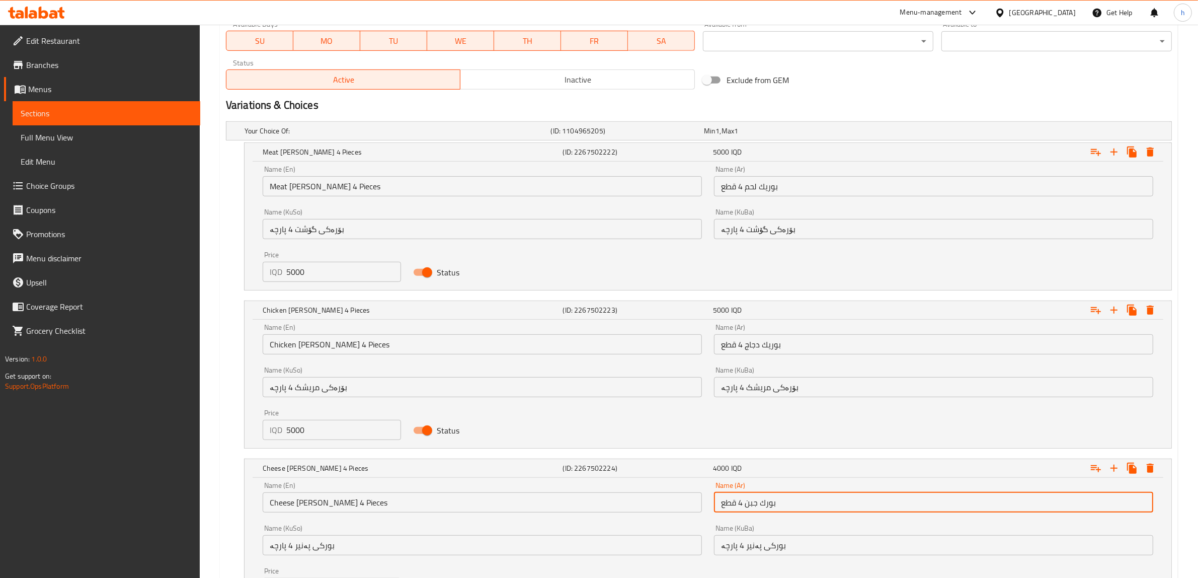
click at [762, 506] on input "بورك جبن 4 قطع" at bounding box center [933, 502] width 439 height 20
click at [763, 506] on input "بورك جبن 4 قطع" at bounding box center [933, 502] width 439 height 20
click at [766, 506] on input "بورك جبن 4 قطع" at bounding box center [933, 502] width 439 height 20
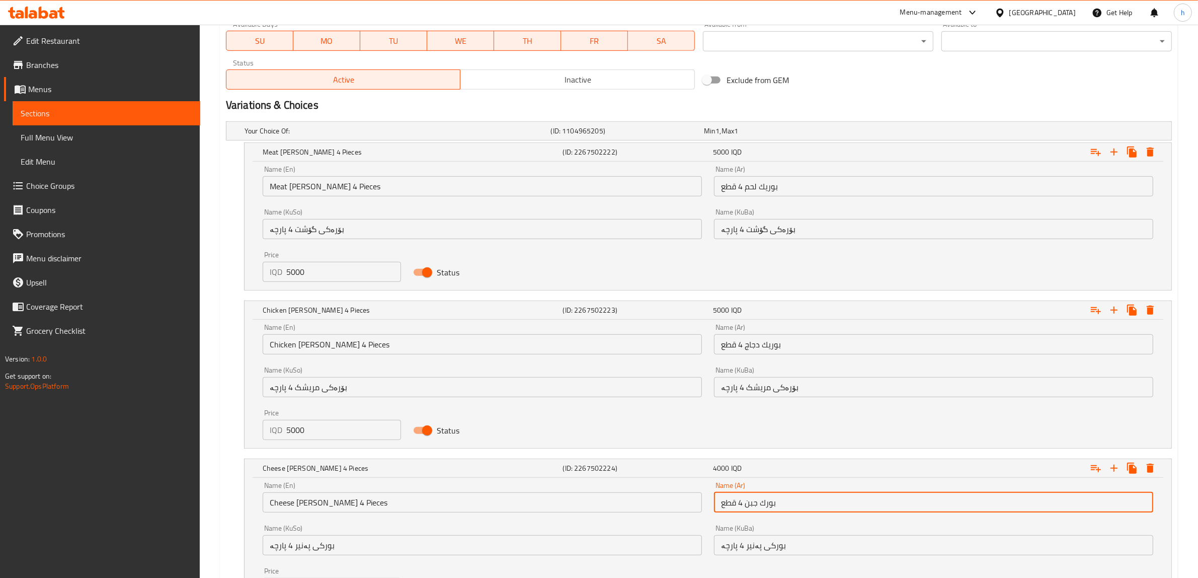
click at [766, 506] on input "بورك جبن 4 قطع" at bounding box center [933, 502] width 439 height 20
click at [766, 504] on input "بورك جبن 4 قطع" at bounding box center [933, 502] width 439 height 20
click at [767, 503] on input "بورك جبن 4 قطع" at bounding box center [933, 502] width 439 height 20
paste input "ك"
type input "بوريك جبن 4 قطع"
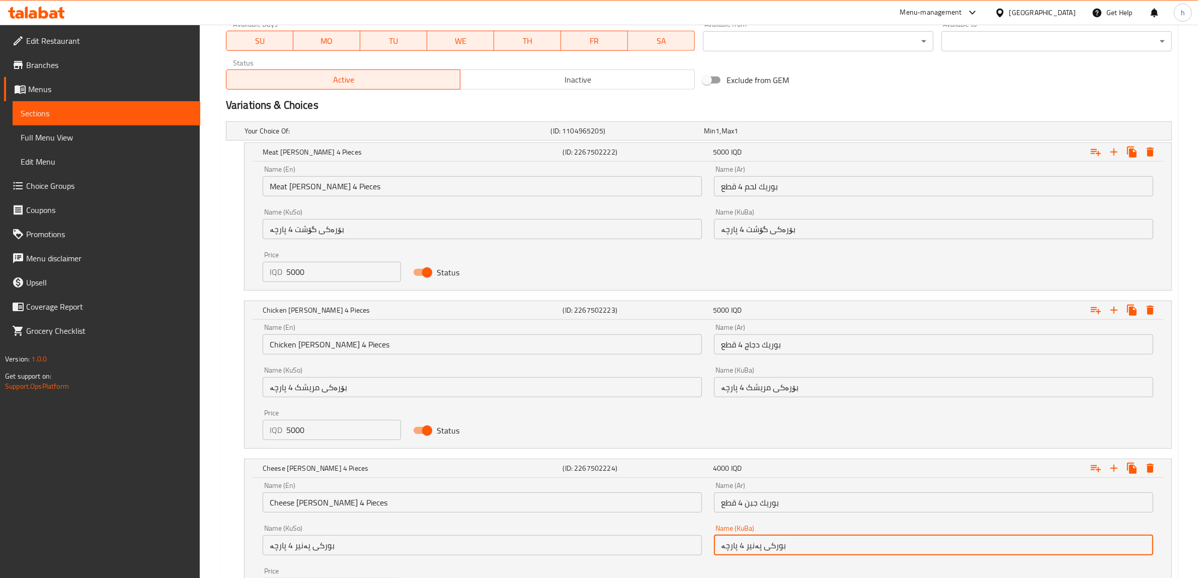
drag, startPoint x: 767, startPoint y: 543, endPoint x: 792, endPoint y: 545, distance: 25.2
click at [792, 545] on input "بورکی پەنیر 4 پارچە" at bounding box center [933, 545] width 439 height 20
paste input "ۆرە"
type input "بۆرەکی پەنیر 4 پارچە"
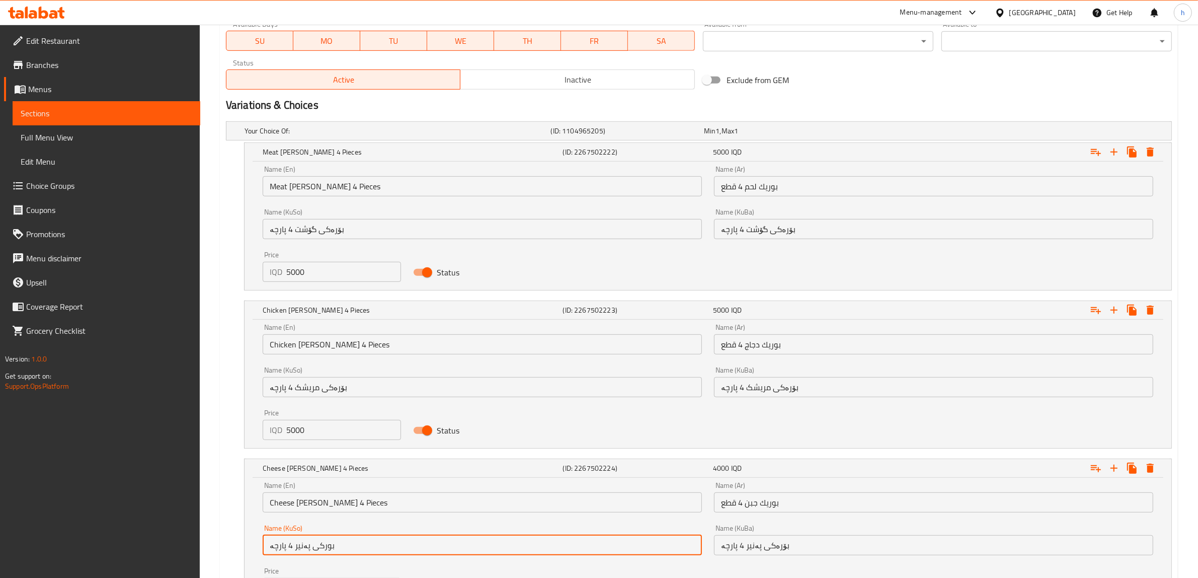
drag, startPoint x: 318, startPoint y: 542, endPoint x: 355, endPoint y: 537, distance: 36.5
click at [355, 537] on input "بورکی پەنیر 4 پارچە" at bounding box center [482, 545] width 439 height 20
paste input "ۆرە"
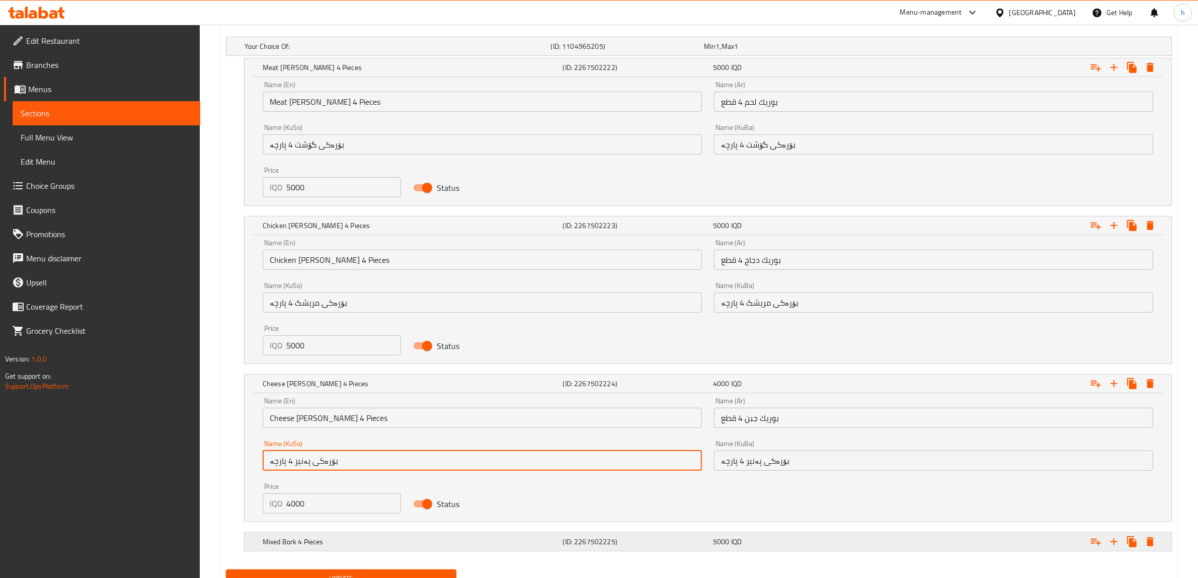
scroll to position [731, 0]
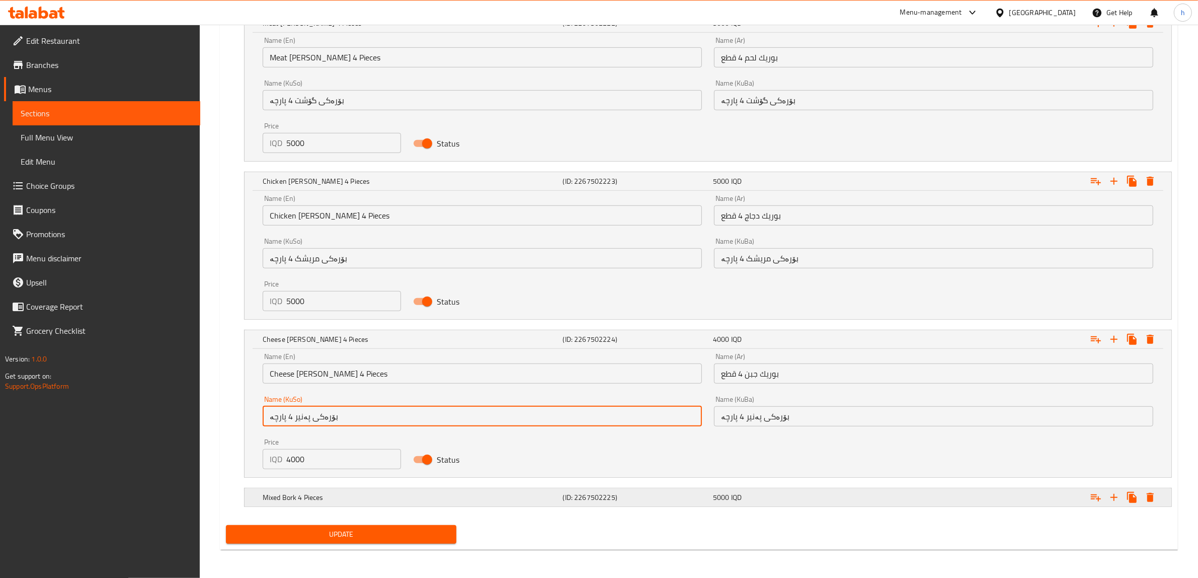
type input "بۆرەکی پەنیر 4 پارچە"
click at [337, 7] on h5 "Mixed Bork 4 Pieces" at bounding box center [396, 2] width 302 height 10
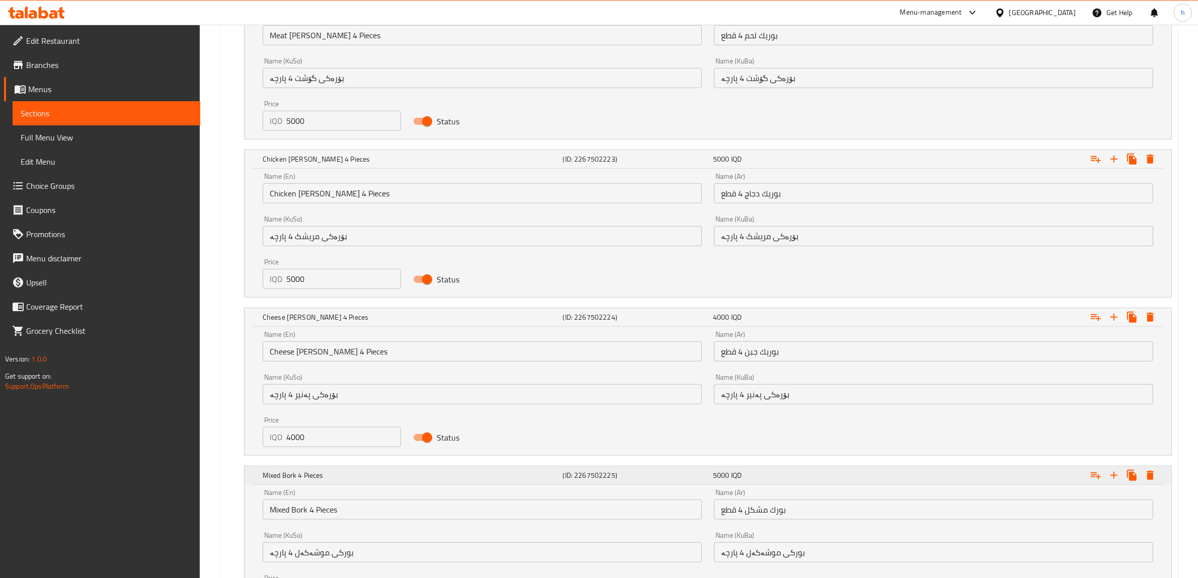
scroll to position [860, 0]
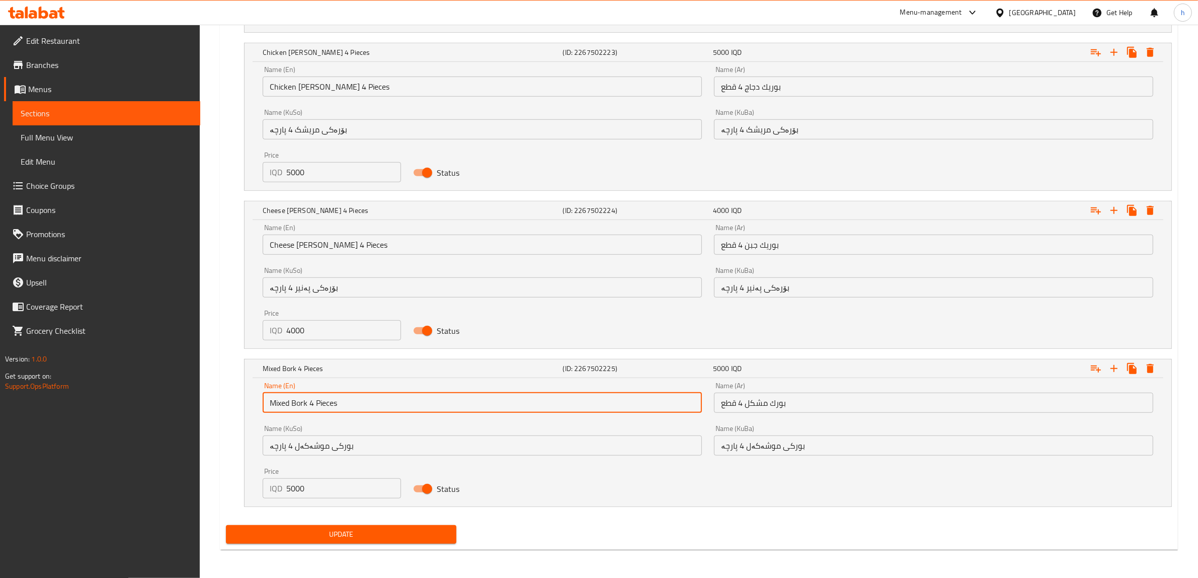
click at [295, 403] on input "Mixed Bork 4 Pieces" at bounding box center [482, 402] width 439 height 20
paste input "ek"
type input "Mixed Borek 4 Pieces"
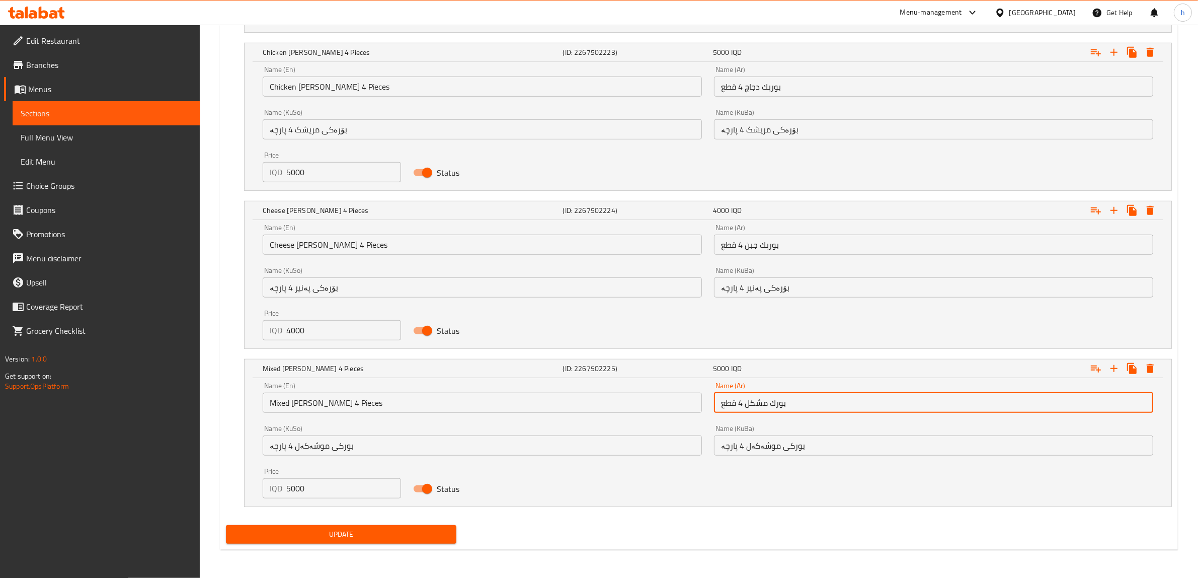
click at [781, 403] on input "بورك مشكل 4 قطع" at bounding box center [933, 402] width 439 height 20
paste input "ك"
type input "بوريك مشكل 4 قطع"
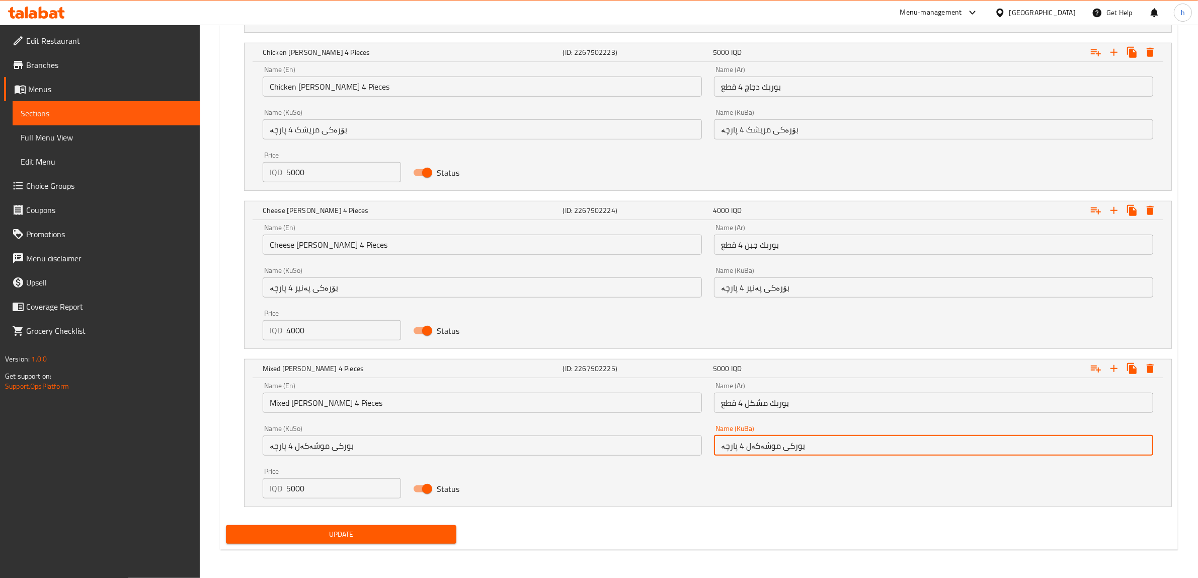
drag, startPoint x: 786, startPoint y: 446, endPoint x: 806, endPoint y: 449, distance: 20.4
click at [806, 448] on input "بورکی موشەکەل 4 پارچە" at bounding box center [933, 445] width 439 height 20
paste input "ۆرە"
type input "بۆرەکی موشەکەل 4 پارچە"
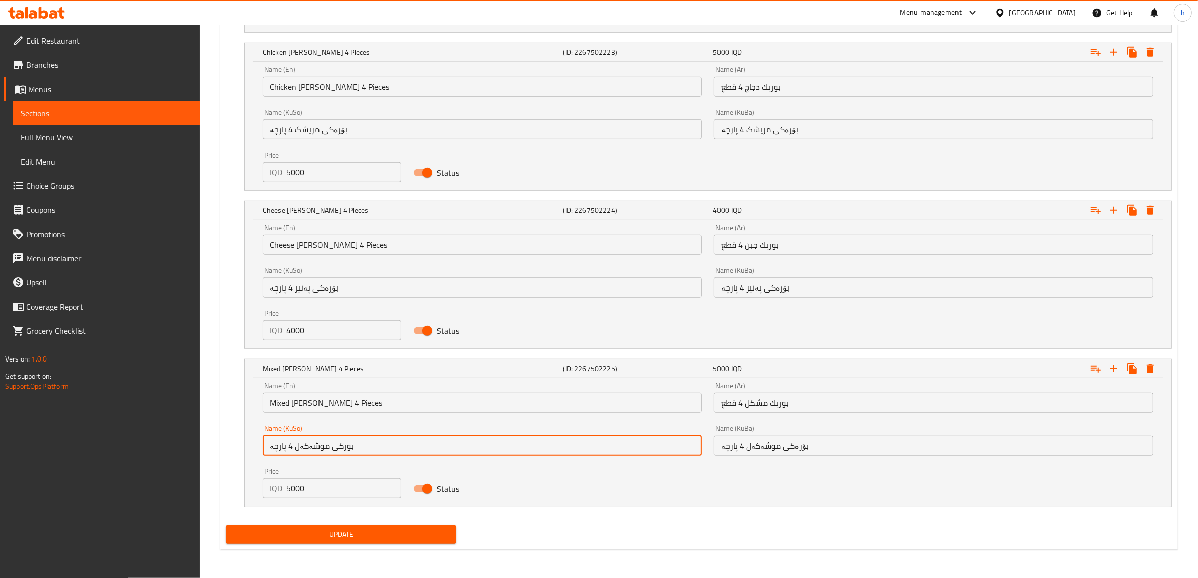
drag, startPoint x: 335, startPoint y: 444, endPoint x: 357, endPoint y: 447, distance: 22.8
click at [357, 447] on input "بورکی موشەکەل 4 پارچە" at bounding box center [482, 445] width 439 height 20
paste input "ۆرە"
type input "بۆرەکی موشەکەل 4 پارچە"
click at [378, 536] on span "Update" at bounding box center [341, 534] width 214 height 13
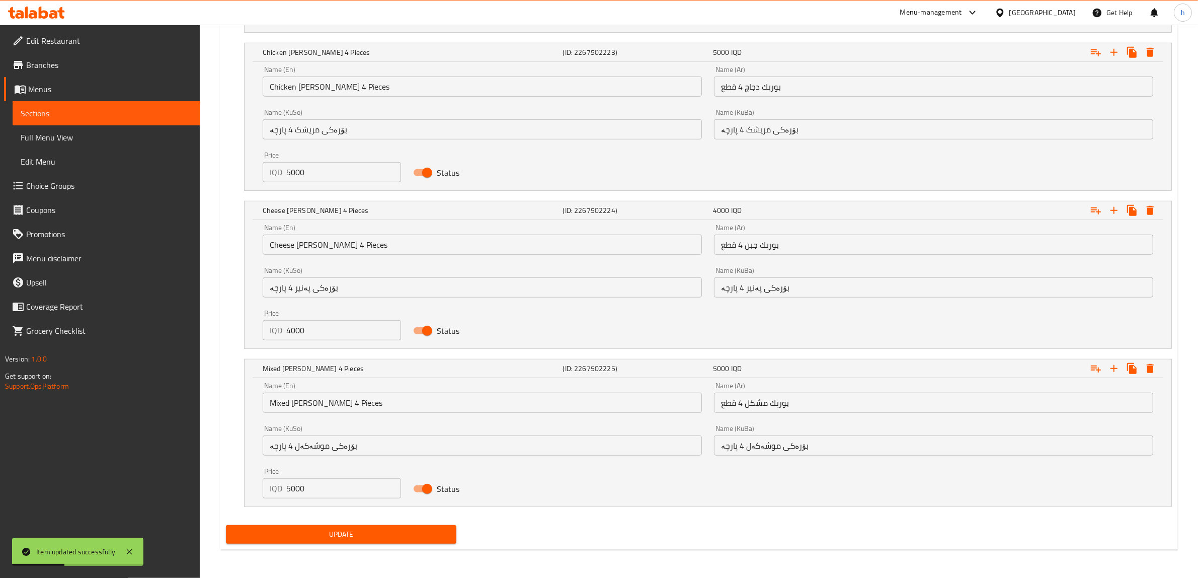
click at [36, 115] on span "Sections" at bounding box center [107, 113] width 172 height 12
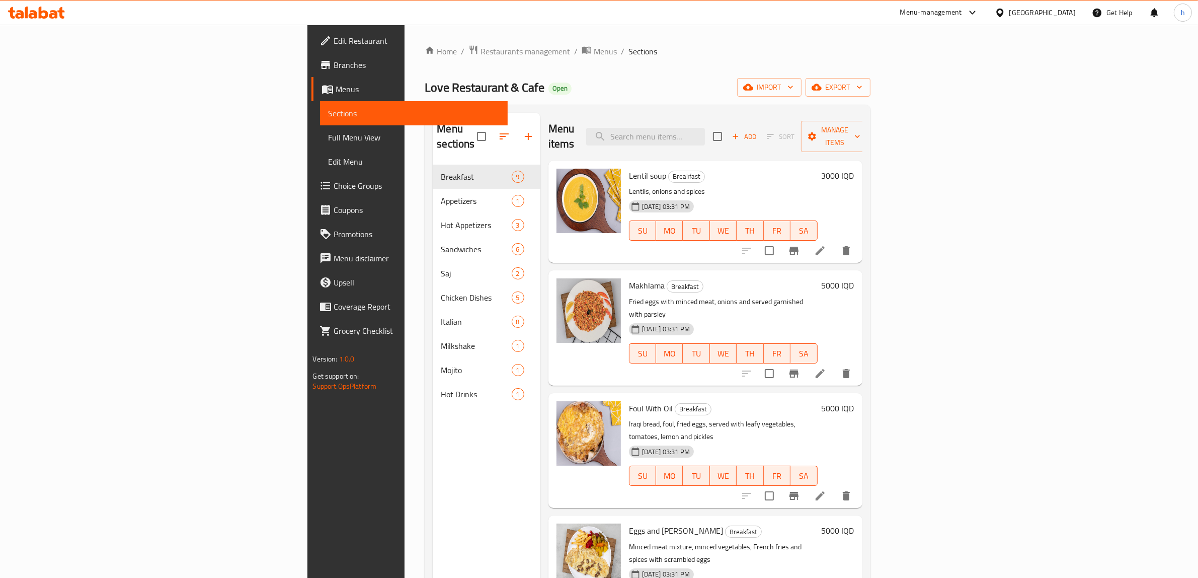
click at [42, 19] on div at bounding box center [36, 13] width 57 height 12
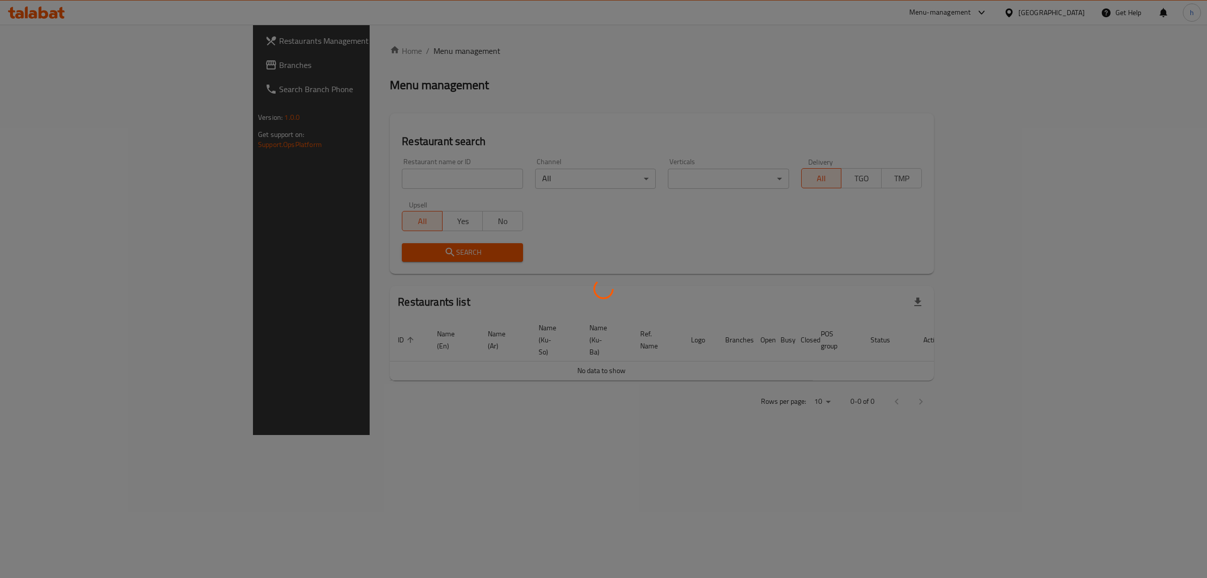
click at [318, 175] on div at bounding box center [603, 289] width 1207 height 578
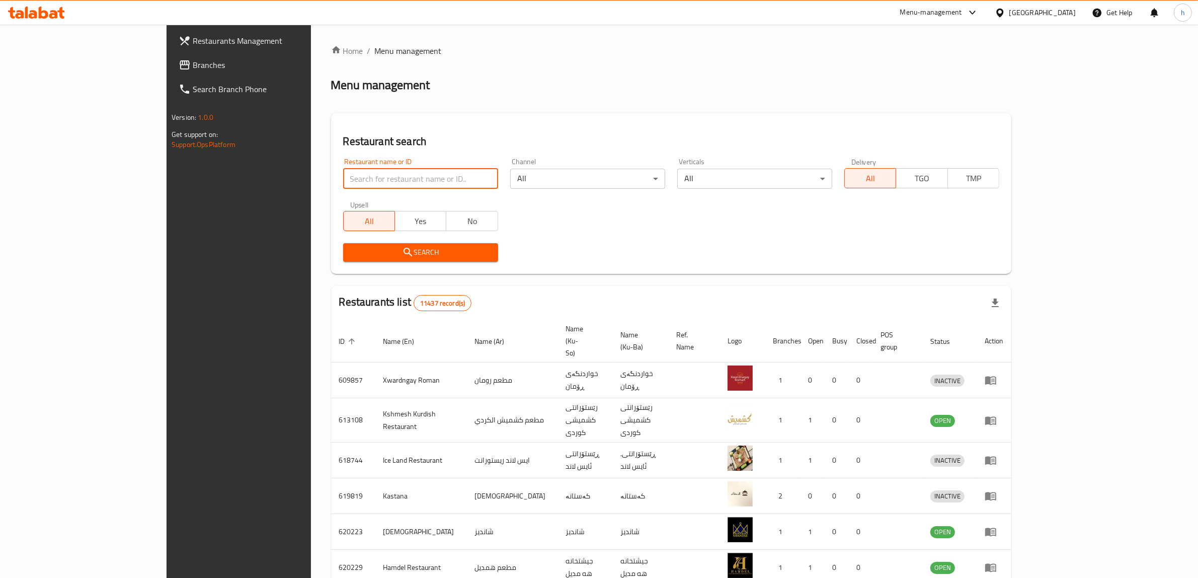
click at [343, 179] on input "search" at bounding box center [420, 179] width 155 height 20
paste input "776292"
type input "776292"
click at [368, 260] on button "Search" at bounding box center [420, 252] width 155 height 19
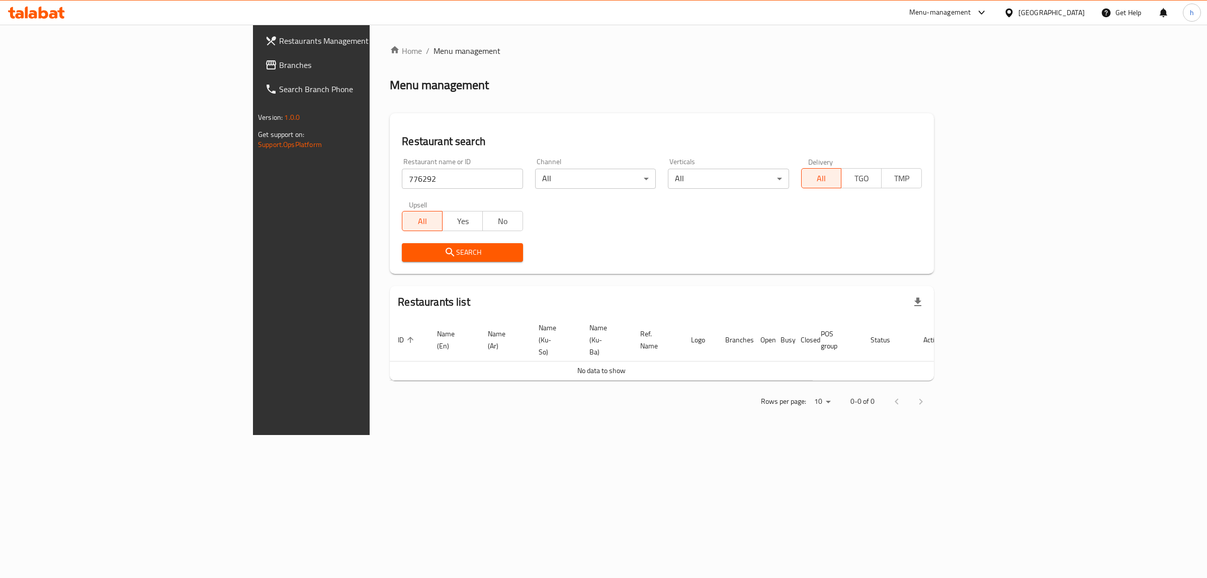
click at [279, 68] on span "Branches" at bounding box center [363, 65] width 168 height 12
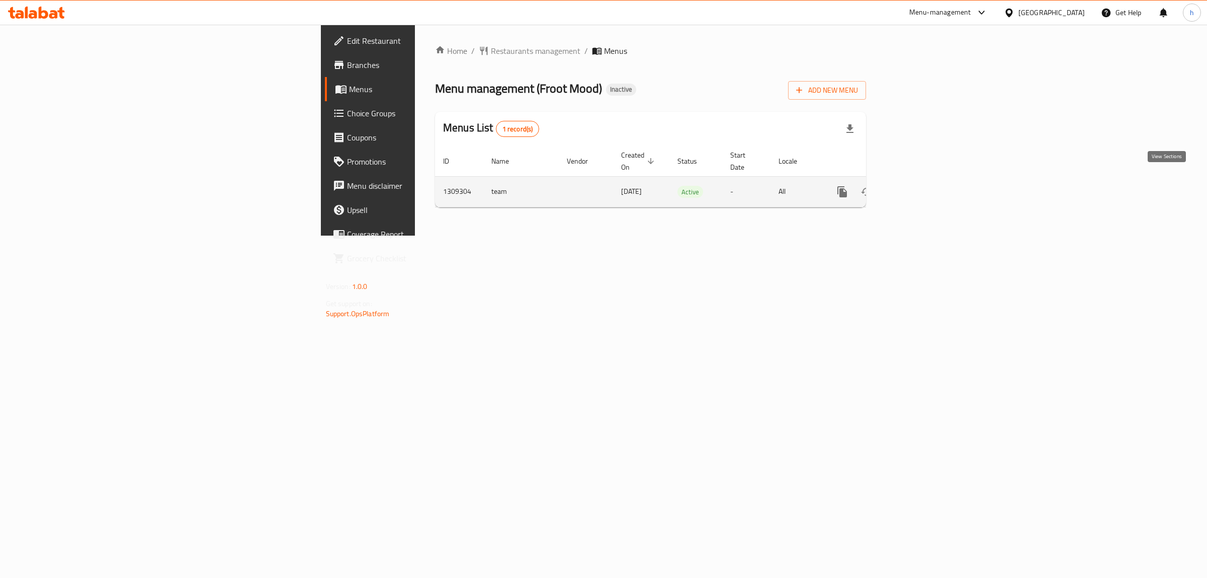
click at [920, 187] on icon "enhanced table" at bounding box center [915, 191] width 9 height 9
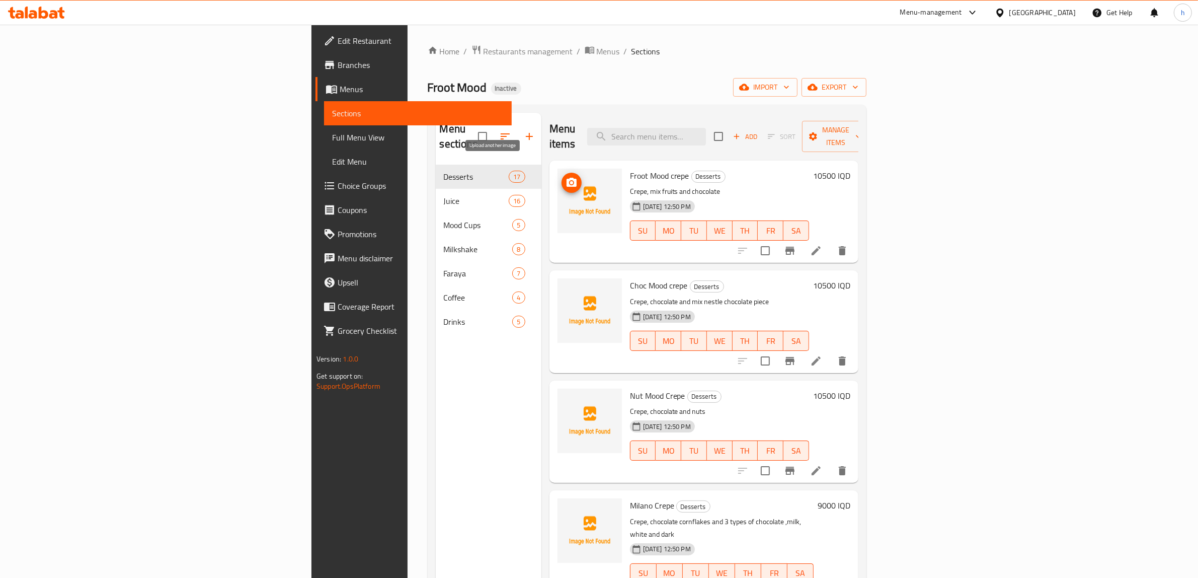
click at [565, 177] on icon "upload picture" at bounding box center [571, 183] width 12 height 12
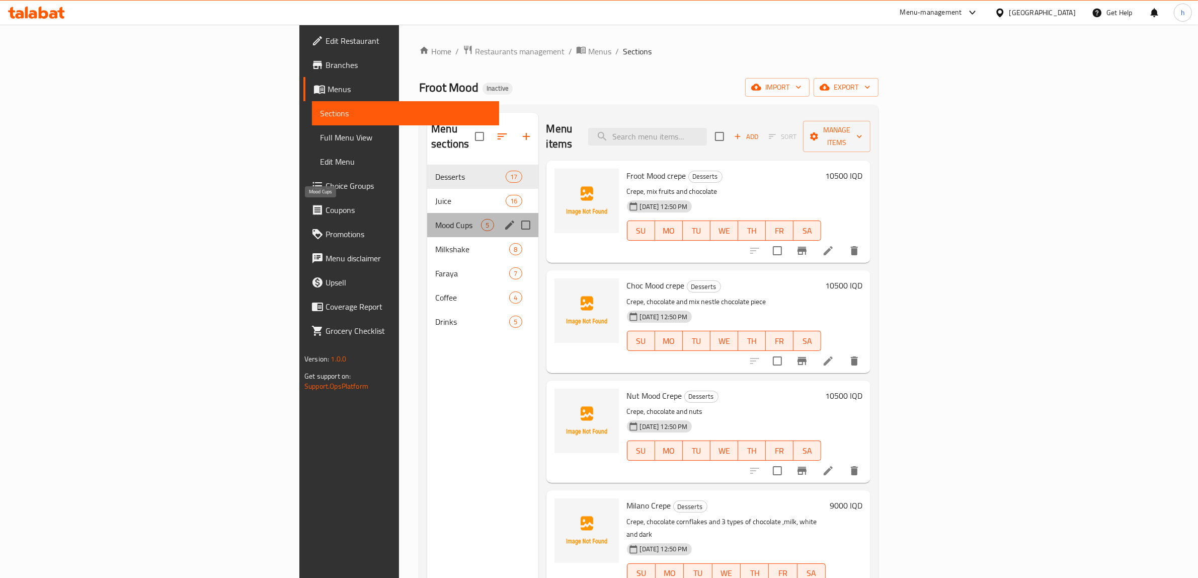
click at [435, 219] on span "Mood Cups" at bounding box center [458, 225] width 46 height 12
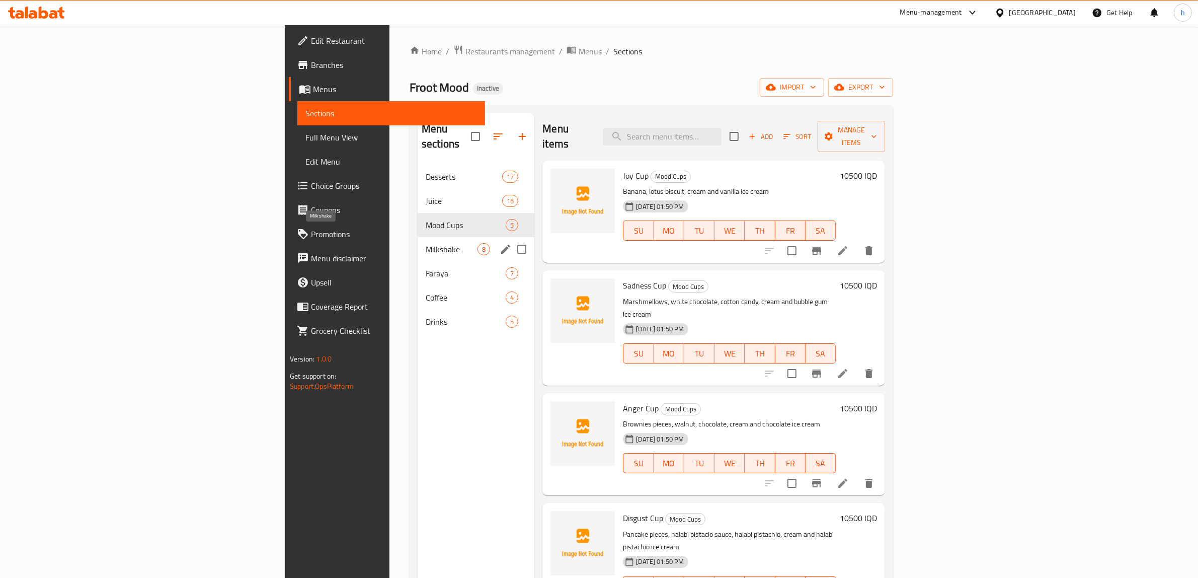
click at [426, 243] on span "Milkshake" at bounding box center [452, 249] width 52 height 12
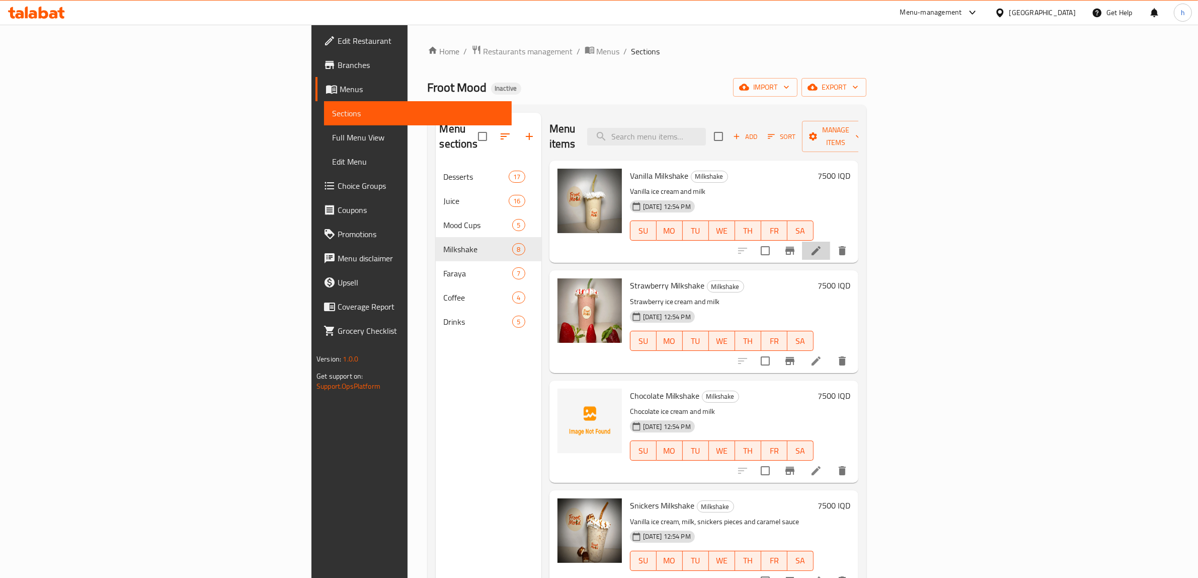
click at [830, 242] on li at bounding box center [816, 250] width 28 height 18
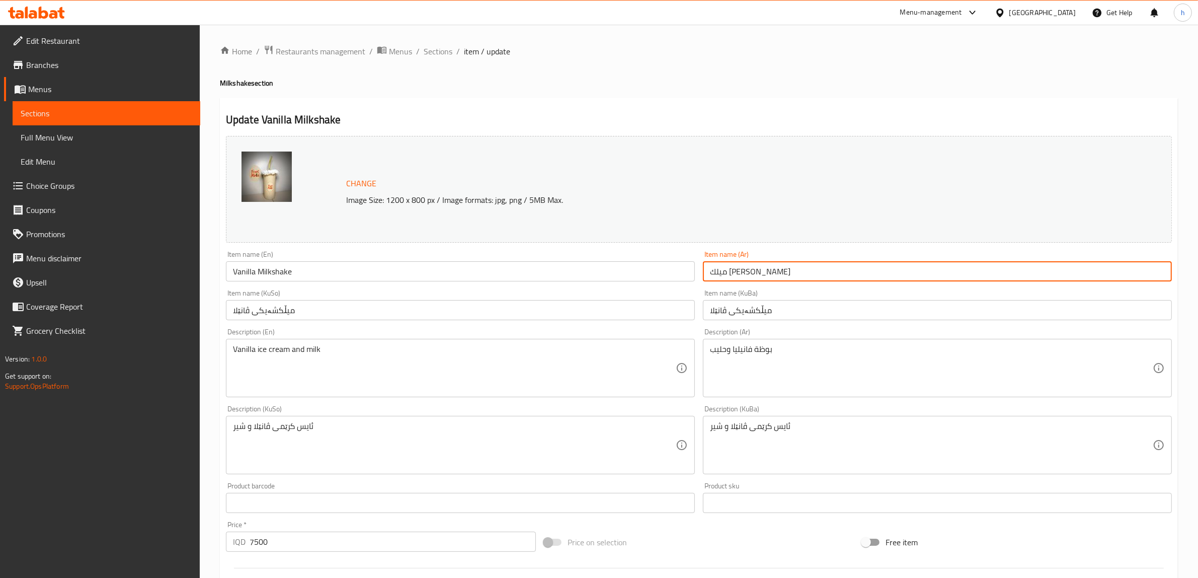
drag, startPoint x: 735, startPoint y: 273, endPoint x: 779, endPoint y: 273, distance: 44.3
click at [779, 273] on input "ميلك شيك فانيليا" at bounding box center [937, 271] width 469 height 20
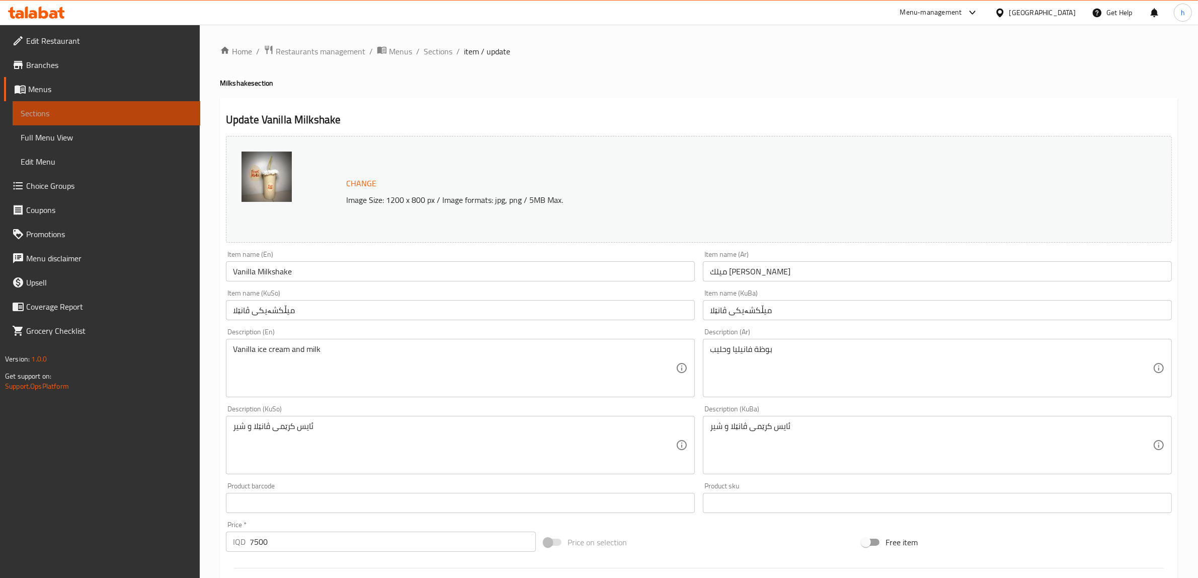
click at [61, 119] on span "Sections" at bounding box center [107, 113] width 172 height 12
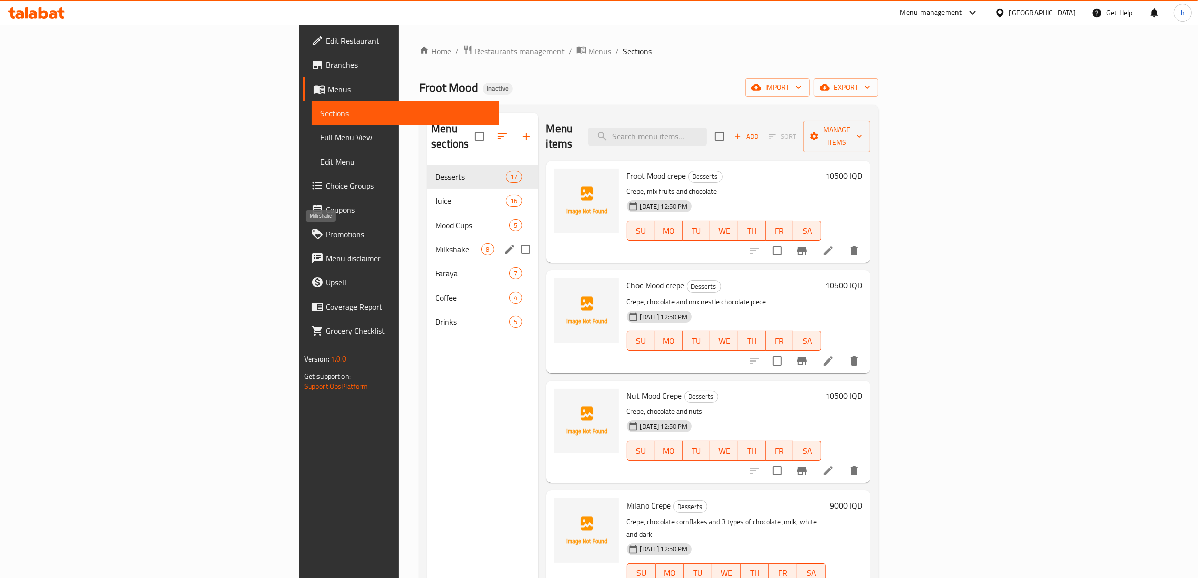
click at [435, 243] on span "Milkshake" at bounding box center [458, 249] width 46 height 12
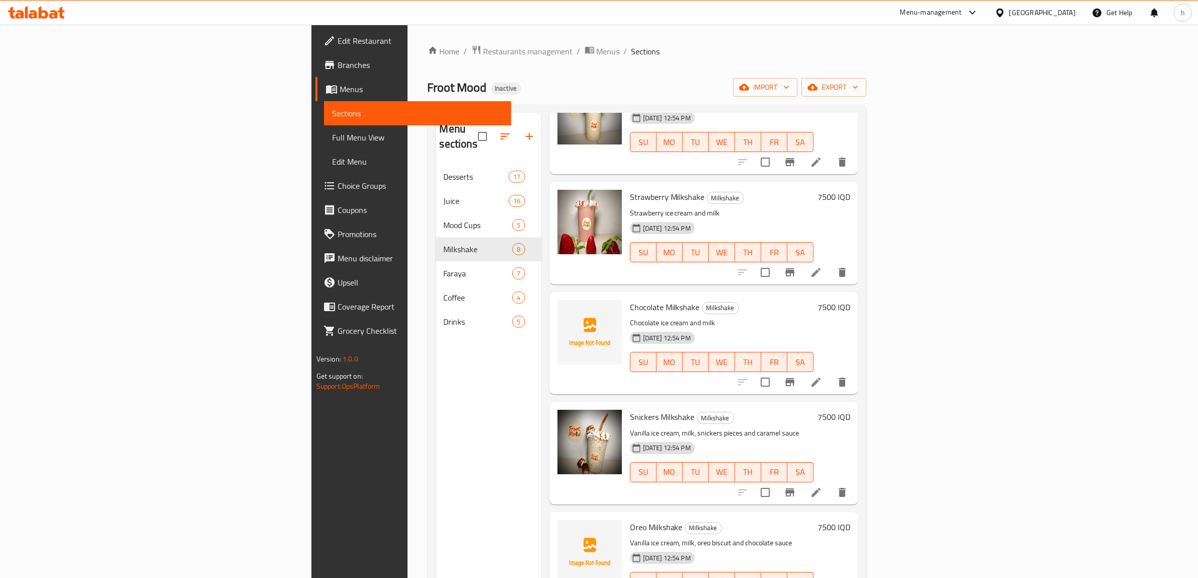
scroll to position [326, 0]
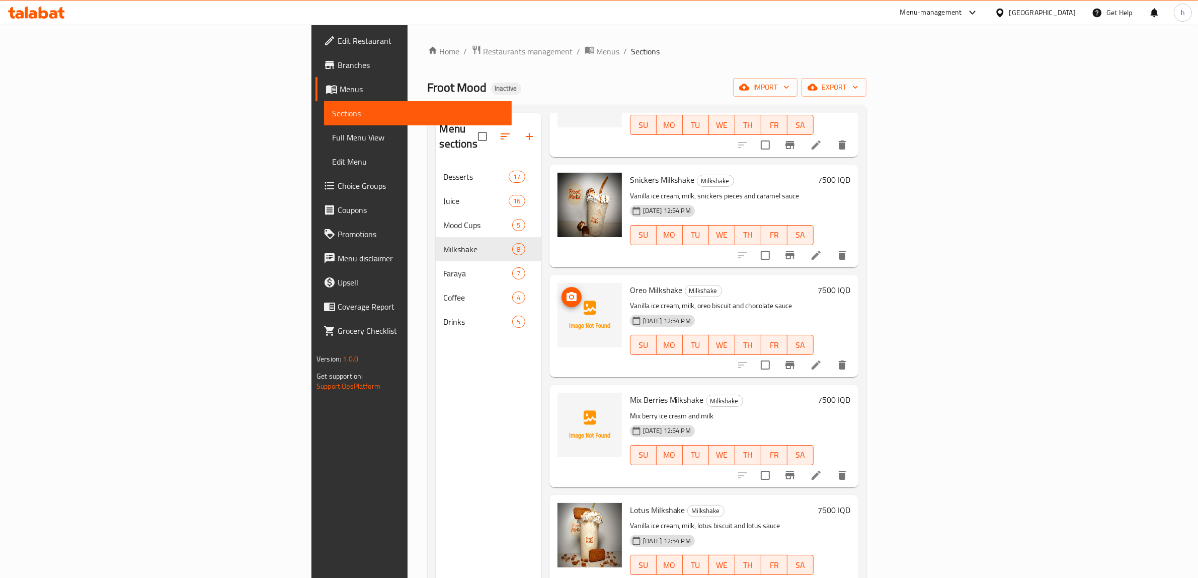
click at [561, 287] on button "upload picture" at bounding box center [571, 297] width 20 height 20
click at [570, 405] on circle "upload picture" at bounding box center [571, 406] width 3 height 3
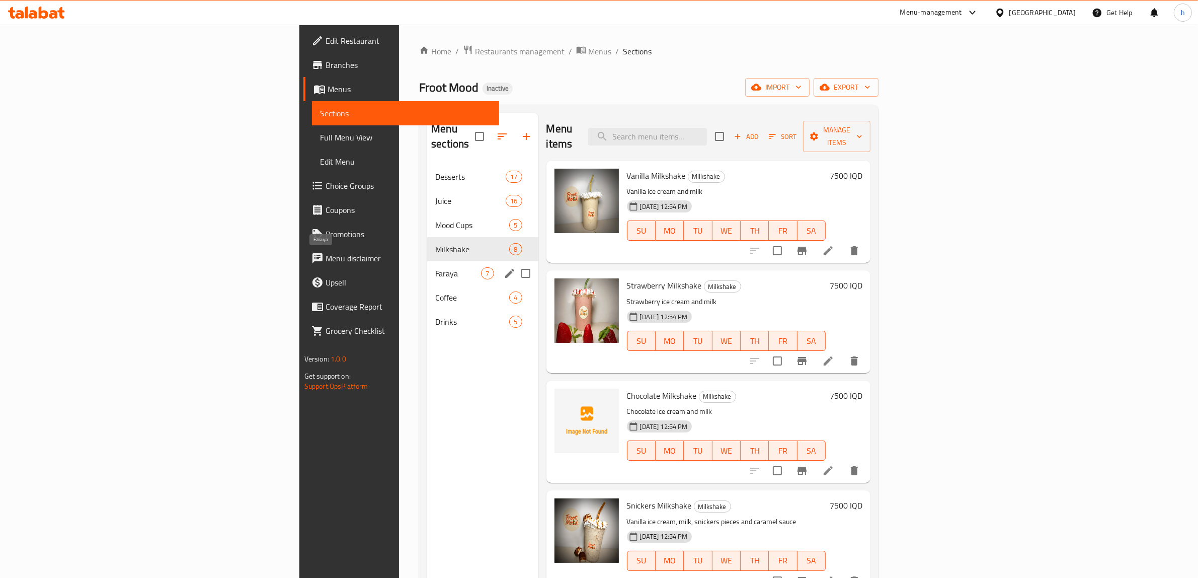
click at [435, 267] on span "Faraya" at bounding box center [458, 273] width 46 height 12
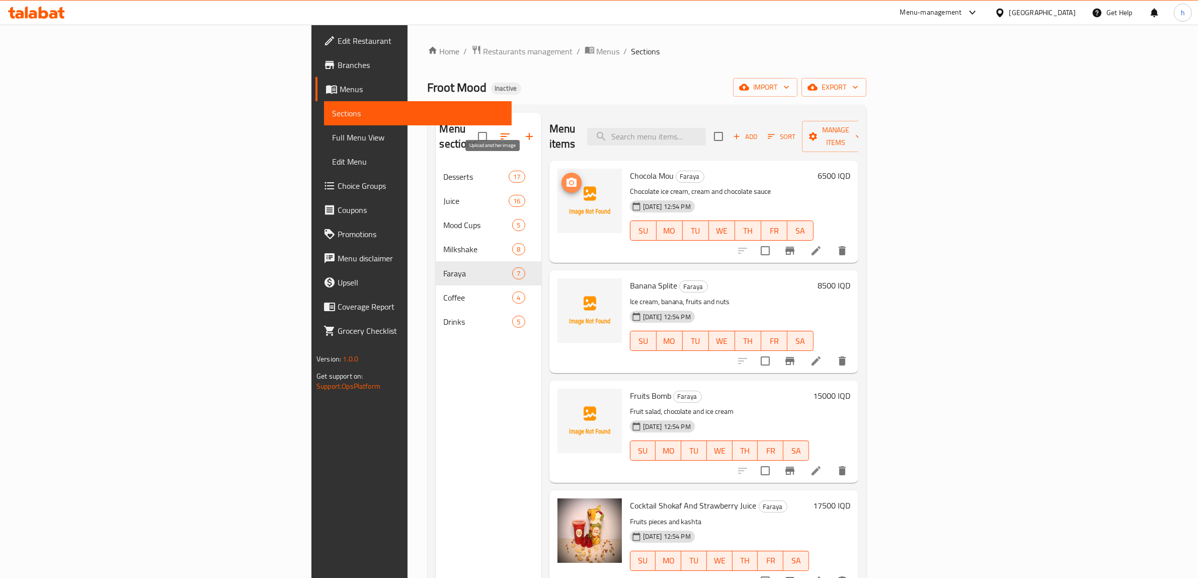
click at [561, 174] on button "upload picture" at bounding box center [571, 183] width 20 height 20
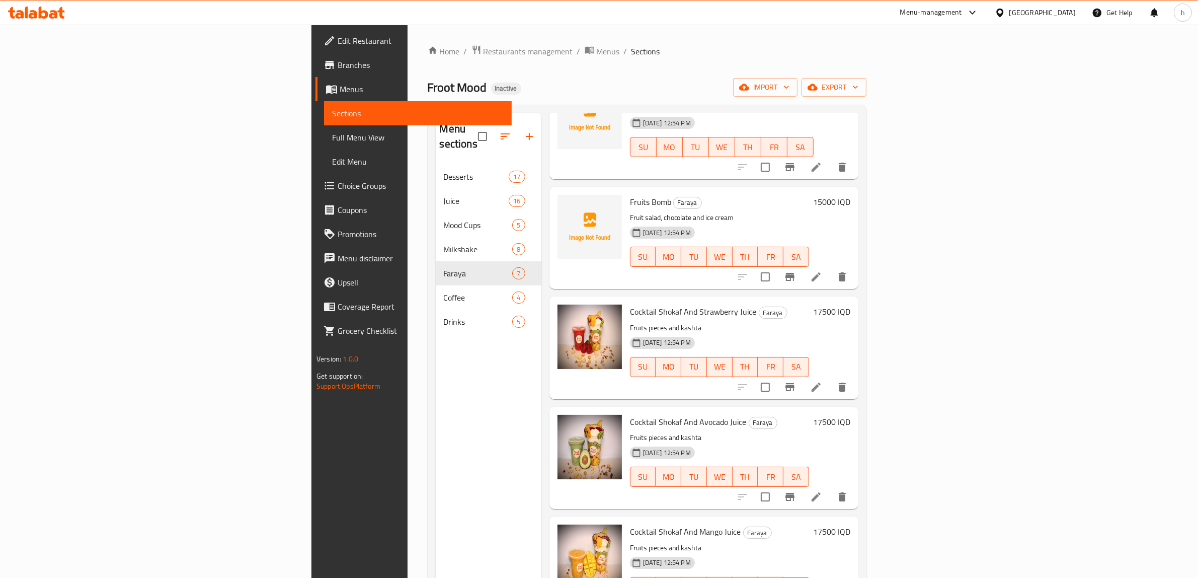
scroll to position [216, 0]
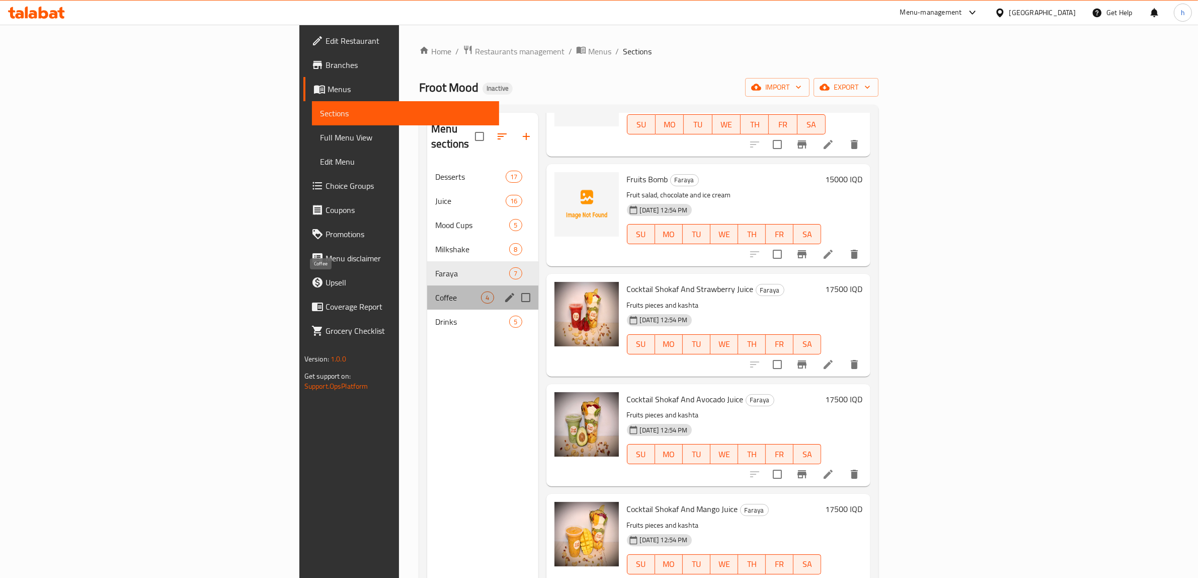
click at [435, 291] on span "Coffee" at bounding box center [458, 297] width 46 height 12
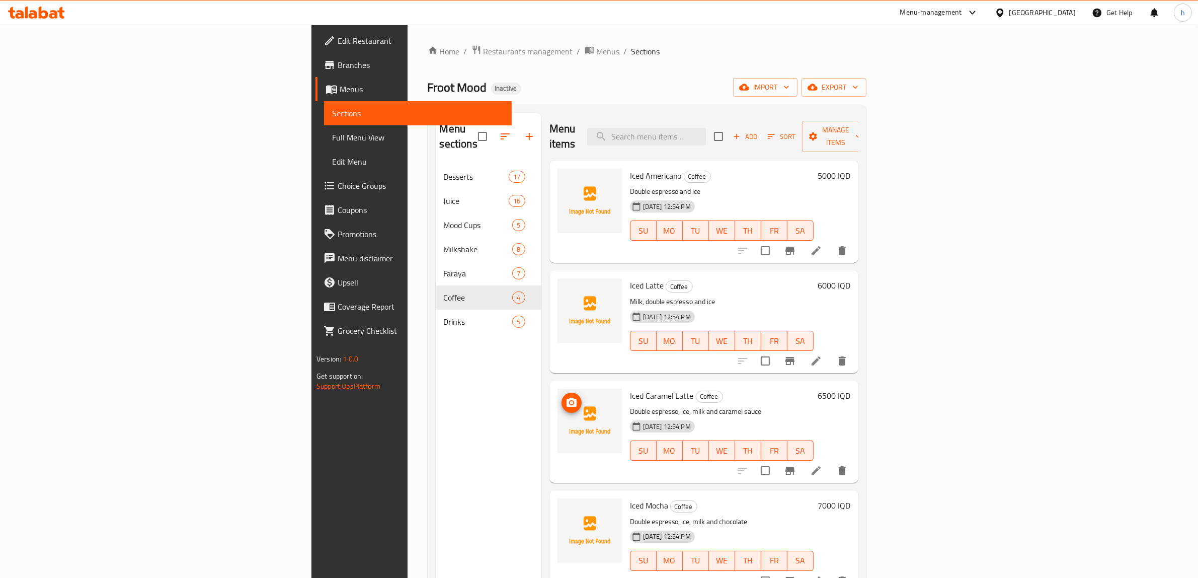
scroll to position [141, 0]
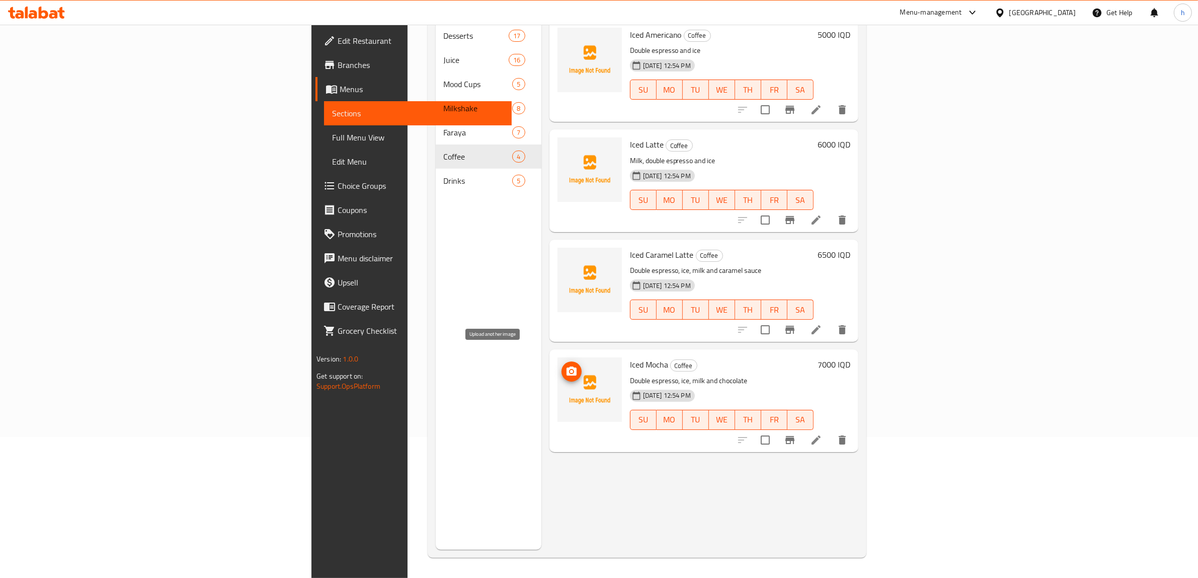
click at [566, 366] on icon "upload picture" at bounding box center [571, 370] width 10 height 9
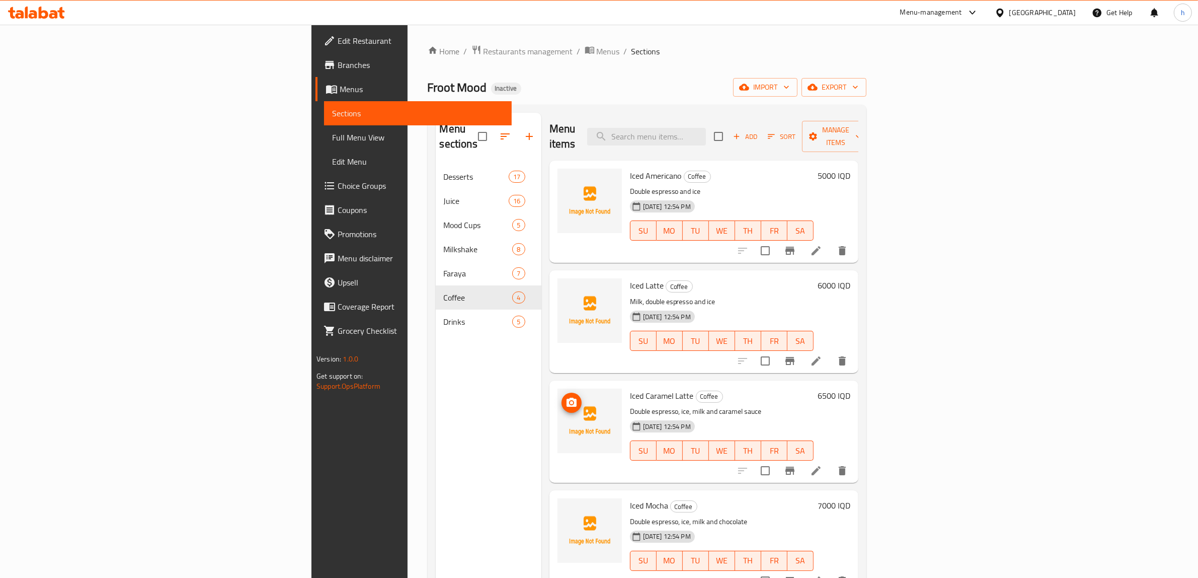
click at [565, 396] on icon "upload picture" at bounding box center [571, 402] width 12 height 12
click at [338, 42] on span "Edit Restaurant" at bounding box center [421, 41] width 166 height 12
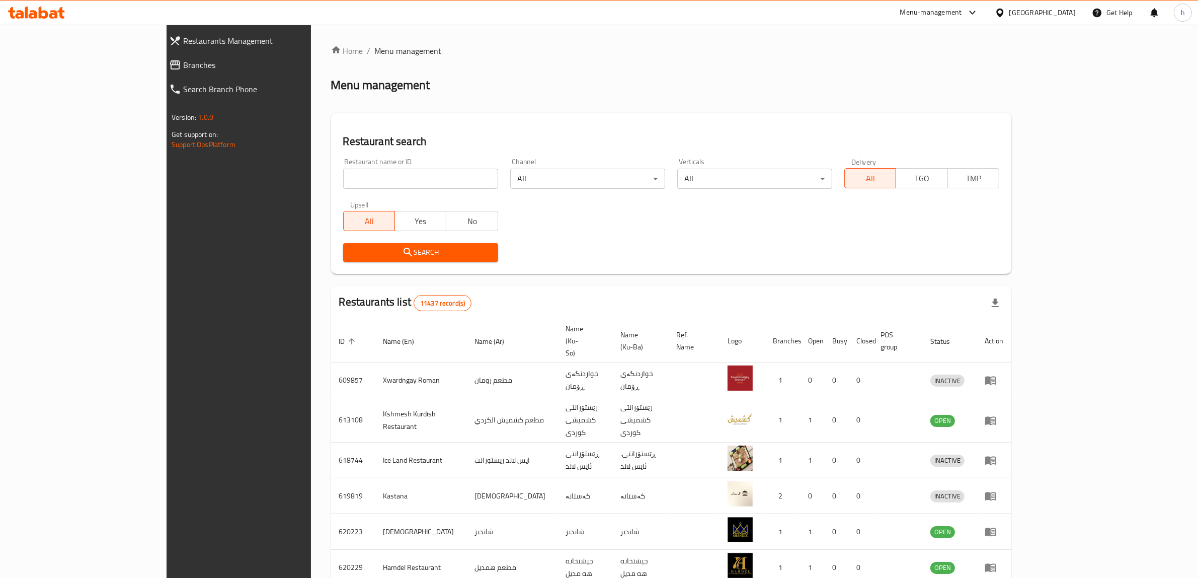
click at [183, 68] on span "Branches" at bounding box center [271, 65] width 176 height 12
